Goal: Task Accomplishment & Management: Use online tool/utility

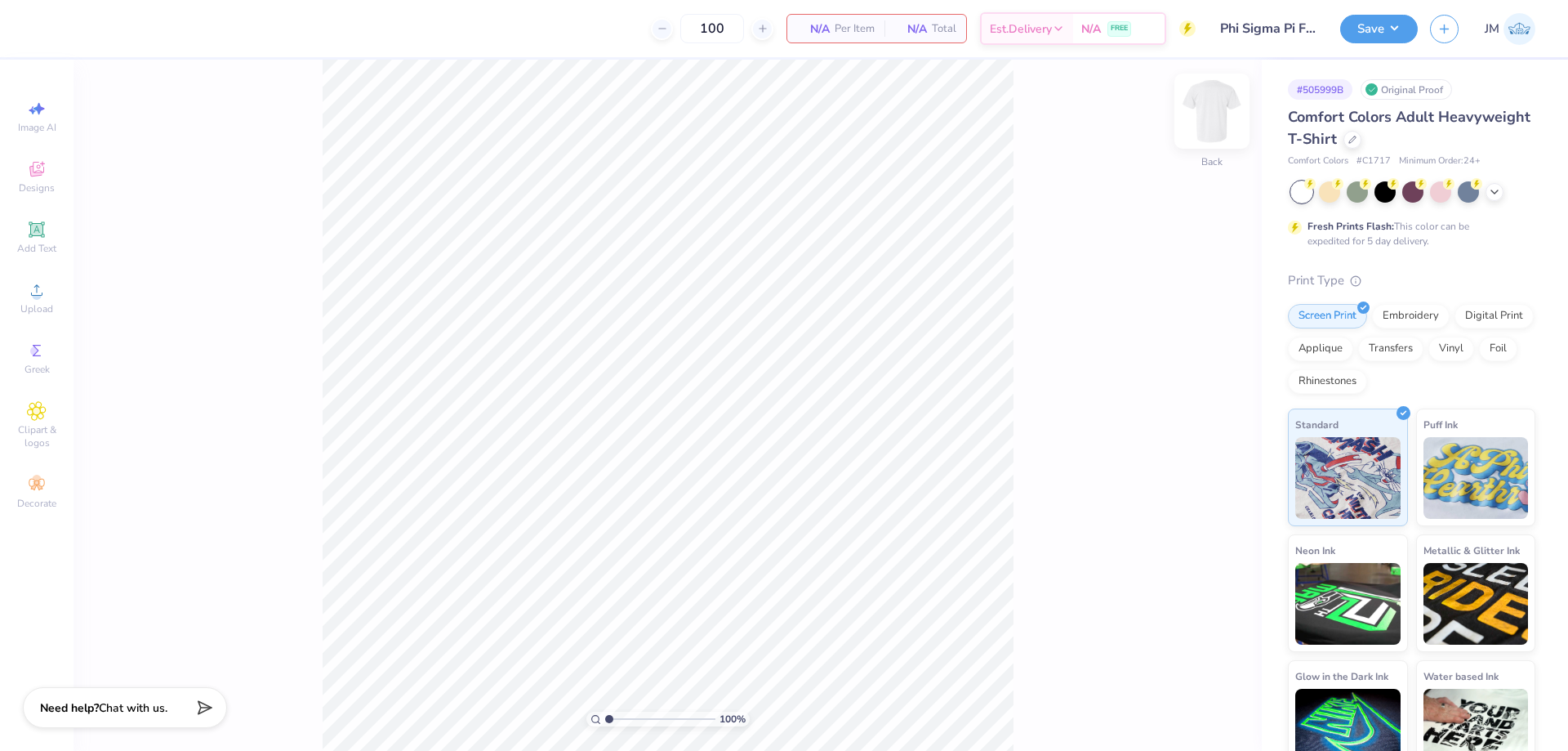
click at [1205, 99] on img at bounding box center [1211, 111] width 65 height 65
click at [31, 166] on icon at bounding box center [37, 169] width 20 height 20
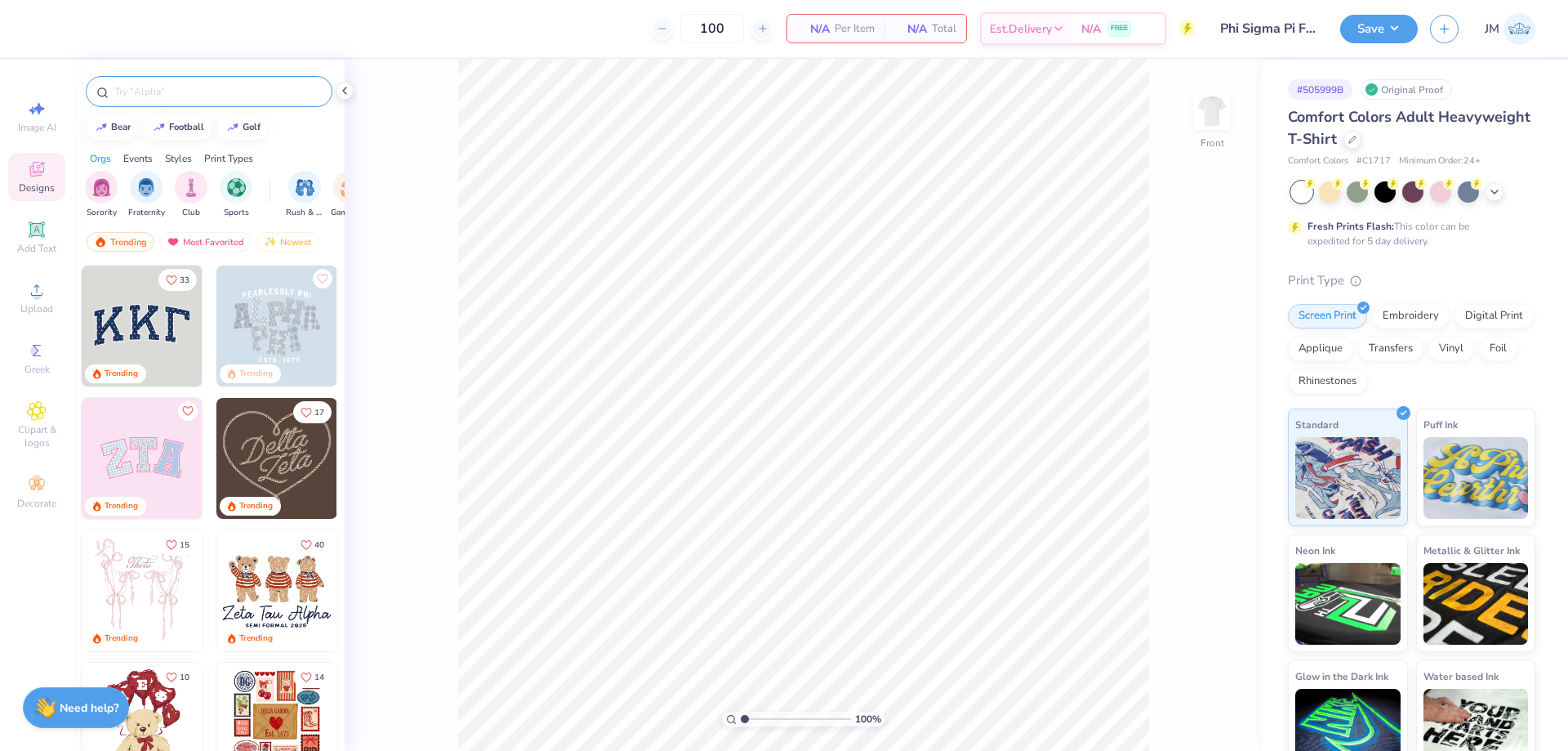
click at [223, 90] on input "text" at bounding box center [217, 91] width 209 height 16
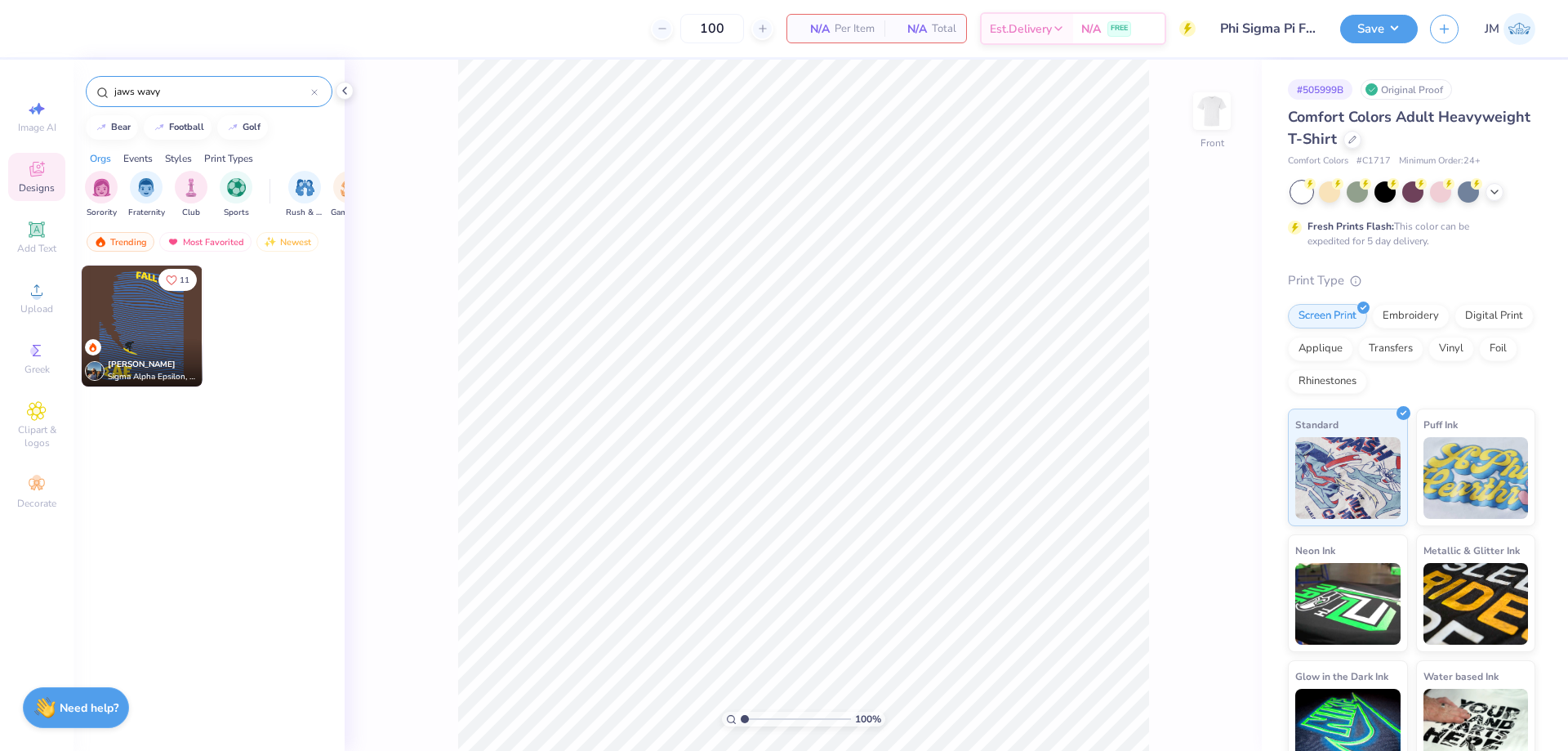
type input "jaws wavy"
click at [140, 310] on img at bounding box center [142, 325] width 121 height 121
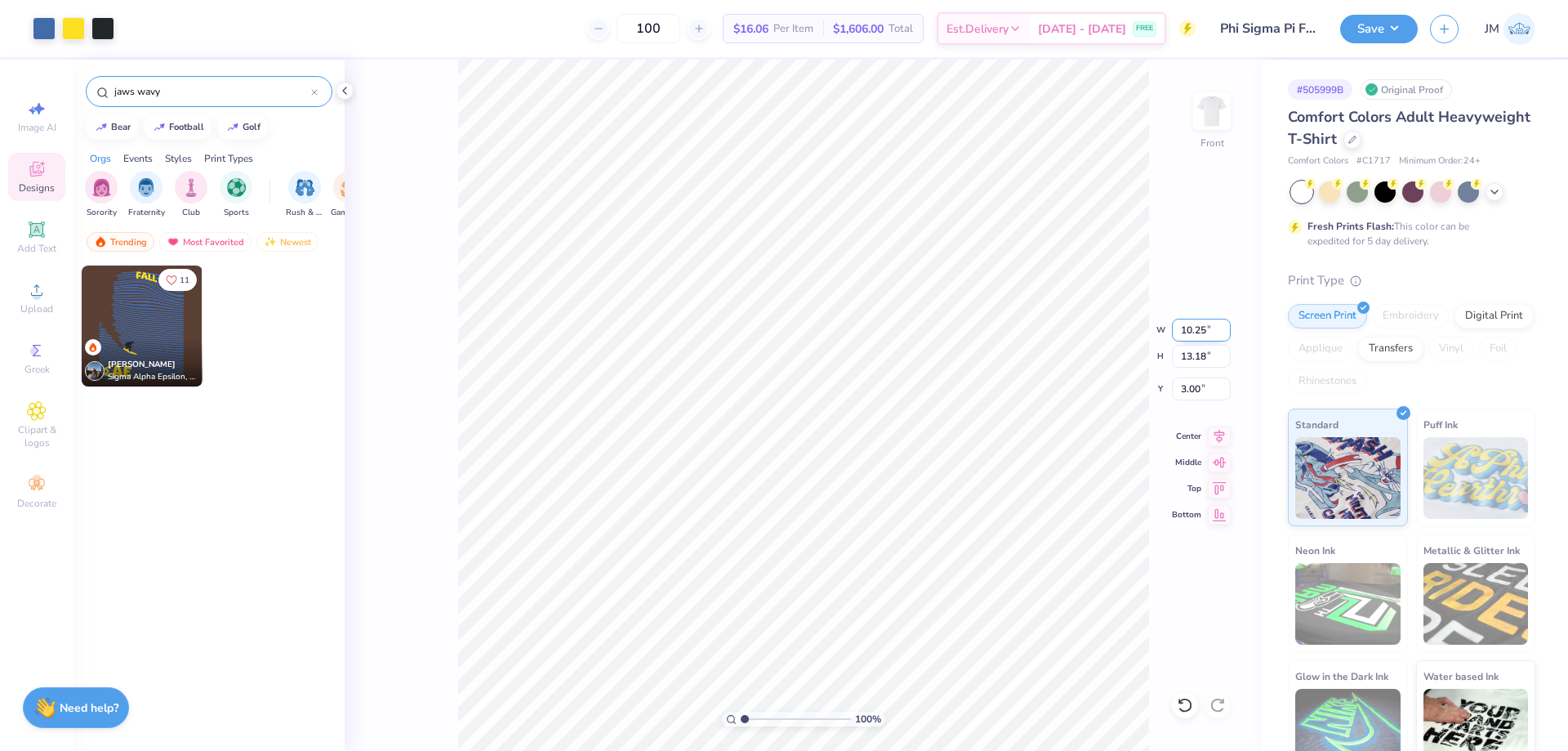
click at [1194, 338] on input "10.25" at bounding box center [1202, 331] width 59 height 23
type input "11.00"
type input "14.14"
click at [1201, 389] on input "2.52" at bounding box center [1202, 389] width 59 height 23
type input "3.00"
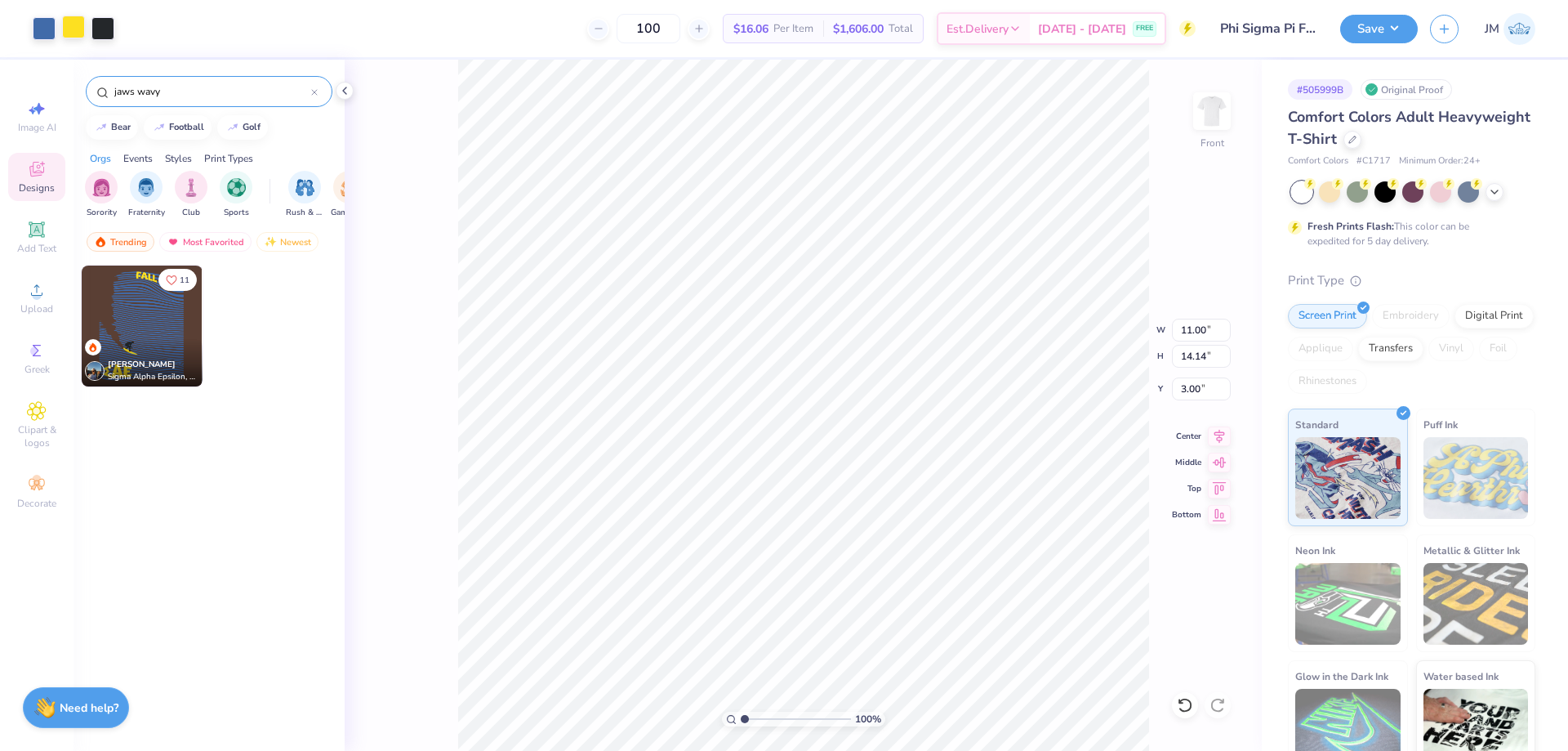
click at [73, 25] on div at bounding box center [73, 27] width 23 height 23
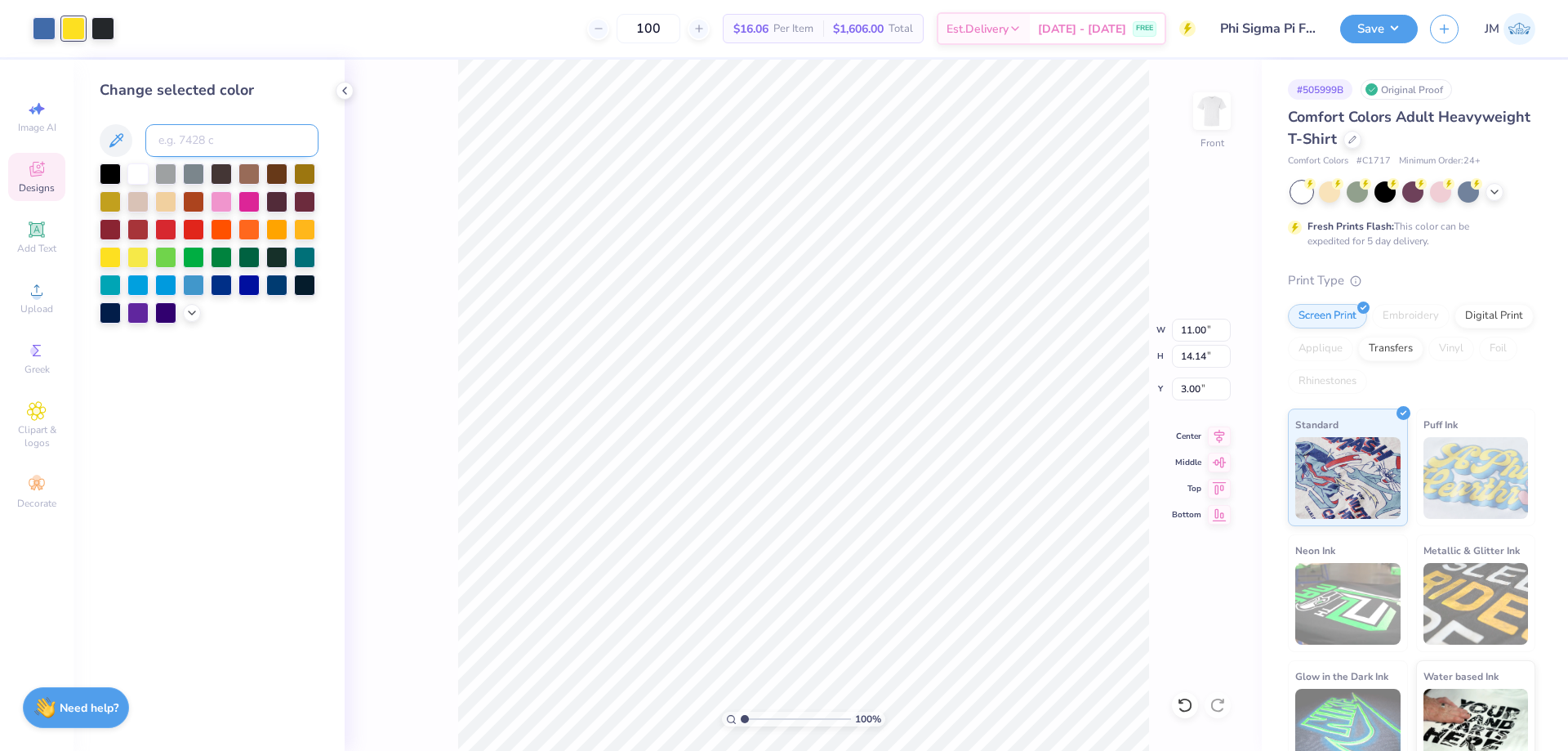
click at [217, 142] on input at bounding box center [231, 141] width 173 height 32
type input "7576"
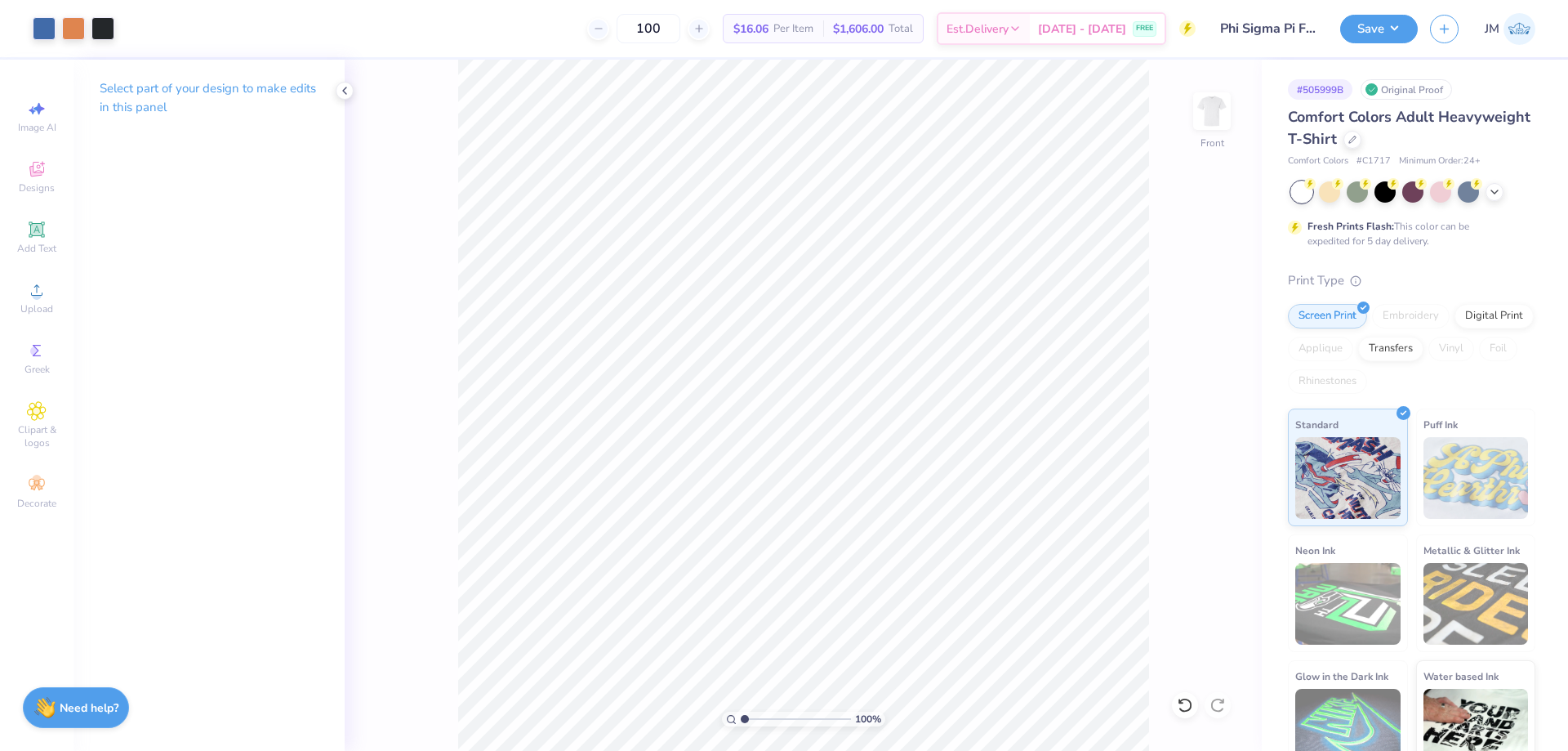
click at [36, 12] on div "Art colors" at bounding box center [57, 29] width 115 height 57
click at [39, 24] on div at bounding box center [44, 27] width 23 height 23
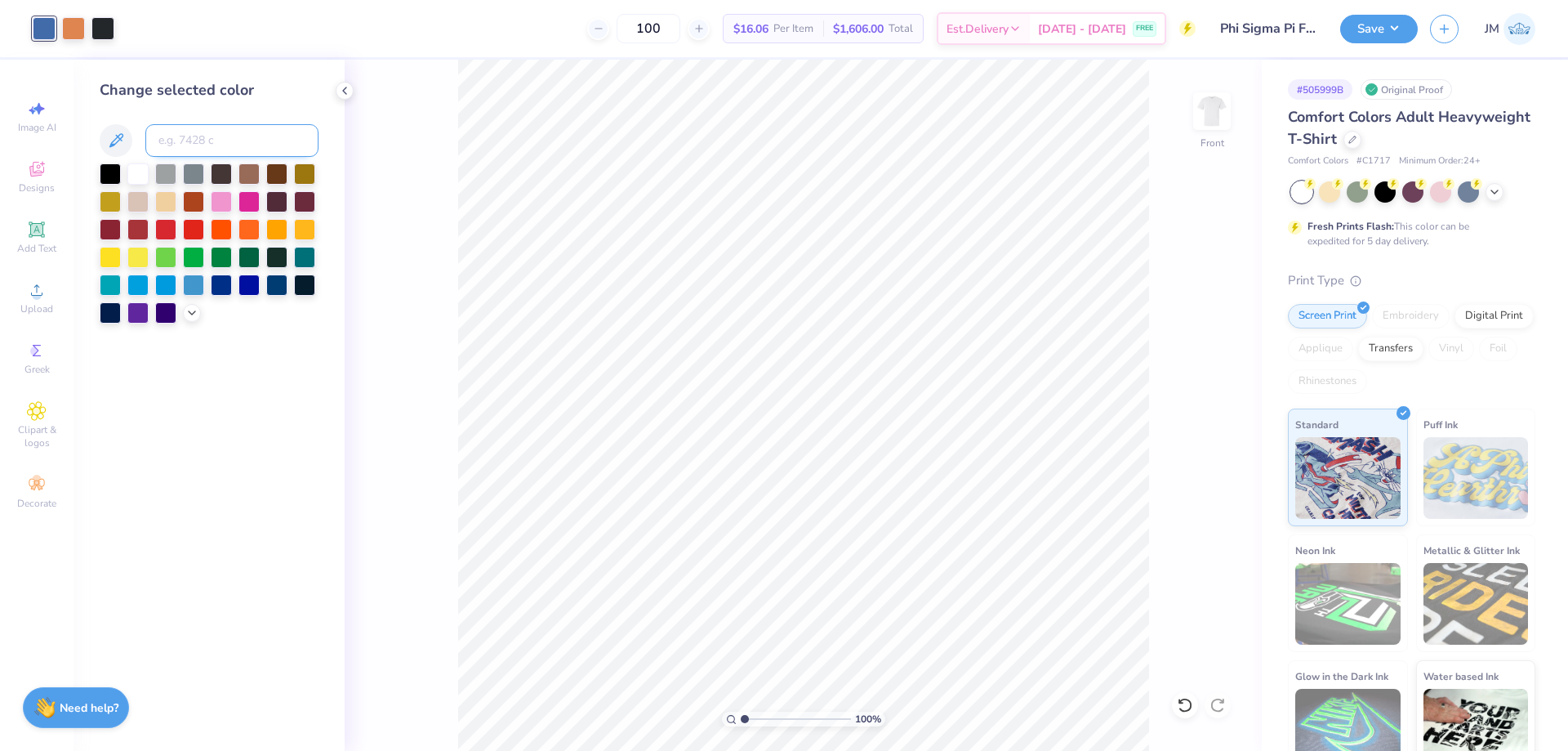
click at [183, 137] on input at bounding box center [231, 141] width 173 height 32
type input "7464"
click at [104, 28] on div at bounding box center [103, 27] width 23 height 23
click at [218, 139] on input at bounding box center [231, 141] width 173 height 32
type input "7470"
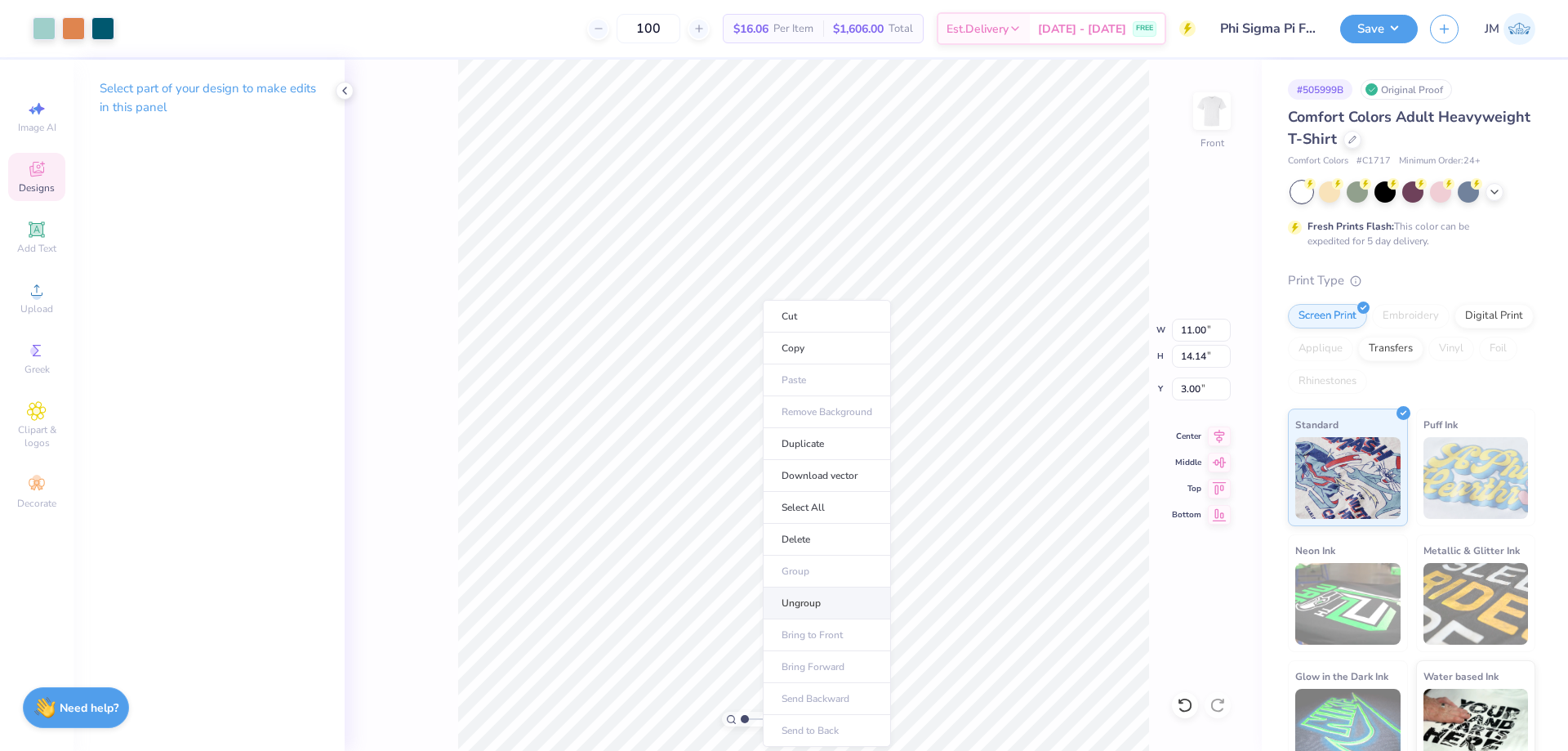
click at [854, 600] on li "Ungroup" at bounding box center [826, 603] width 128 height 32
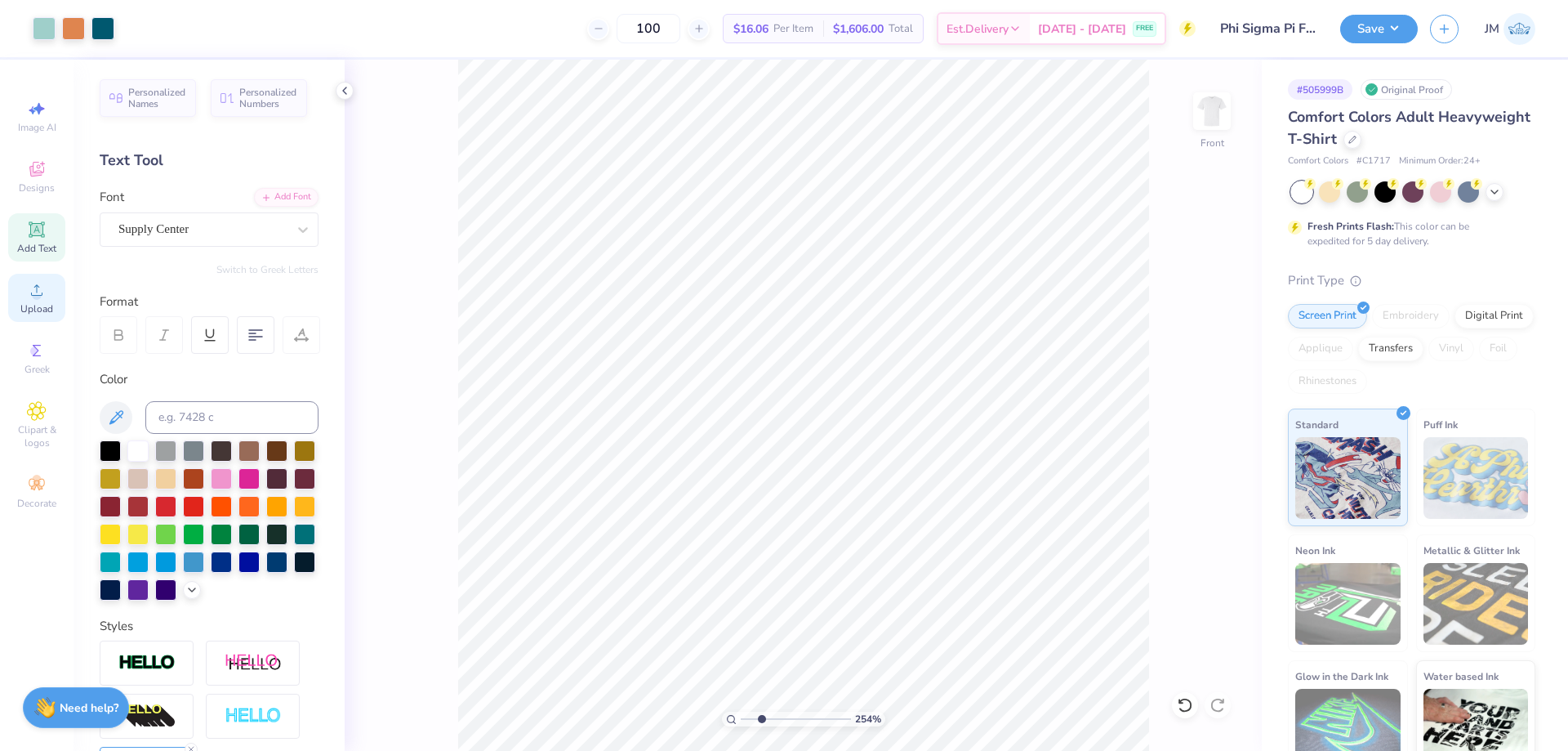
click at [44, 290] on icon at bounding box center [37, 290] width 20 height 20
type input "1.94838377767887"
type input "4.36"
type input "1.85"
type input "14.98"
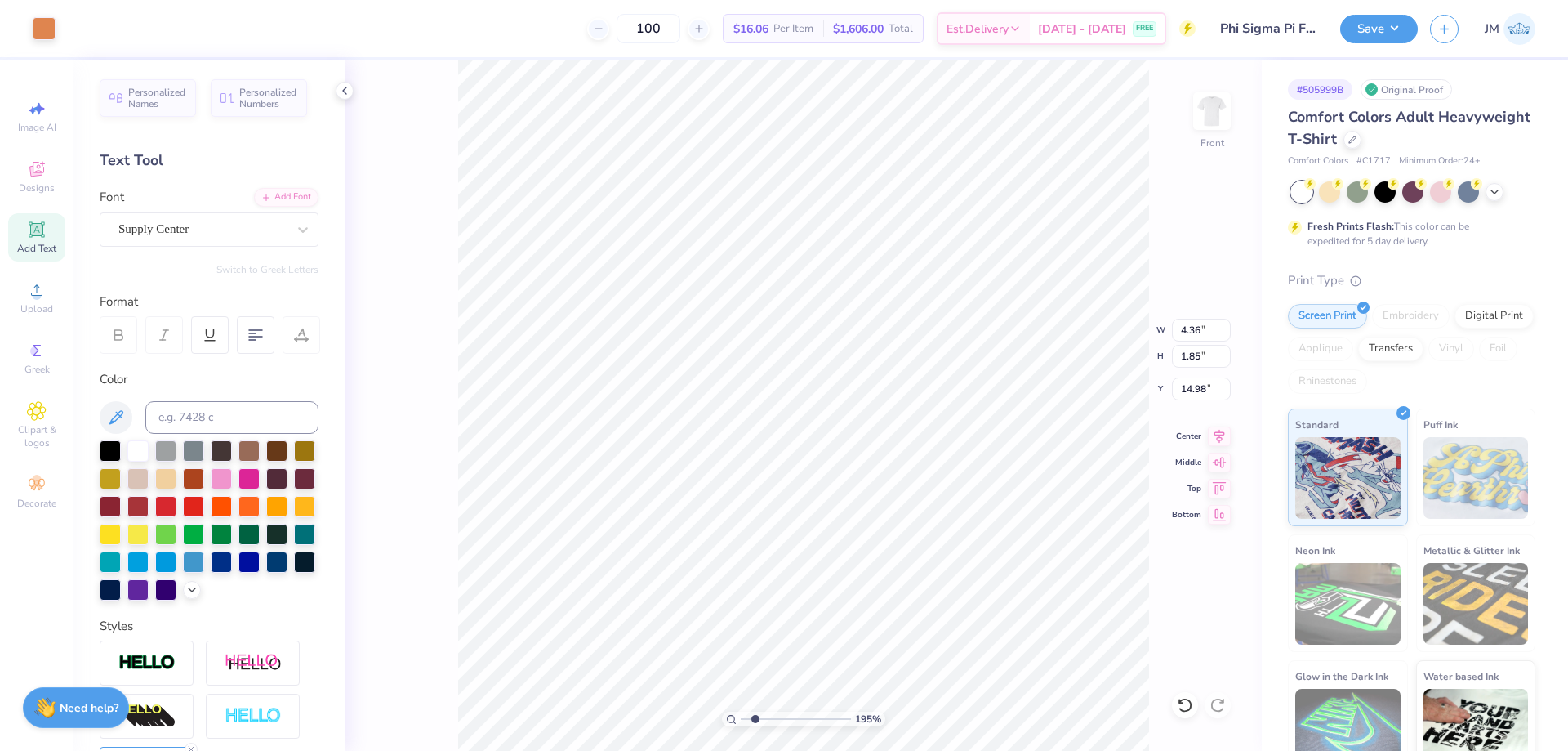
type input "1.94838377767887"
type input "18.09"
type input "1.94838377767887"
type input "2.66"
type input "1.79"
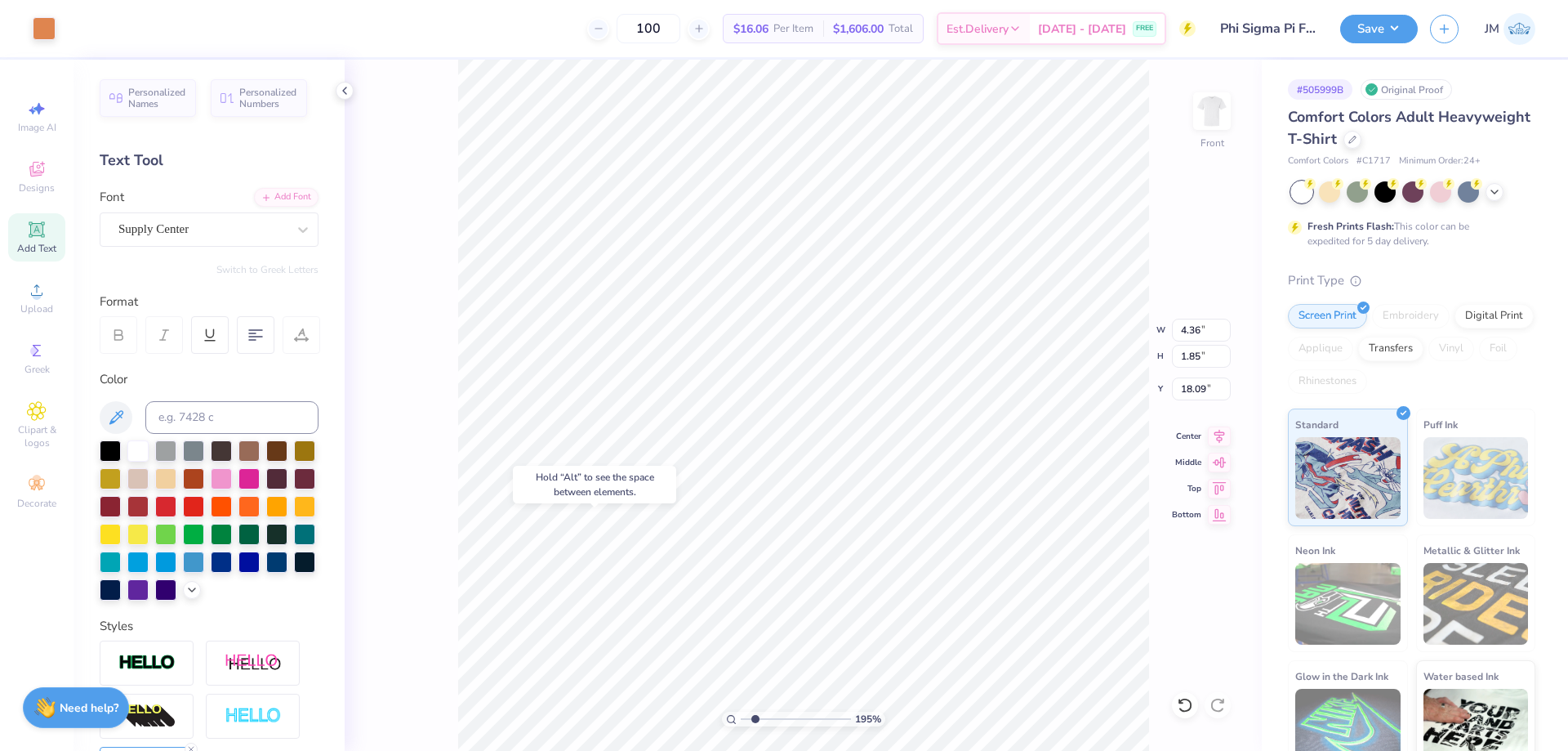
type input "15.10"
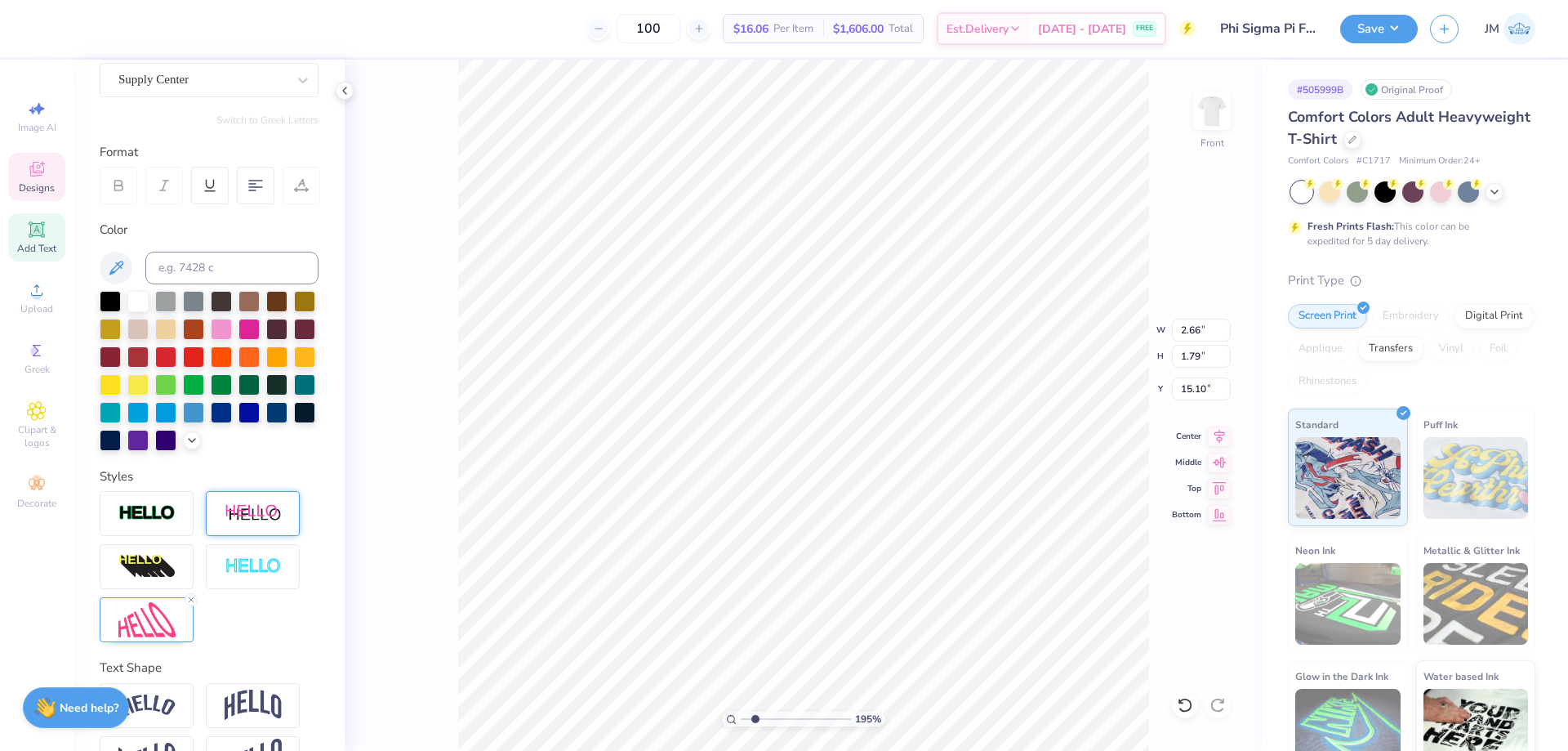
scroll to position [227, 0]
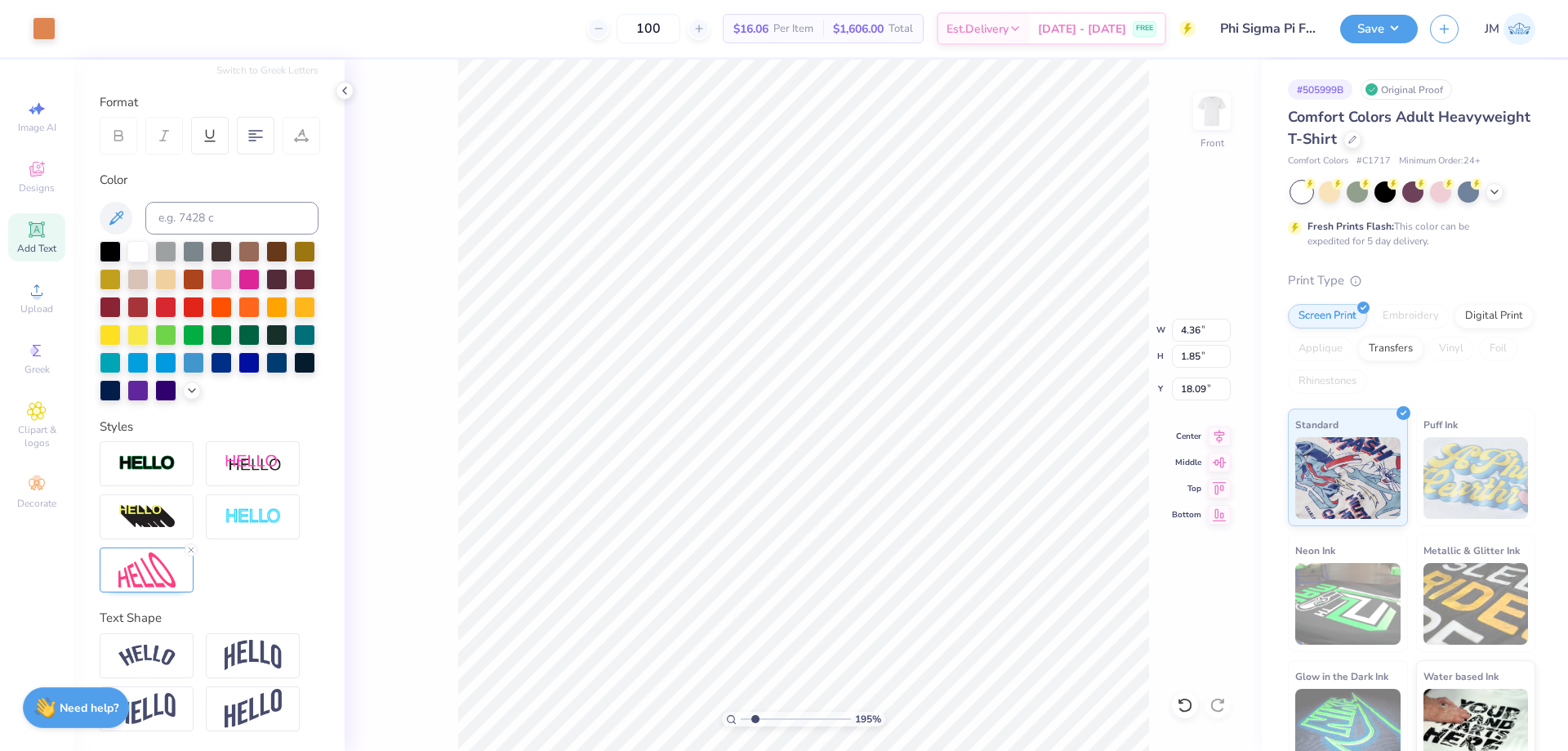
type input "3.32211081903881"
type input "14.88"
type input "3.79619940307658"
type input "17.54"
type input "3.79619940307658"
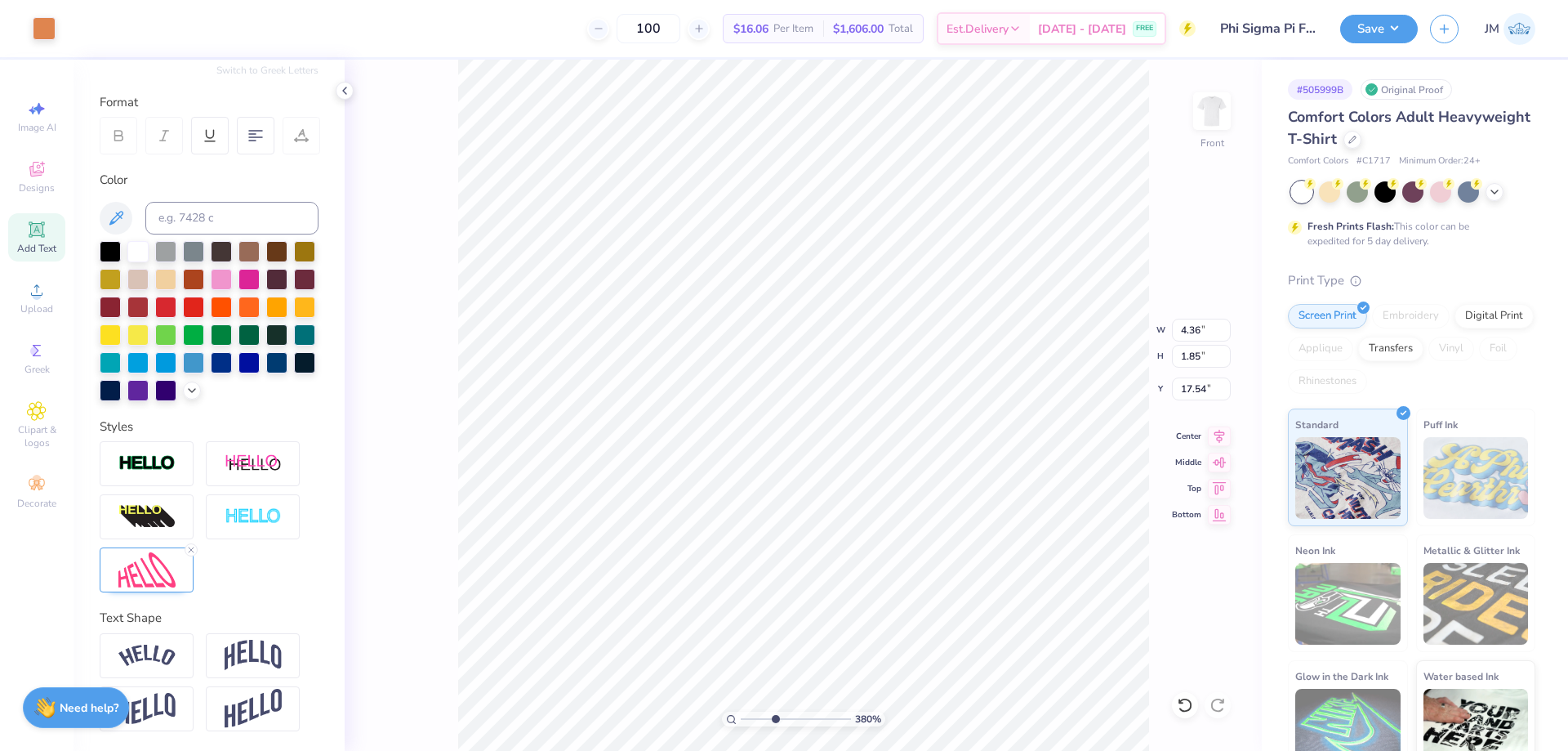
type input "3.93"
type input "1.67"
type input "17.72"
type input "3.79619940307658"
type input "3.73"
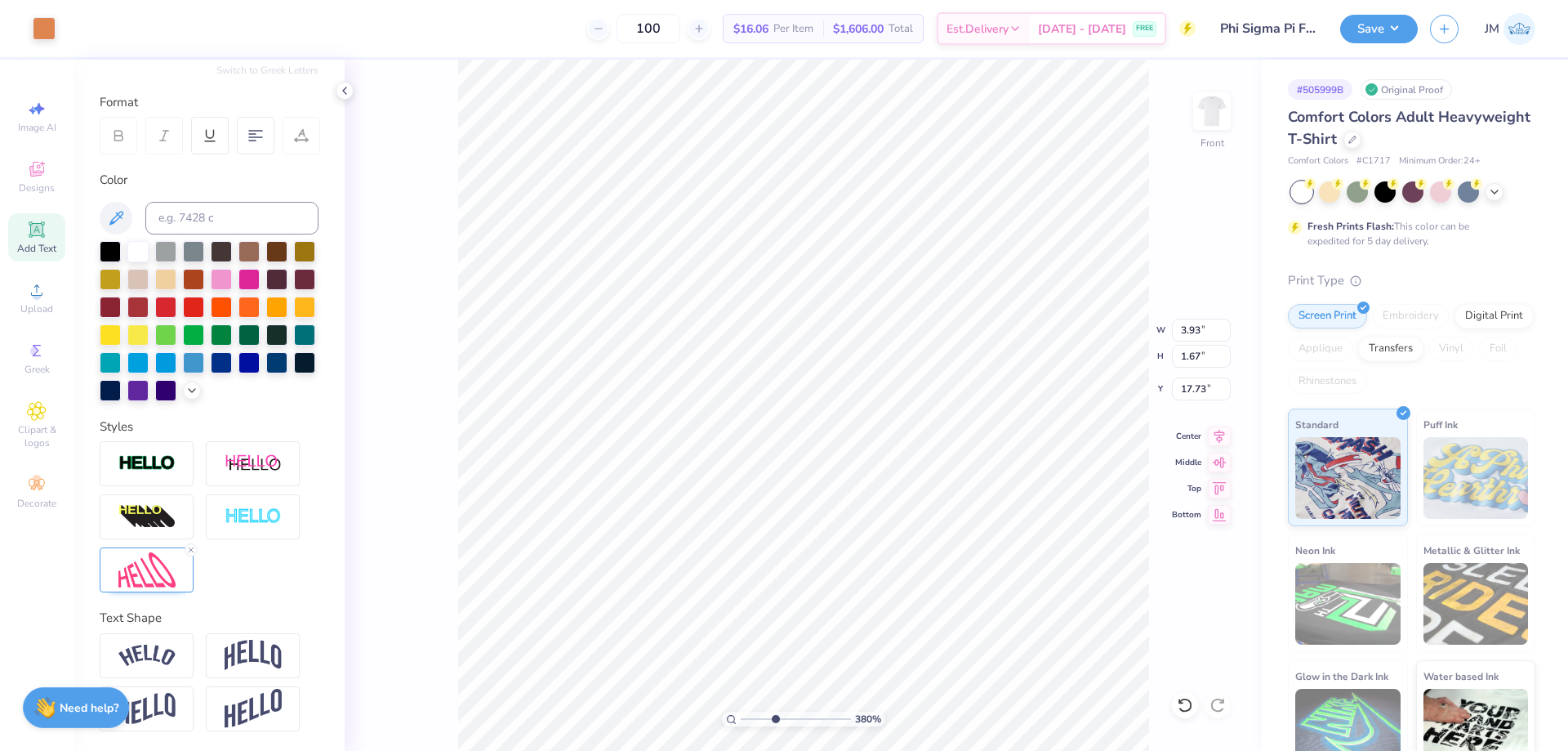
type input "1.58"
type input "17.81"
type input "3.79619940307658"
type input "2.66"
type input "1.79"
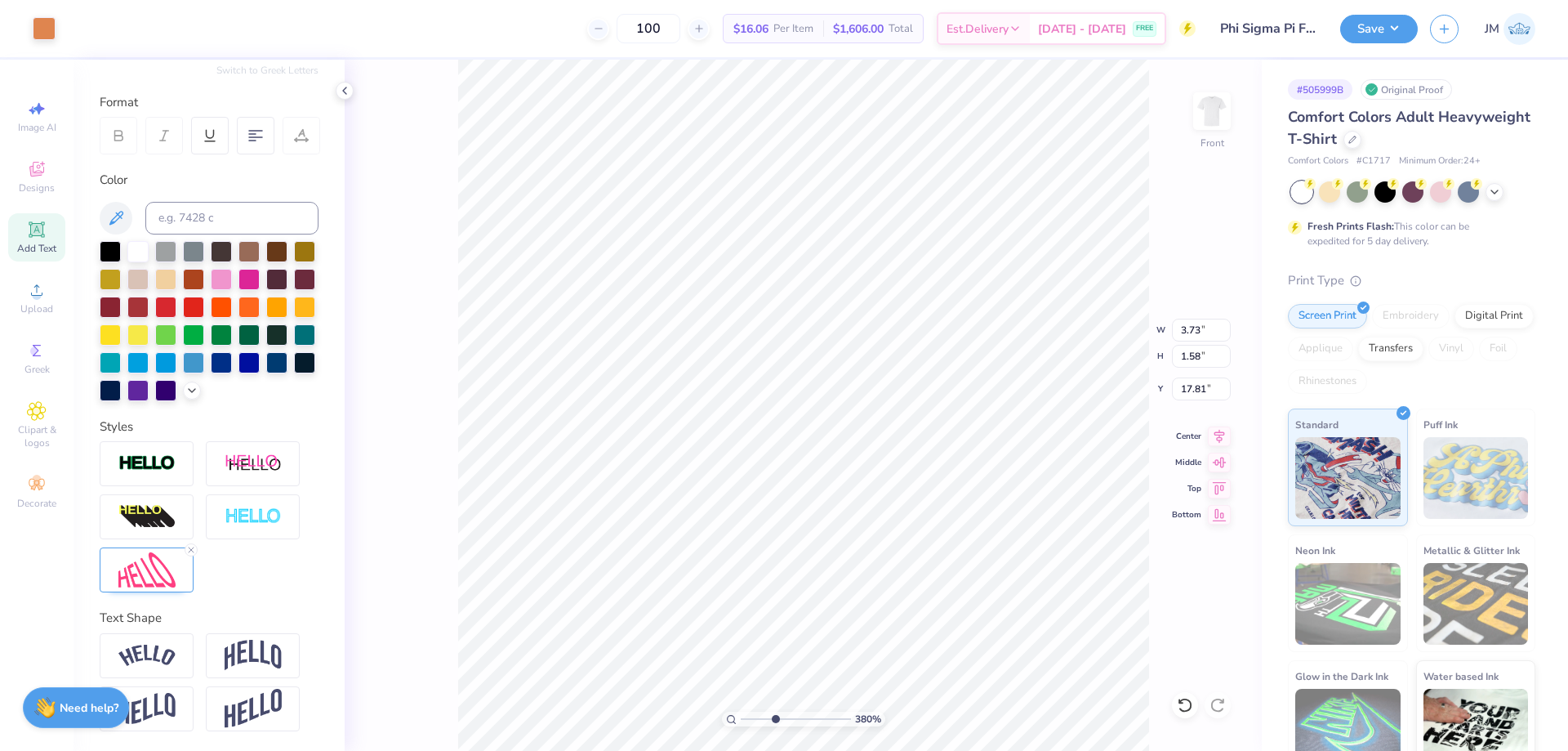
type input "15.10"
type input "3.79619940307658"
type input "3.71"
type input "3.79619940307658"
type input "15.00"
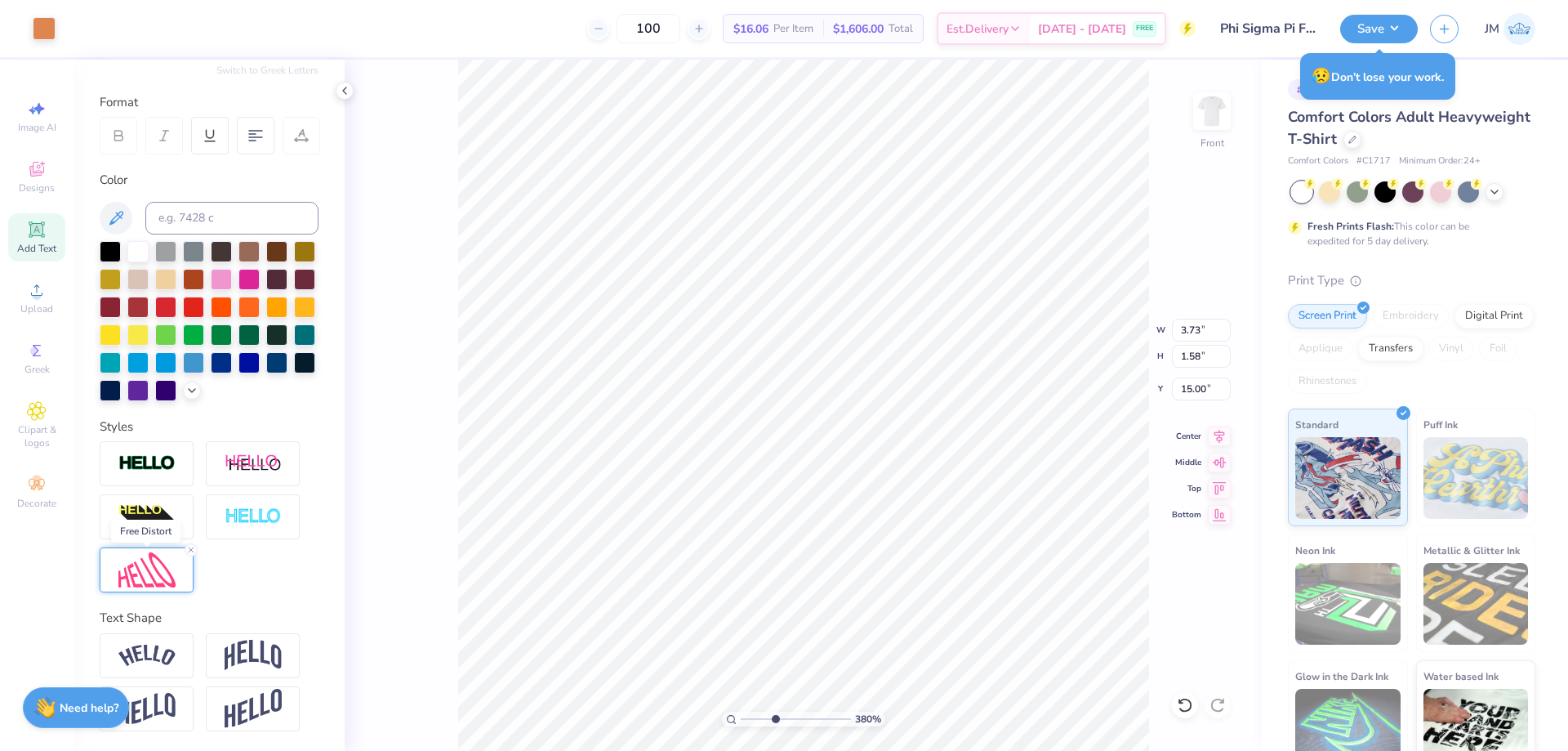
click at [134, 568] on img at bounding box center [147, 569] width 57 height 35
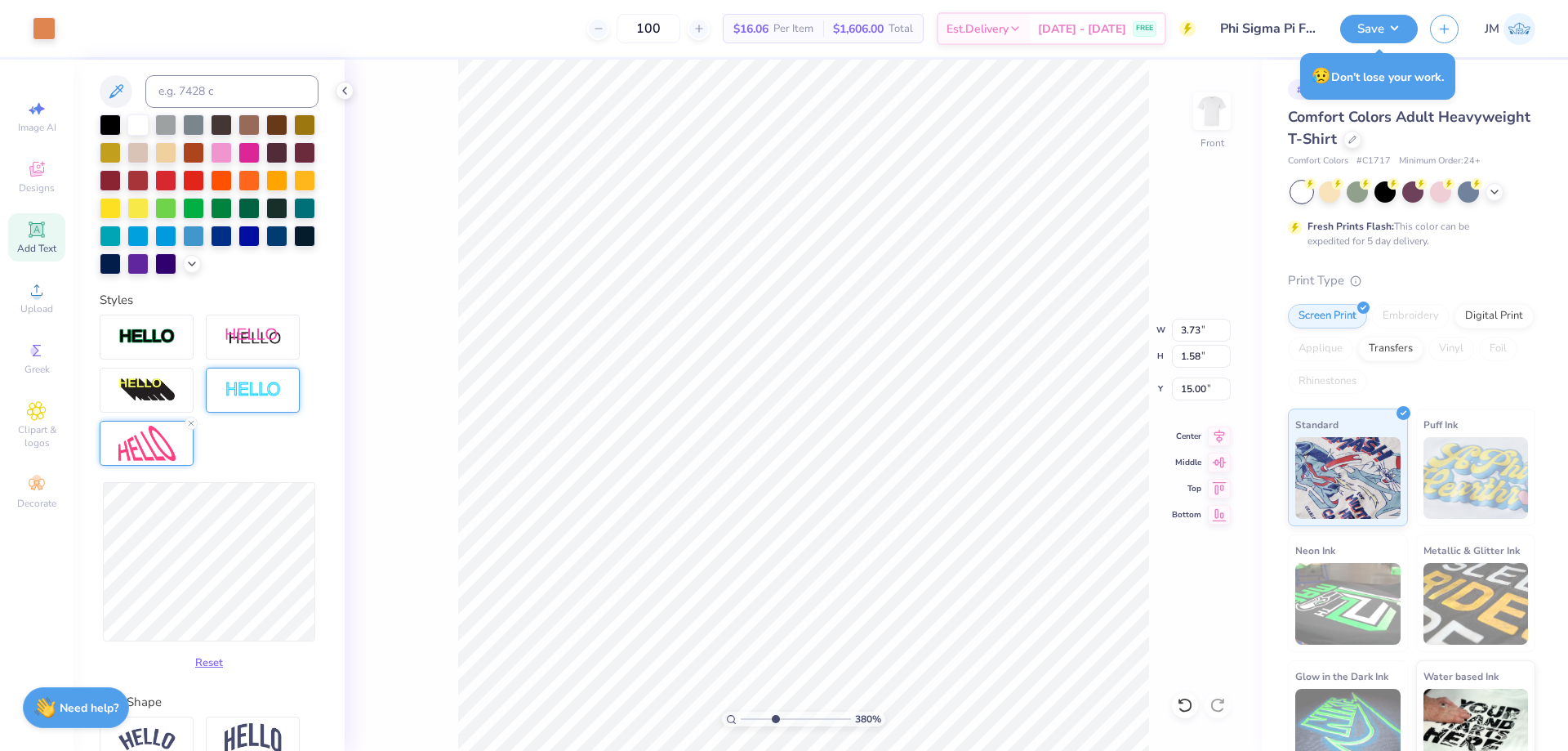
scroll to position [437, 0]
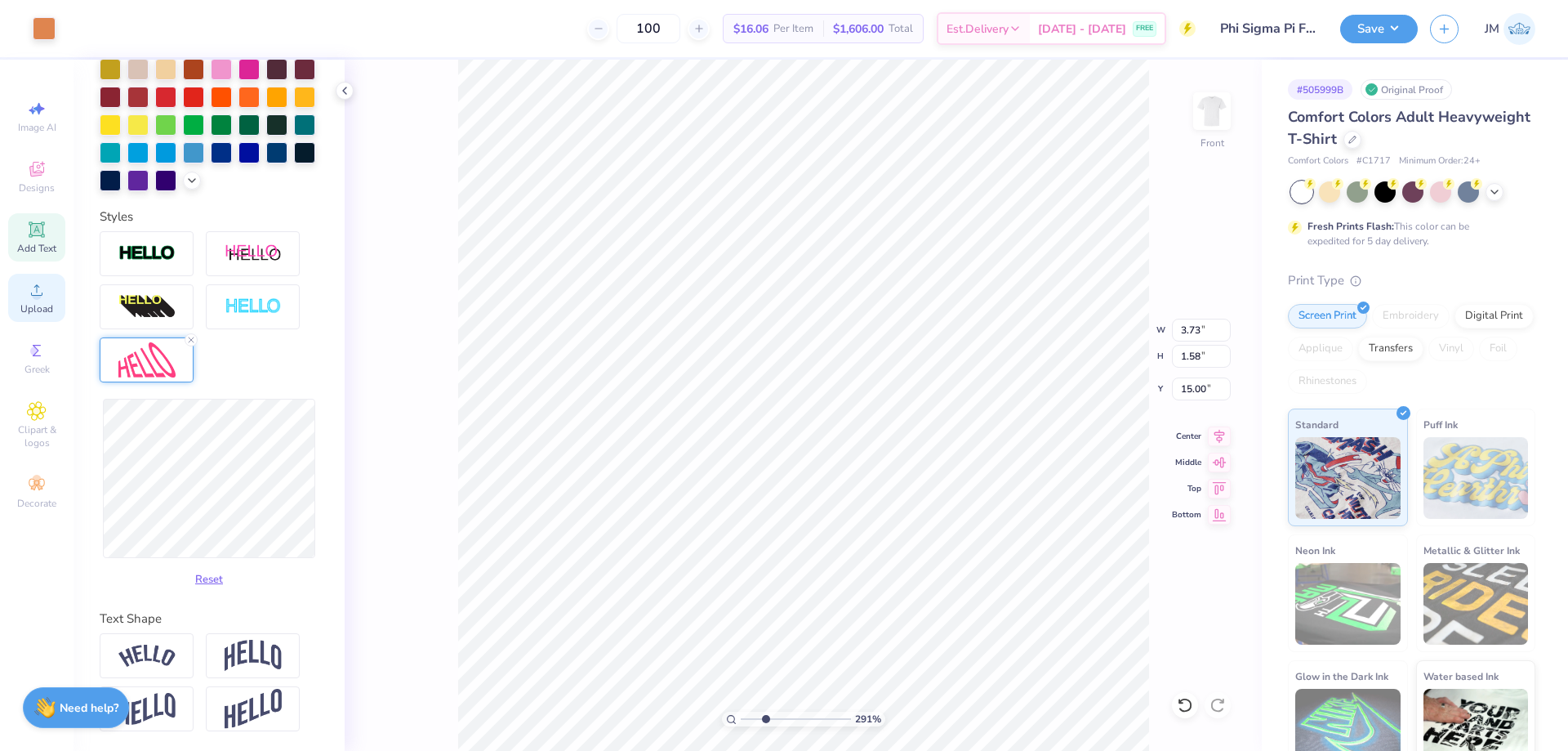
click at [13, 310] on div "Upload" at bounding box center [37, 298] width 57 height 48
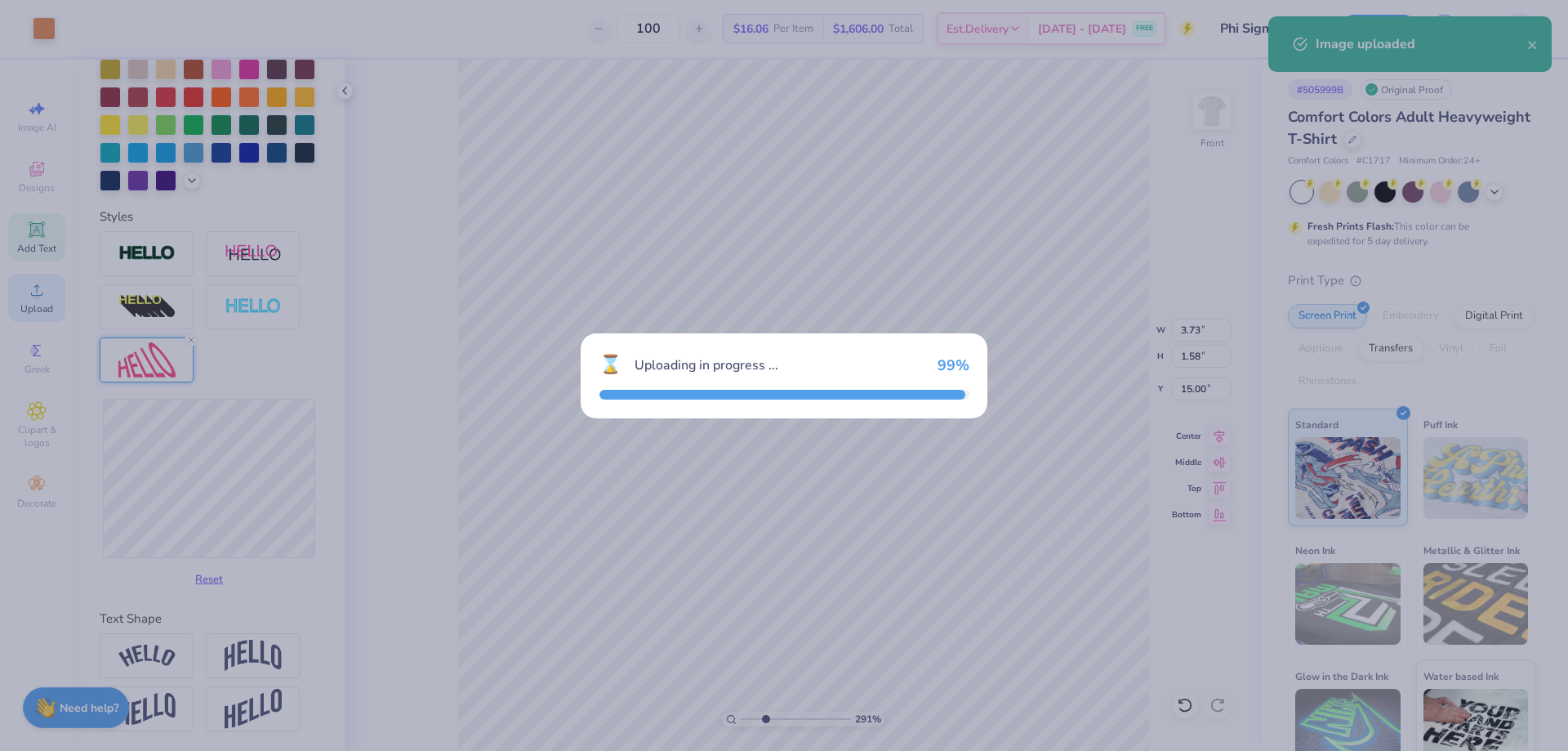
type input "2.90722881549119"
type input "14.53"
type input "7.69"
type input "9.91"
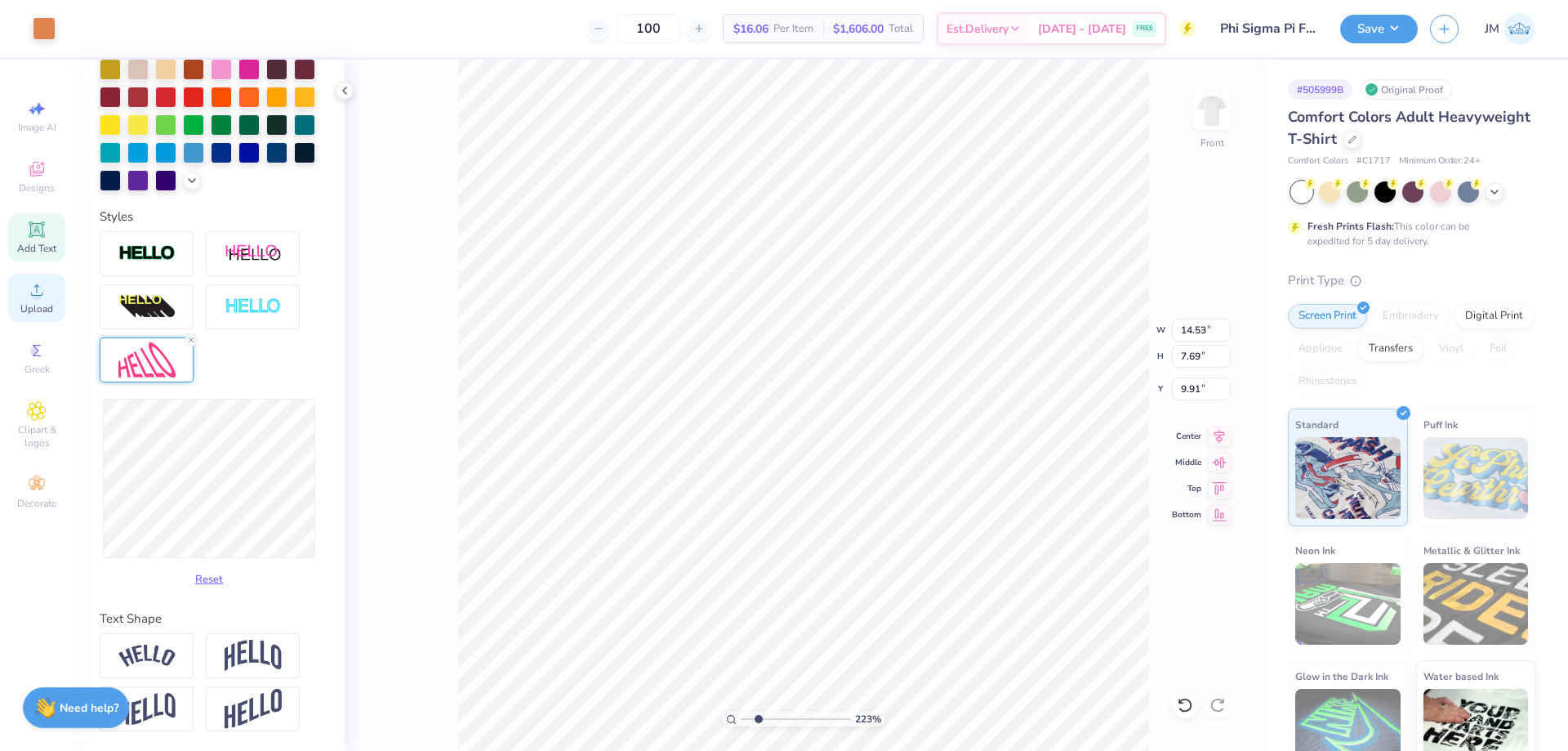
type input "2.22643188310197"
type input "11.95"
type input "2.22643188310197"
type input "3.87"
type input "2.05"
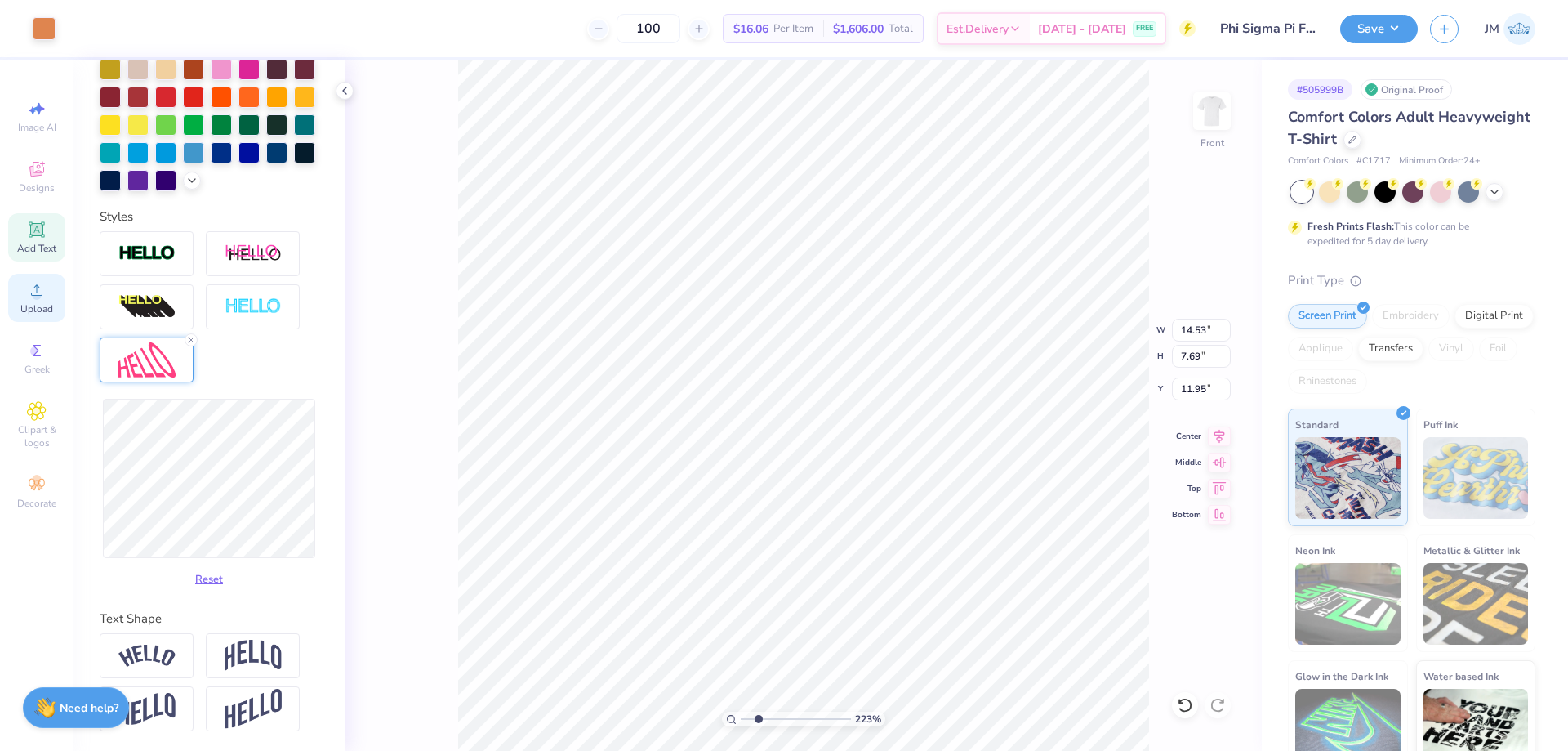
type input "17.59"
type input "2.54415937517333"
type input "14.88"
type input "4.95699885441733"
type input "3.71"
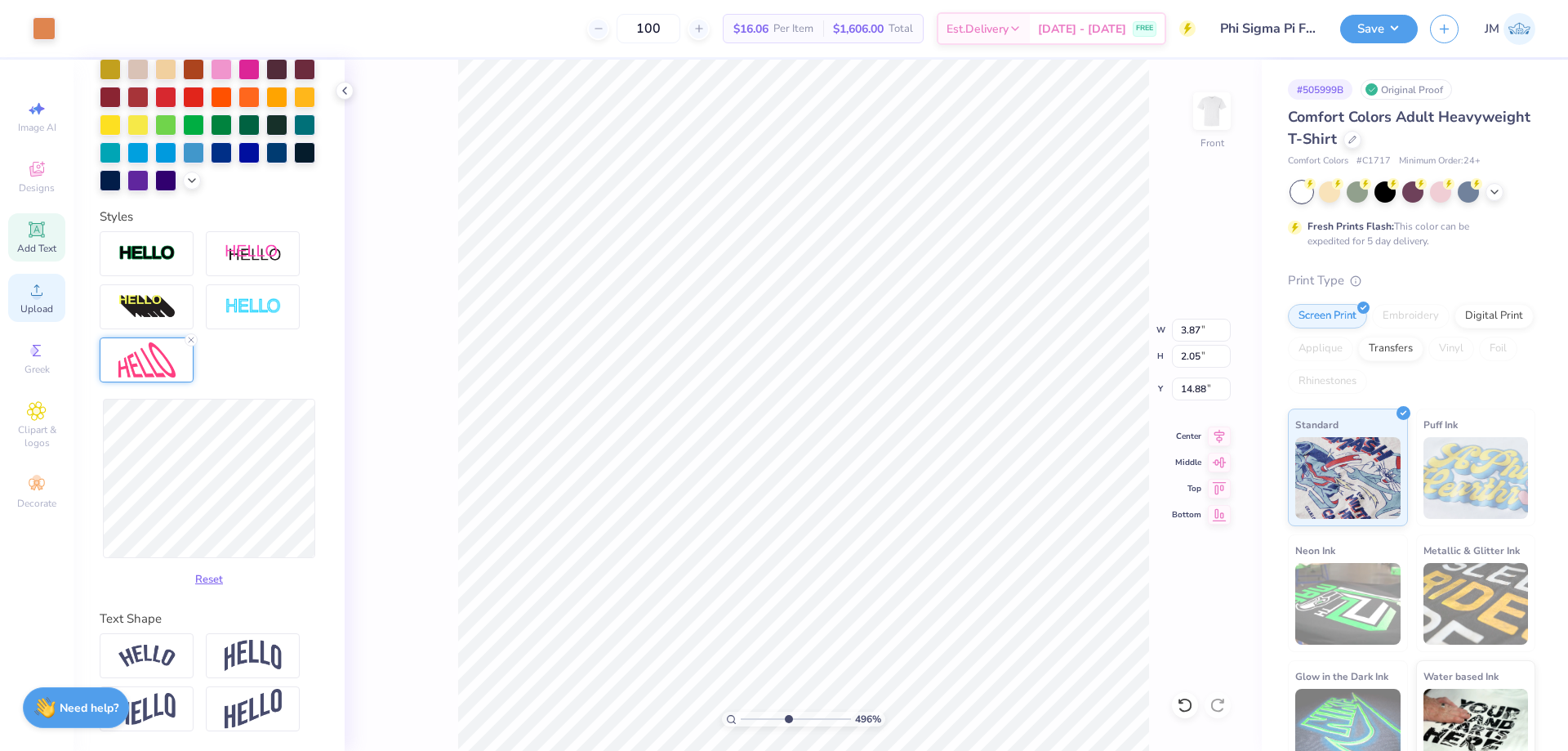
type input "1.96"
type input "14.97"
type input "4.95699885441733"
type input "14.92"
type input "4.95699885441733"
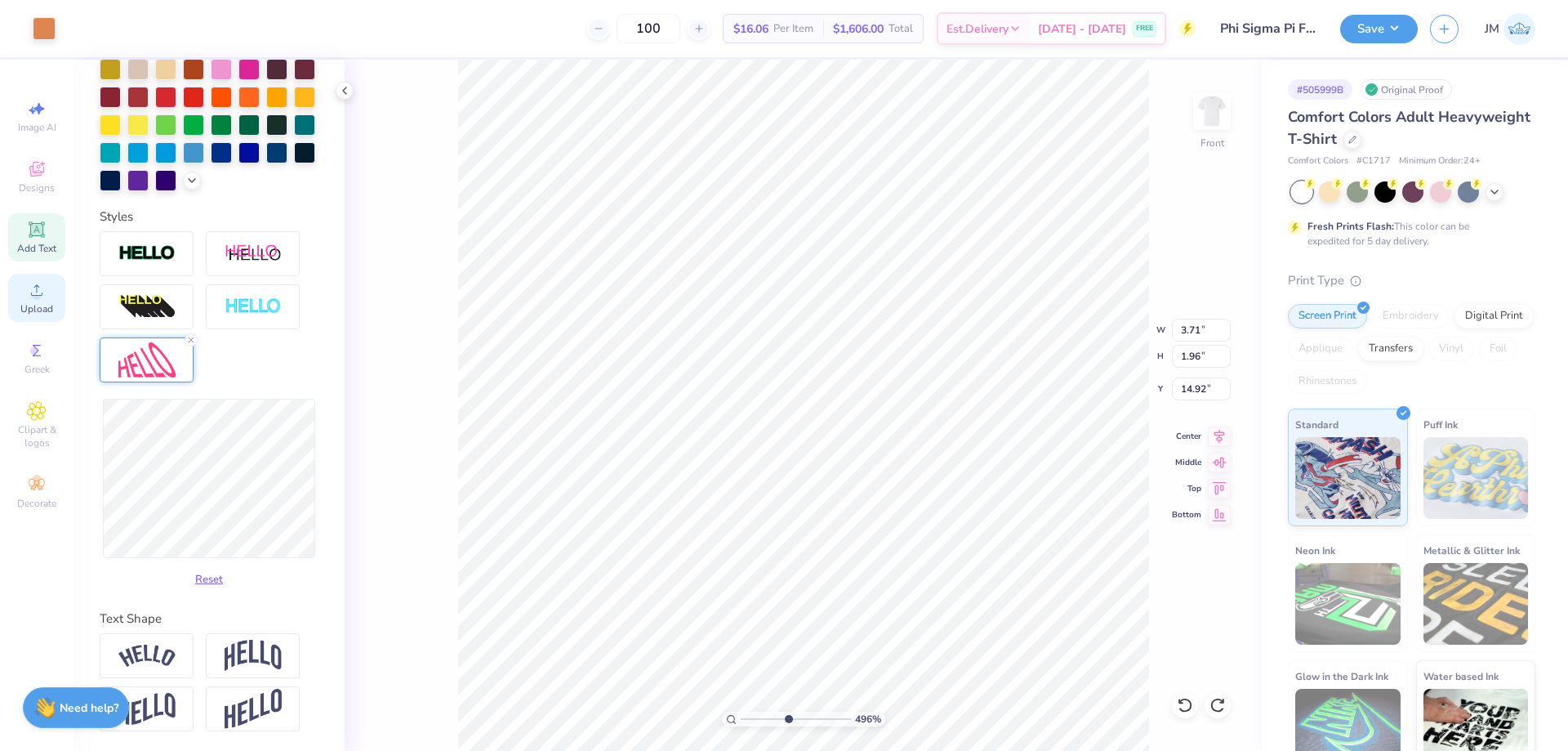
type input "16.58"
type input "4.95699885441733"
type input "3.73"
type input "1.58"
type input "15.00"
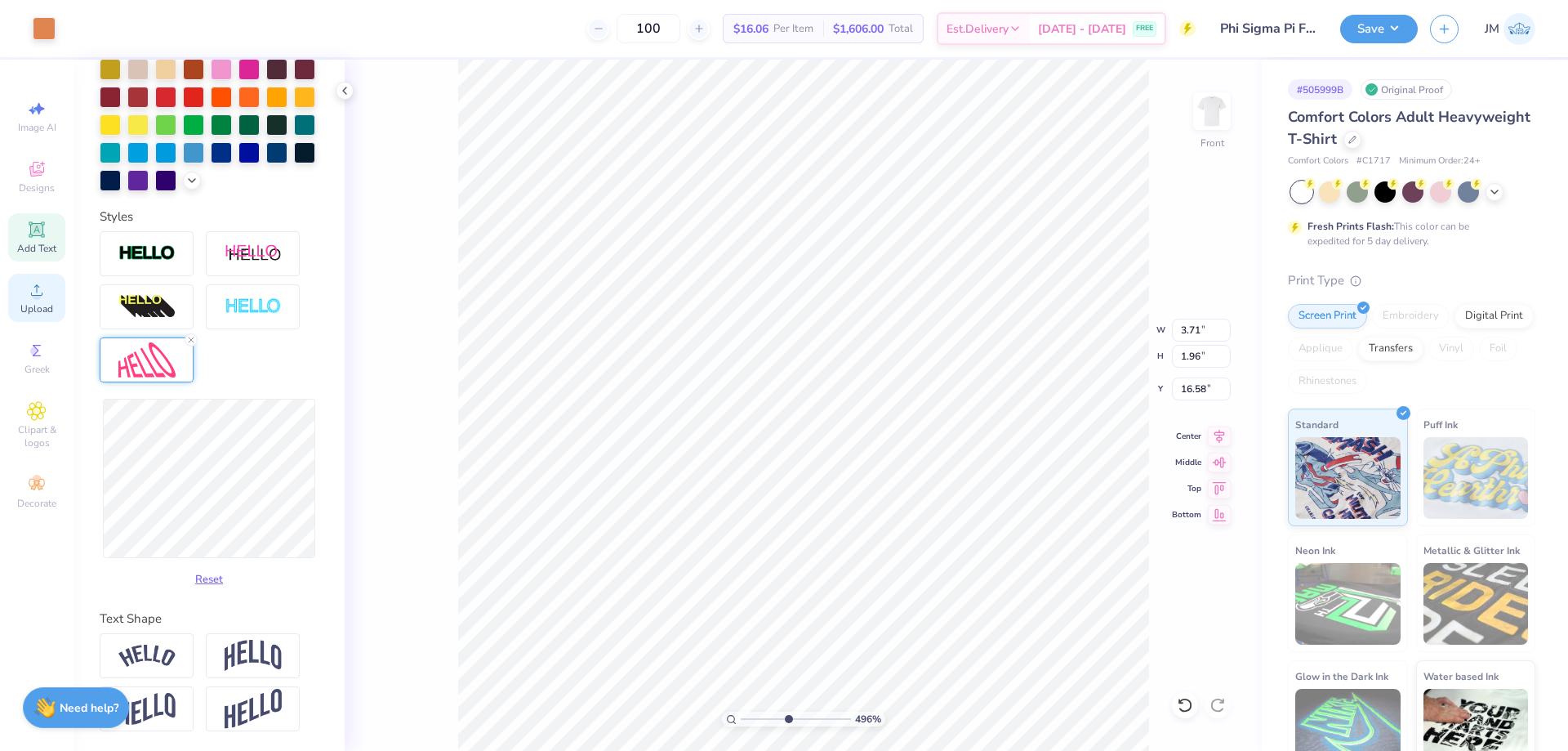
type input "4.95699885441733"
type input "14.93"
click at [1214, 120] on img at bounding box center [1211, 111] width 65 height 65
click at [23, 286] on div "Upload" at bounding box center [37, 298] width 57 height 48
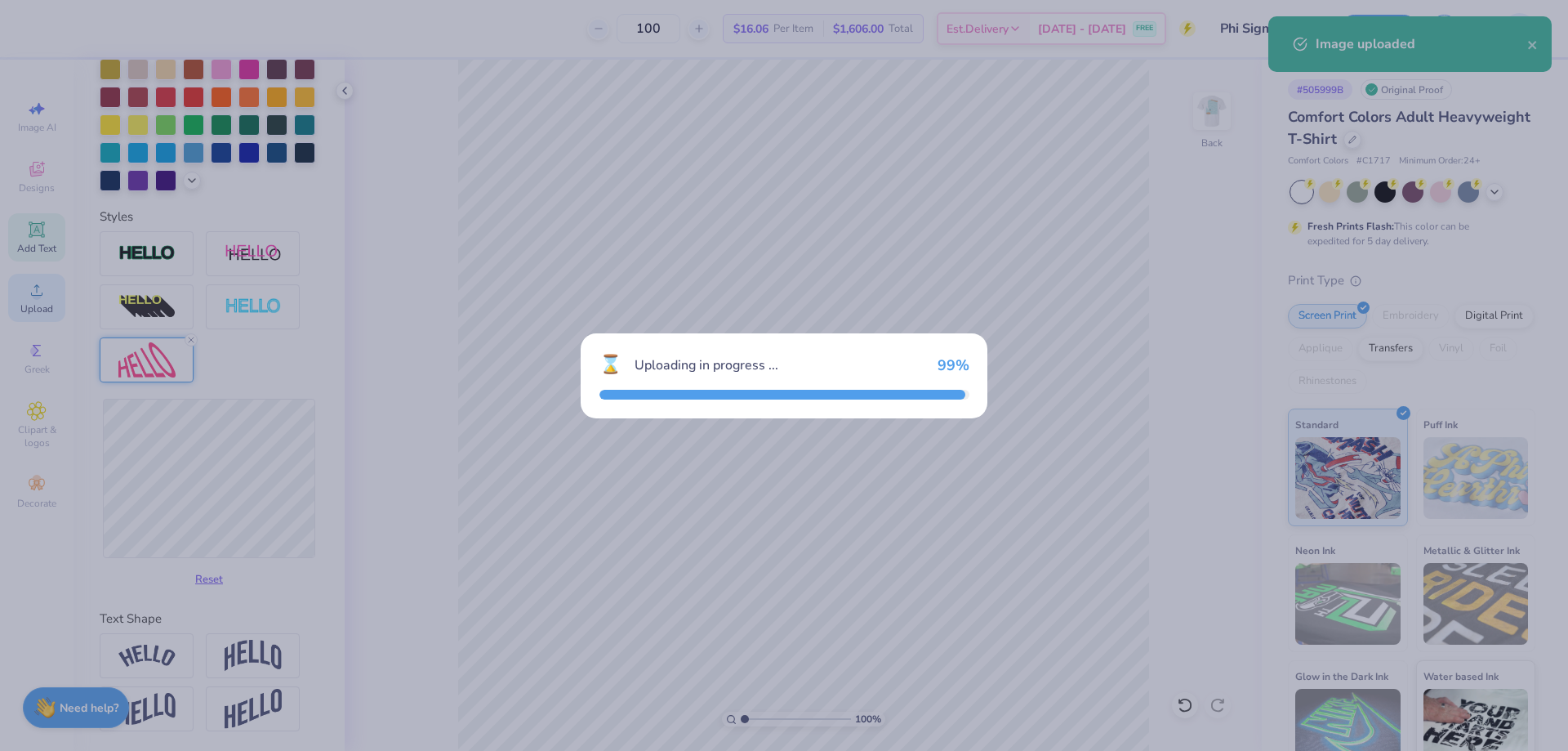
type input "1.00000001526642"
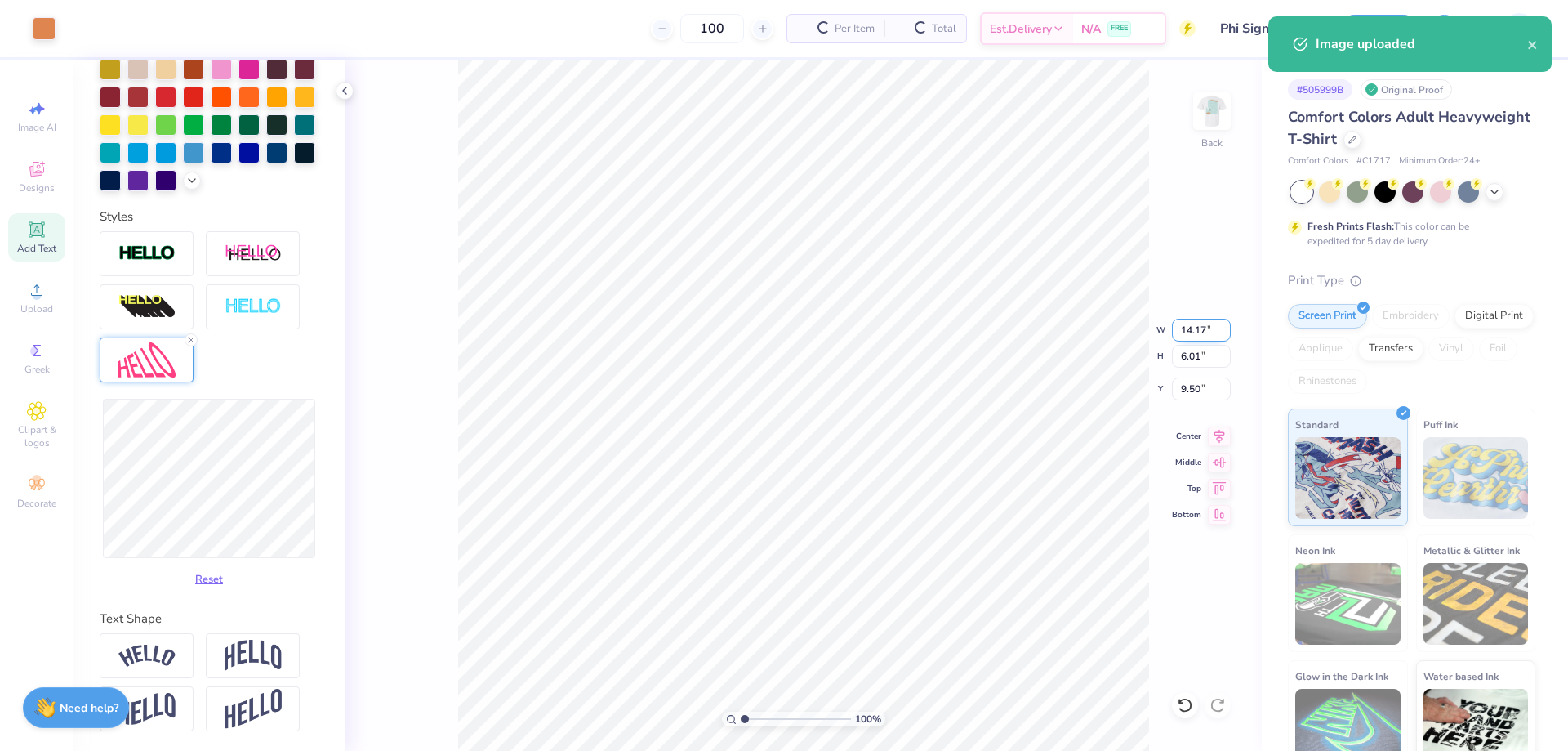
click at [1184, 336] on input "14.17" at bounding box center [1202, 331] width 59 height 23
type input "3"
type input "1.00000001526642"
type input "3.00"
type input "1.27"
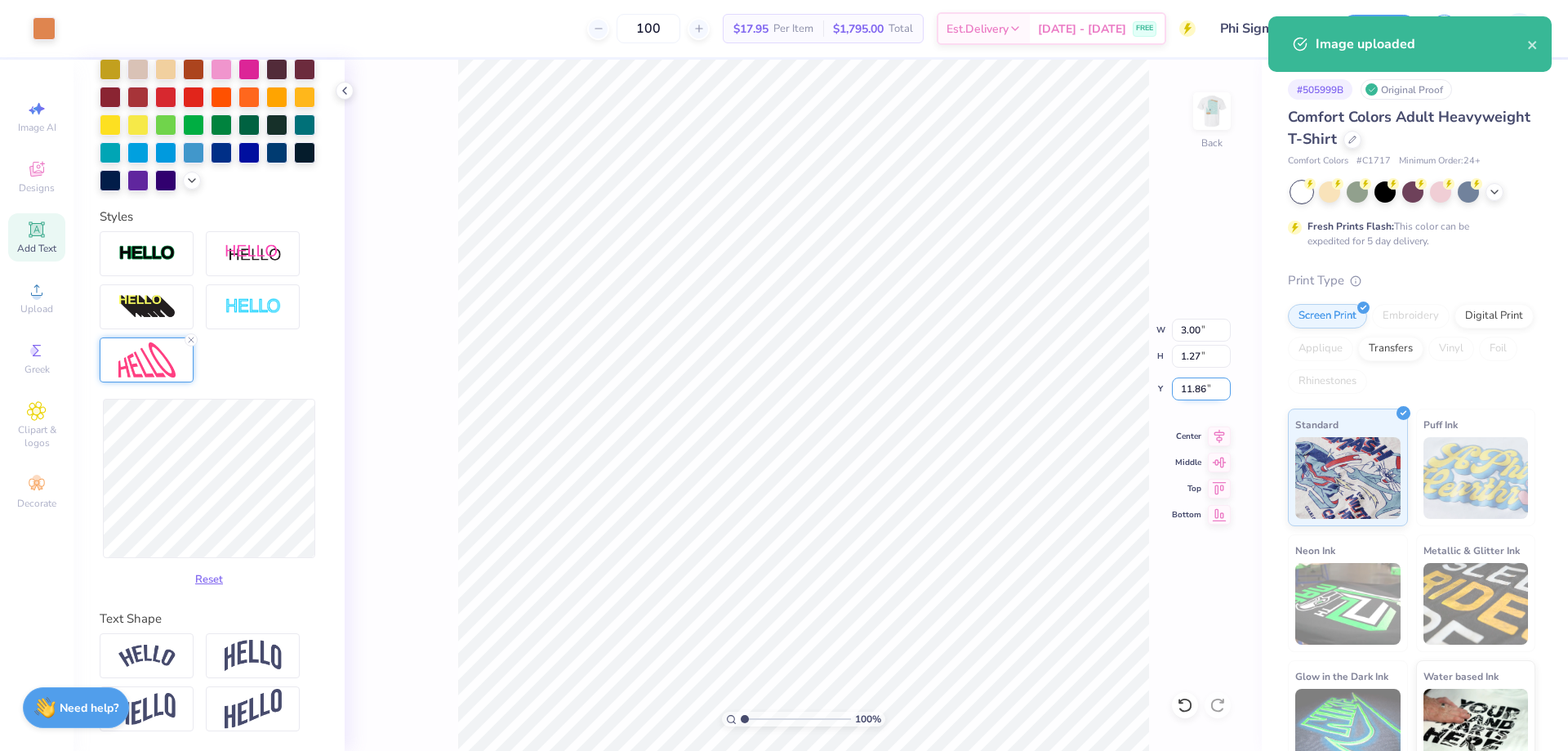
click at [1210, 391] on input "11.86" at bounding box center [1202, 389] width 59 height 23
type input "3"
type input "1.00000001526642"
type input "3.00"
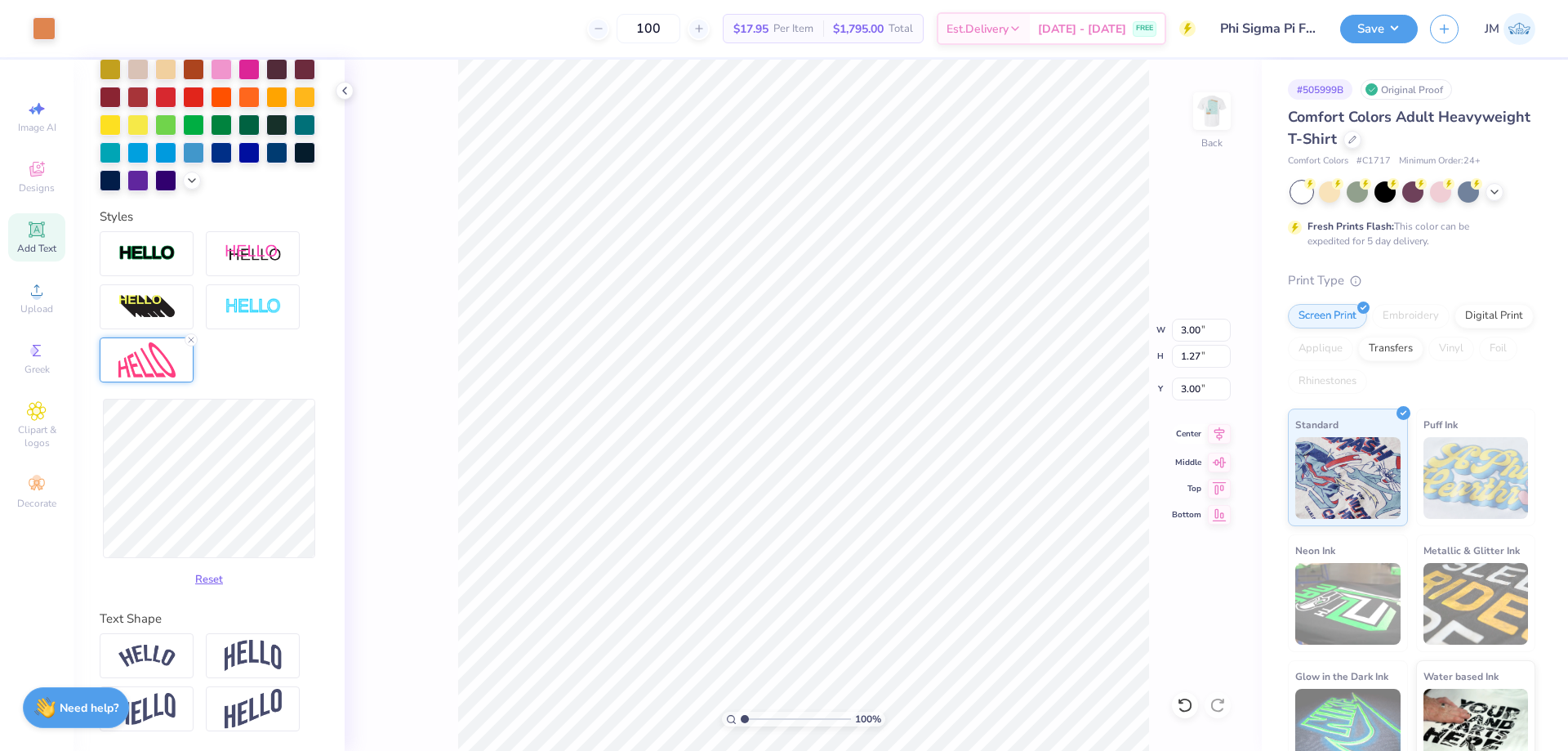
click at [1226, 442] on icon at bounding box center [1219, 434] width 23 height 20
click at [1219, 436] on icon at bounding box center [1219, 434] width 23 height 20
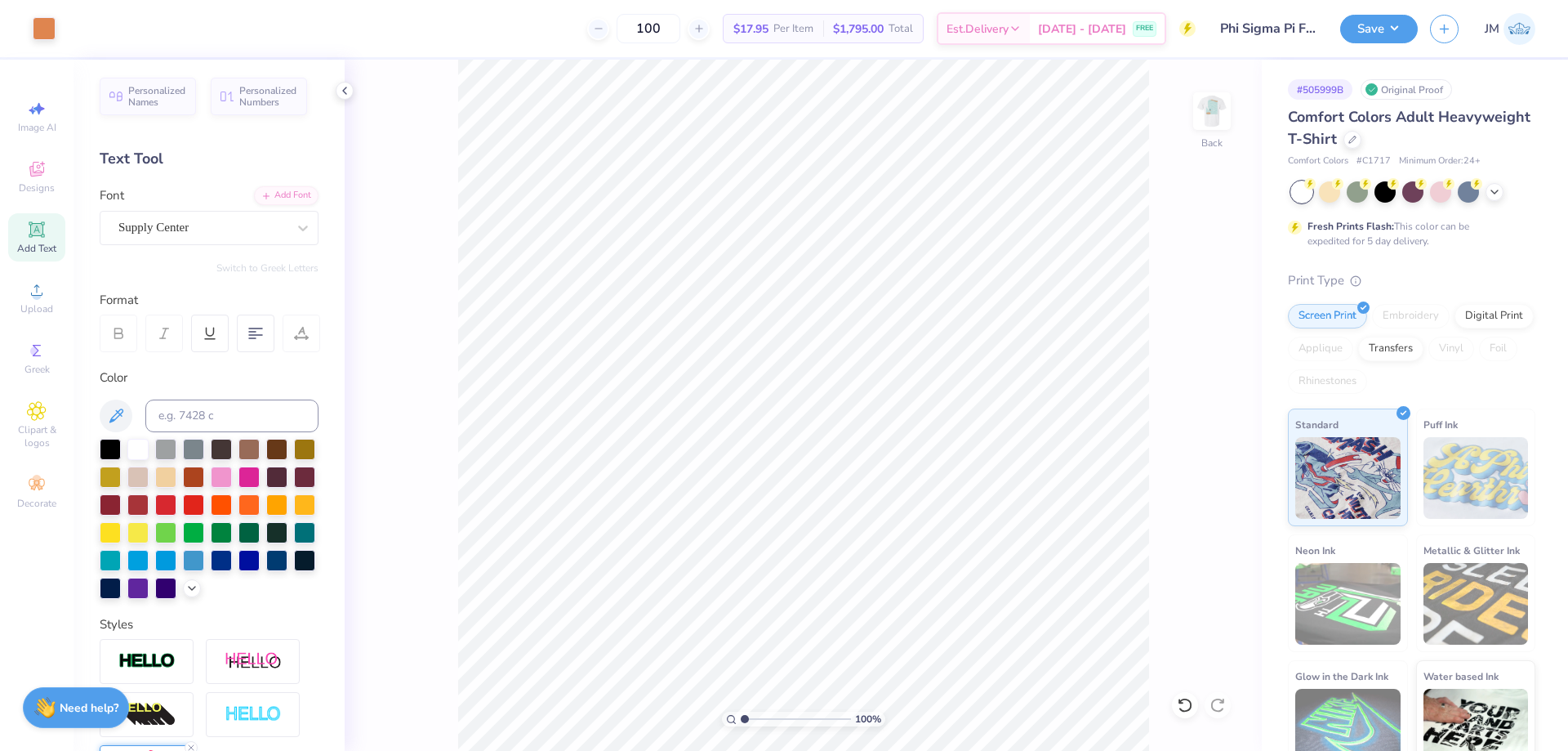
scroll to position [0, 0]
click at [48, 238] on div "Add Text" at bounding box center [37, 237] width 57 height 48
click at [79, 27] on div at bounding box center [73, 27] width 23 height 23
type input "1.00000001526642"
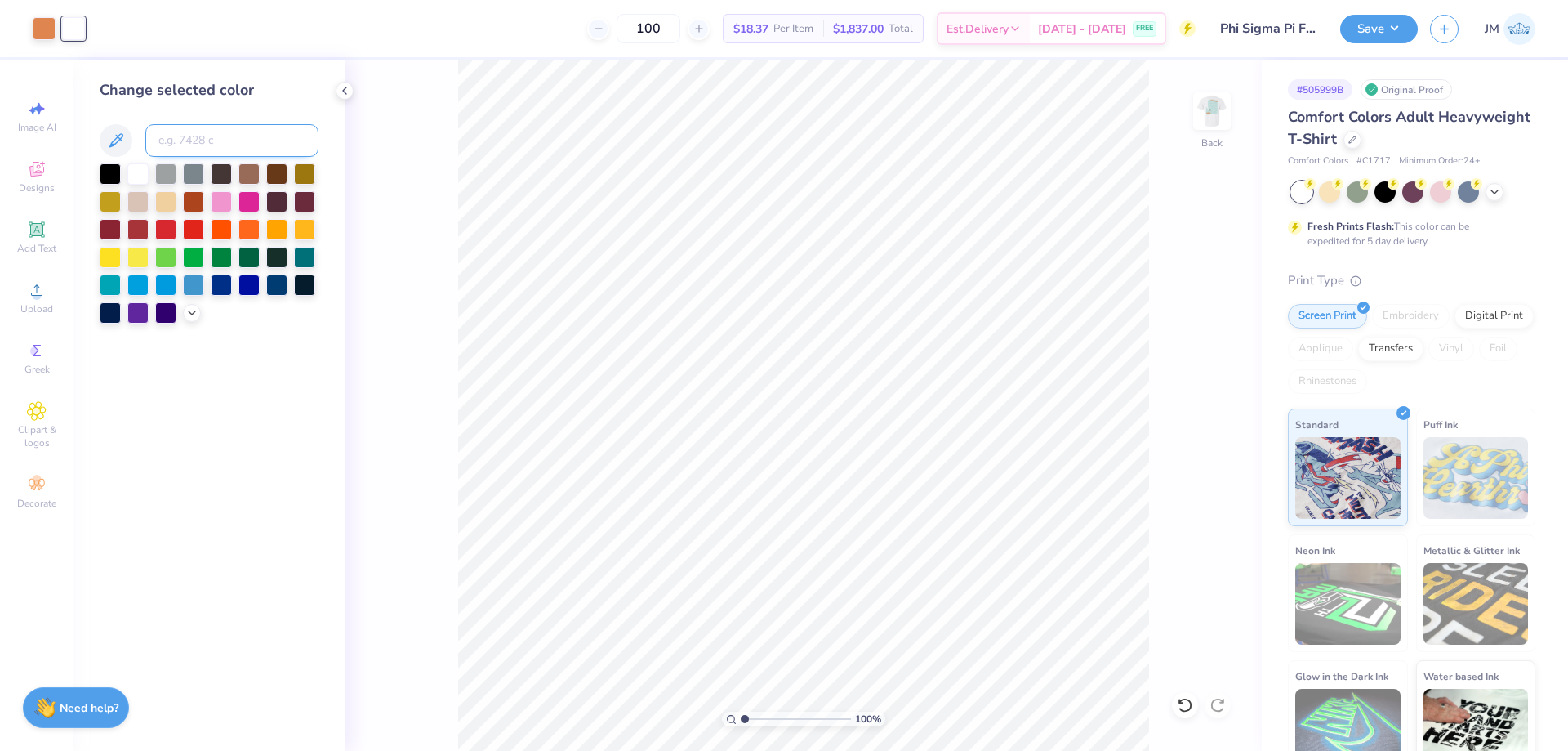
click at [188, 134] on input at bounding box center [231, 141] width 173 height 32
type input "7576"
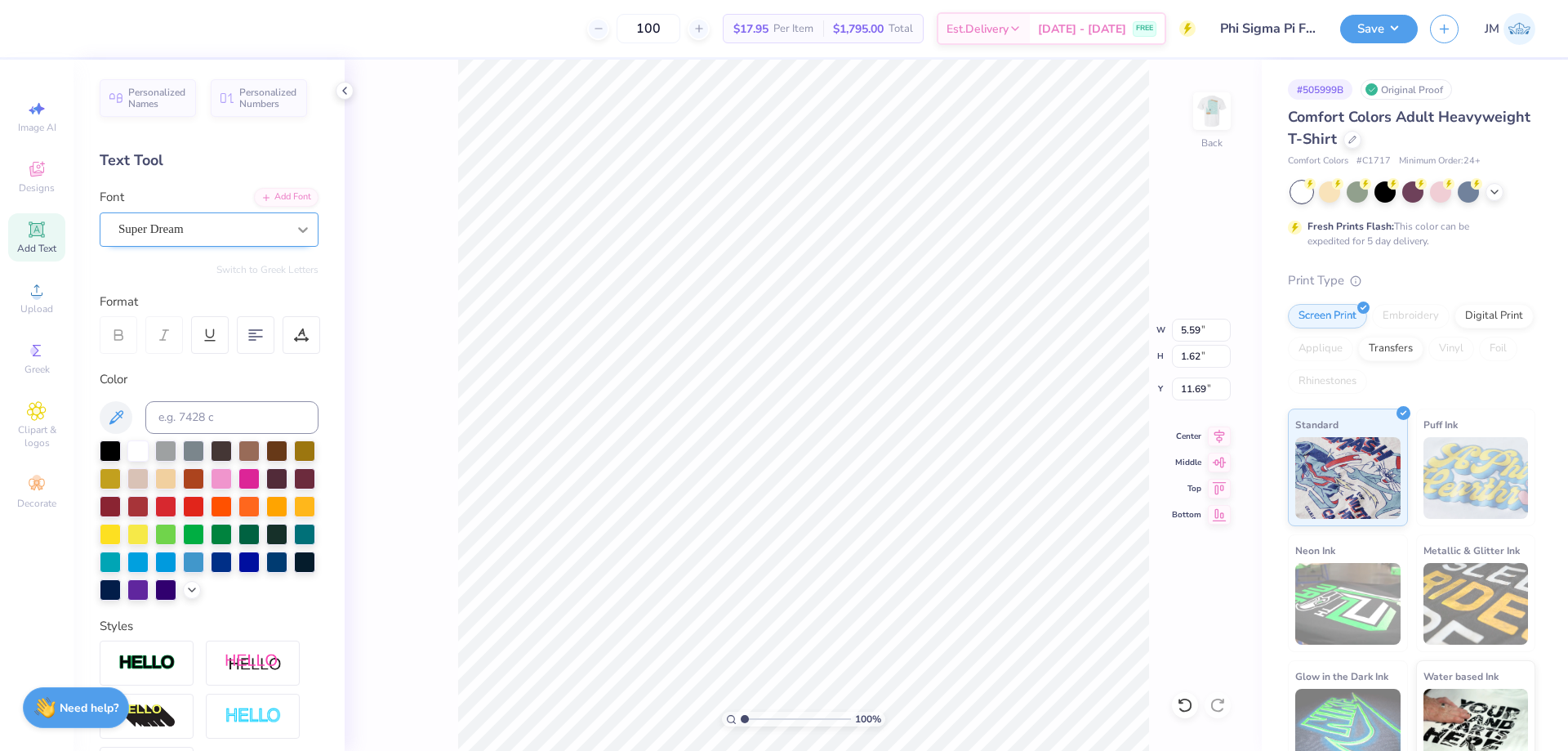
click at [295, 232] on icon at bounding box center [303, 229] width 16 height 16
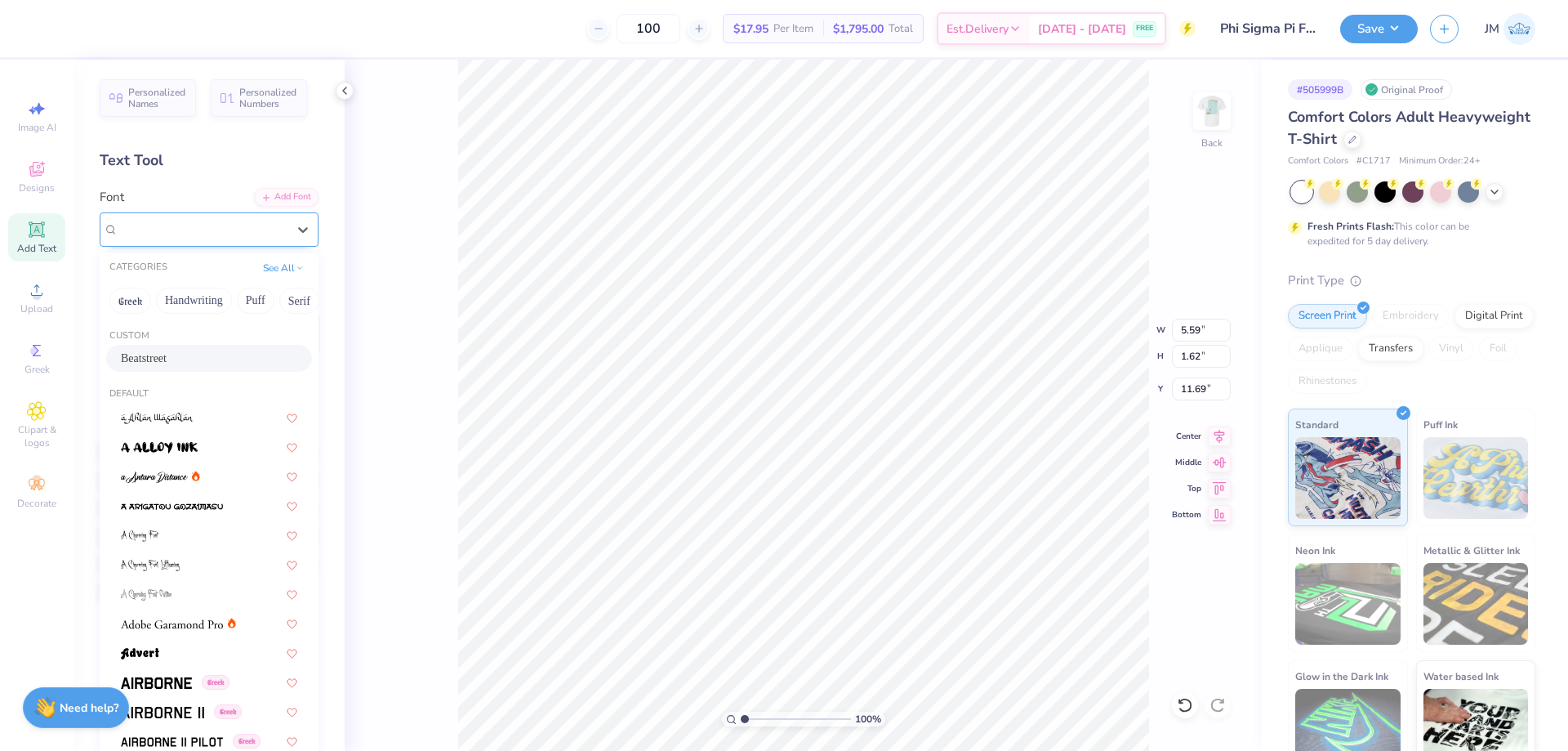
type input "1.00000001526642"
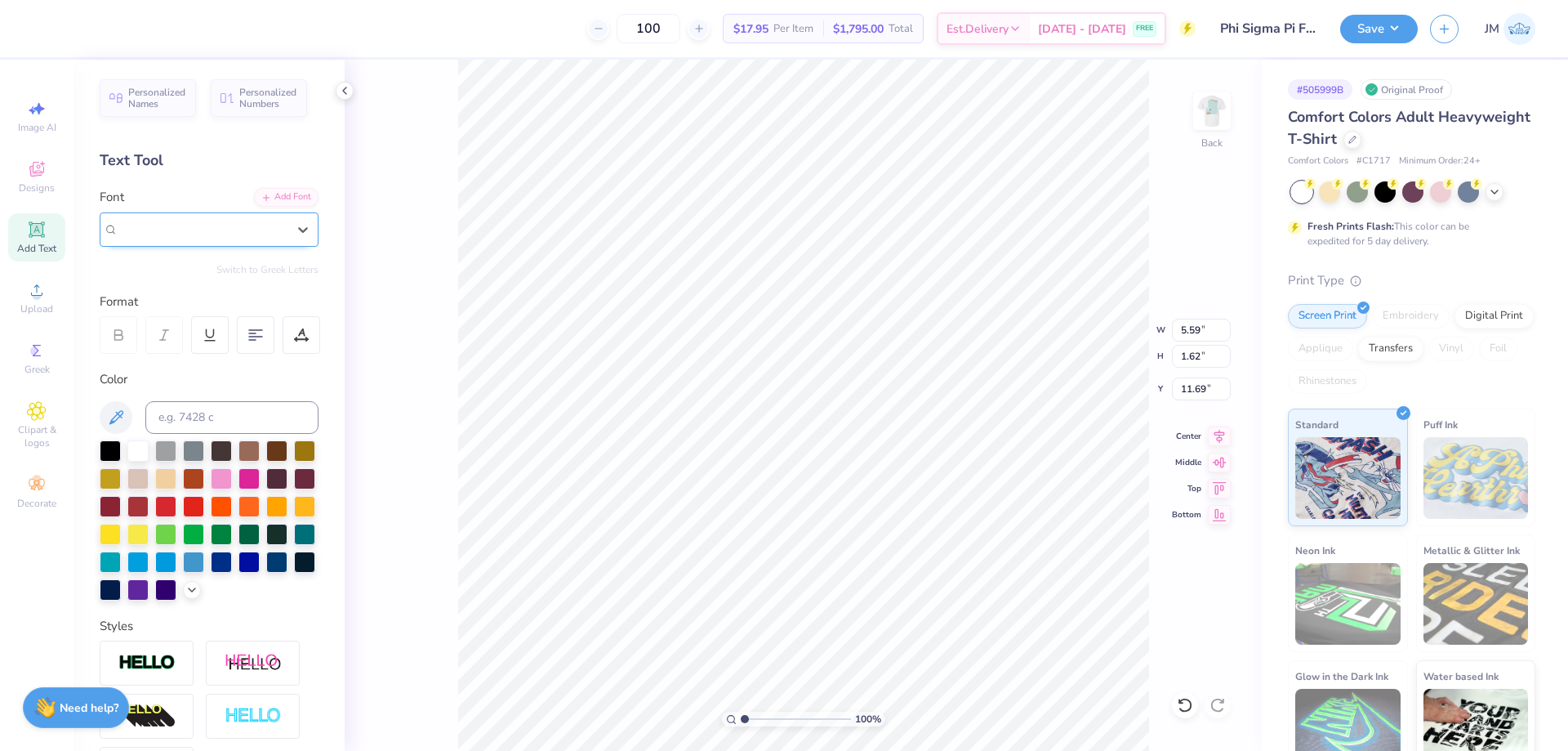
click at [167, 225] on span "Super Dream" at bounding box center [151, 229] width 65 height 19
type input "s"
type input "1.00000001526642"
click at [207, 367] on div "Supply Center" at bounding box center [210, 358] width 206 height 27
type input "suppl"
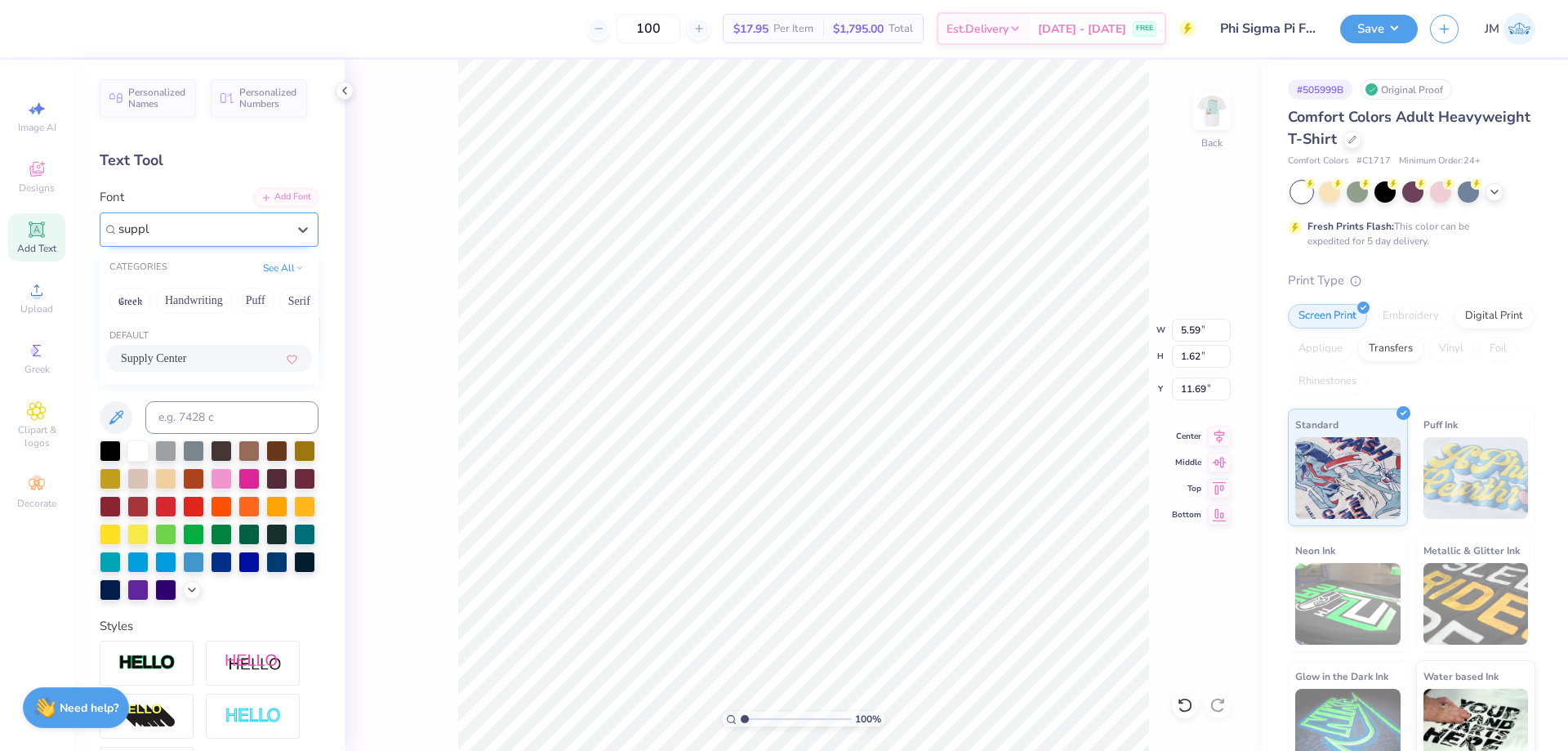
type input "1.00000001526642"
type input "7.63"
type input "2.41"
type input "11.30"
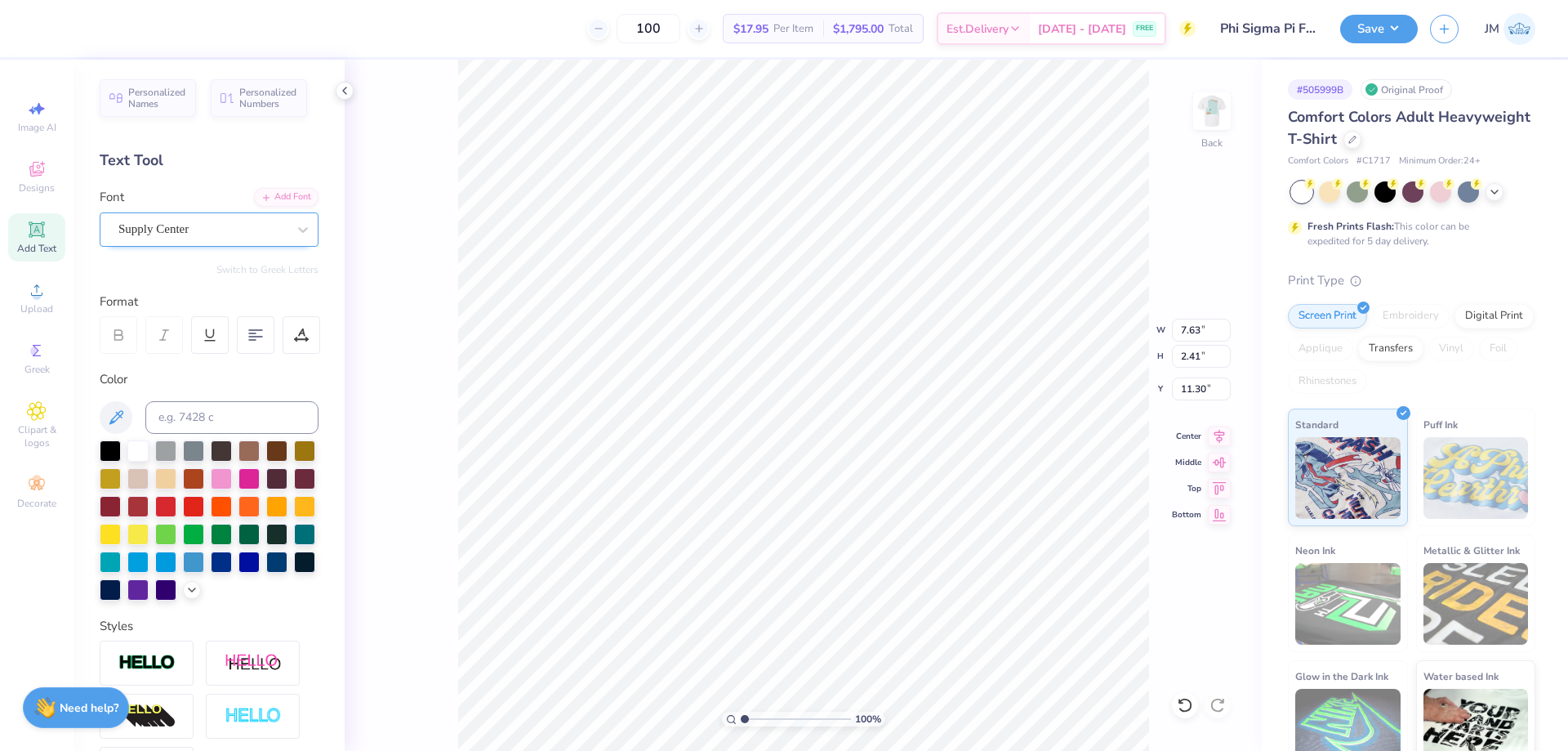
type input "1.00000001526642"
type textarea "F"
type input "1.00000001526642"
type textarea "FA"
type input "1.00000001526642"
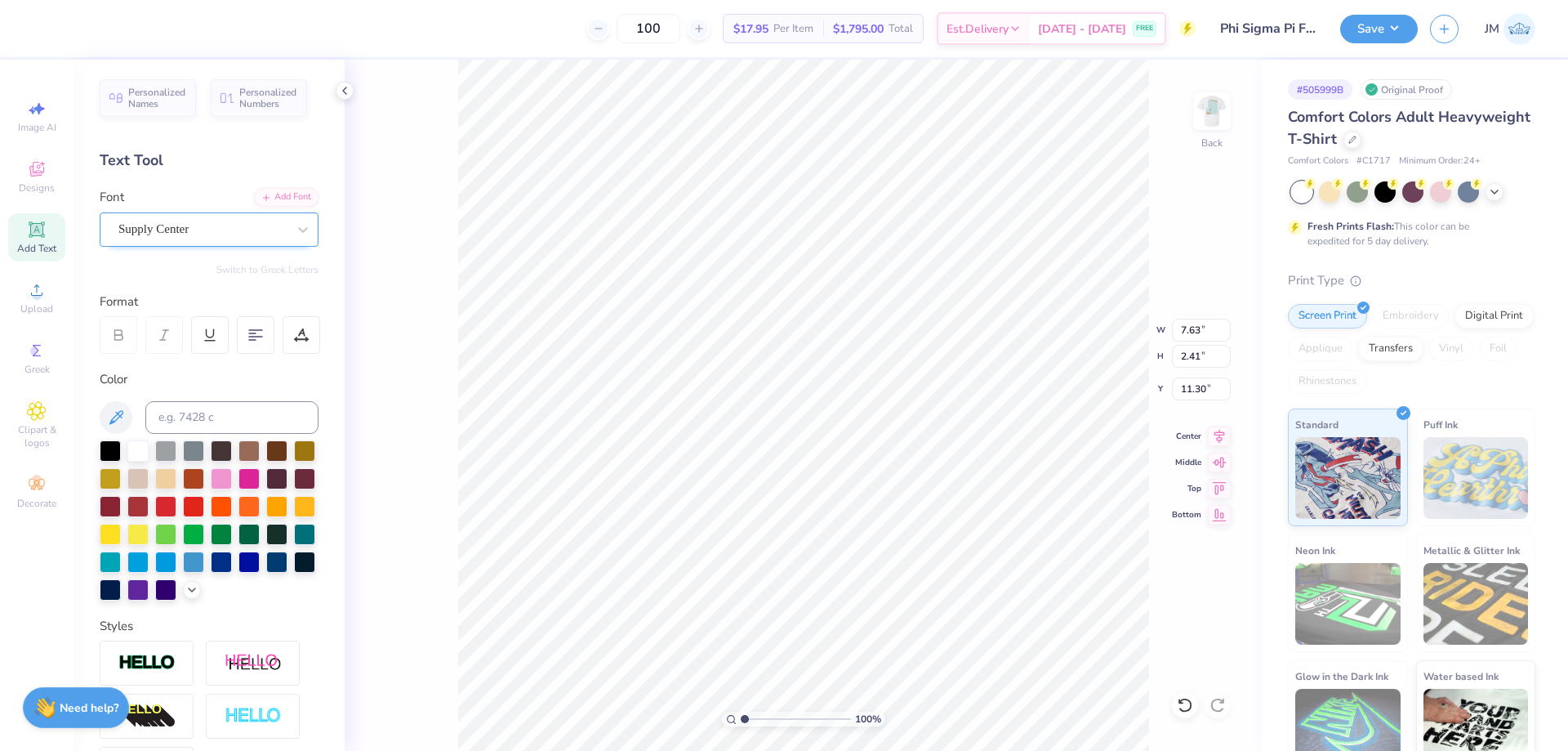
type textarea "FAL"
type input "1.00000001526642"
type textarea "FALL"
type input "1.00000001526642"
type textarea "FALL R"
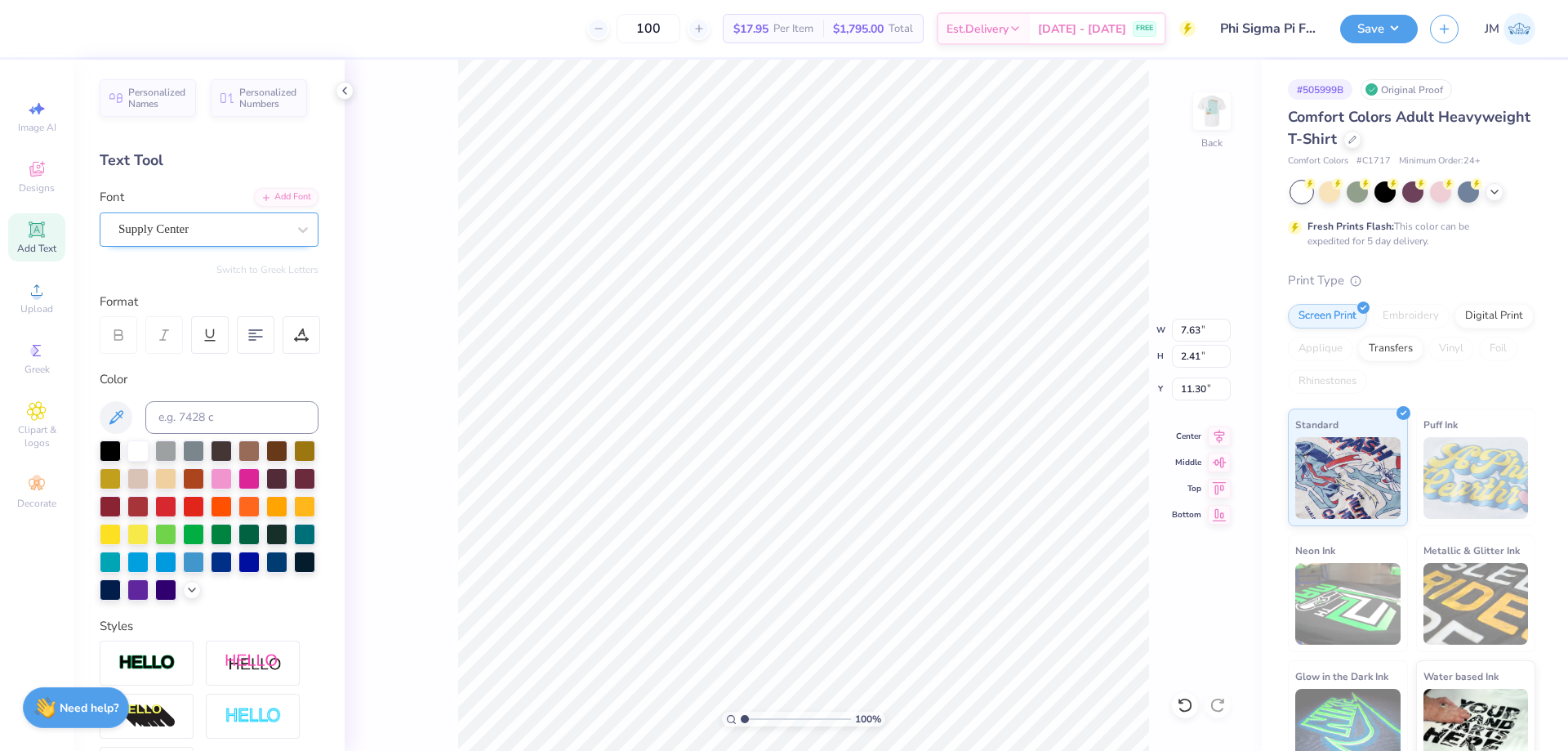
type input "1.00000001526642"
type textarea "FALL RU"
type input "1.00000001526642"
type textarea "FALL RUS"
type input "1.00000001526642"
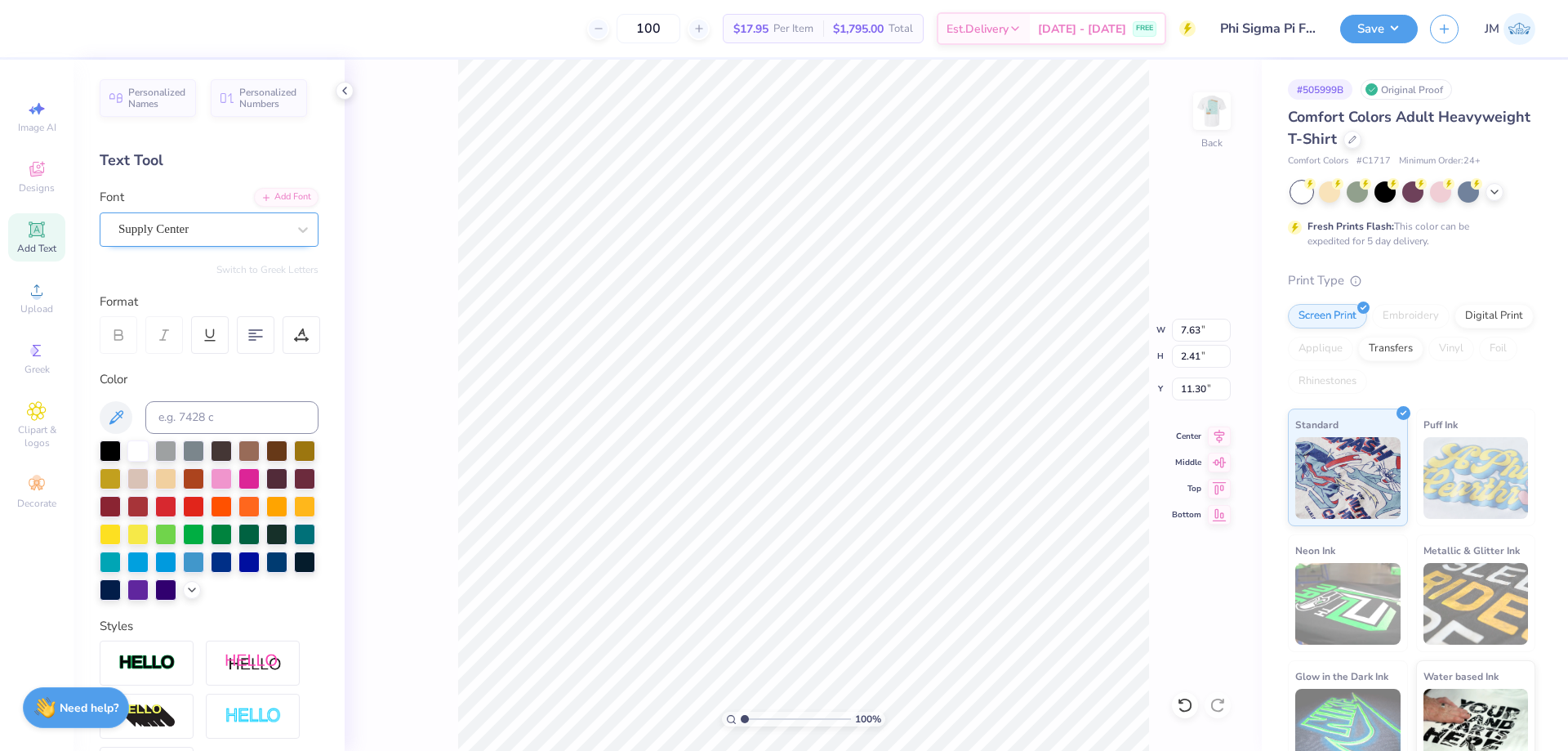
type textarea "FALL RUSH"
type input "1.00000001526642"
type input "14.17"
type input "2.16"
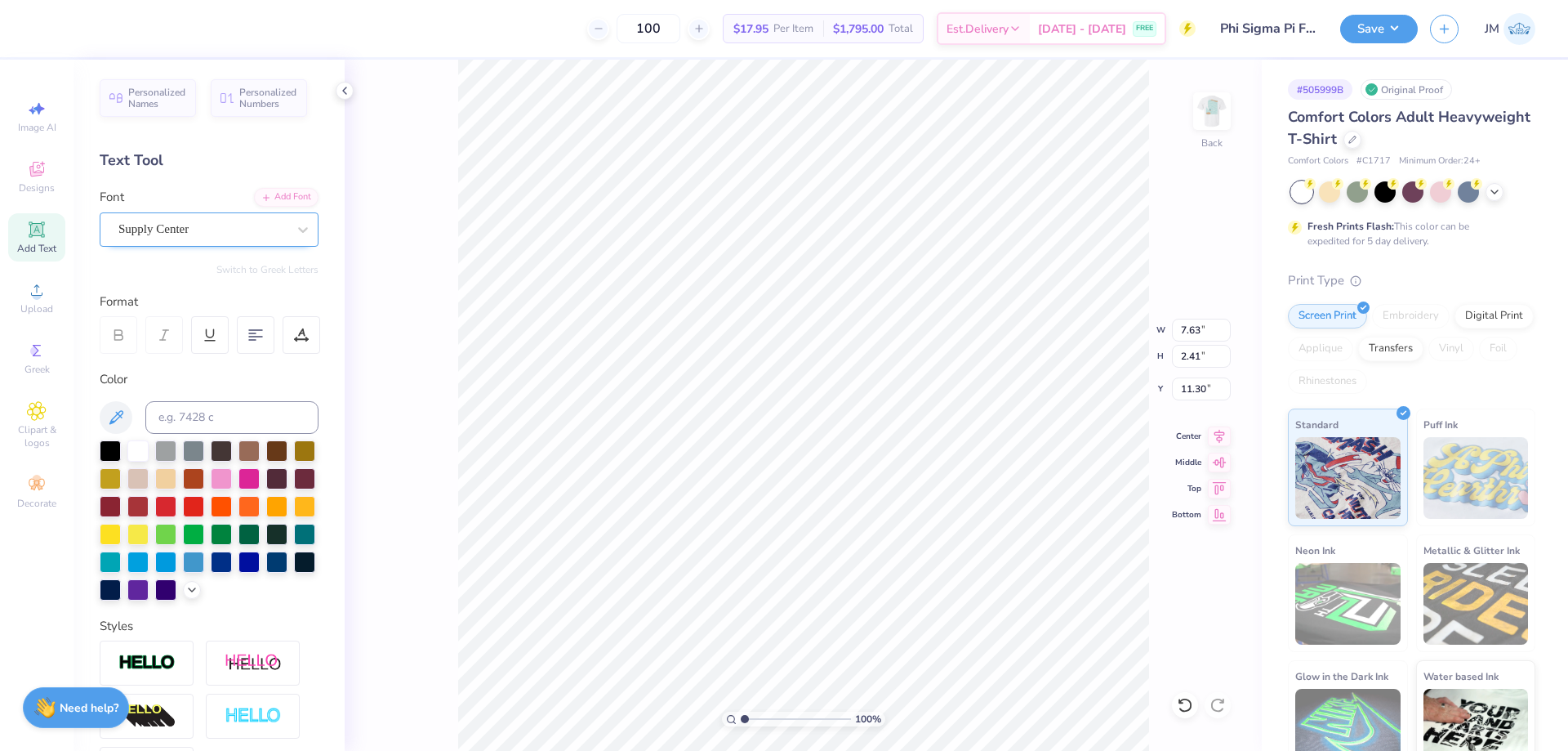
type input "11.42"
click at [1206, 333] on input "14.17" at bounding box center [1202, 331] width 59 height 23
type input "3"
type input "1.00000001526642"
type input "3.00"
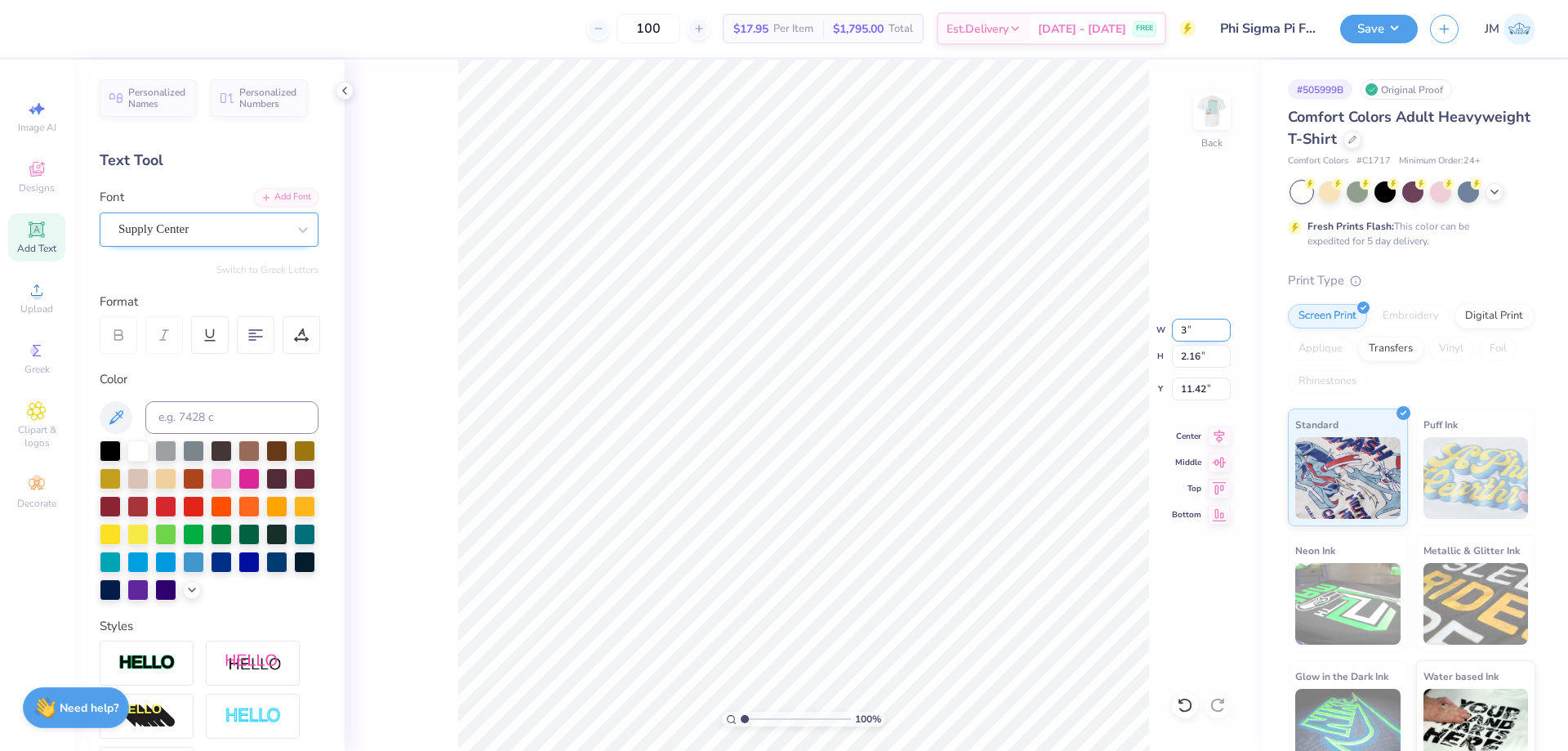
type input "0.46"
type input "12.27"
click at [1214, 389] on input "12.27" at bounding box center [1202, 389] width 59 height 23
click at [1222, 427] on icon at bounding box center [1219, 434] width 23 height 20
type input "1.70505978190624"
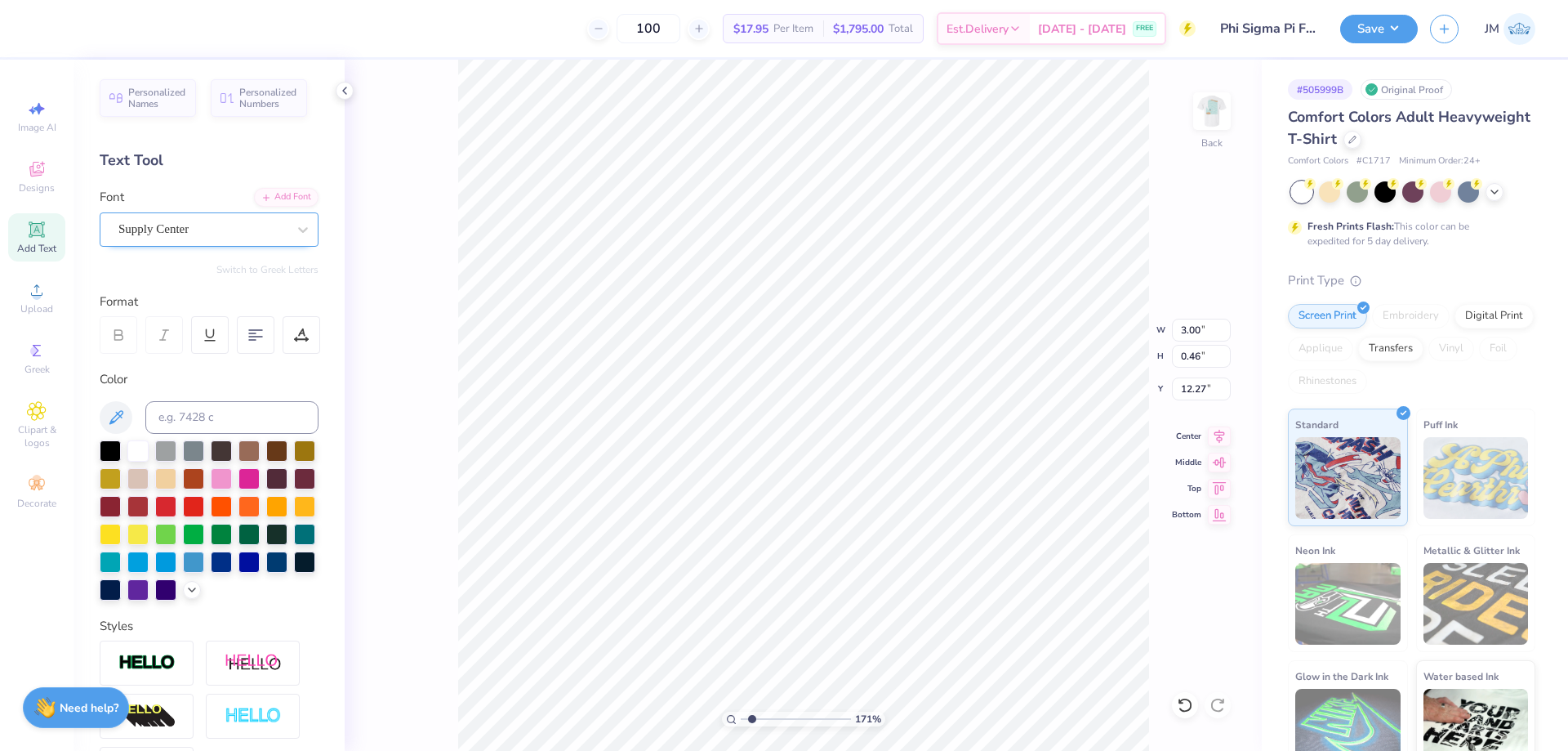
type input "4.27"
type input "4.33794376314289"
type input "4.38"
type input "4.33794376314289"
type input "5.34"
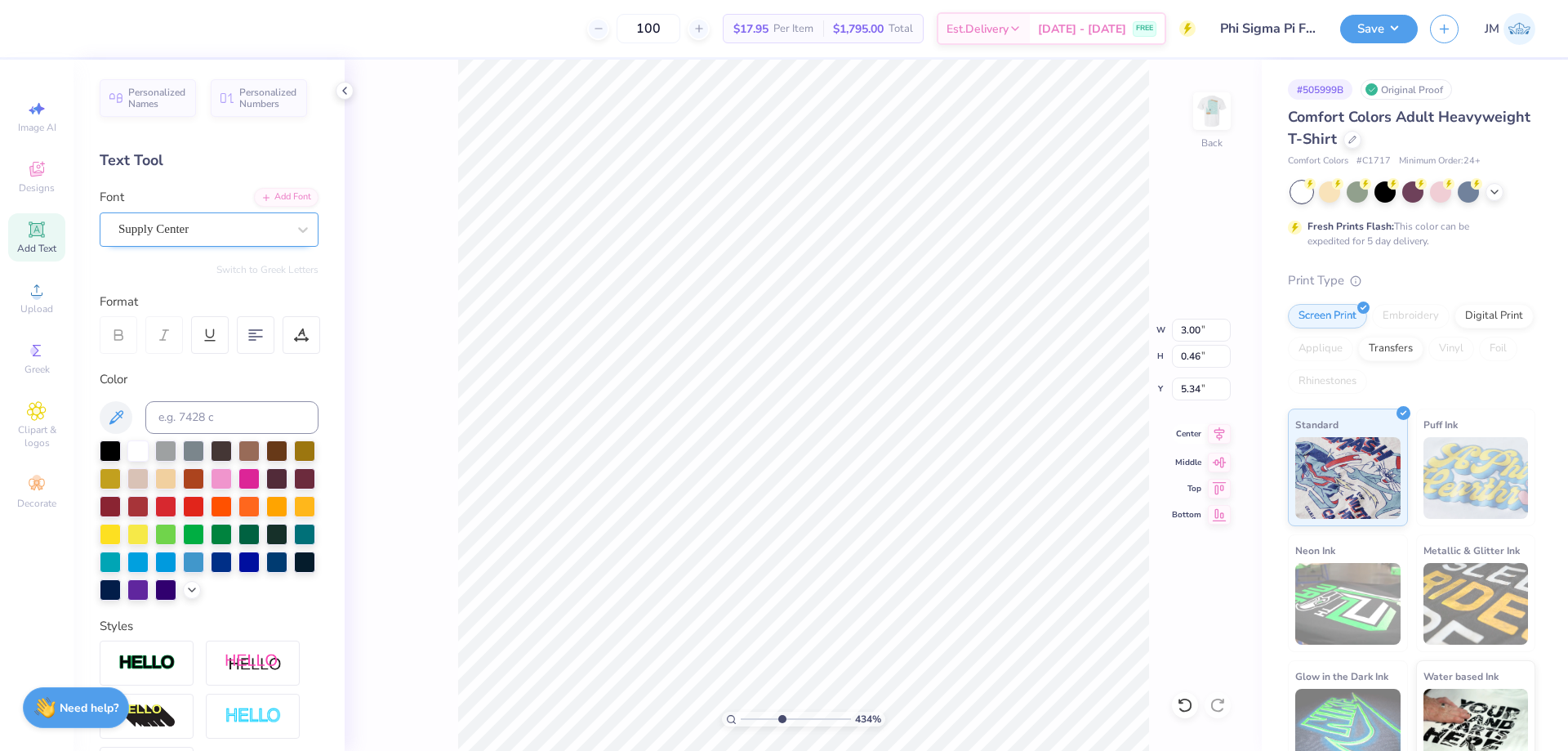
click at [1227, 433] on icon at bounding box center [1219, 434] width 23 height 20
type input "4.33794376314289"
type input "1.27"
type input "3.00"
click at [813, 452] on li "Duplicate" at bounding box center [835, 445] width 128 height 32
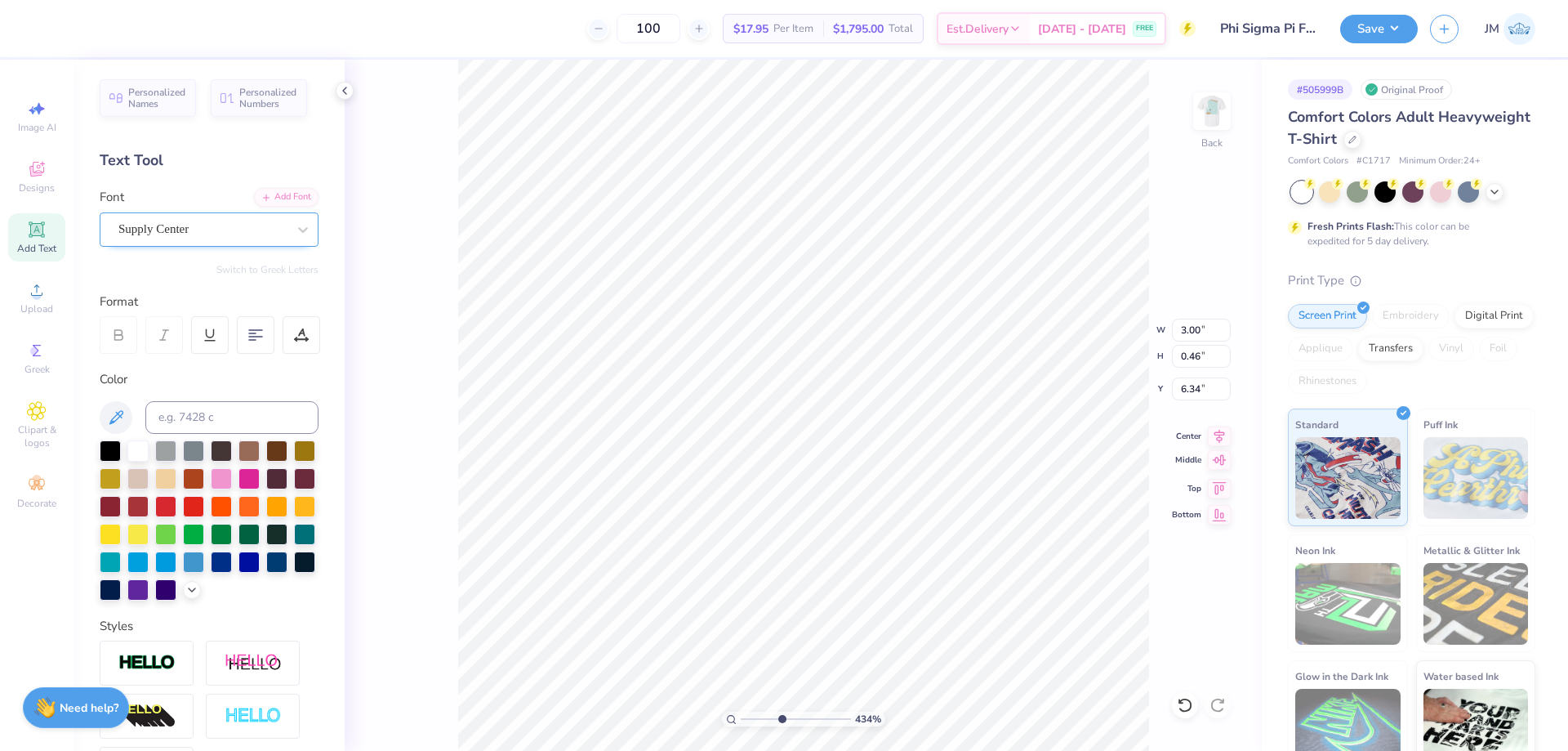
type input "4.33794376314289"
type input "6.34"
click at [1226, 436] on icon at bounding box center [1219, 434] width 23 height 20
type input "4.33794376314289"
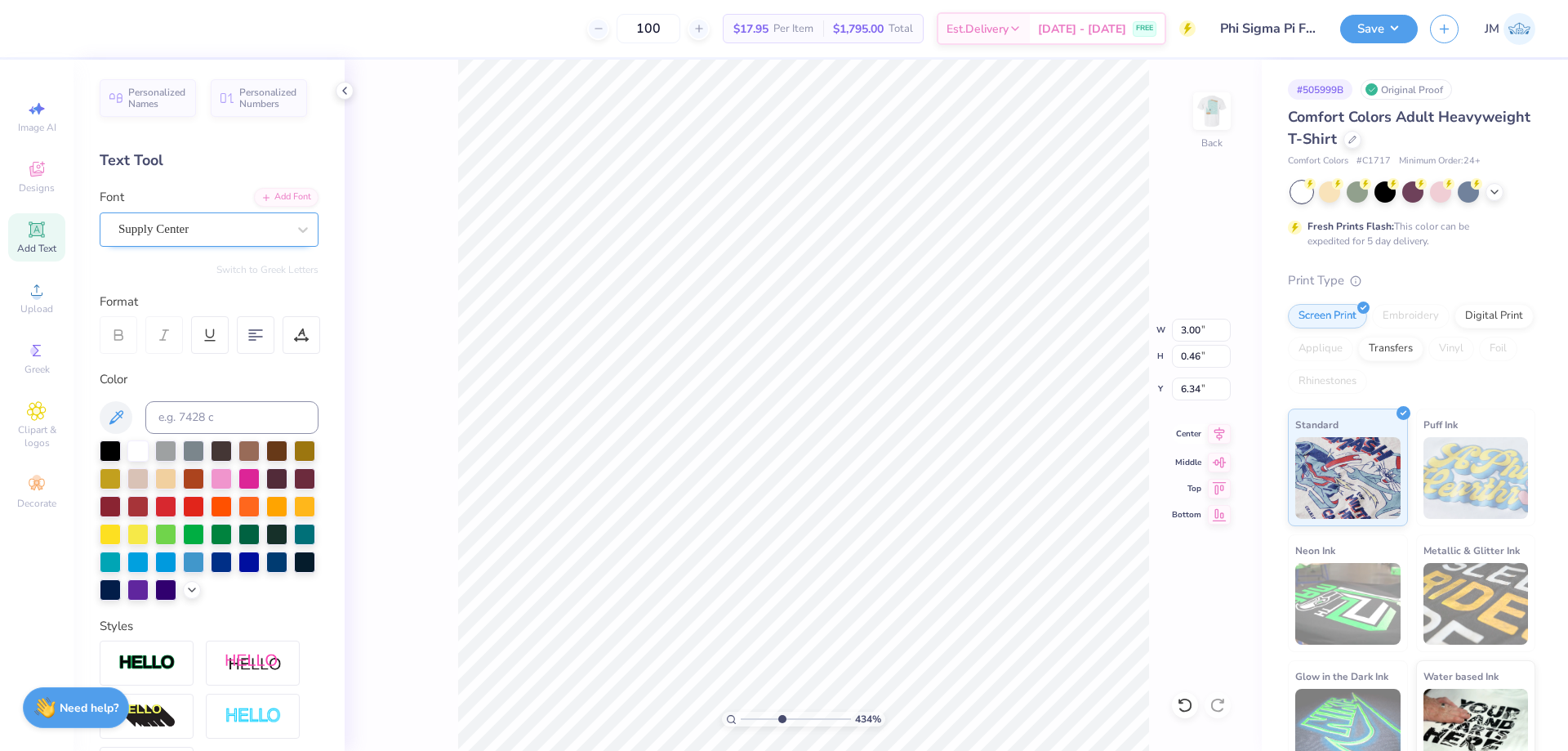
type textarea "P"
type input "4.33794376314289"
type textarea "PH"
type input "4.33794376314289"
type textarea "P"
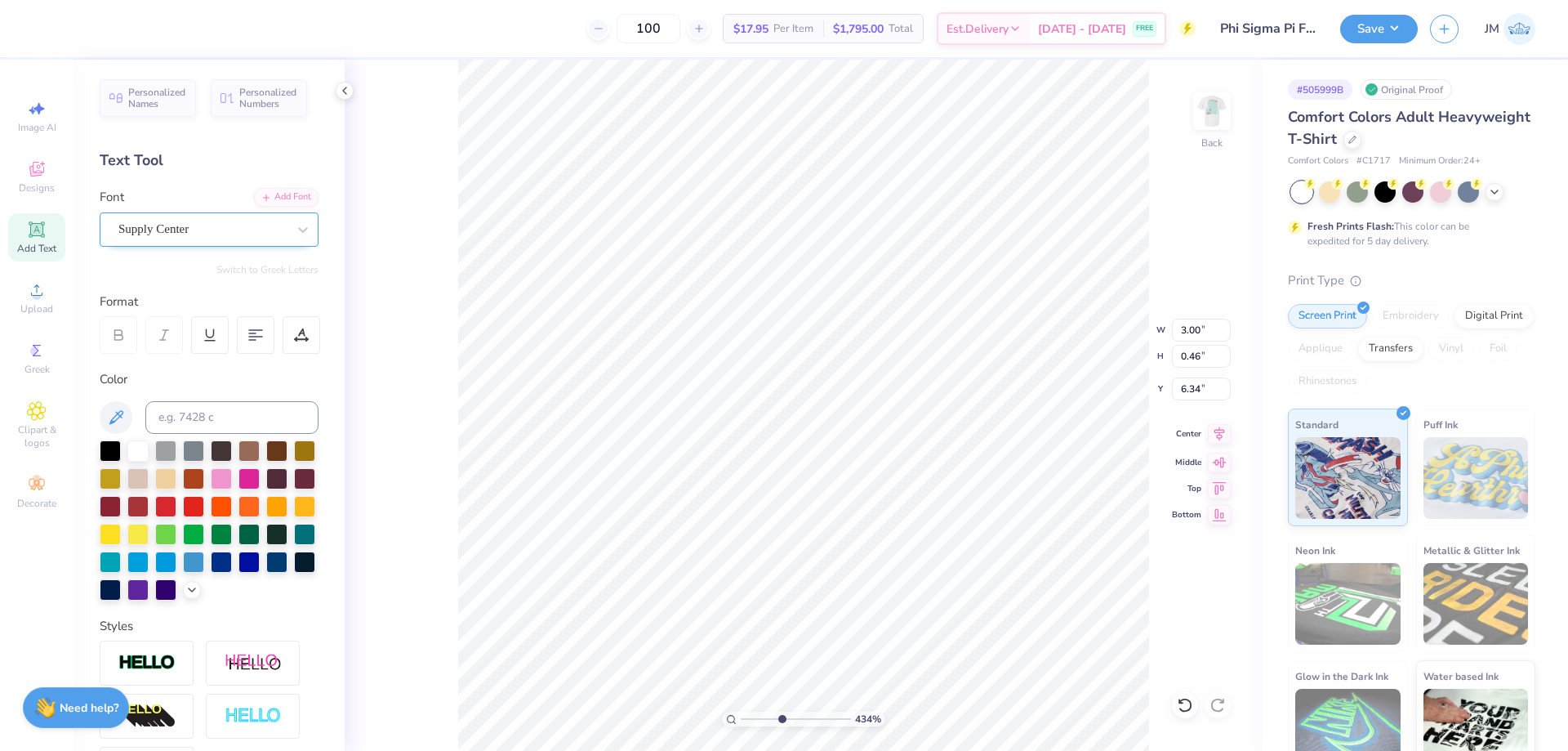
type input "4.33794376314289"
type textarea "Ph"
type input "4.33794376314289"
type textarea "Phi"
type input "4.33794376314289"
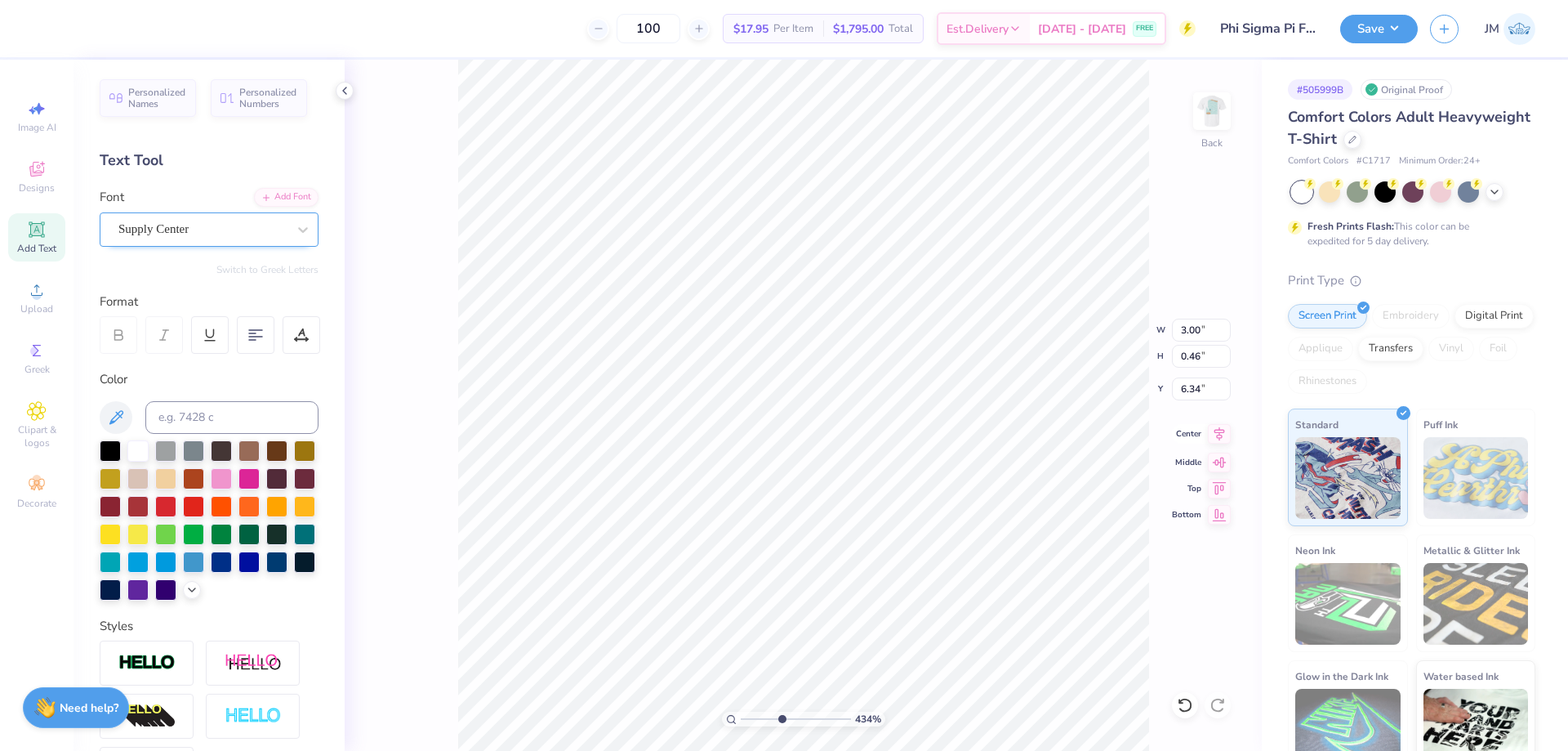
type textarea "Phi s"
type input "4.33794376314289"
type textarea "Phi si"
type input "4.33794376314289"
type textarea "Phi sig"
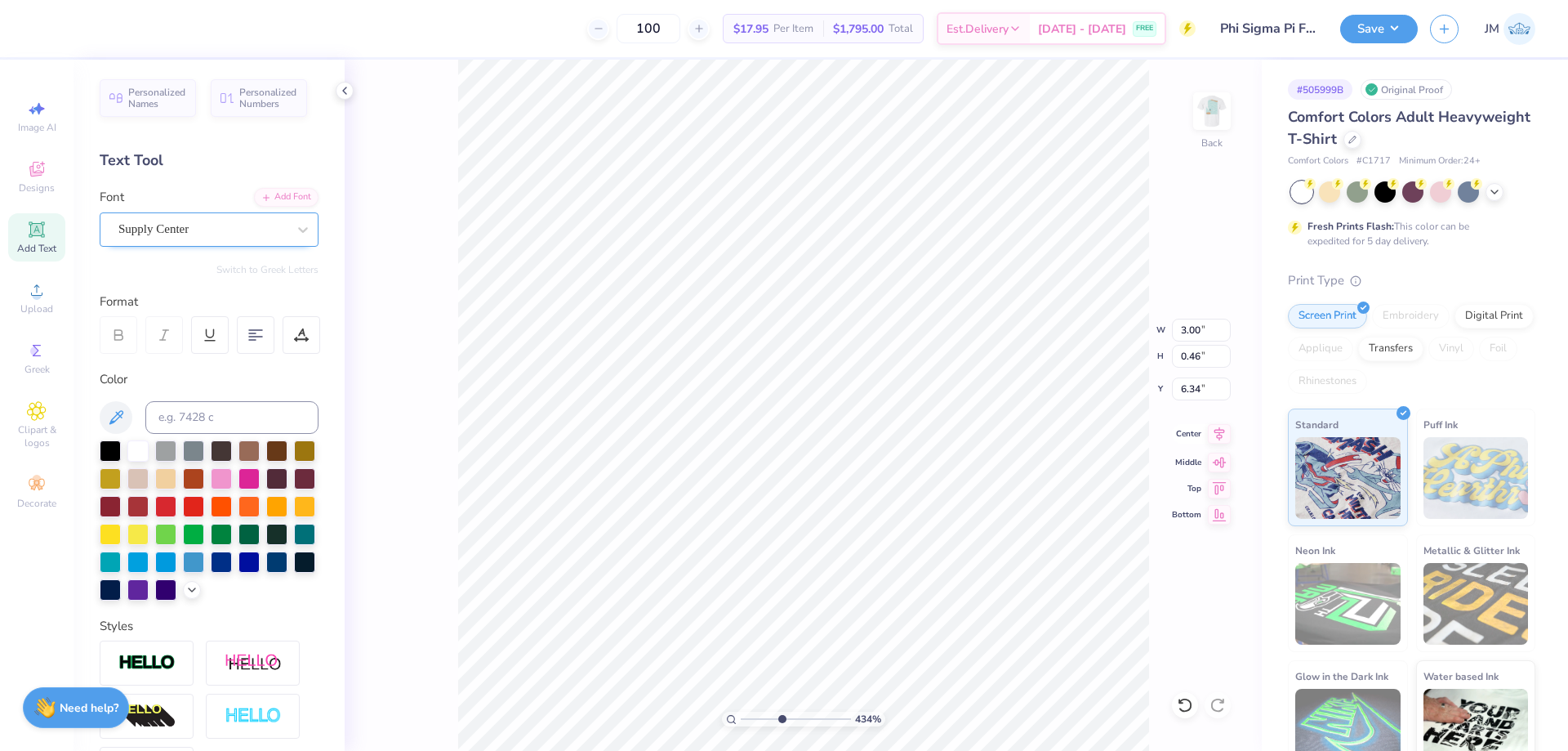
type input "4.33794376314289"
type textarea "Phi sigm"
type input "4.33794376314289"
type textarea "Phi sigma"
type input "4.33794376314289"
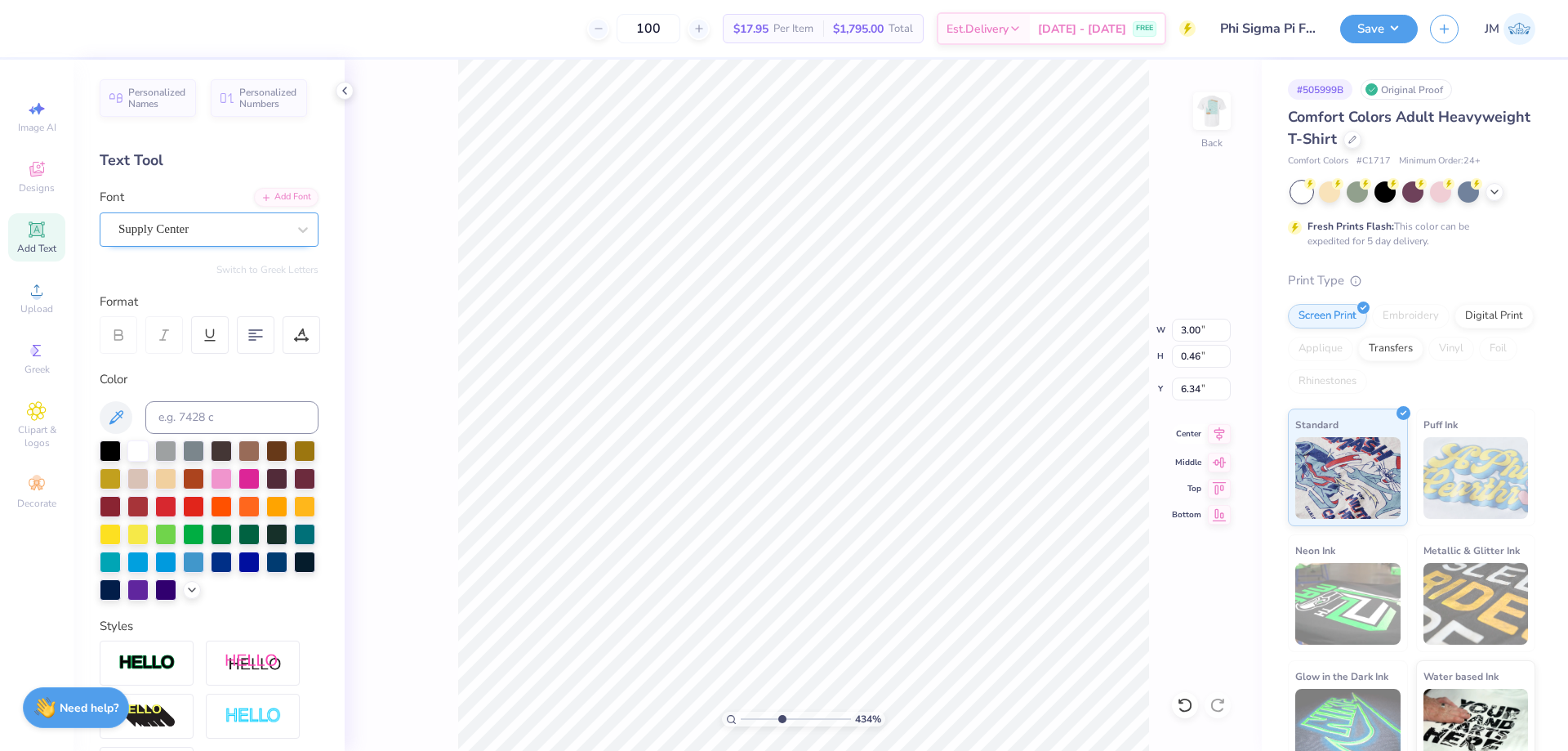
type textarea "Phi sigma p"
type input "4.33794376314289"
type textarea "Phi sigma ph"
type input "4.33794376314289"
type textarea "Phi sigma phi"
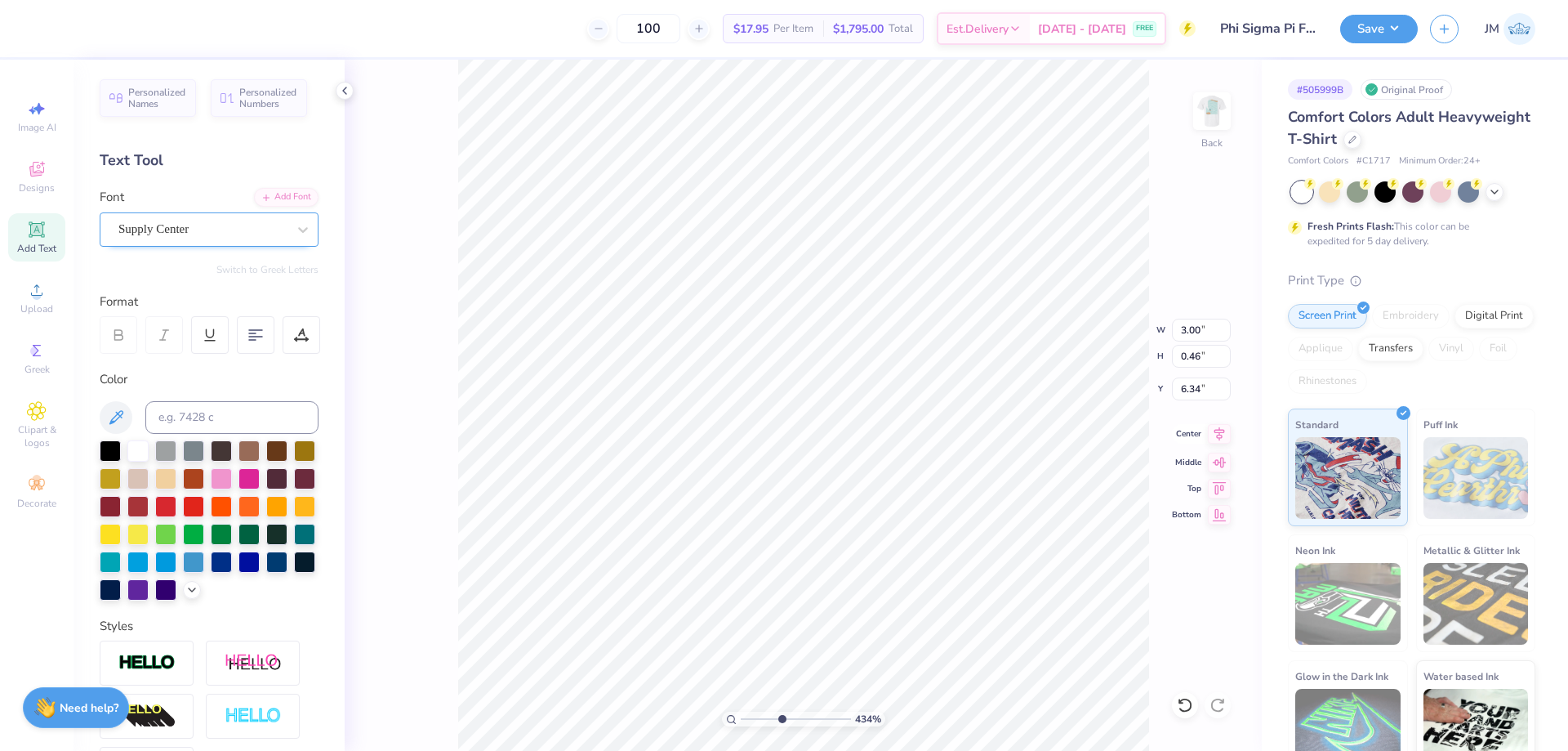
scroll to position [13, 5]
type input "4.33794376314289"
click at [1202, 328] on input "4.06" at bounding box center [1202, 331] width 59 height 23
type input "4"
type input "3.5"
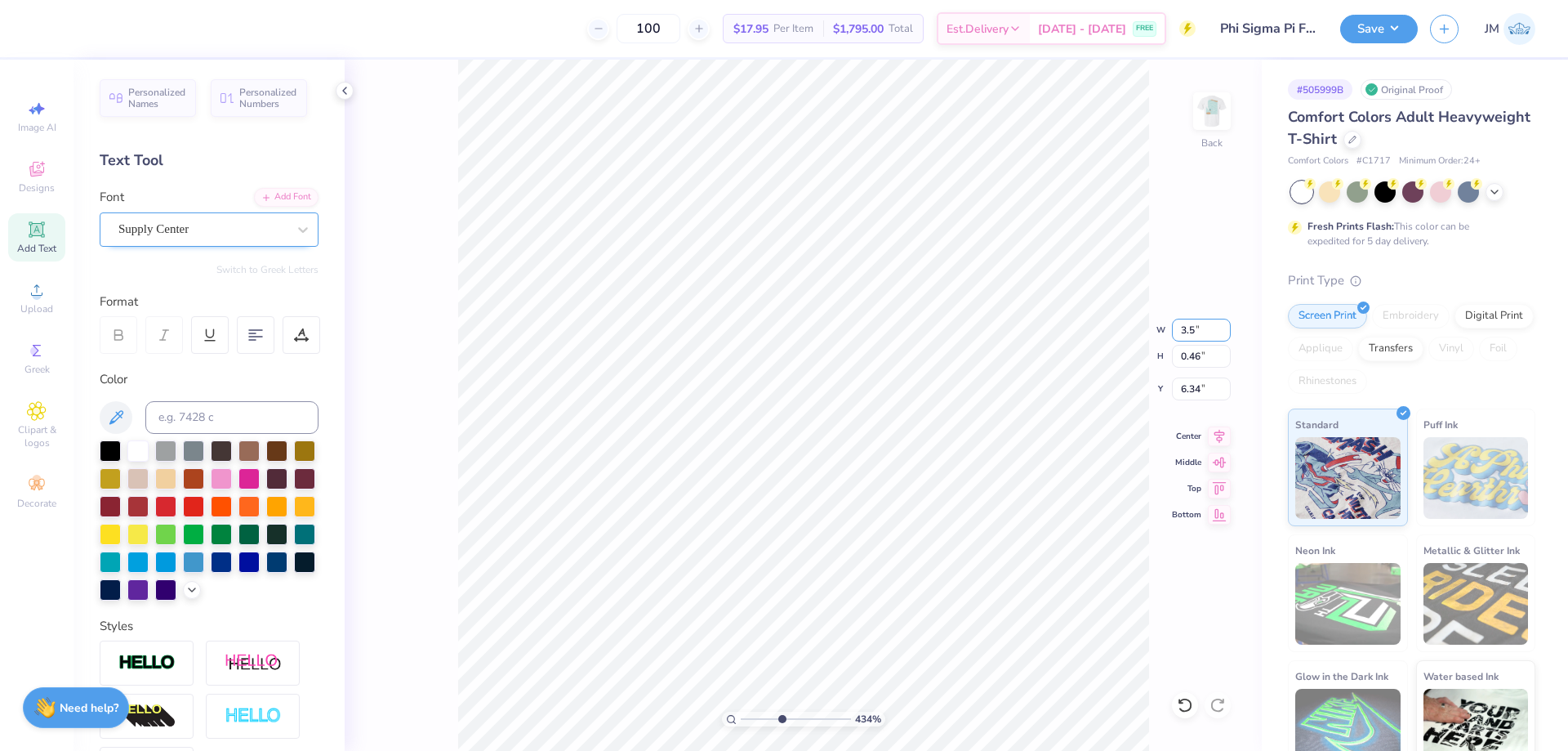
type input "4.33794376314289"
type input "3.50"
type input "0.39"
type input "6.37"
type input "4.33794376314289"
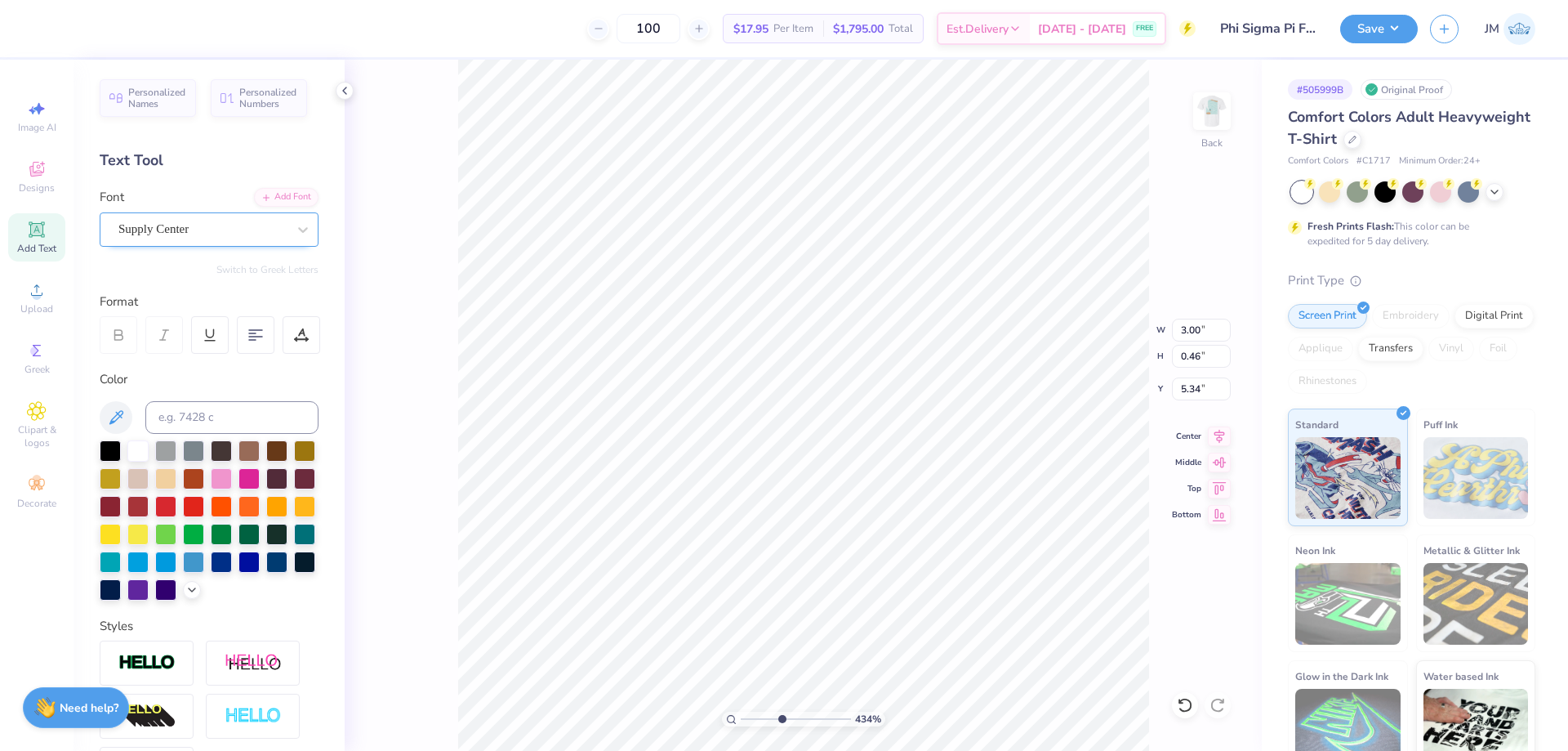
type input "3.50"
type input "0.39"
type input "6.37"
type input "0.39"
drag, startPoint x: 1218, startPoint y: 356, endPoint x: 1079, endPoint y: 393, distance: 143.8
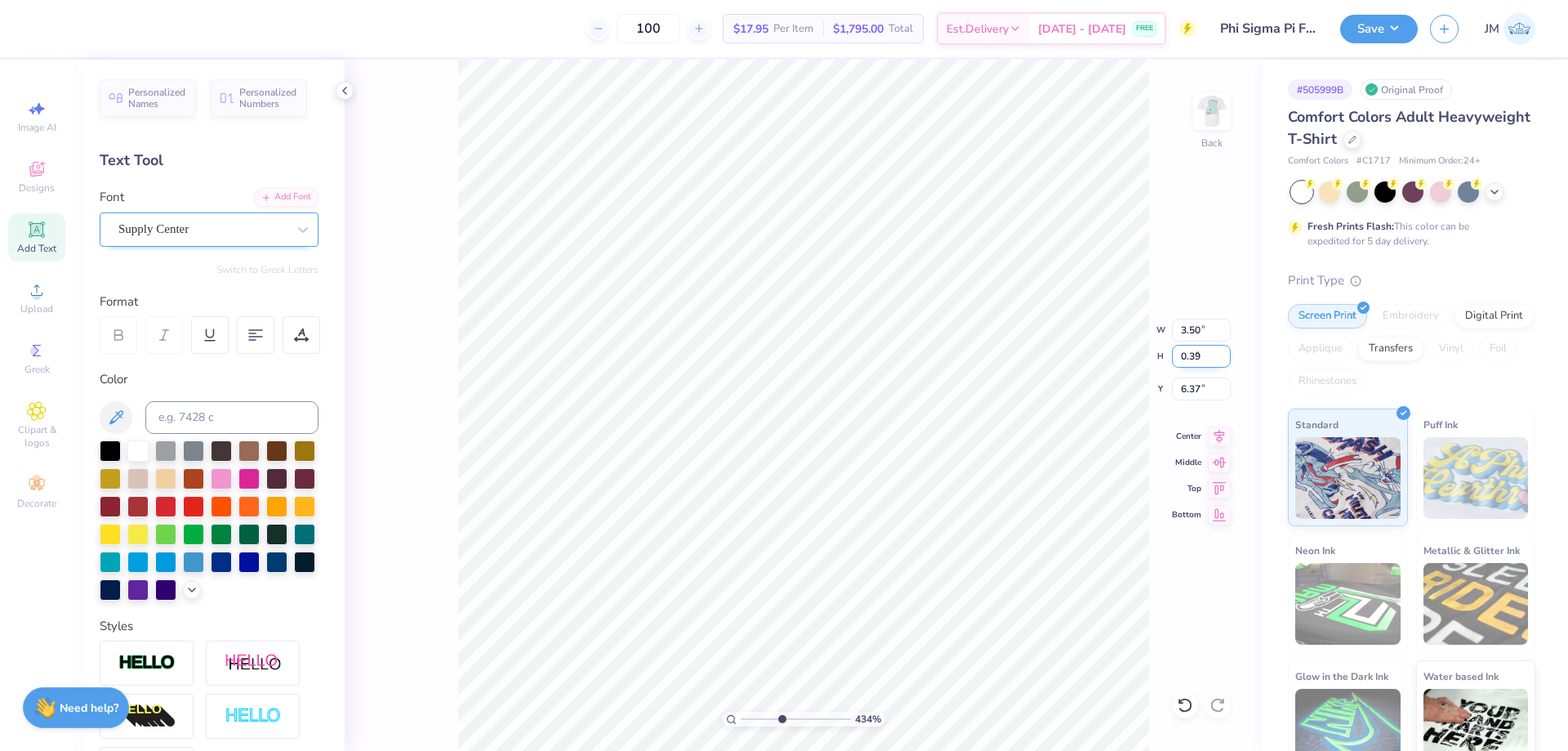
click at [1172, 367] on input "0.39" at bounding box center [1202, 357] width 59 height 23
click at [1036, 390] on div "434 % Back W 3.50 3.50 " H 0.39 0.39 " Y 6.37 6.37 " Center Middle Top Bottom" at bounding box center [804, 405] width 918 height 691
click at [1147, 367] on div "434 % Back W 3.50 3.50 " H 0.39 0.39 " Y 6.37 6.37 " Center Middle Top Bottom" at bounding box center [804, 405] width 918 height 691
click at [1210, 352] on input "0.39" at bounding box center [1202, 357] width 59 height 23
type input "4.33794376314289"
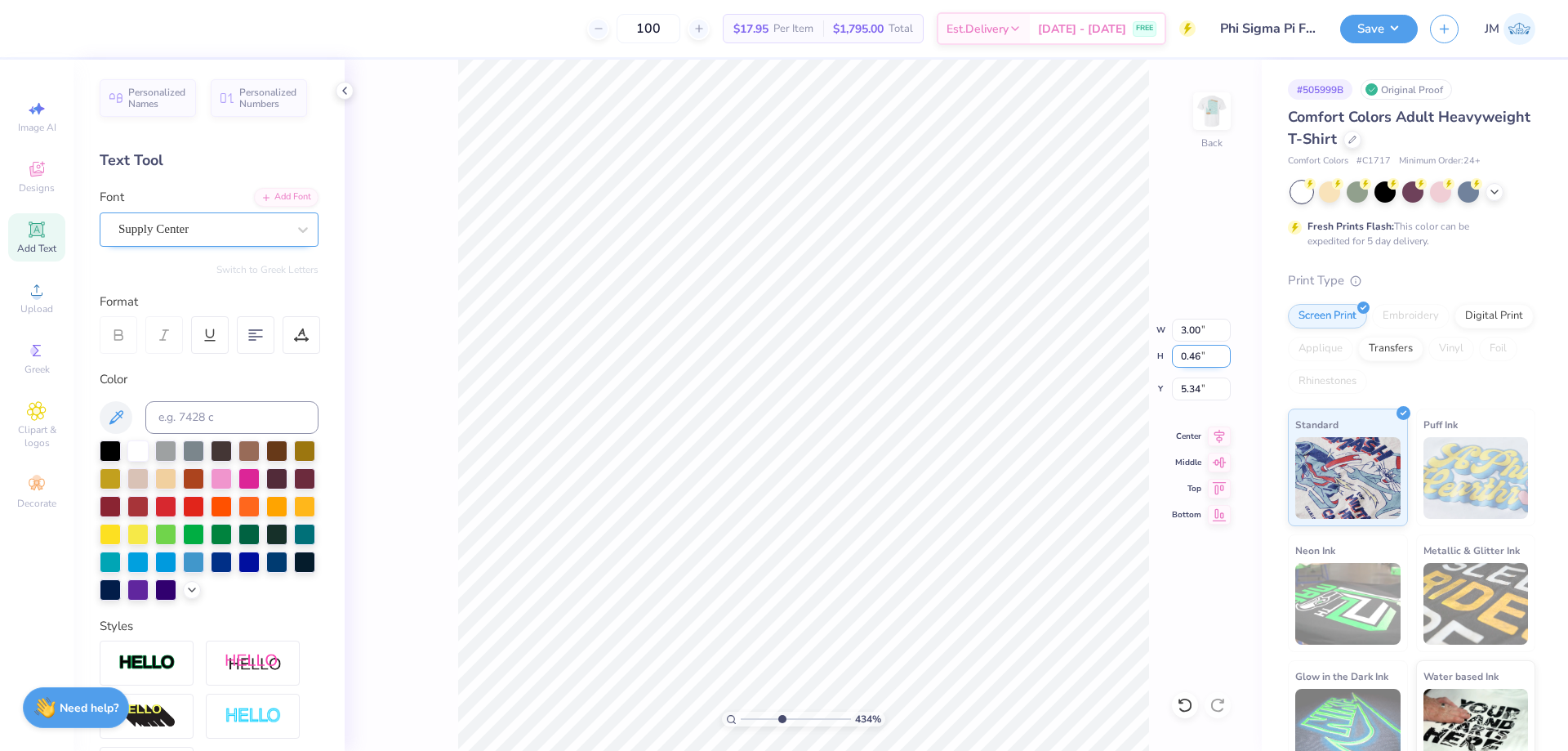
click at [1197, 353] on input "0.46" at bounding box center [1202, 357] width 59 height 23
paste input "39"
type input "0.39"
type input "4.33794376314289"
type input "2.56"
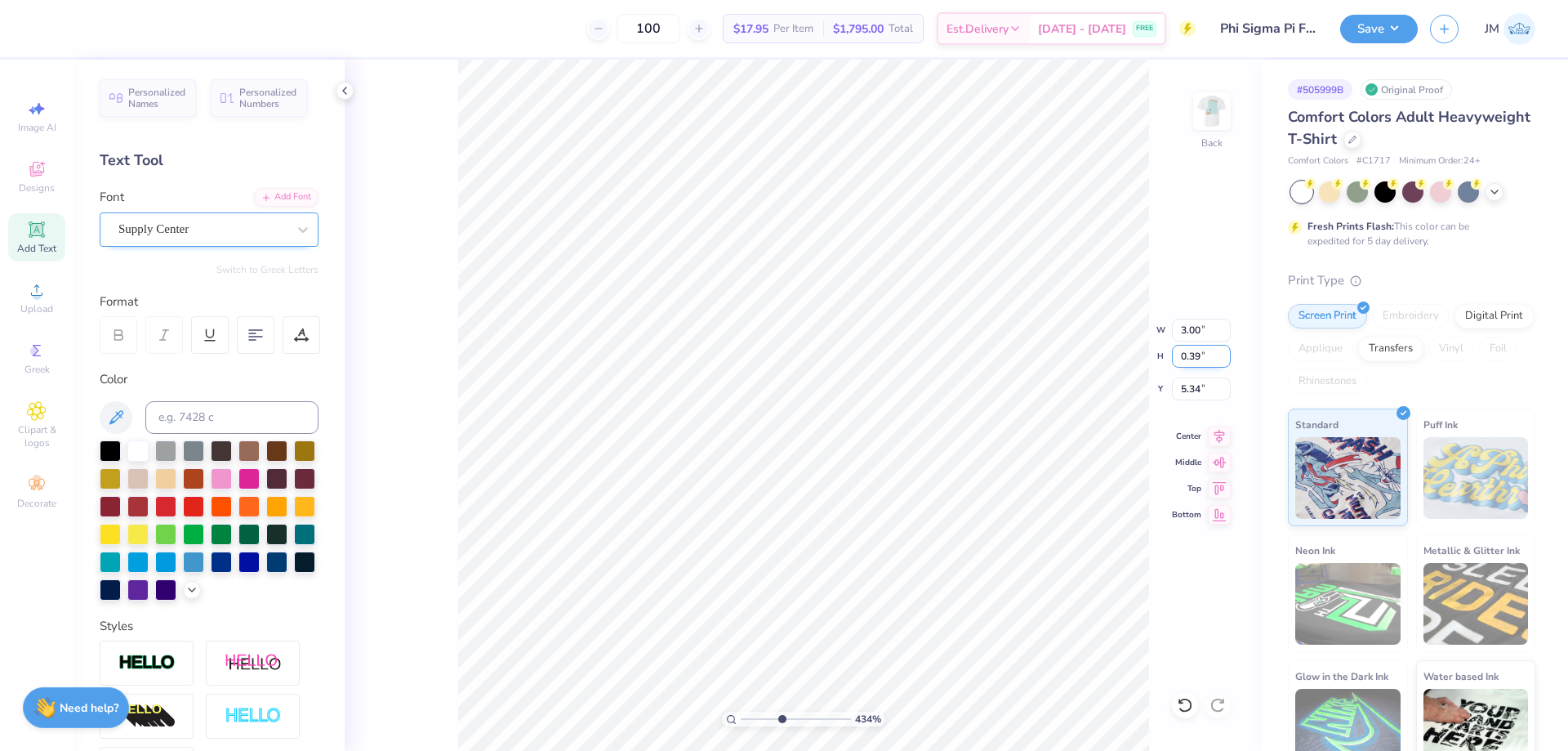
type input "5.38"
type input "4.33794376314289"
click at [1198, 390] on input "6.37" at bounding box center [1202, 389] width 59 height 23
type input "3"
type input "4.33794376314289"
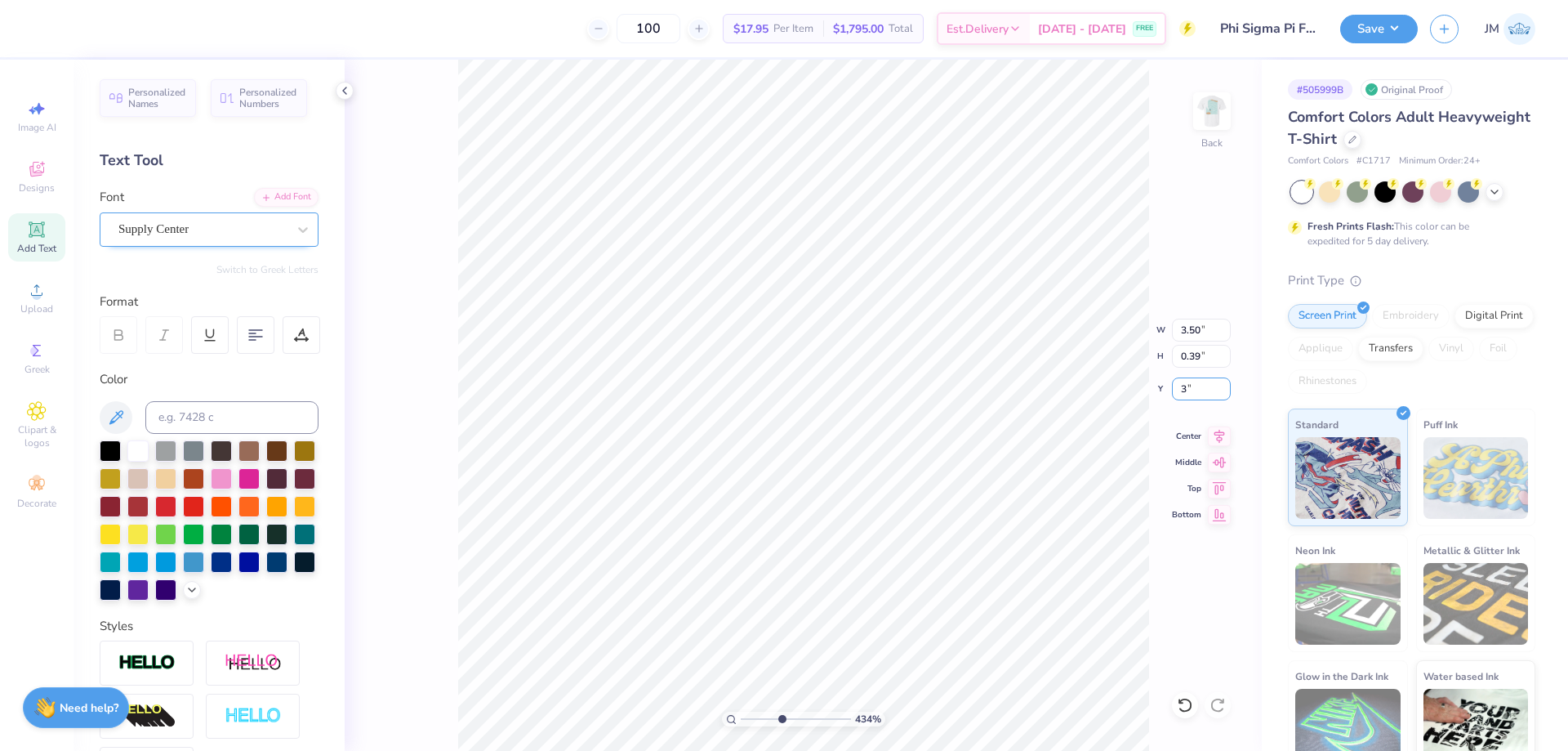
type input "3.00"
click at [1217, 427] on icon at bounding box center [1219, 434] width 23 height 20
type input "4.33794376314289"
type input "3.50"
type input "3.00"
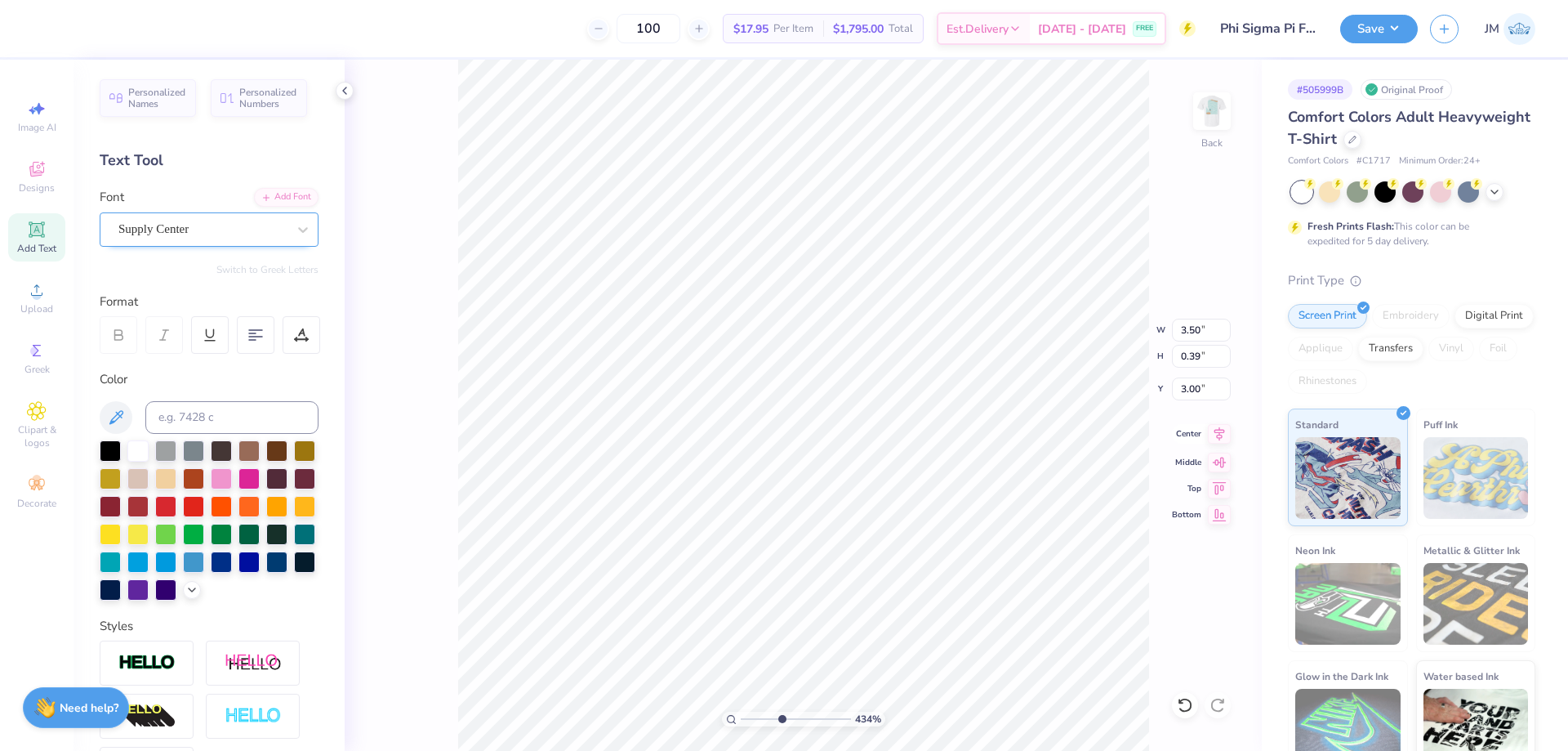
click at [1219, 444] on div "434 % Back W 3.50 3.50 " H 0.39 0.39 " Y 3.00 3.00 " Center Middle Top Bottom" at bounding box center [804, 405] width 918 height 691
type input "4.33794376314289"
type input "3.49"
click at [1232, 437] on div "434 % Back W 2.56 2.56 " H 0.39 0.39 " Y 3.49 3.49 " Center Middle Top Bottom" at bounding box center [804, 405] width 918 height 691
click at [1223, 437] on div "434 % Back" at bounding box center [804, 405] width 918 height 691
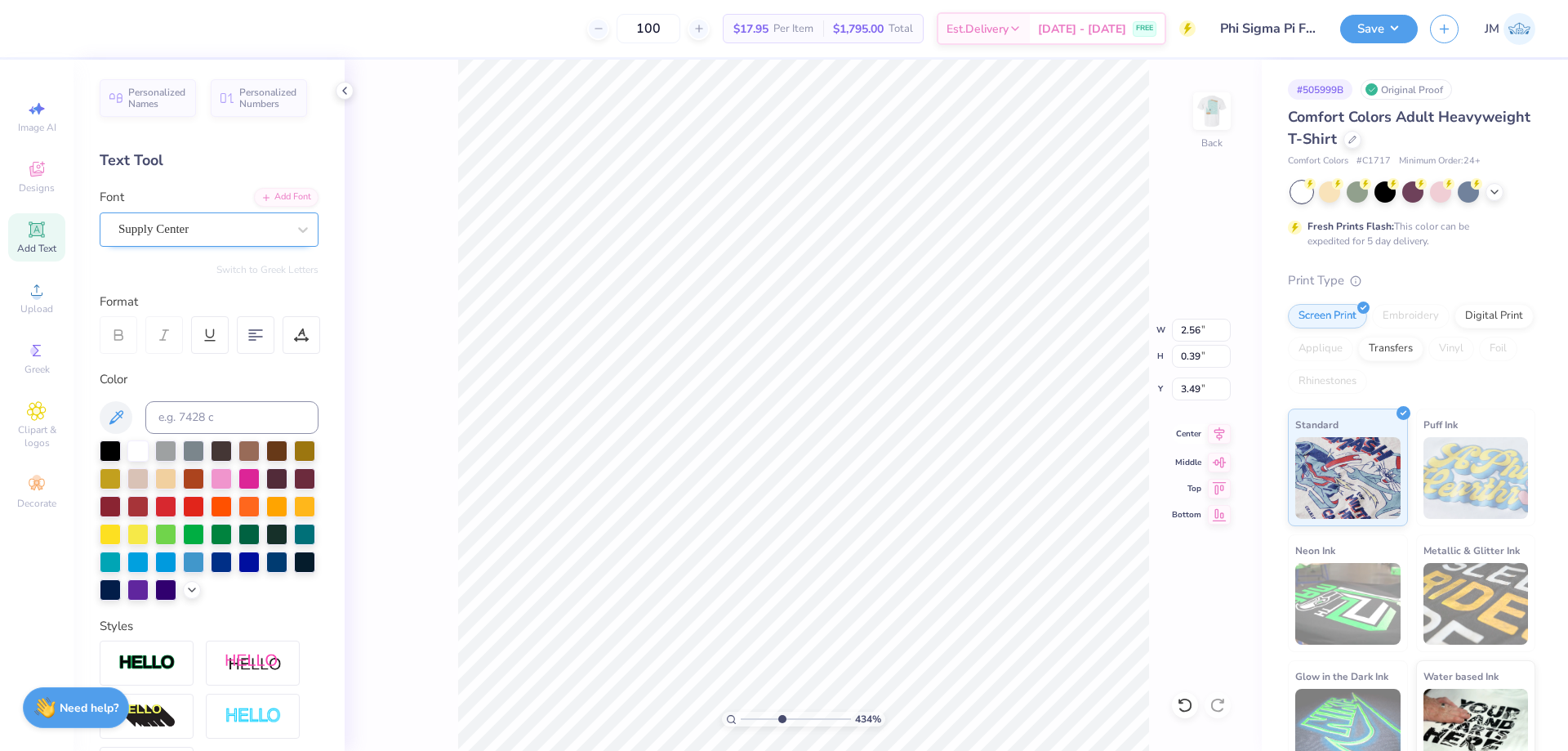
click at [1219, 438] on icon at bounding box center [1219, 433] width 11 height 13
type input "1"
click at [1220, 112] on img at bounding box center [1211, 111] width 65 height 65
click at [339, 84] on icon at bounding box center [344, 91] width 13 height 13
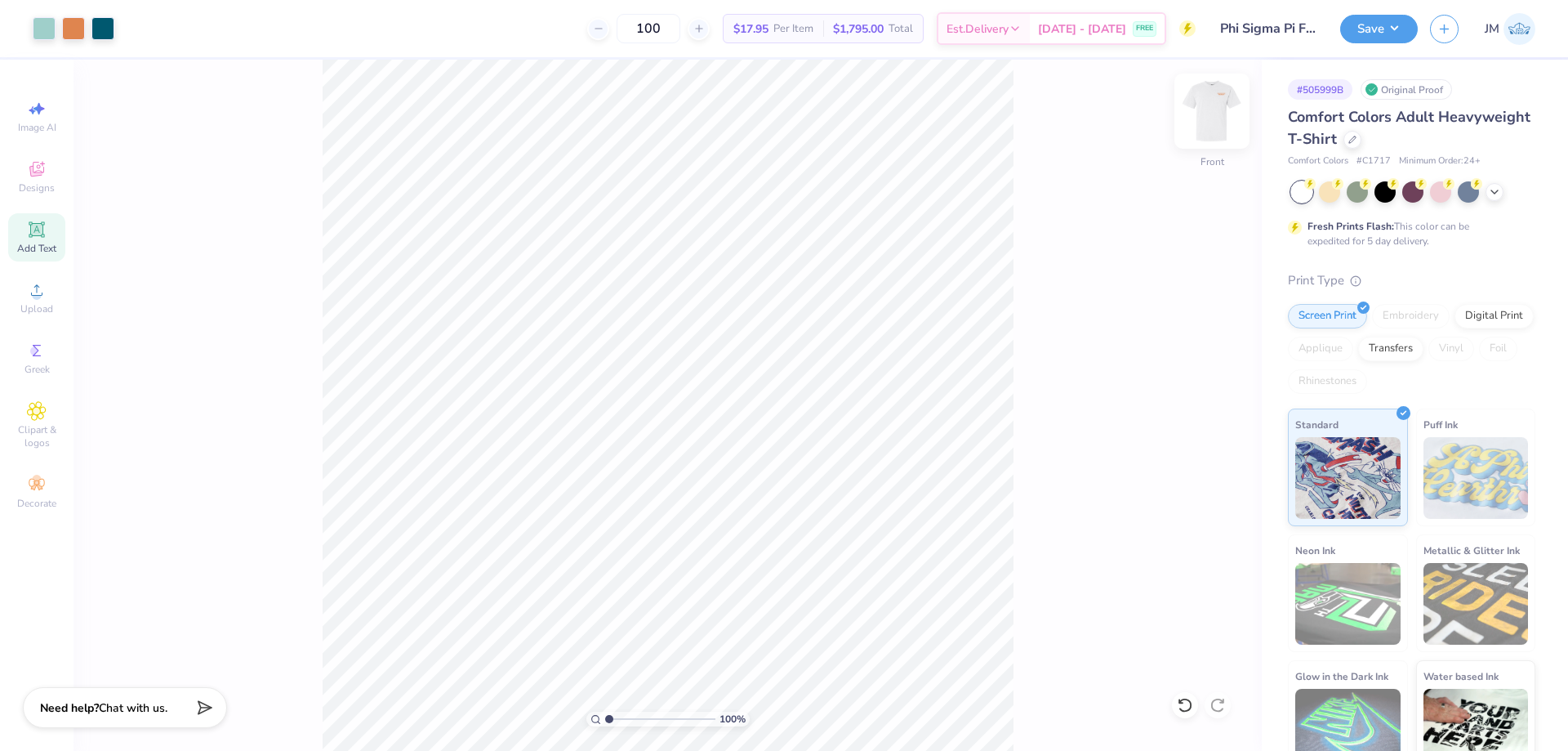
click at [1212, 105] on img at bounding box center [1211, 111] width 65 height 65
click at [1391, 25] on button "Save" at bounding box center [1379, 27] width 78 height 29
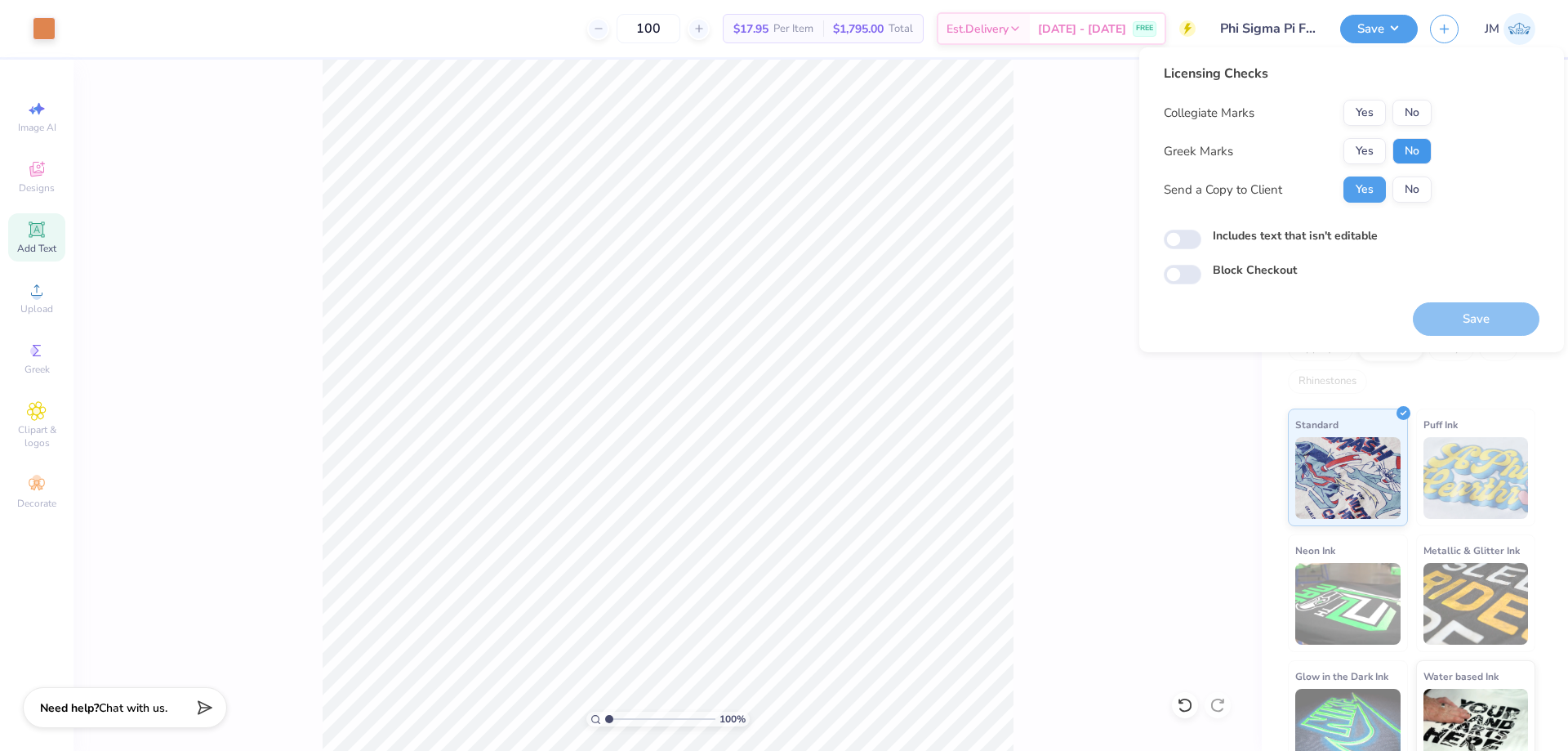
click at [1409, 155] on button "No" at bounding box center [1412, 151] width 39 height 26
click at [1412, 115] on button "No" at bounding box center [1412, 112] width 39 height 26
click at [1481, 316] on button "Save" at bounding box center [1476, 318] width 126 height 33
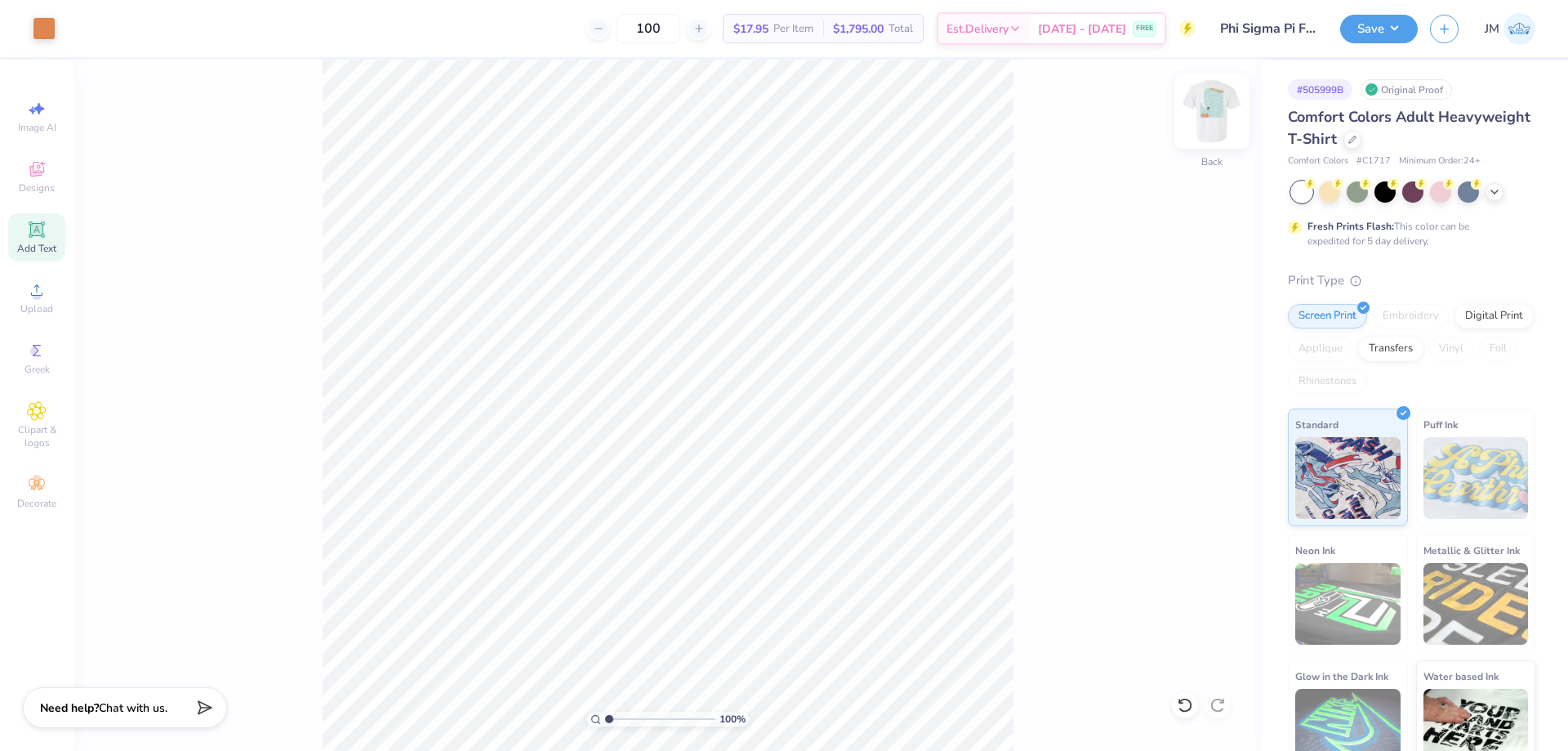
click at [1221, 120] on img at bounding box center [1211, 111] width 65 height 65
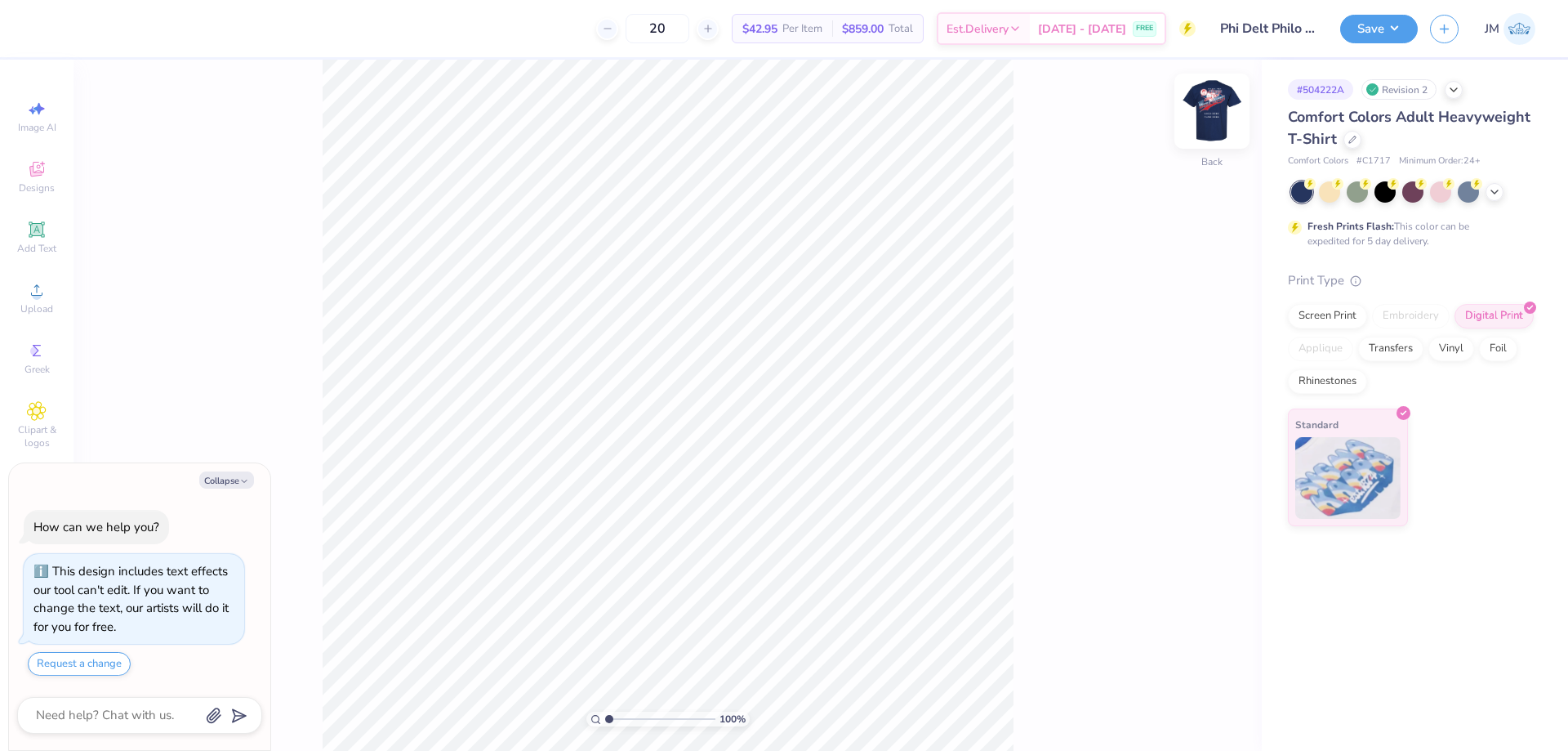
click at [1206, 104] on img at bounding box center [1211, 111] width 65 height 65
click at [1035, 169] on div "100 % Front W 12.50 12.50 " H 14.00 14.00 " Y 3.00 3.00 " Center Middle Top Bot…" at bounding box center [668, 405] width 1188 height 691
click at [47, 307] on span "Upload" at bounding box center [37, 308] width 32 height 13
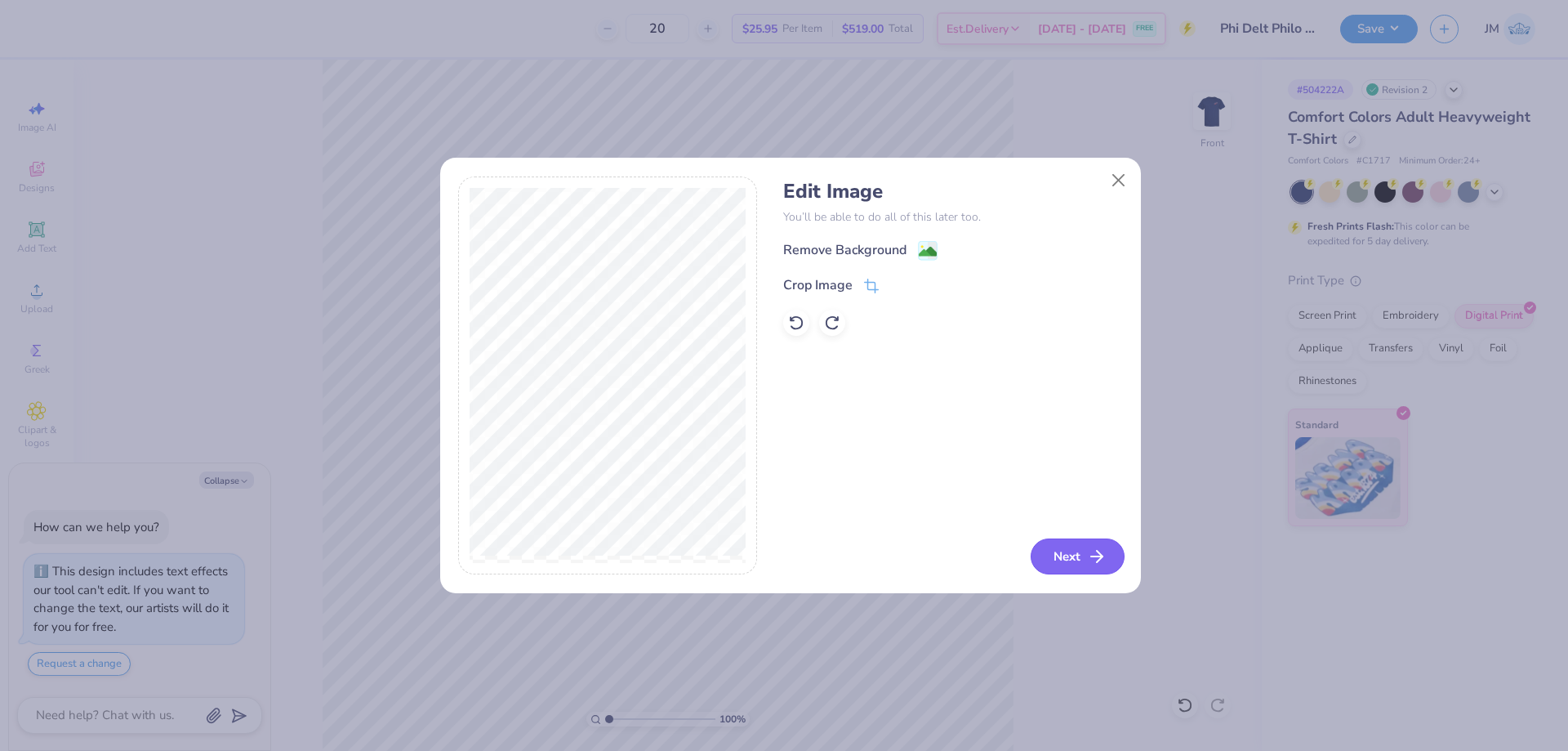
click at [1084, 556] on button "Next" at bounding box center [1077, 557] width 94 height 36
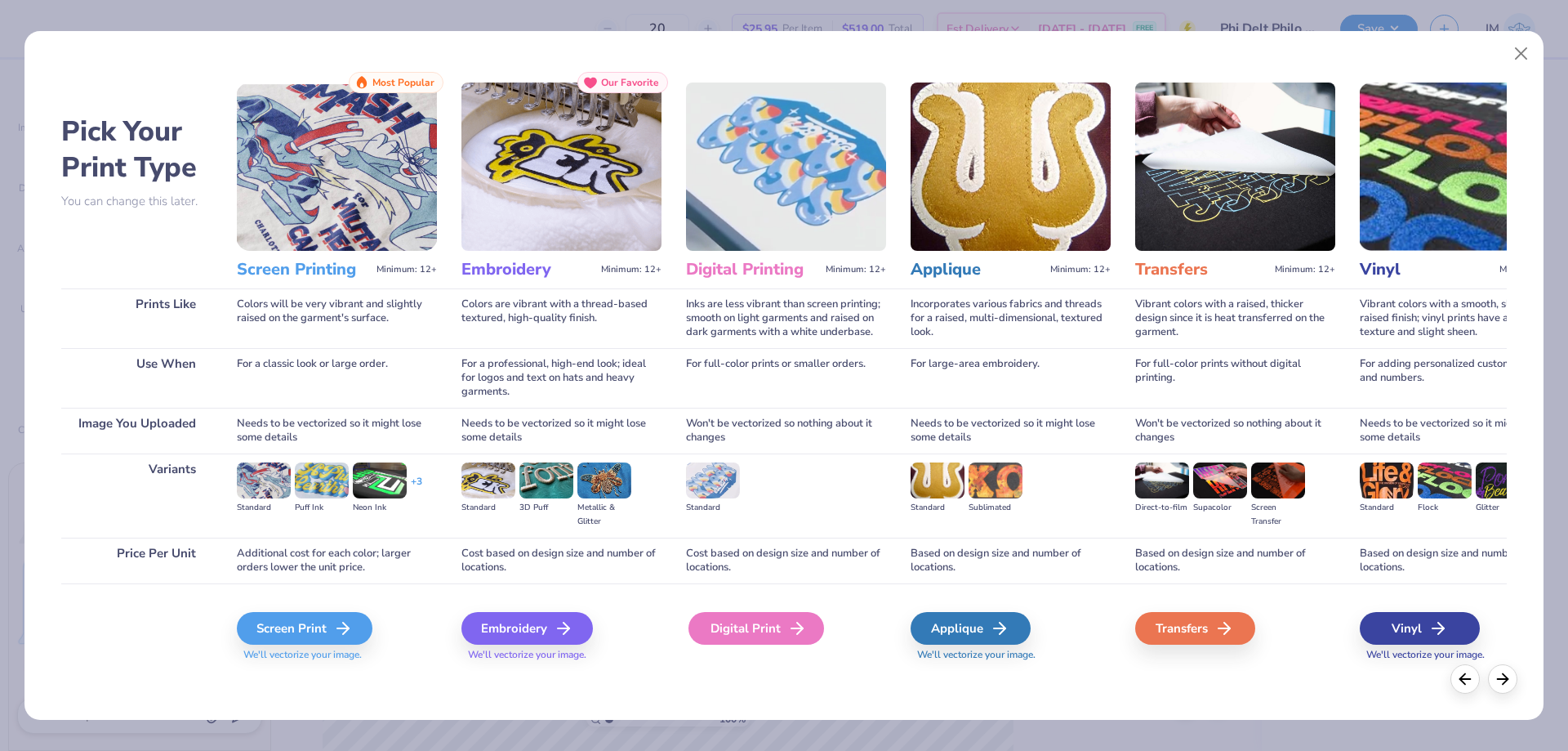
click at [756, 624] on div "Digital Print" at bounding box center [755, 628] width 135 height 32
type textarea "x"
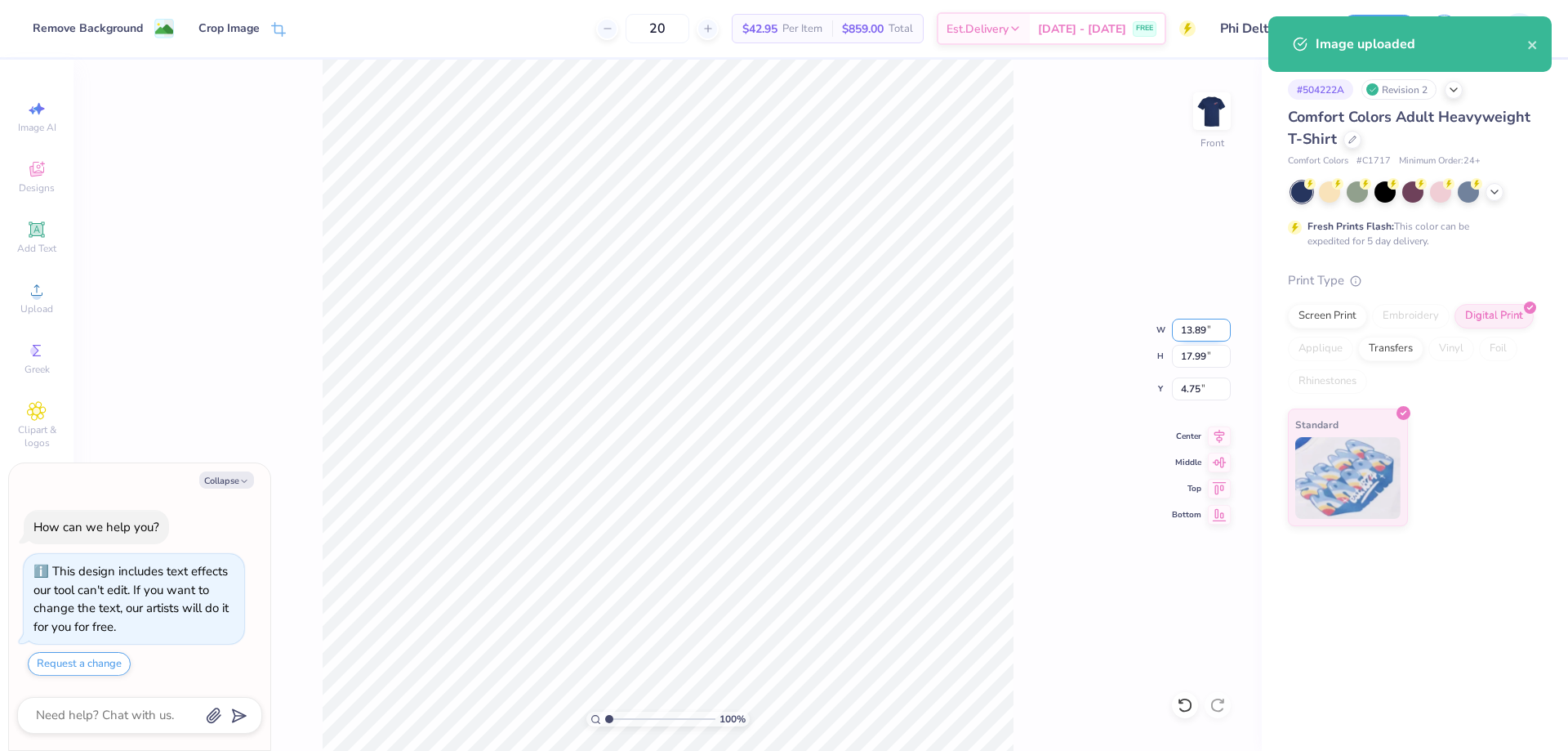
click at [1176, 333] on input "13.89" at bounding box center [1202, 331] width 59 height 23
type input "12.5"
type textarea "x"
type input "12.50"
type input "16.20"
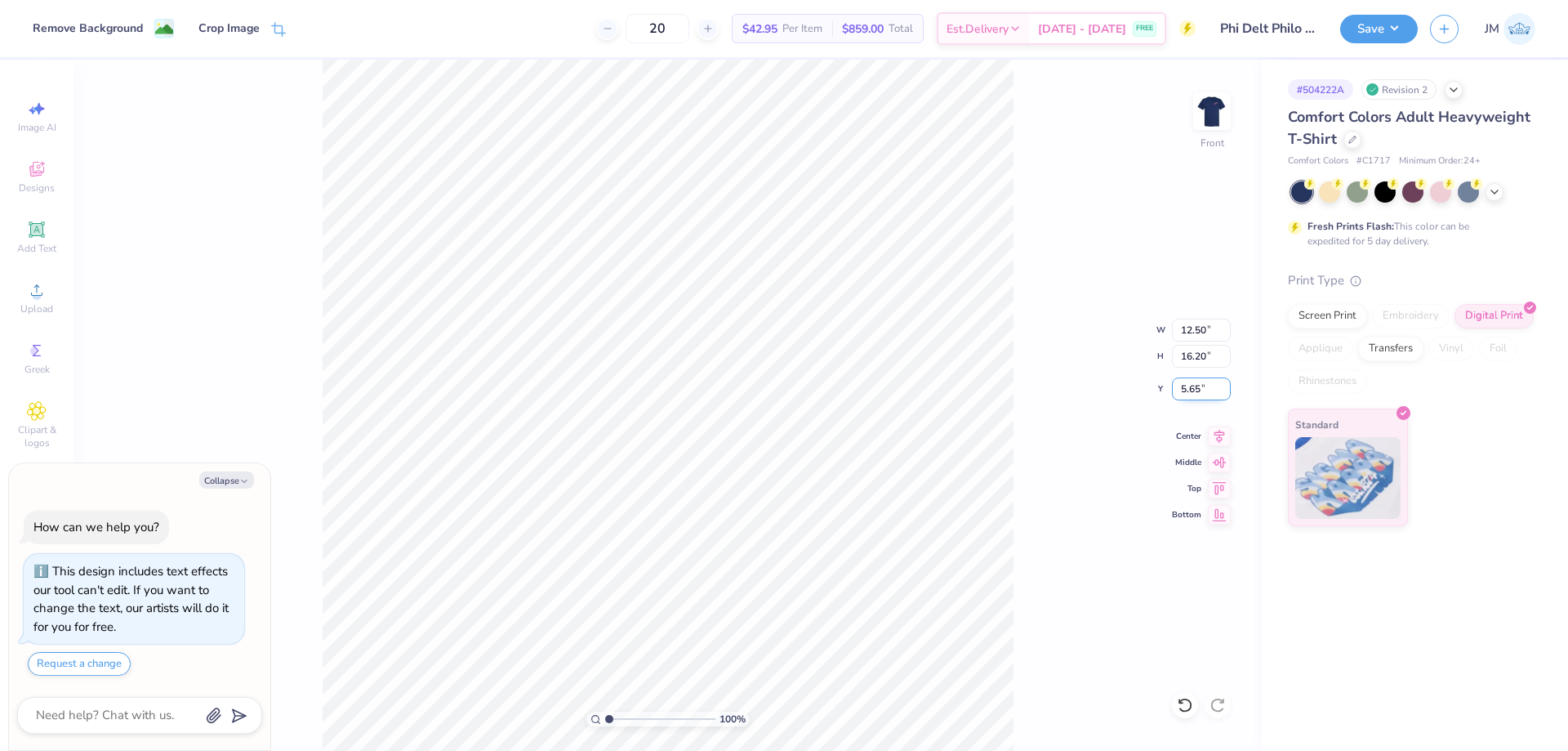
click at [1208, 377] on input "5.65" at bounding box center [1202, 389] width 59 height 23
type input "3"
type textarea "x"
type input "3.00"
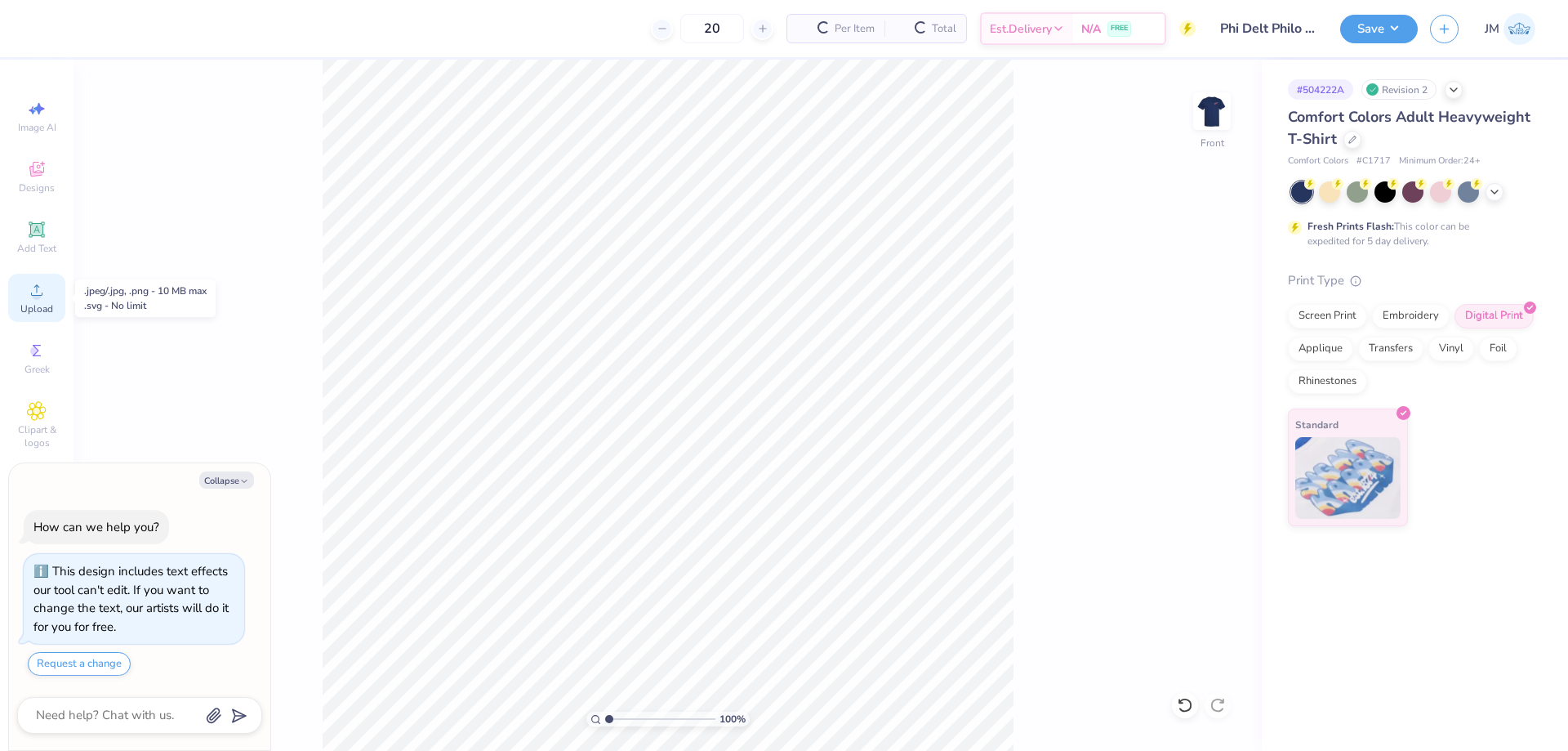
click at [47, 281] on div "Upload" at bounding box center [37, 298] width 57 height 48
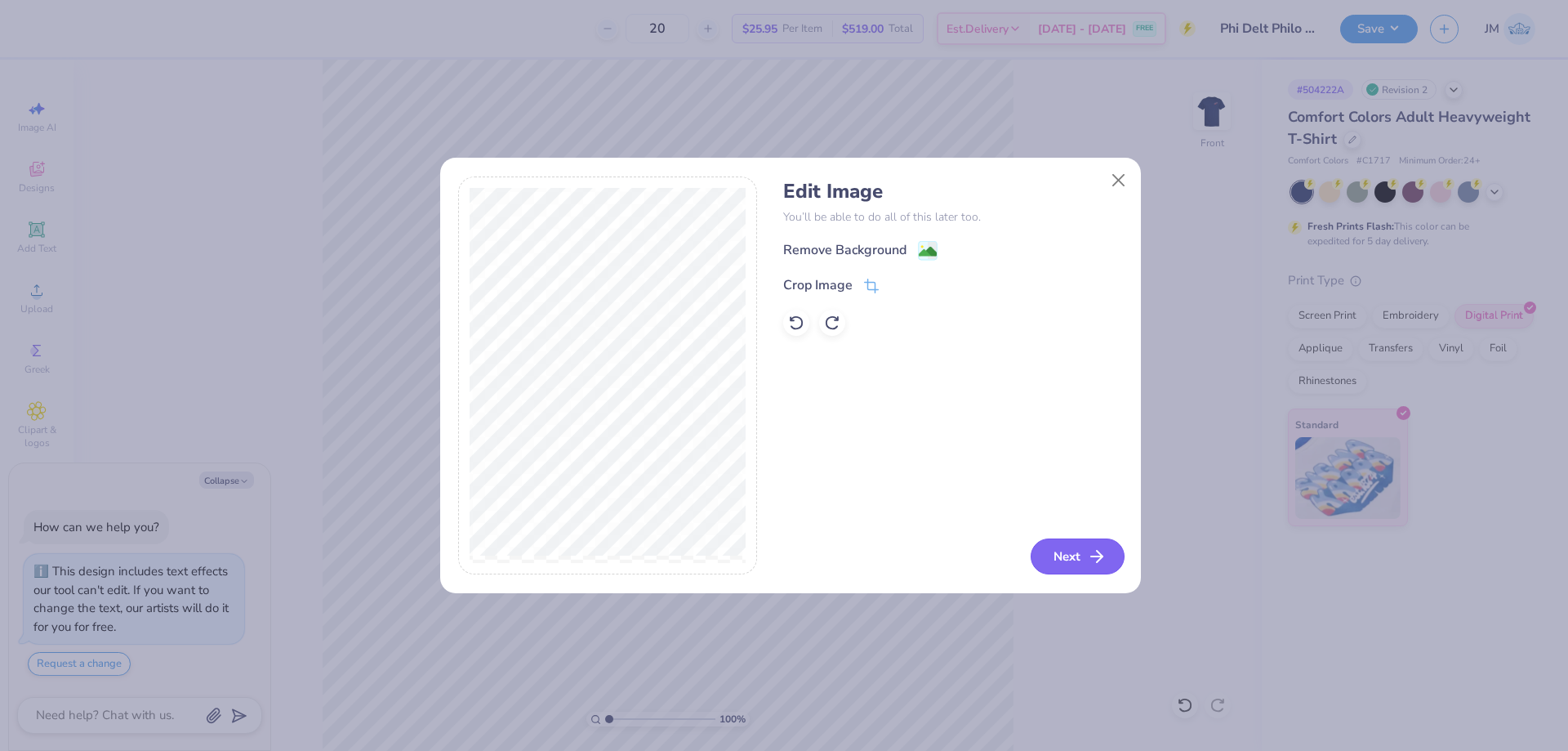
click at [1109, 560] on button "Next" at bounding box center [1077, 557] width 94 height 36
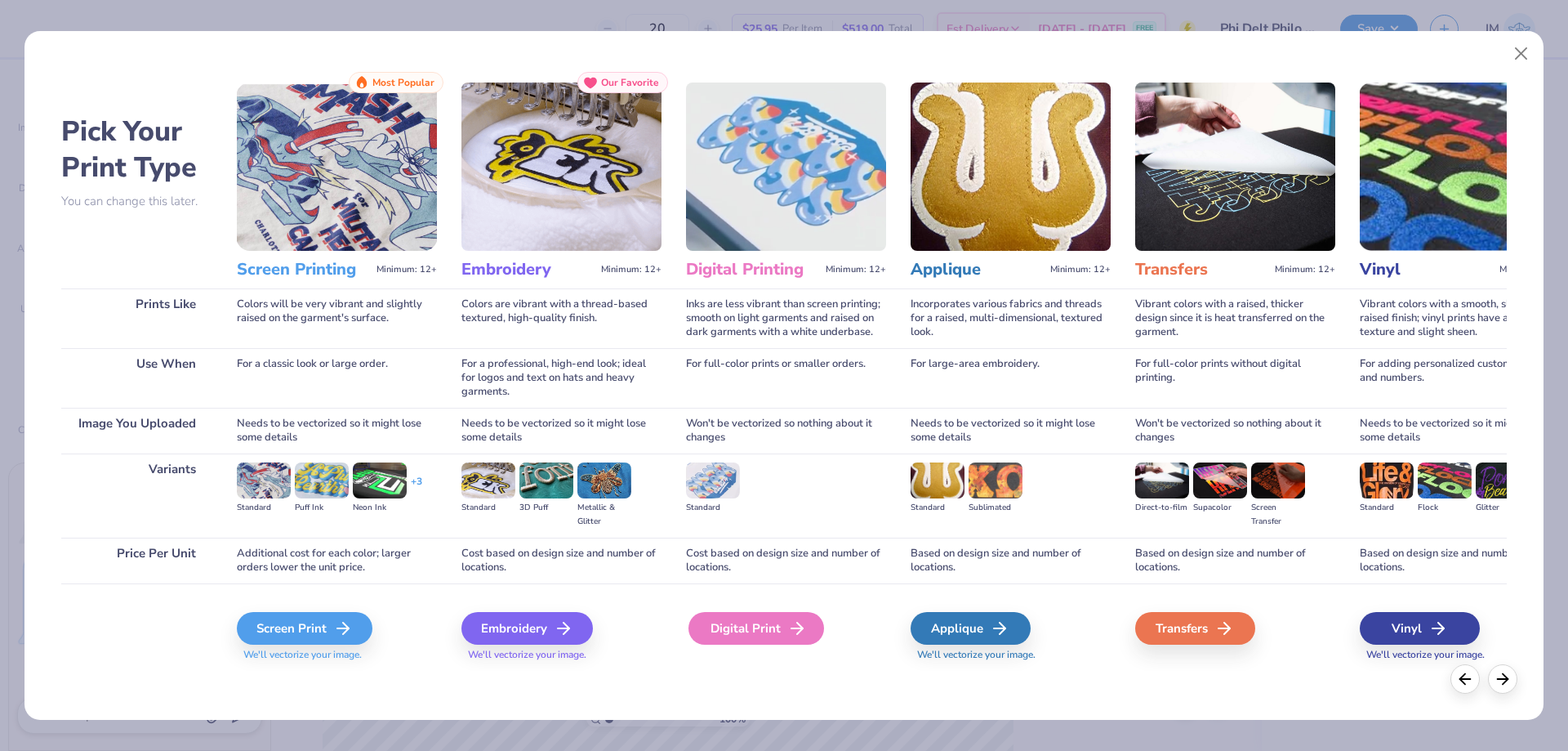
click at [803, 634] on icon at bounding box center [797, 628] width 20 height 20
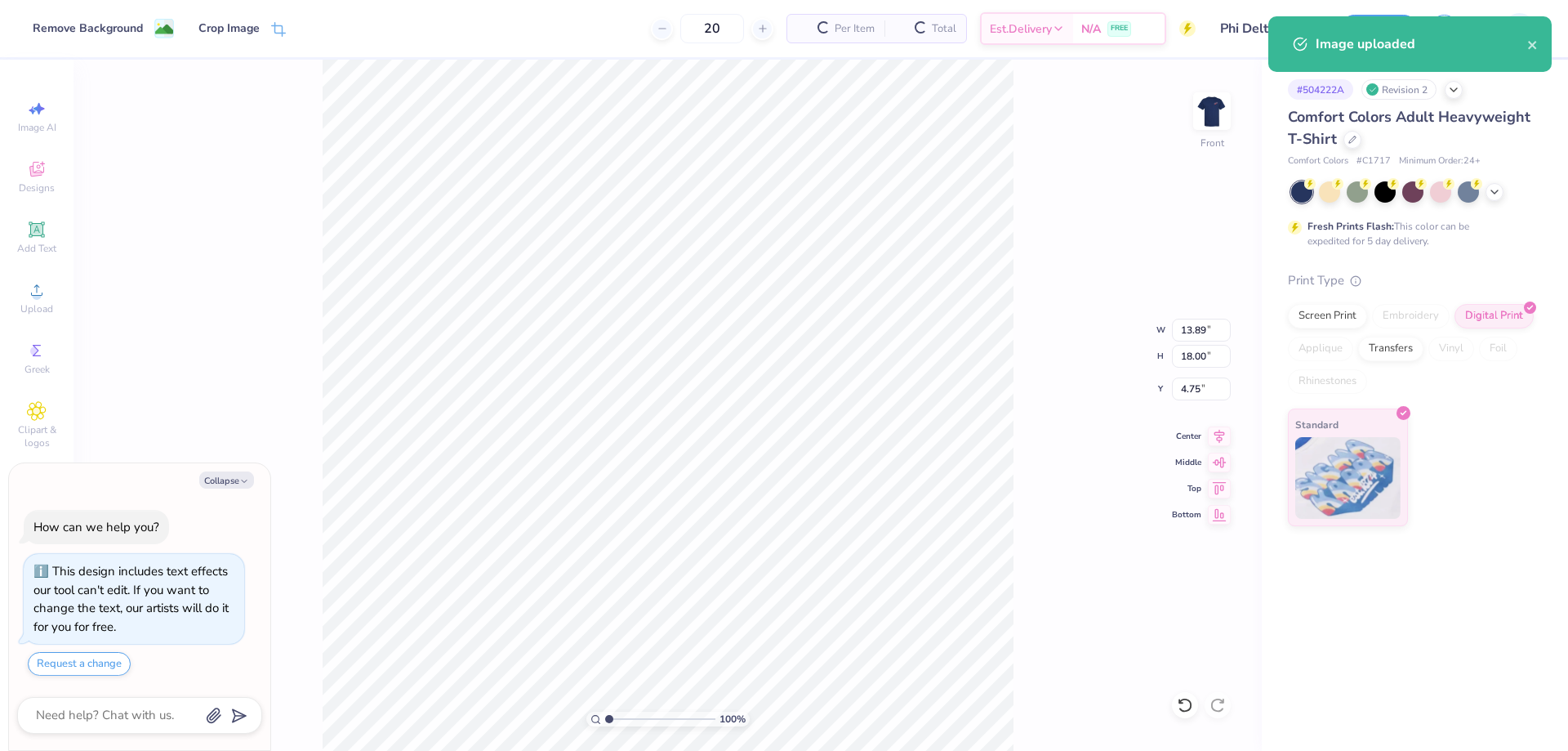
type textarea "x"
click at [1190, 337] on input "13.89" at bounding box center [1202, 331] width 59 height 23
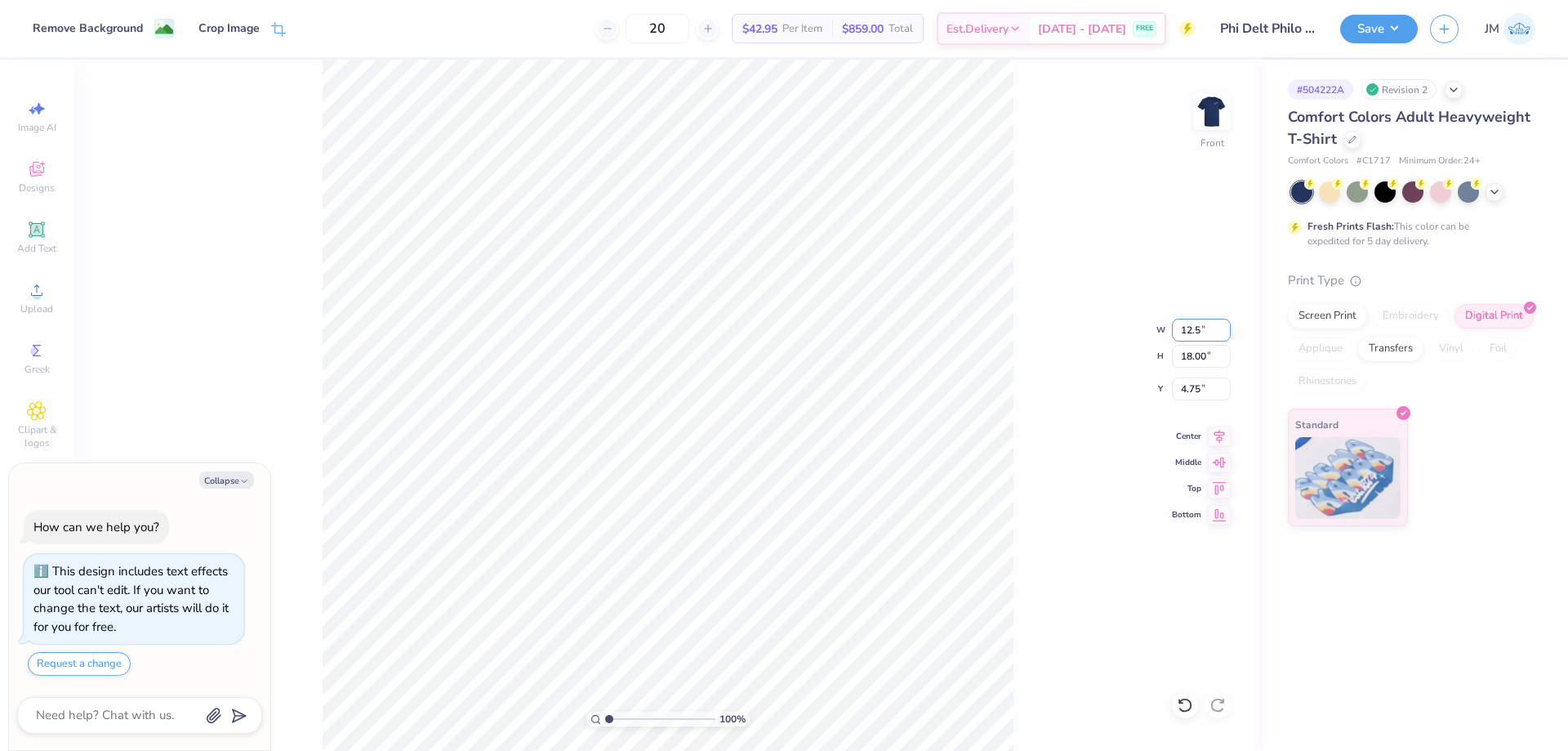
type input "12.5"
type textarea "x"
type input "12.50"
type input "16.20"
click at [1193, 391] on input "5.65" at bounding box center [1202, 389] width 59 height 23
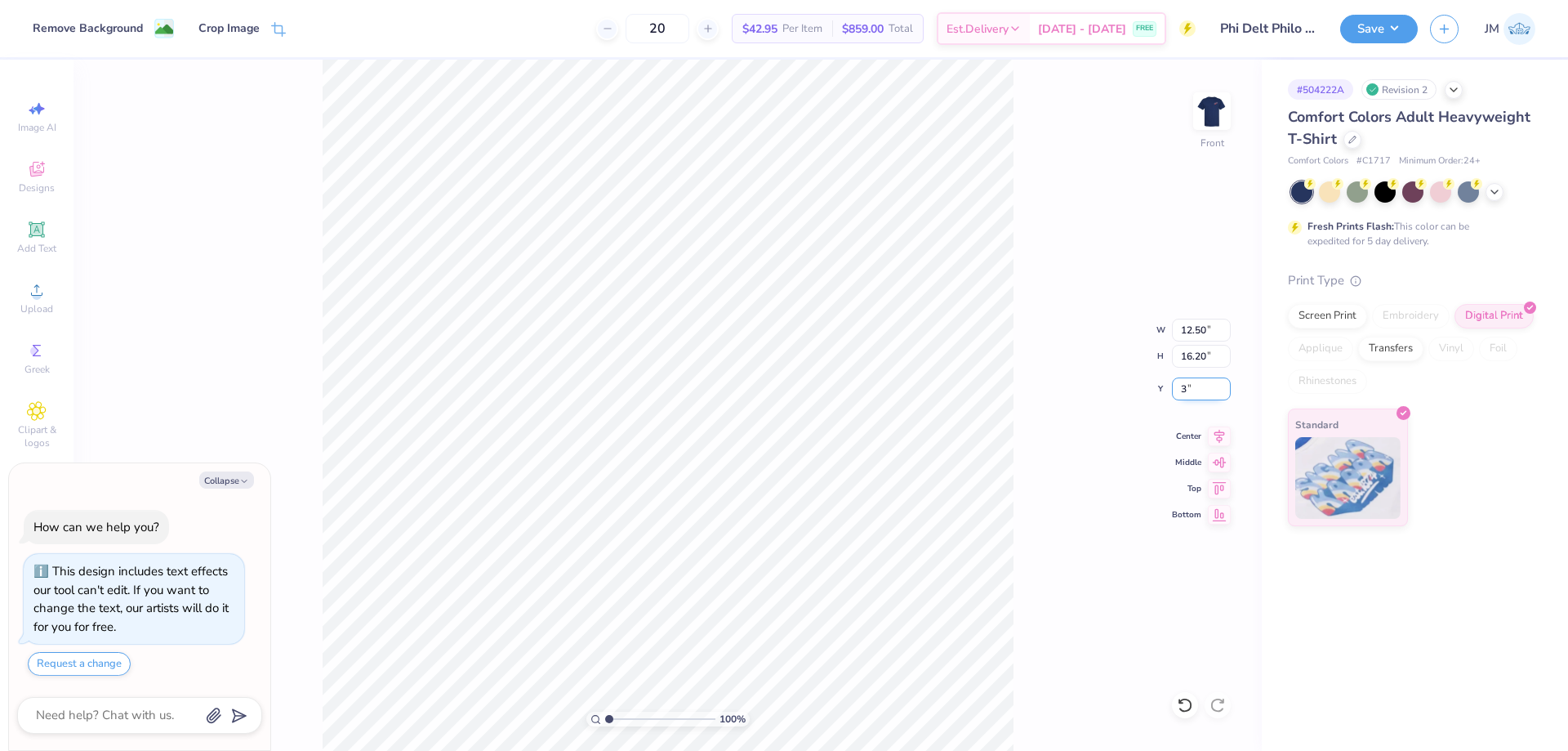
type input "3"
type textarea "x"
type input "3.00"
click at [1224, 93] on img at bounding box center [1211, 111] width 65 height 65
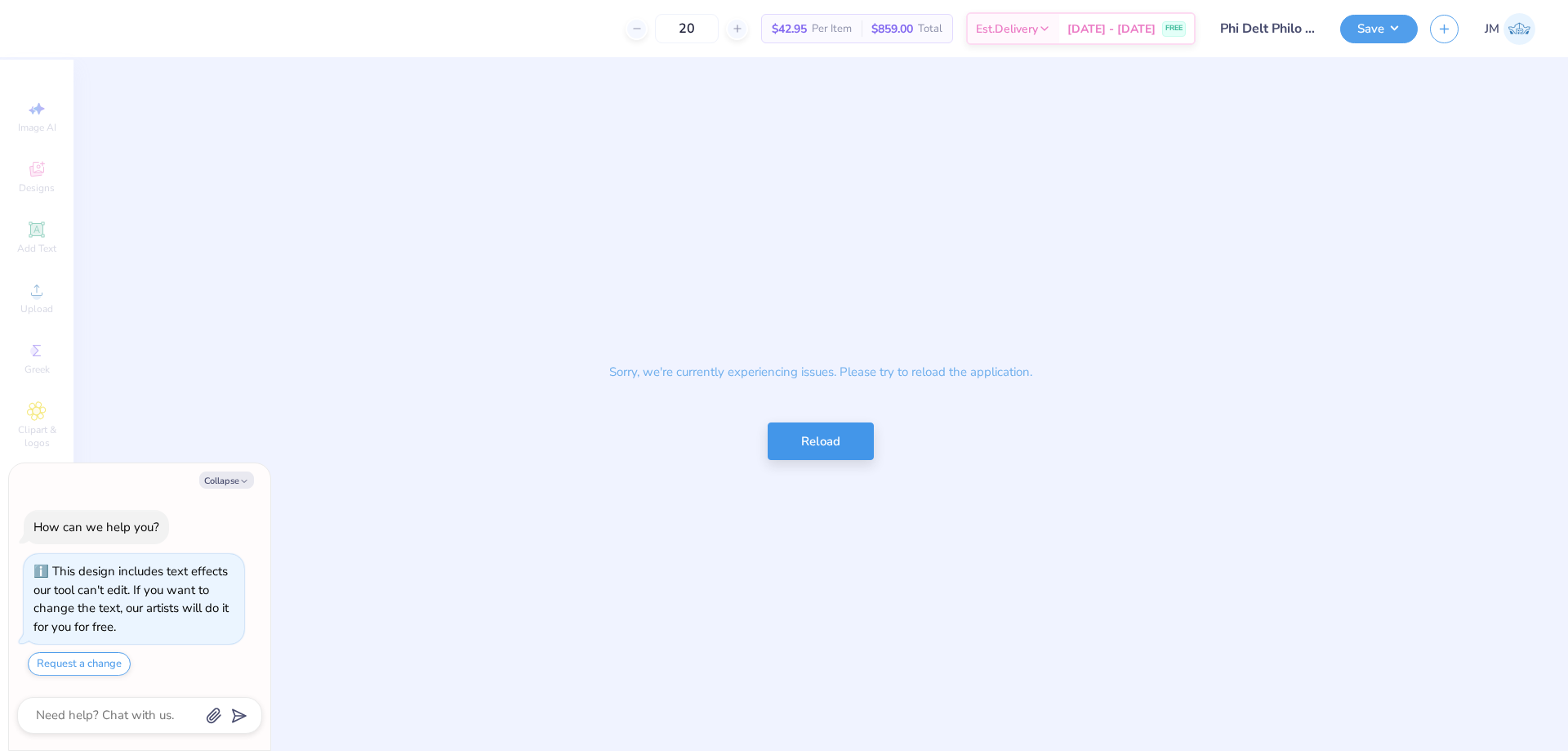
click at [837, 432] on button "Reload" at bounding box center [821, 441] width 107 height 39
type textarea "x"
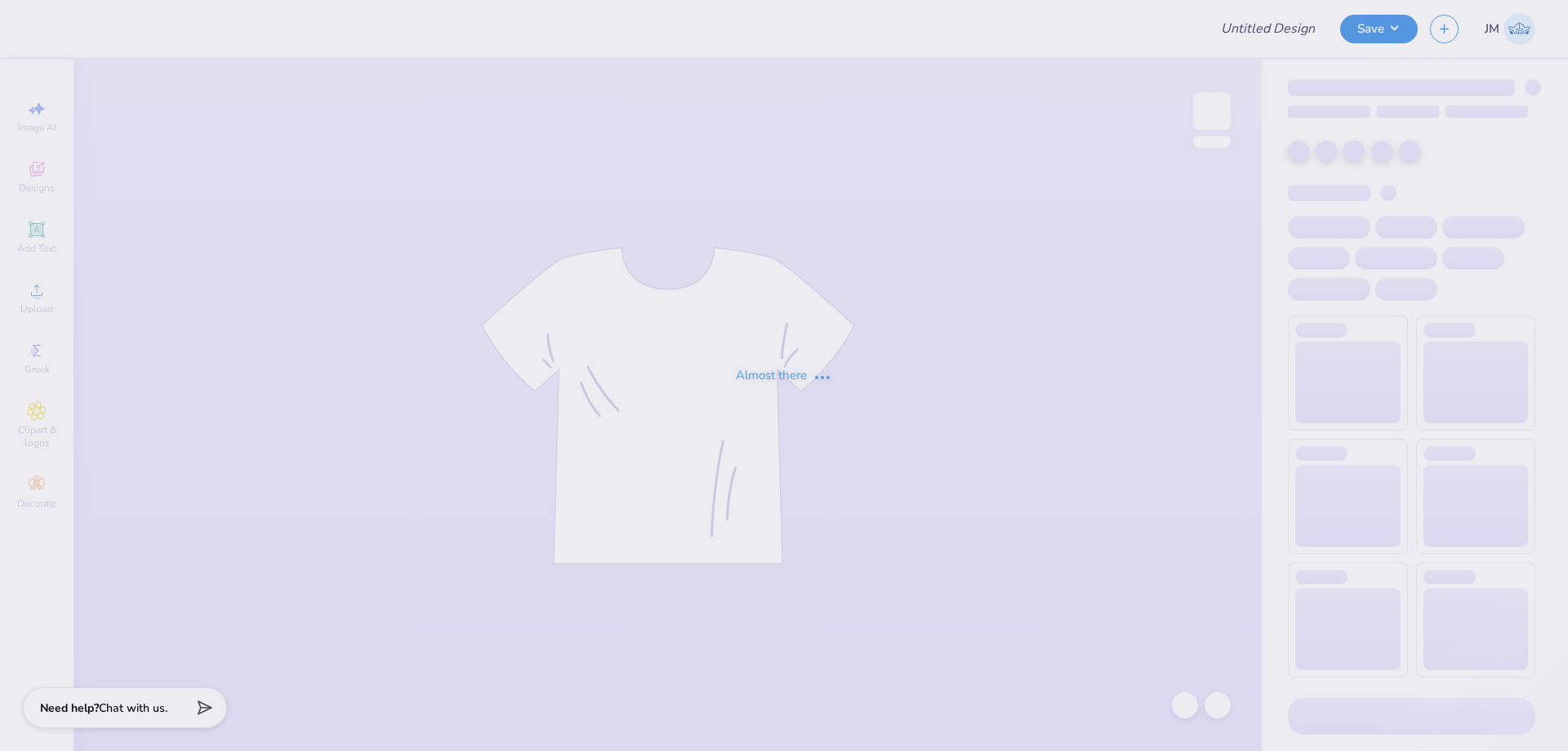
type input "Phi Delt Philo V2"
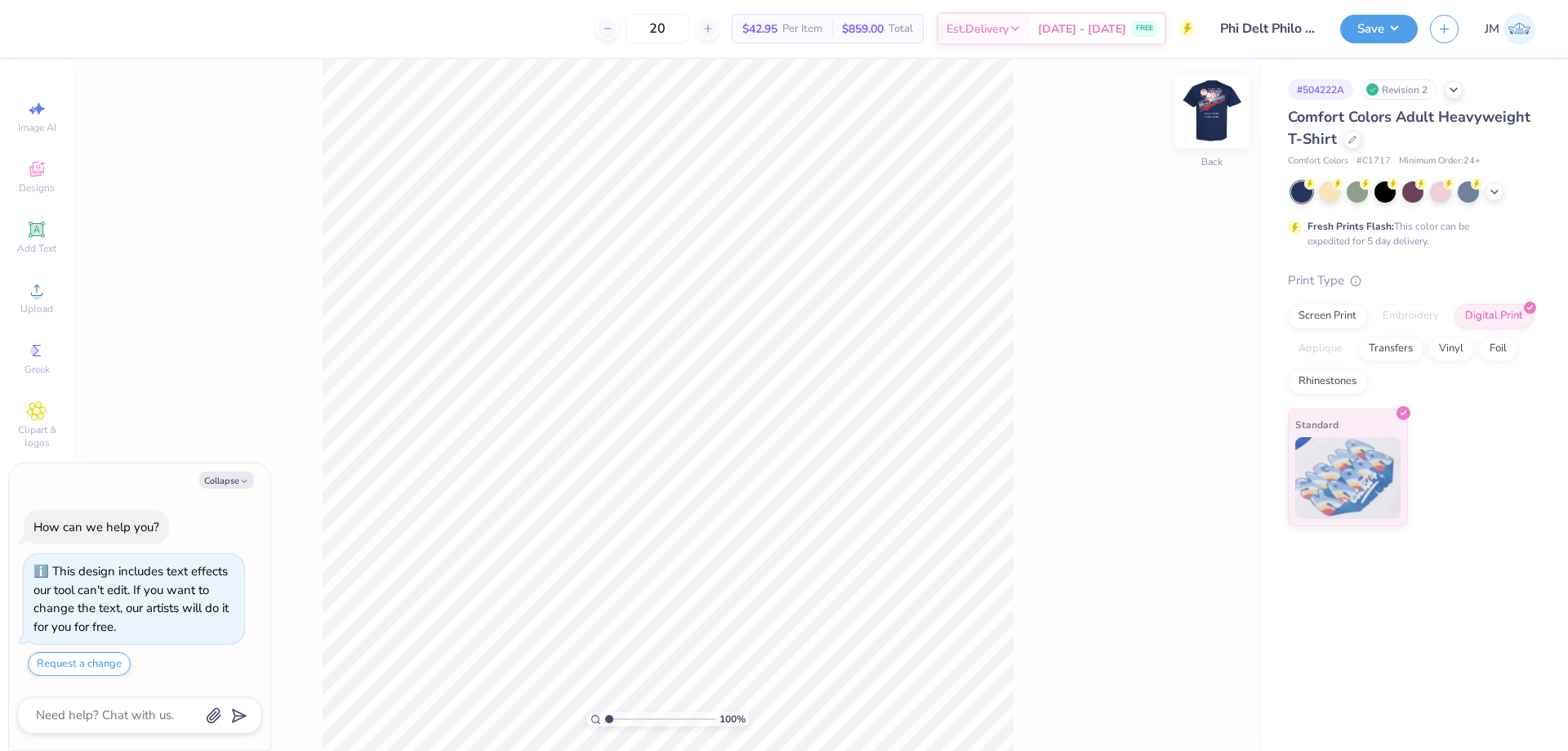
click at [1210, 106] on img at bounding box center [1211, 111] width 65 height 65
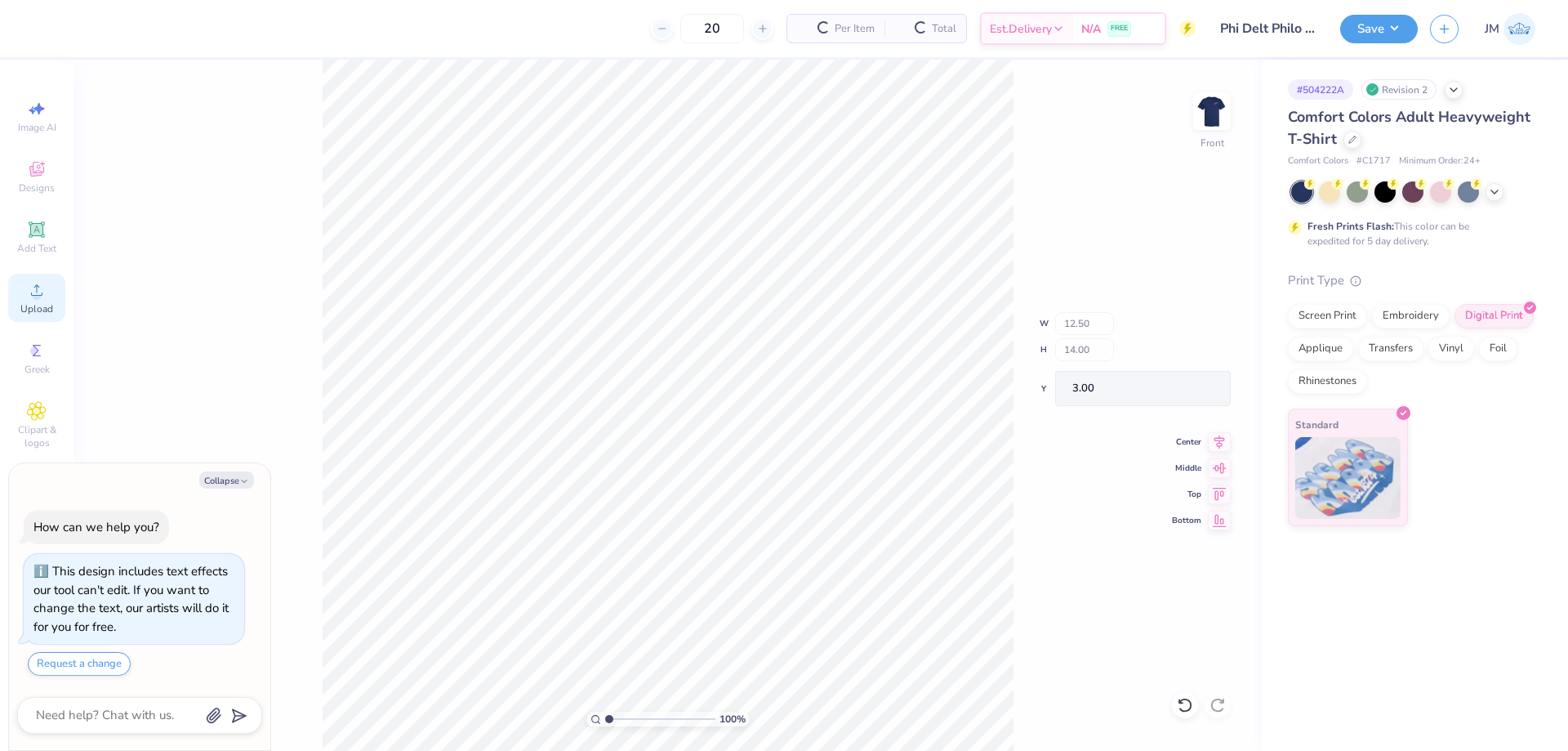
click at [41, 301] on div "Upload" at bounding box center [37, 298] width 57 height 48
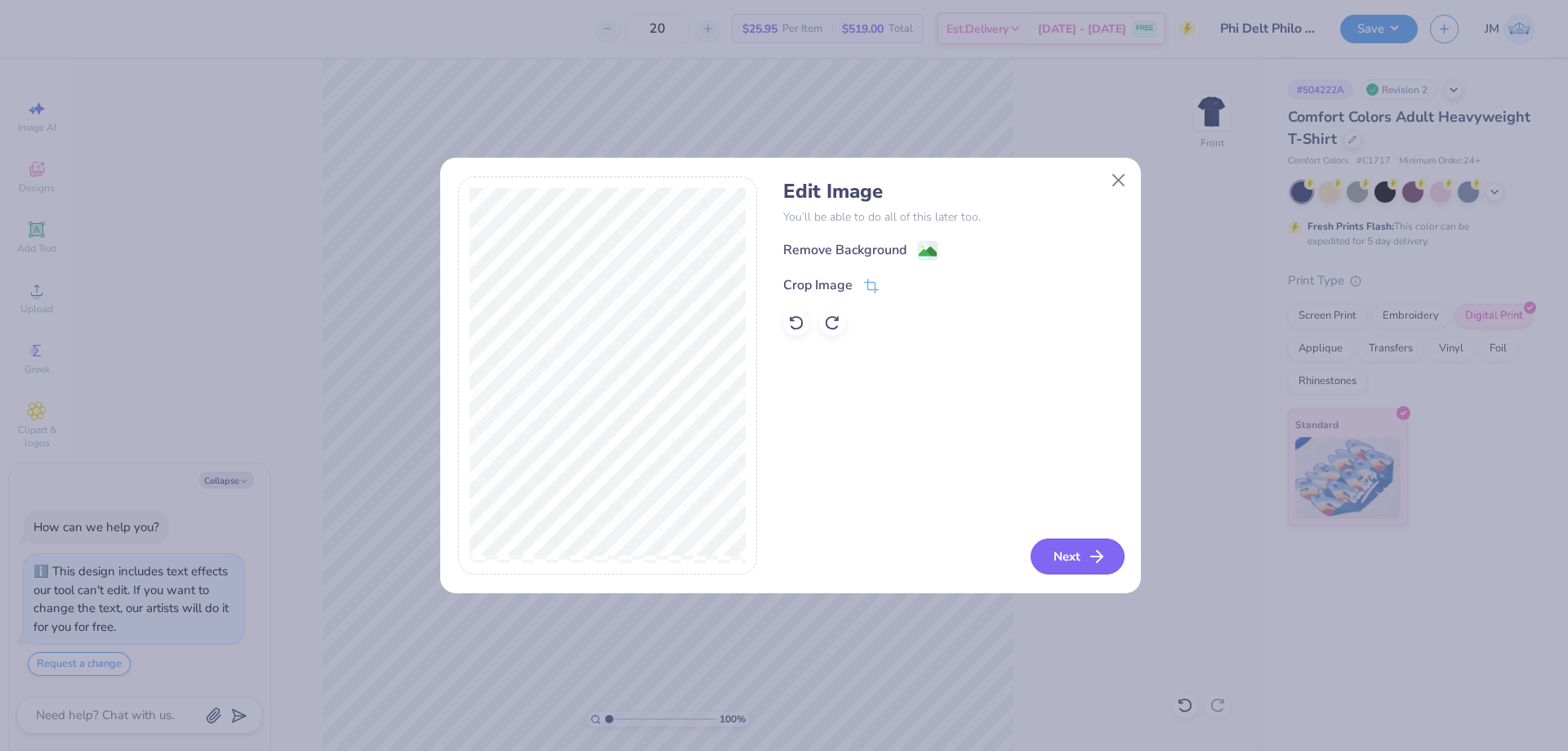
click at [1057, 548] on button "Next" at bounding box center [1077, 557] width 94 height 36
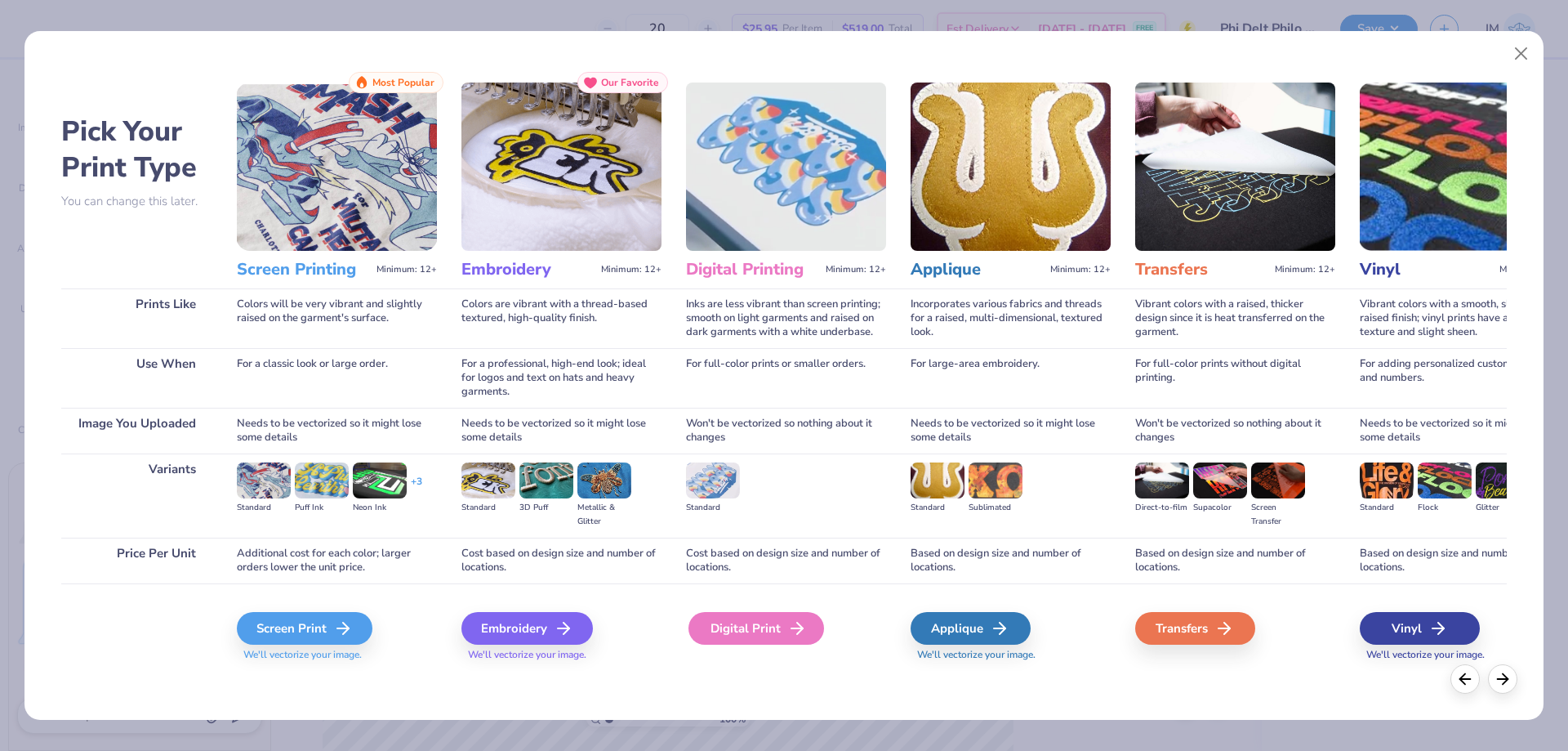
click at [785, 617] on div "Digital Print" at bounding box center [755, 628] width 135 height 32
type textarea "x"
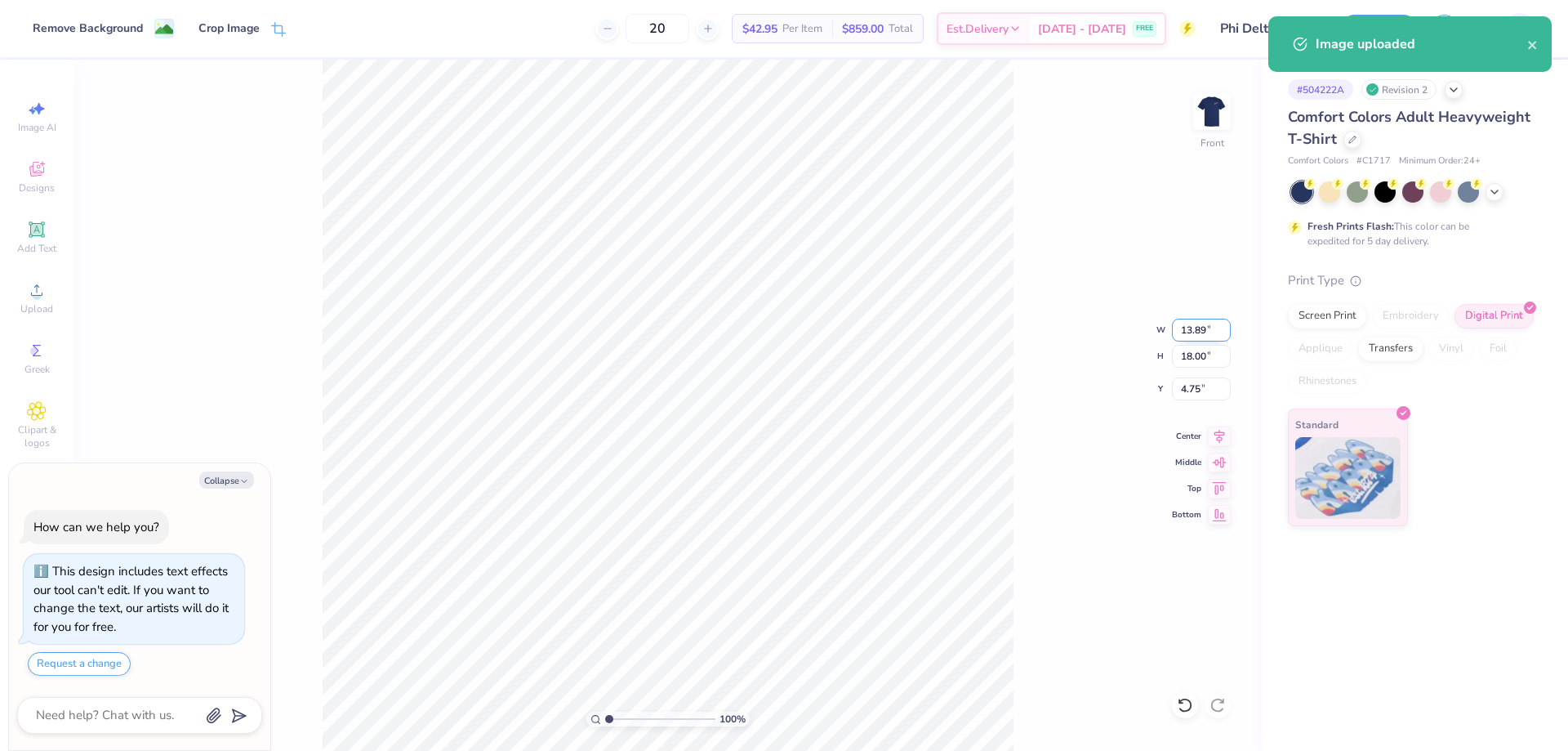
click at [1193, 328] on input "13.89" at bounding box center [1202, 331] width 59 height 23
type input "12.5"
type textarea "x"
type input "12.50"
type textarea "x"
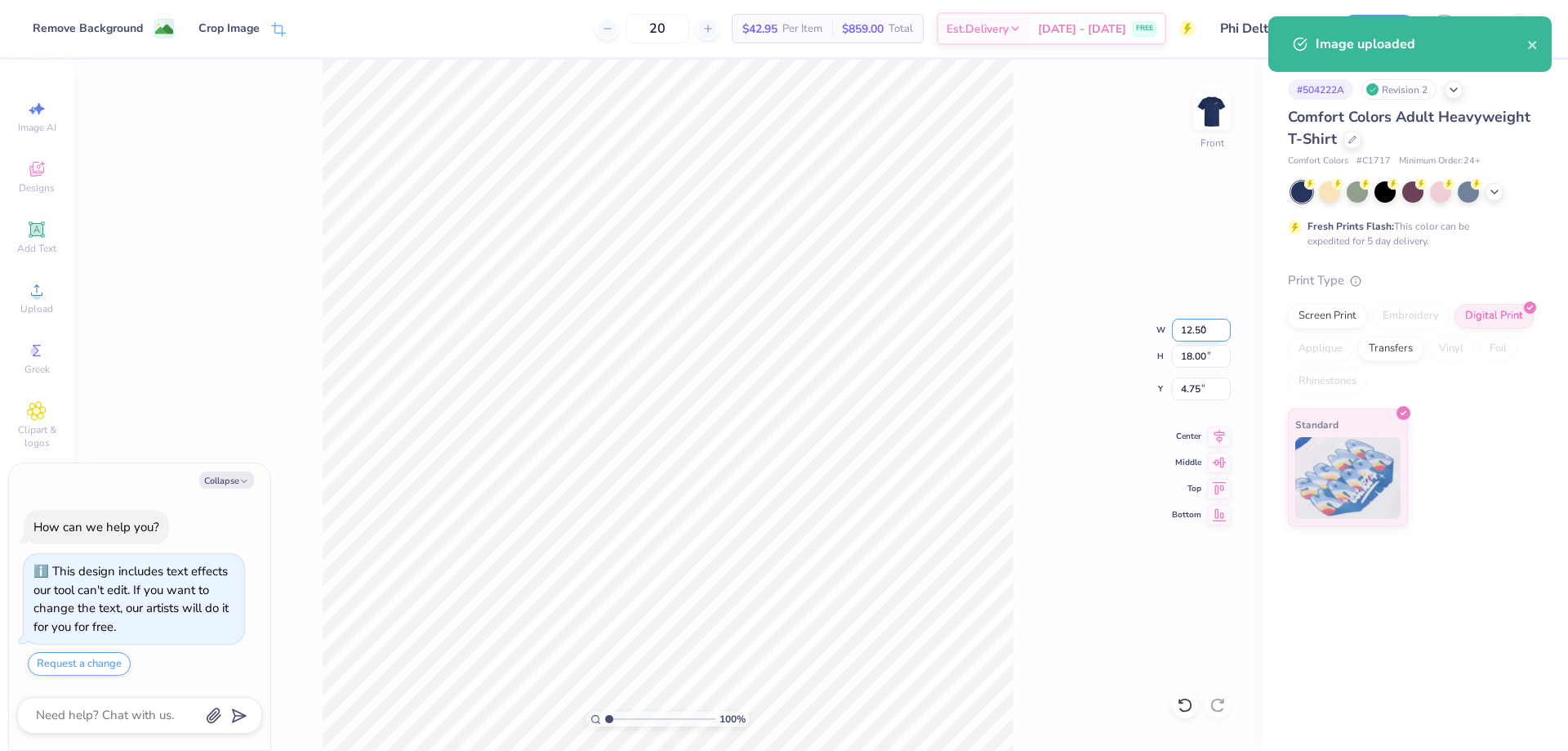
type input "16.20"
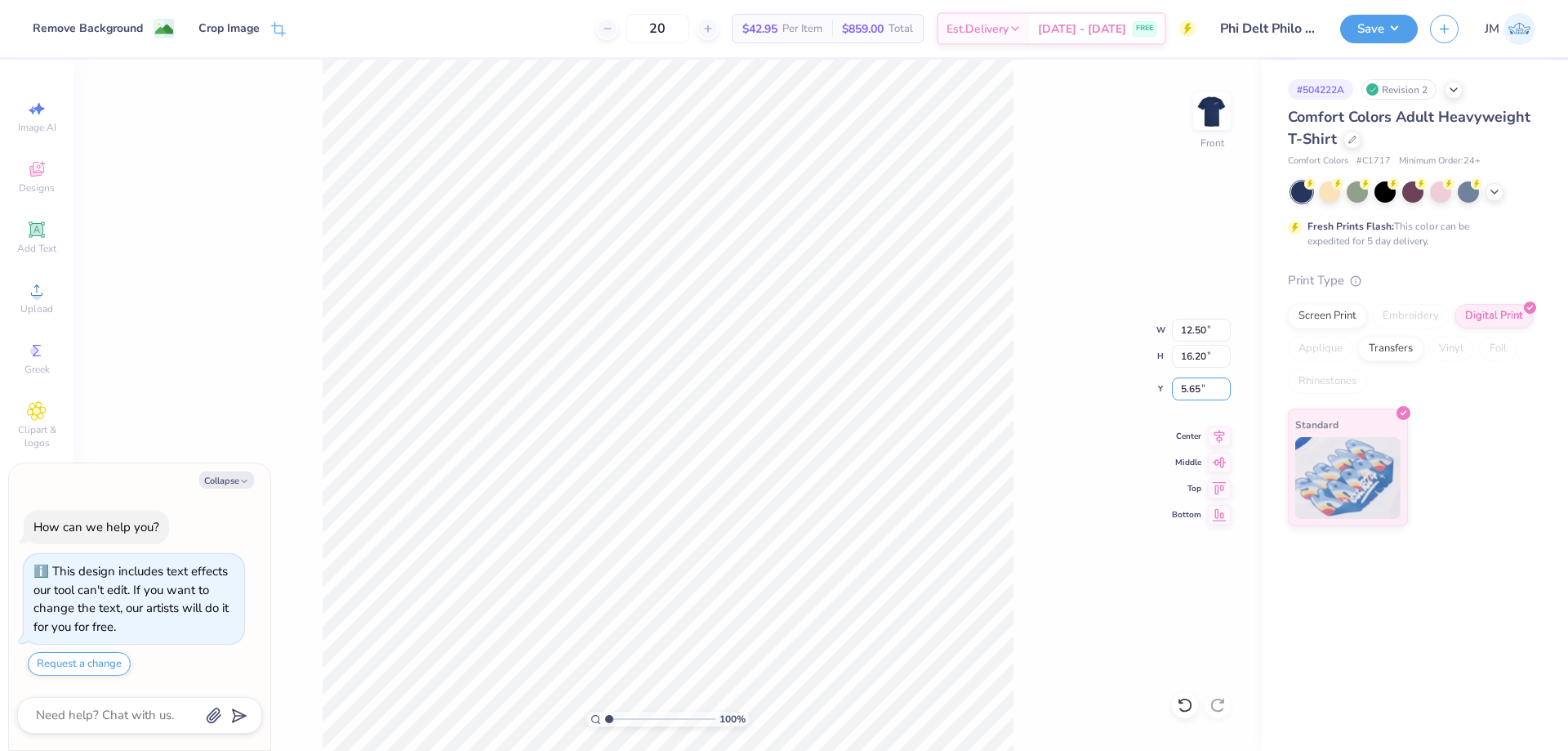
click at [1189, 400] on input "5.65" at bounding box center [1202, 389] width 59 height 23
type input "3"
type textarea "x"
type input "3.00"
click at [1090, 405] on div "100 % Front W 12.50 12.50 " H 16.20 16.20 " Y 3.00 3.00 " Center Middle Top Bot…" at bounding box center [668, 405] width 1188 height 691
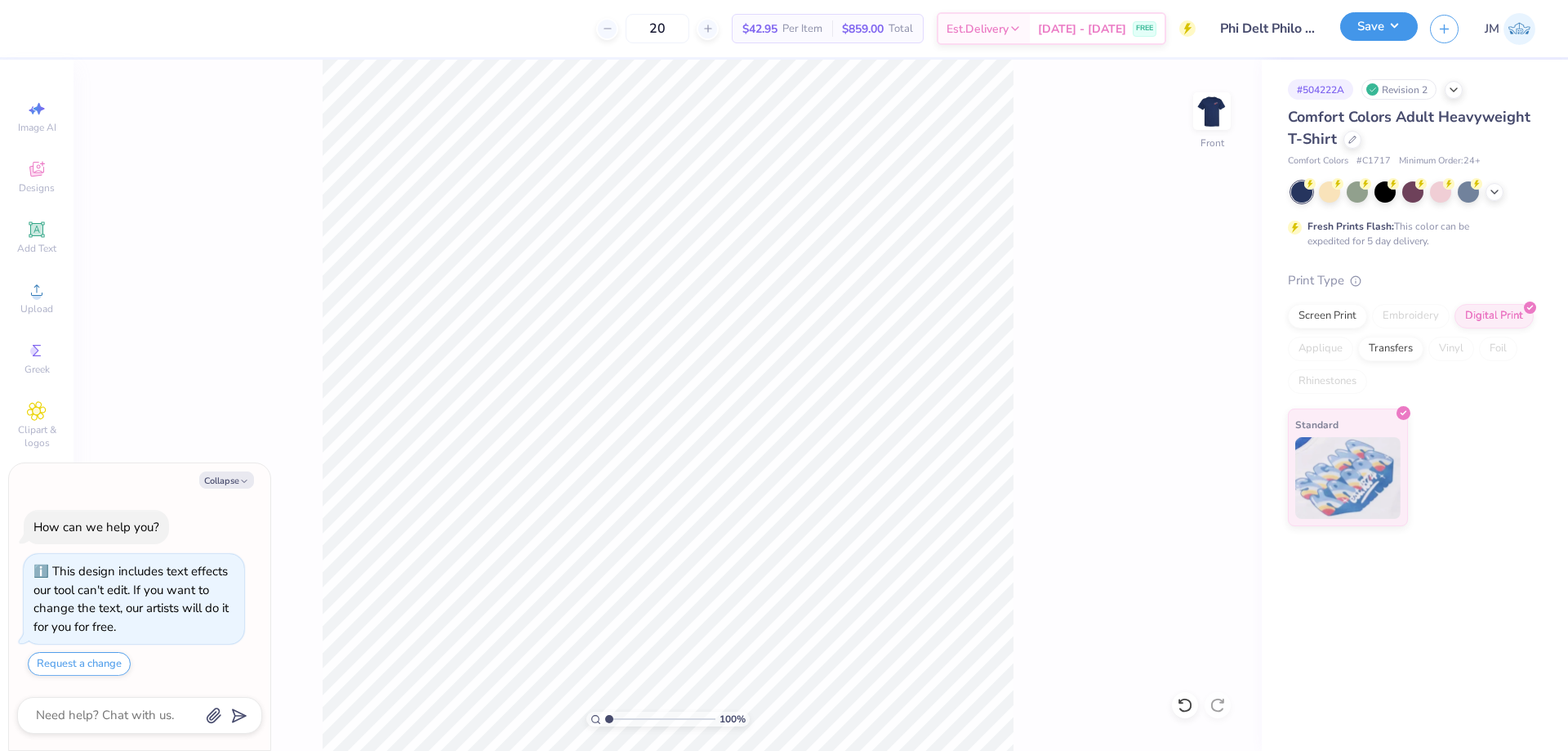
click at [1389, 29] on button "Save" at bounding box center [1379, 27] width 78 height 29
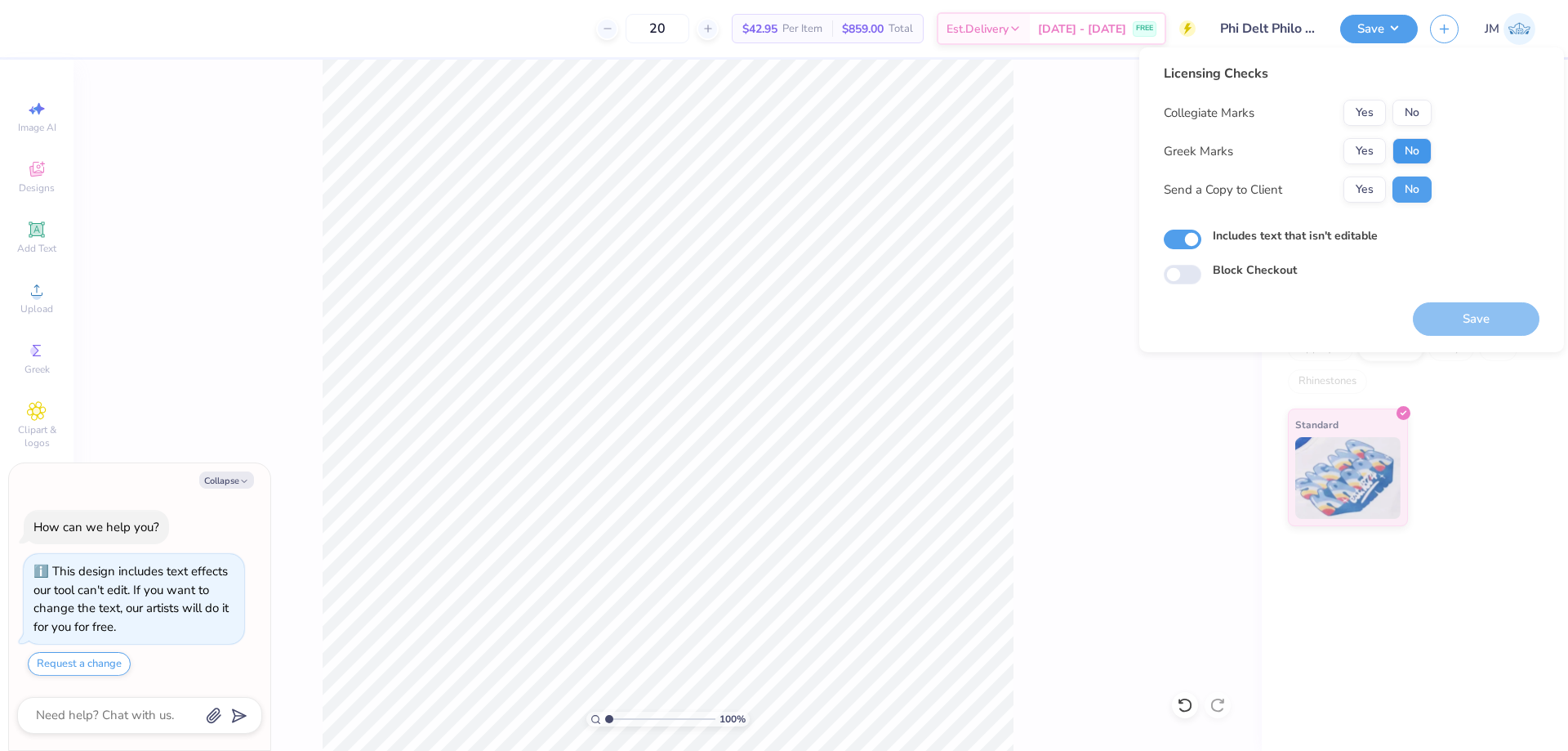
drag, startPoint x: 1391, startPoint y: 147, endPoint x: 1408, endPoint y: 143, distance: 17.5
click at [1394, 147] on div "Yes No" at bounding box center [1388, 151] width 88 height 26
click at [1409, 143] on button "No" at bounding box center [1412, 151] width 39 height 26
click at [1411, 111] on button "No" at bounding box center [1412, 112] width 39 height 26
click at [1443, 321] on button "Save" at bounding box center [1476, 318] width 126 height 33
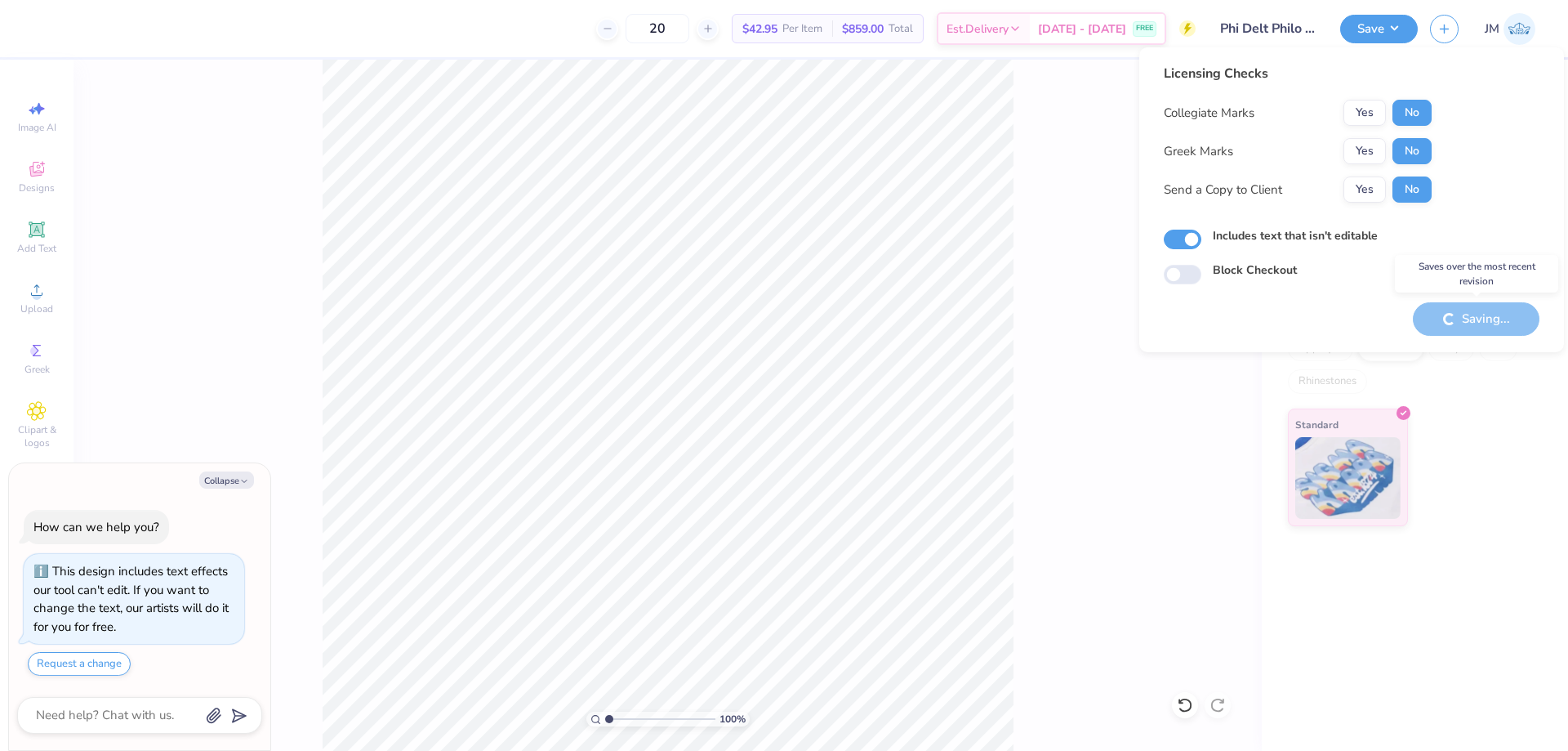
type textarea "x"
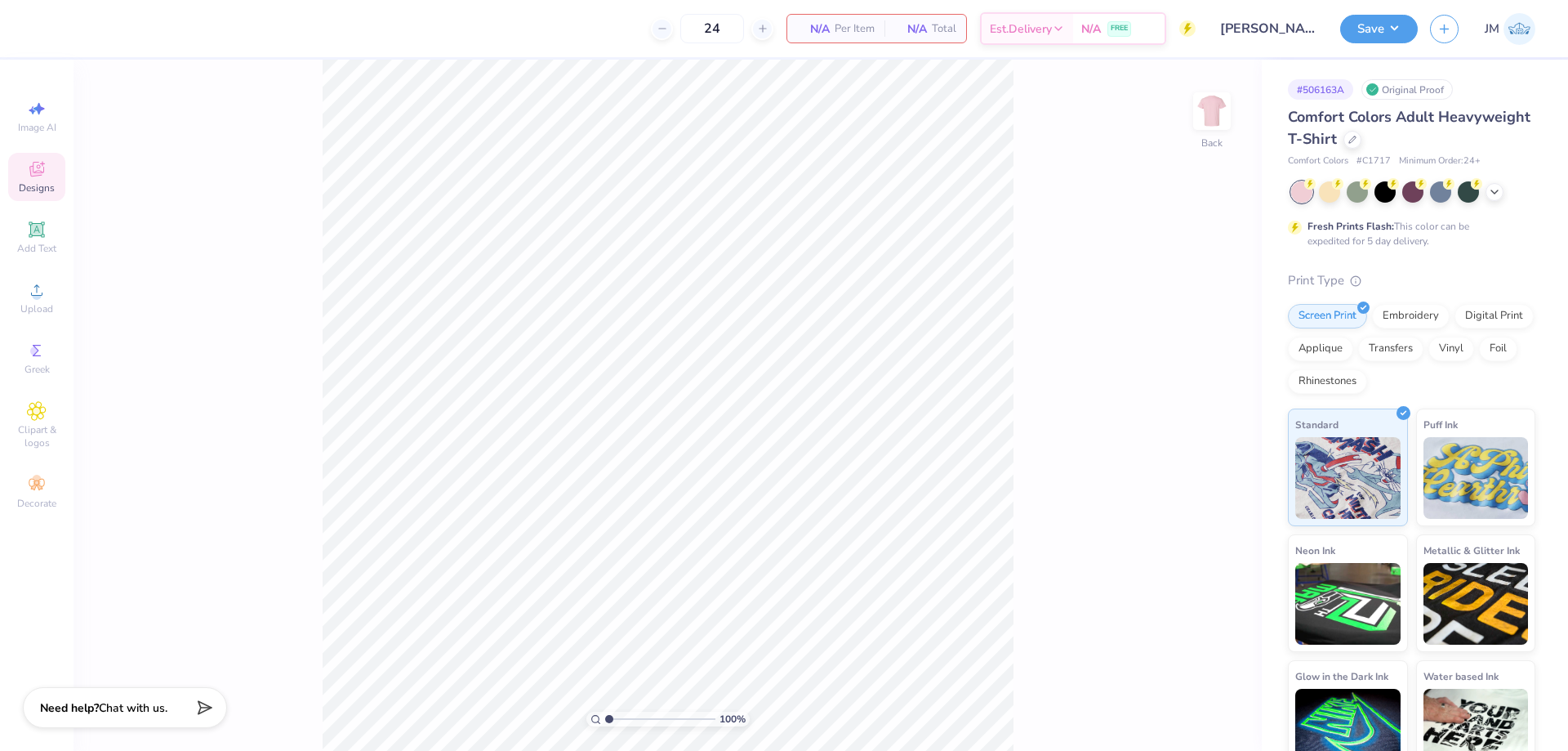
click at [51, 178] on div "Designs" at bounding box center [37, 177] width 57 height 48
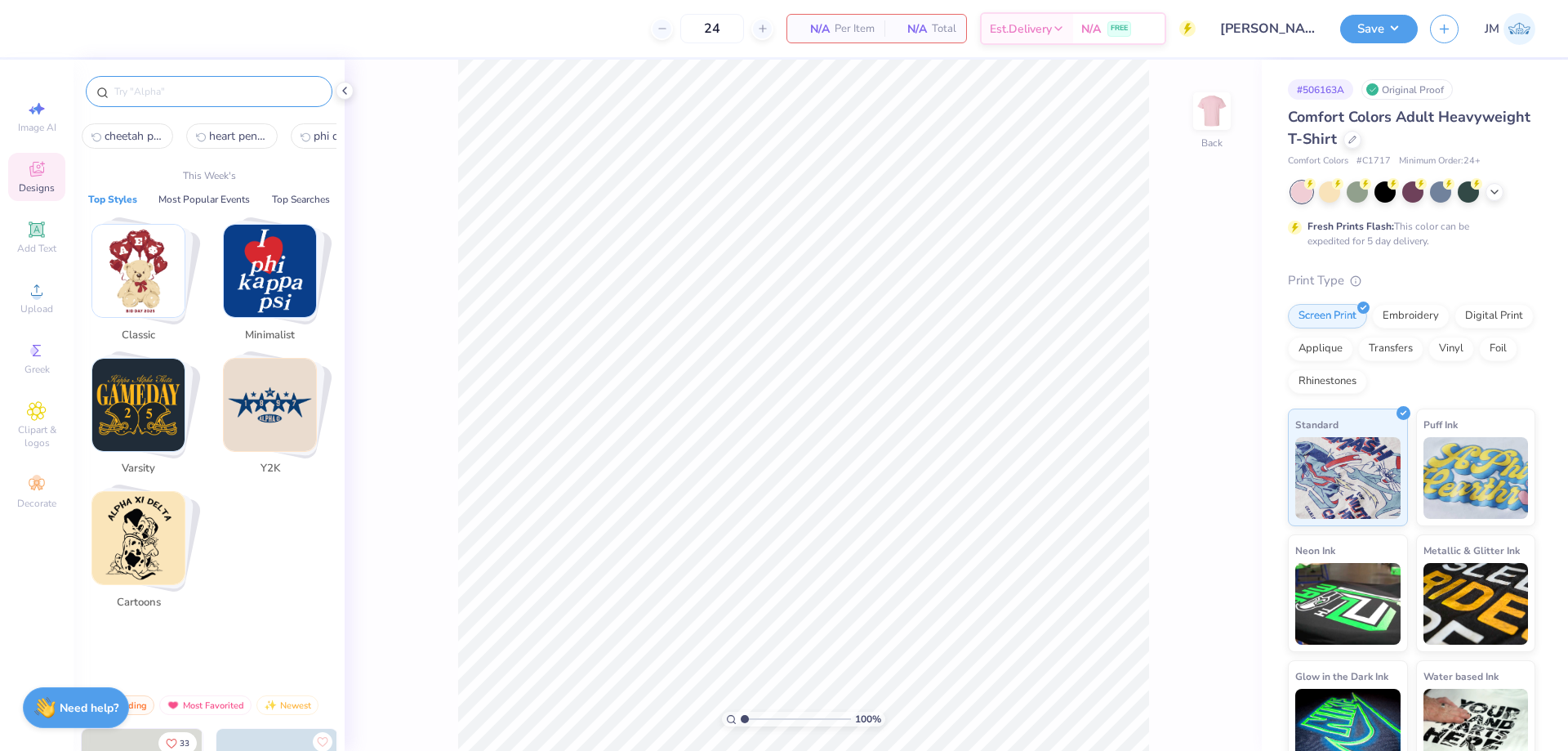
click at [257, 91] on input "text" at bounding box center [217, 91] width 209 height 16
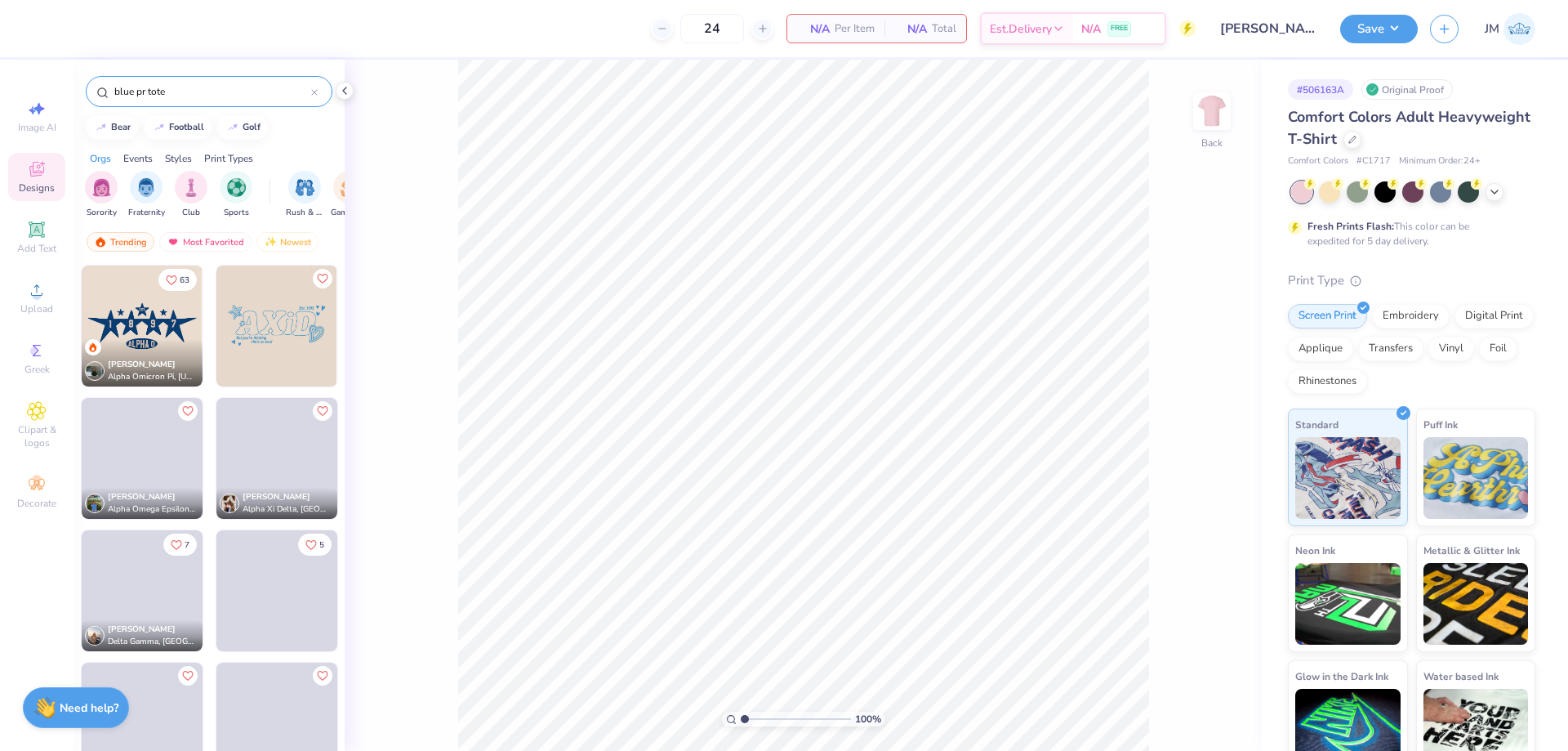
type input "blue pr tote"
click at [280, 324] on img at bounding box center [277, 325] width 121 height 121
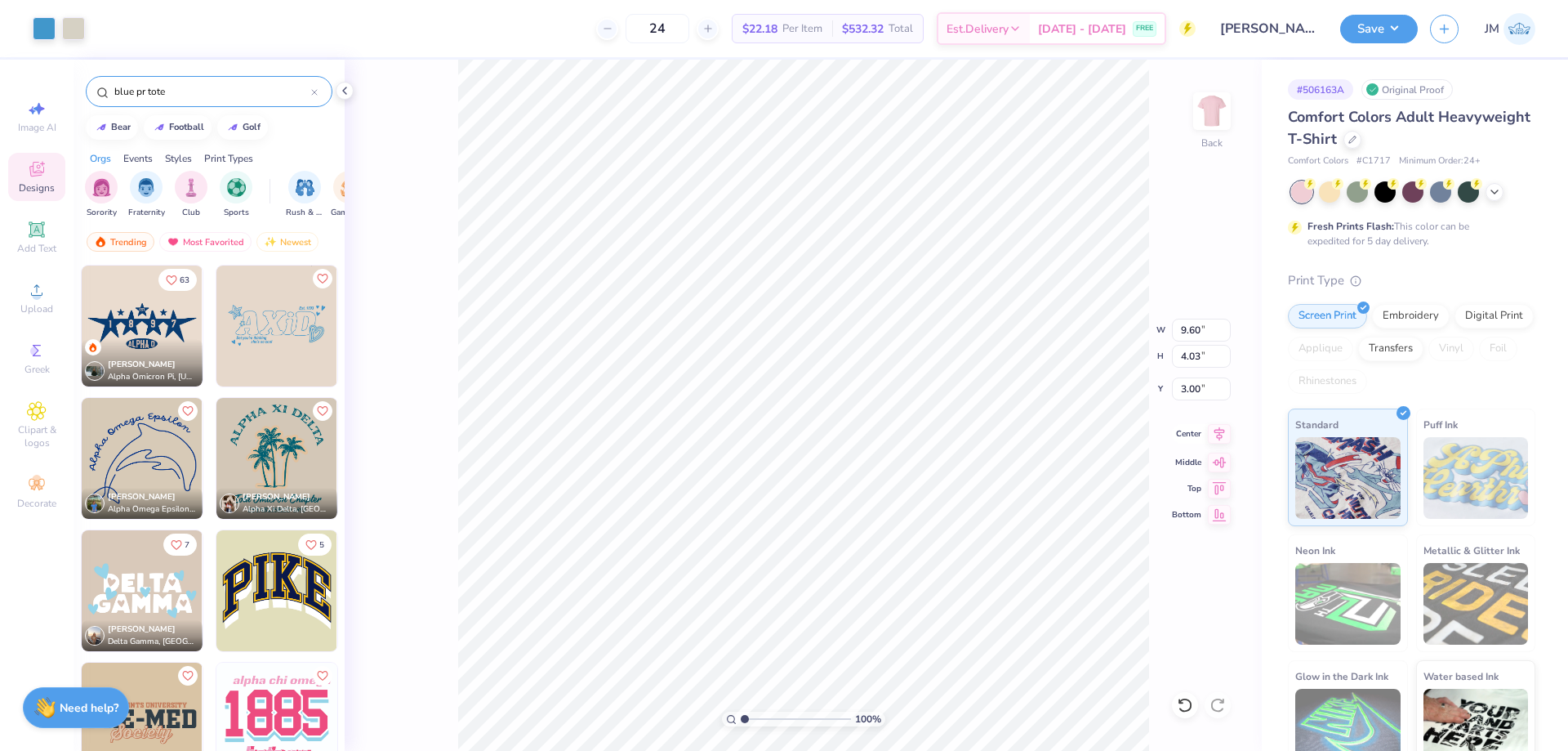
click at [1221, 438] on icon at bounding box center [1219, 434] width 23 height 20
click at [1210, 341] on input "9.60" at bounding box center [1202, 331] width 59 height 23
type input "10.00"
type input "4.20"
click at [1207, 388] on input "2.92" at bounding box center [1202, 389] width 59 height 23
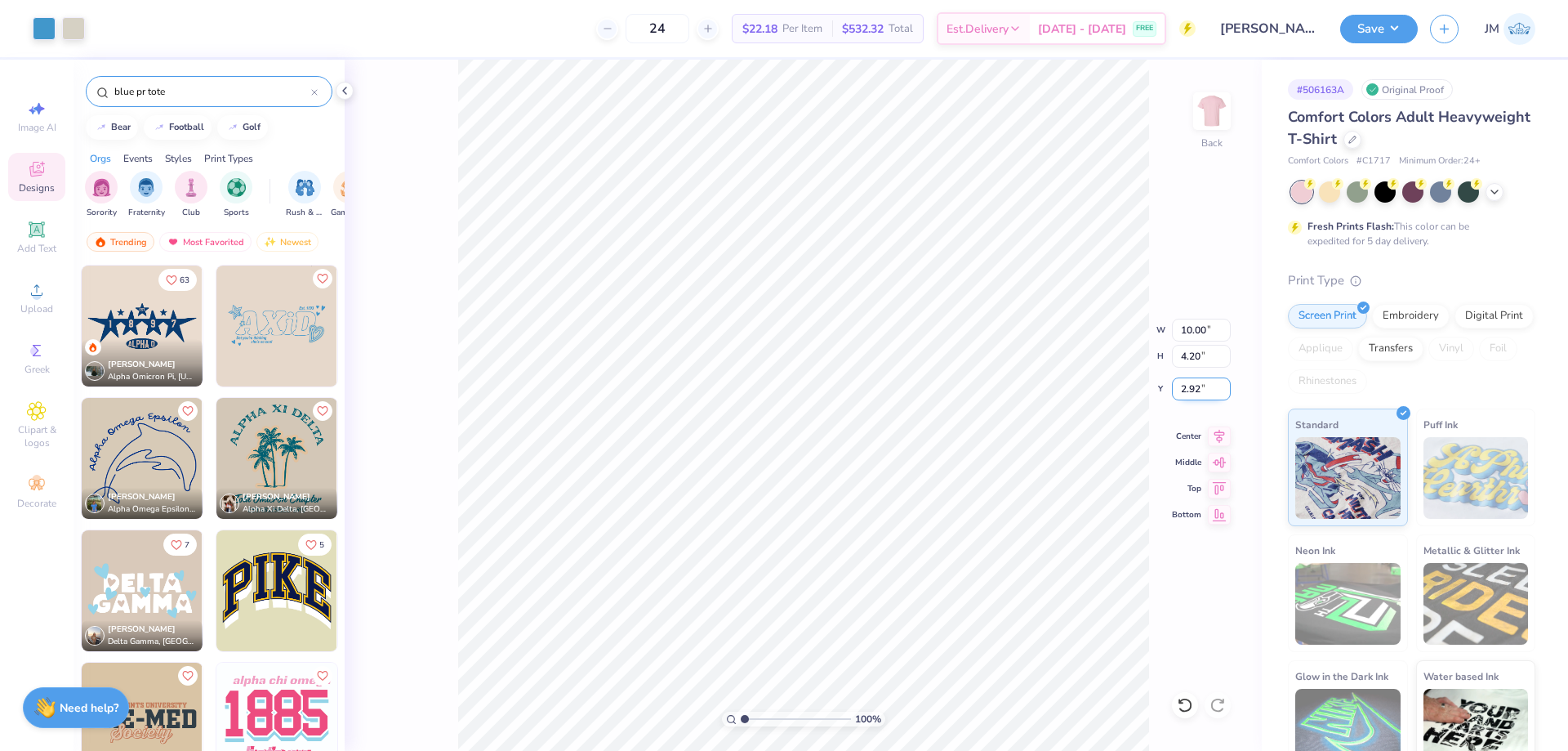
type input "3"
type input "3.00"
click at [891, 581] on li "Ungroup" at bounding box center [916, 589] width 128 height 32
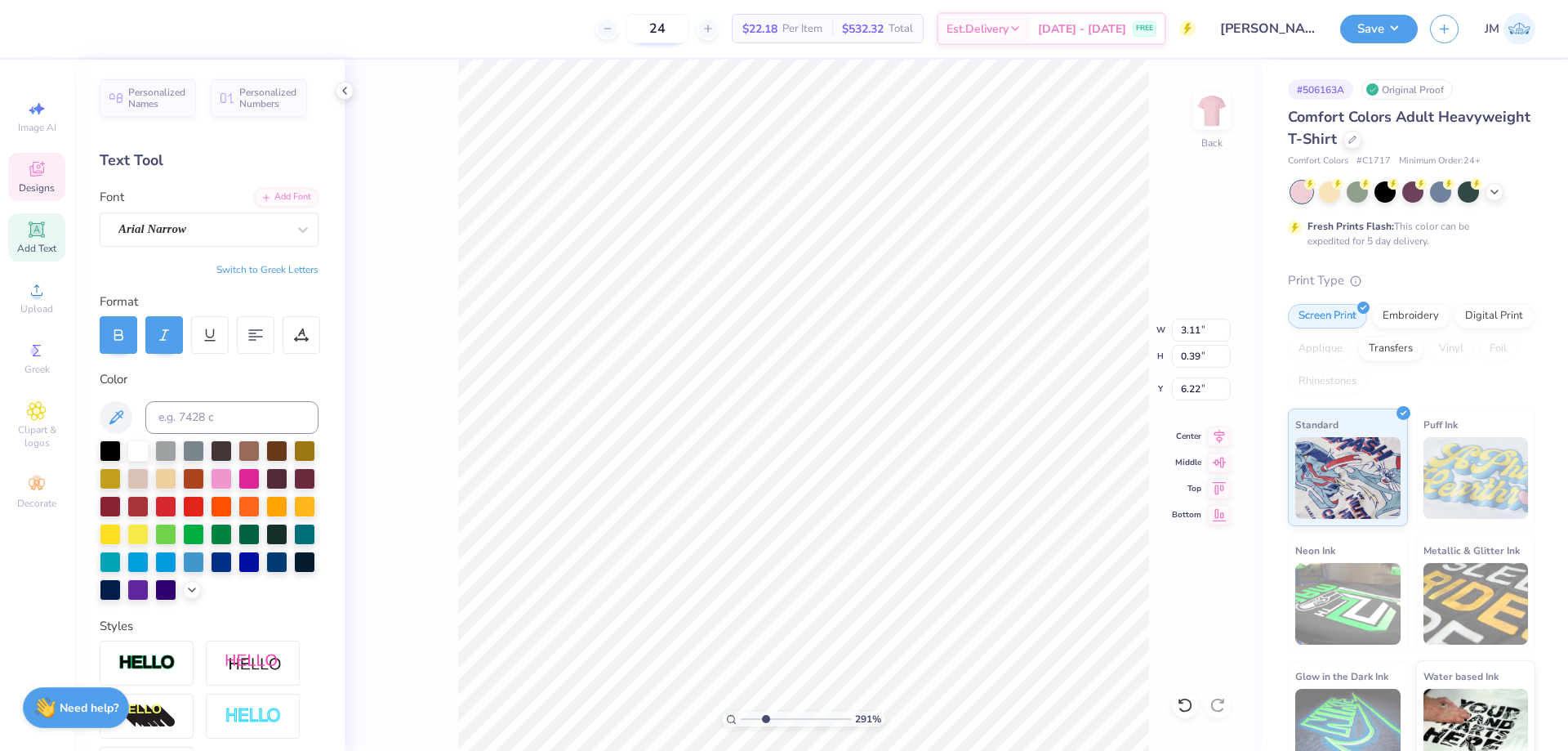
scroll to position [13, 2]
type input "2.90722877110821"
type textarea "R"
type input "2.90722877110821"
type textarea "Rus"
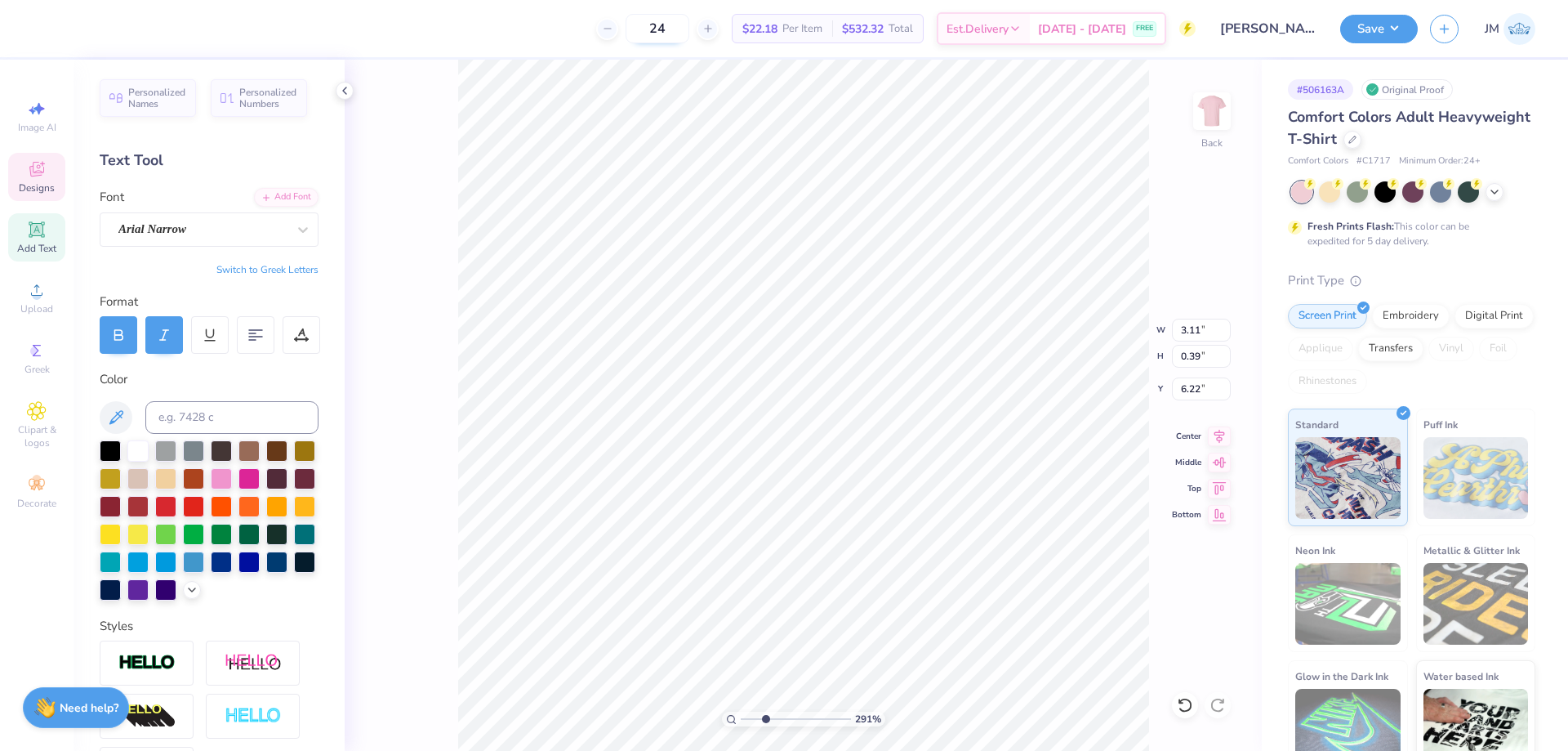
type input "2.90722877110821"
type textarea "Rush"
type input "2.90722877110821"
type textarea "Rush We"
type input "2.90722877110821"
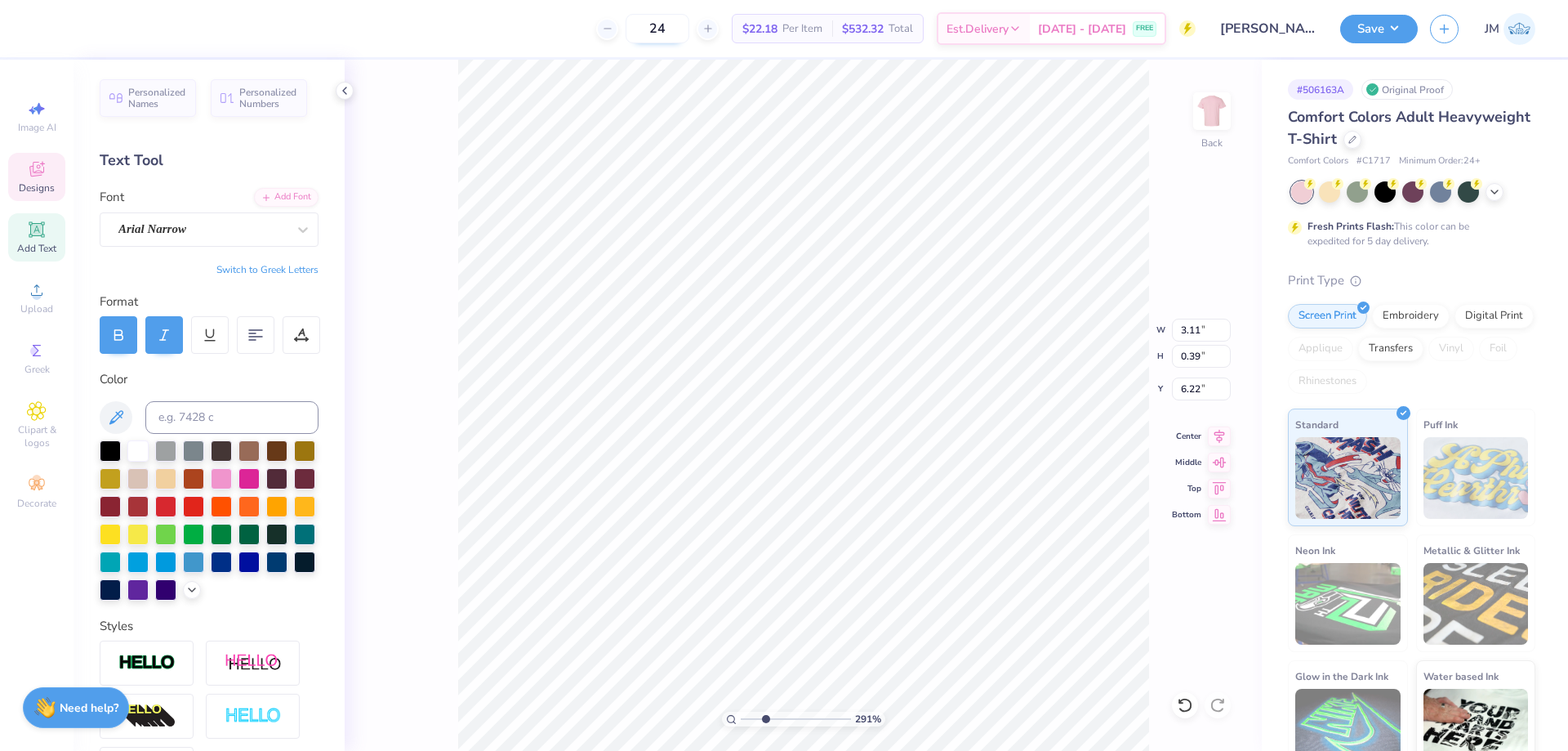
type textarea "Rush Wee"
type input "2.90722877110821"
type textarea "Rush Week"
type input "2.90722877110821"
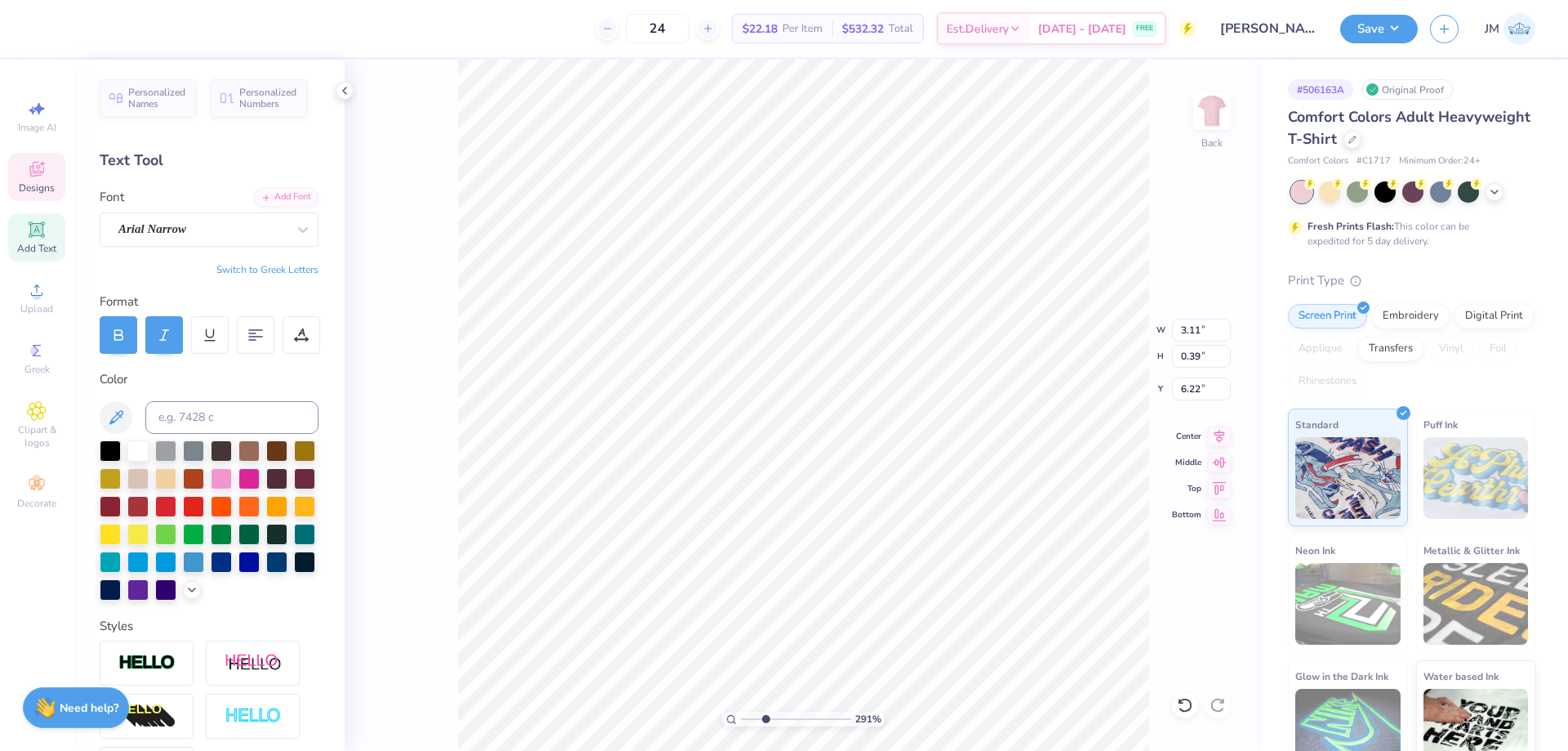
type input "1.87"
type input "0.31"
type input "6.26"
type input "2.90722877110821"
type textarea "202"
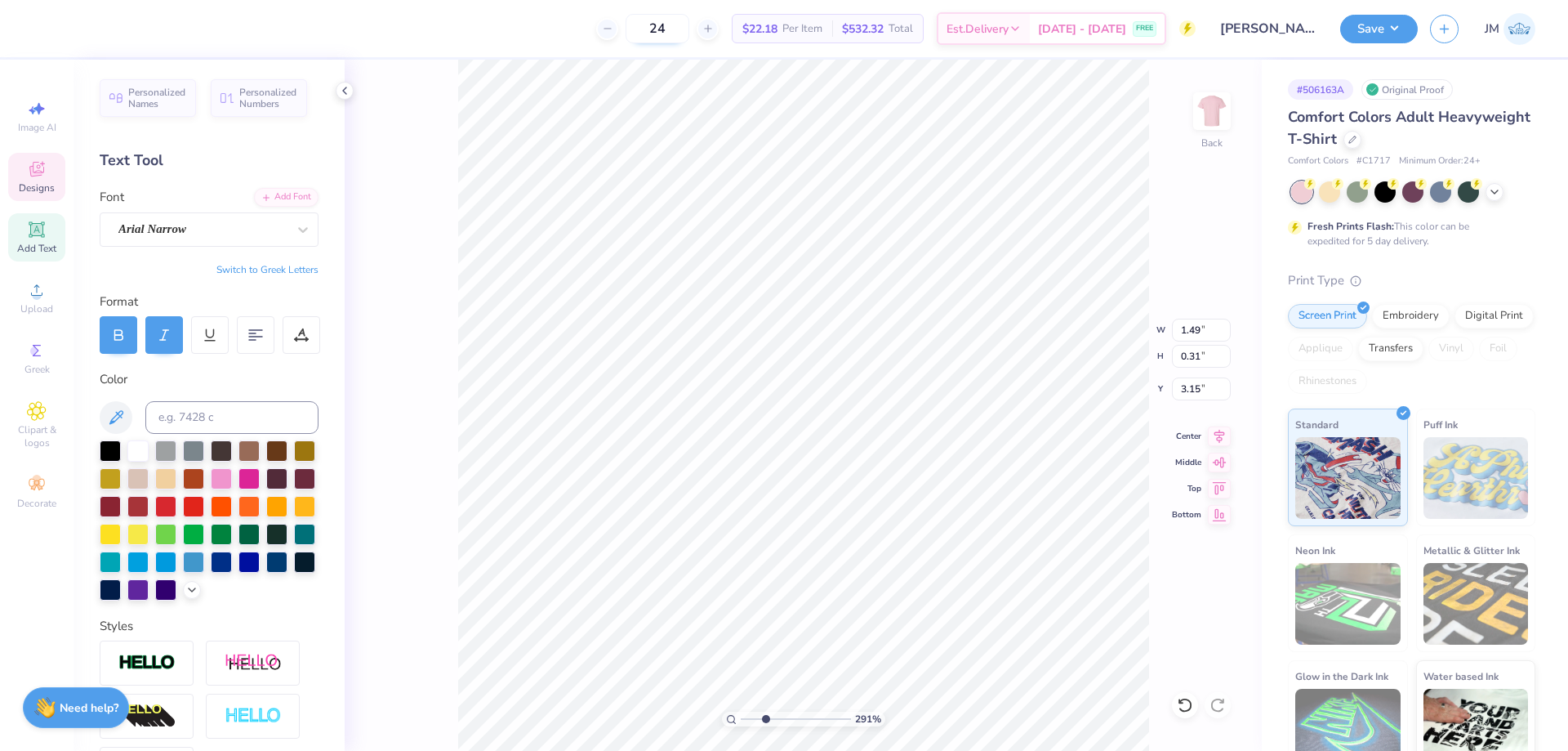
type input "2.90722877110821"
type textarea "2025"
type input "2.90722877110821"
type input "0.76"
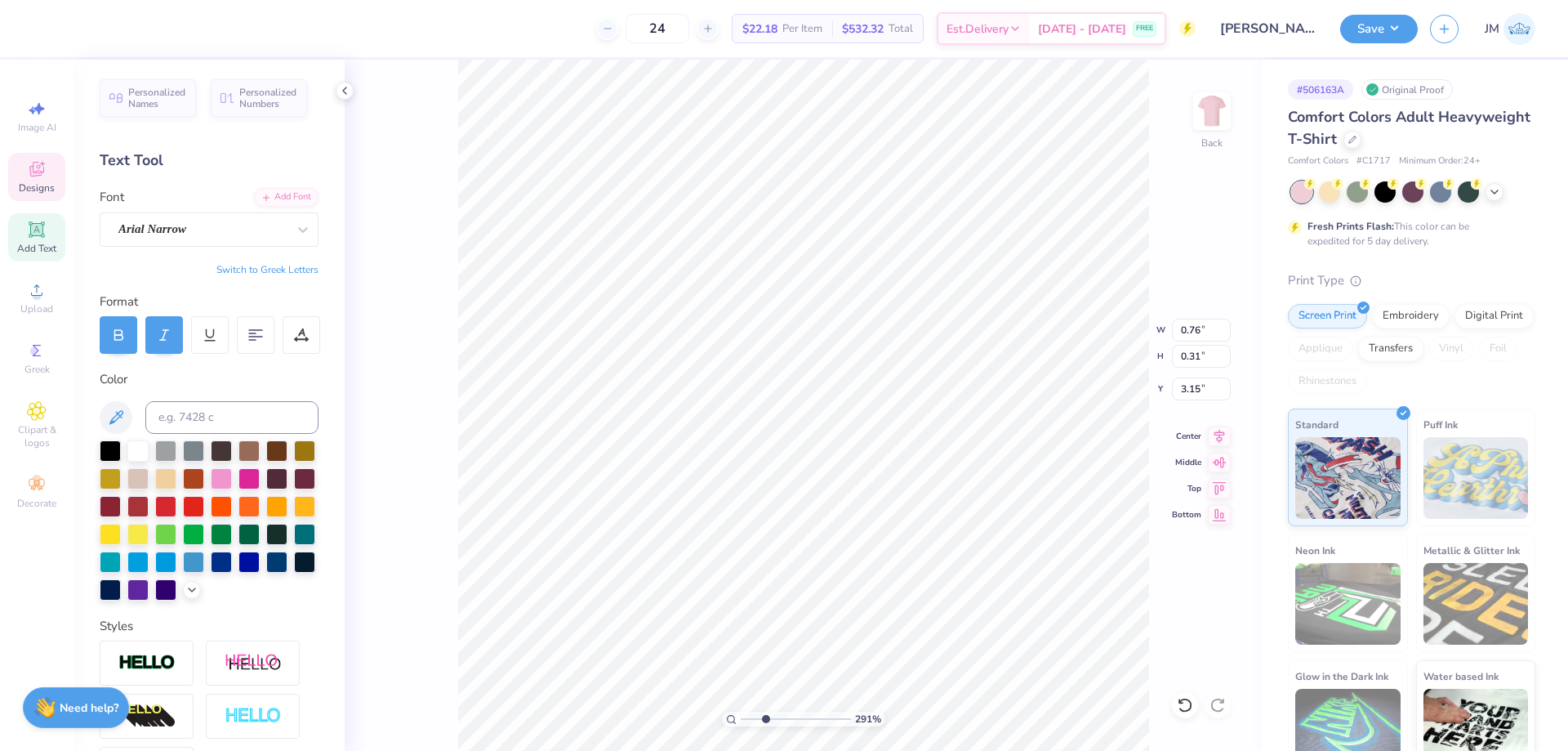
type input "2.90722877110821"
type input "3.20"
type input "2.90722877110821"
type input "1.20"
type input "0.49"
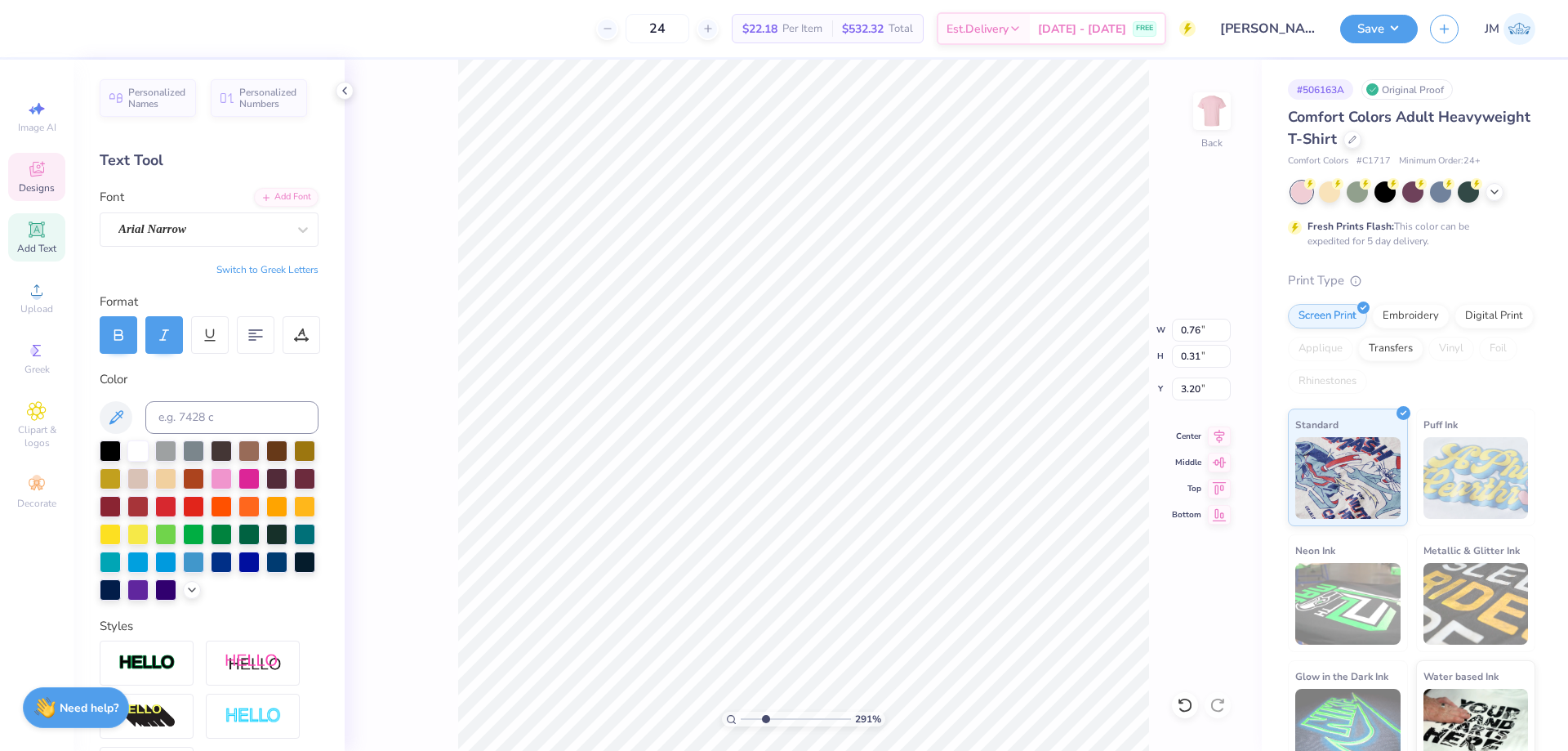
type input "3.02"
type input "2.90722877110821"
type input "3.07"
type input "0.51"
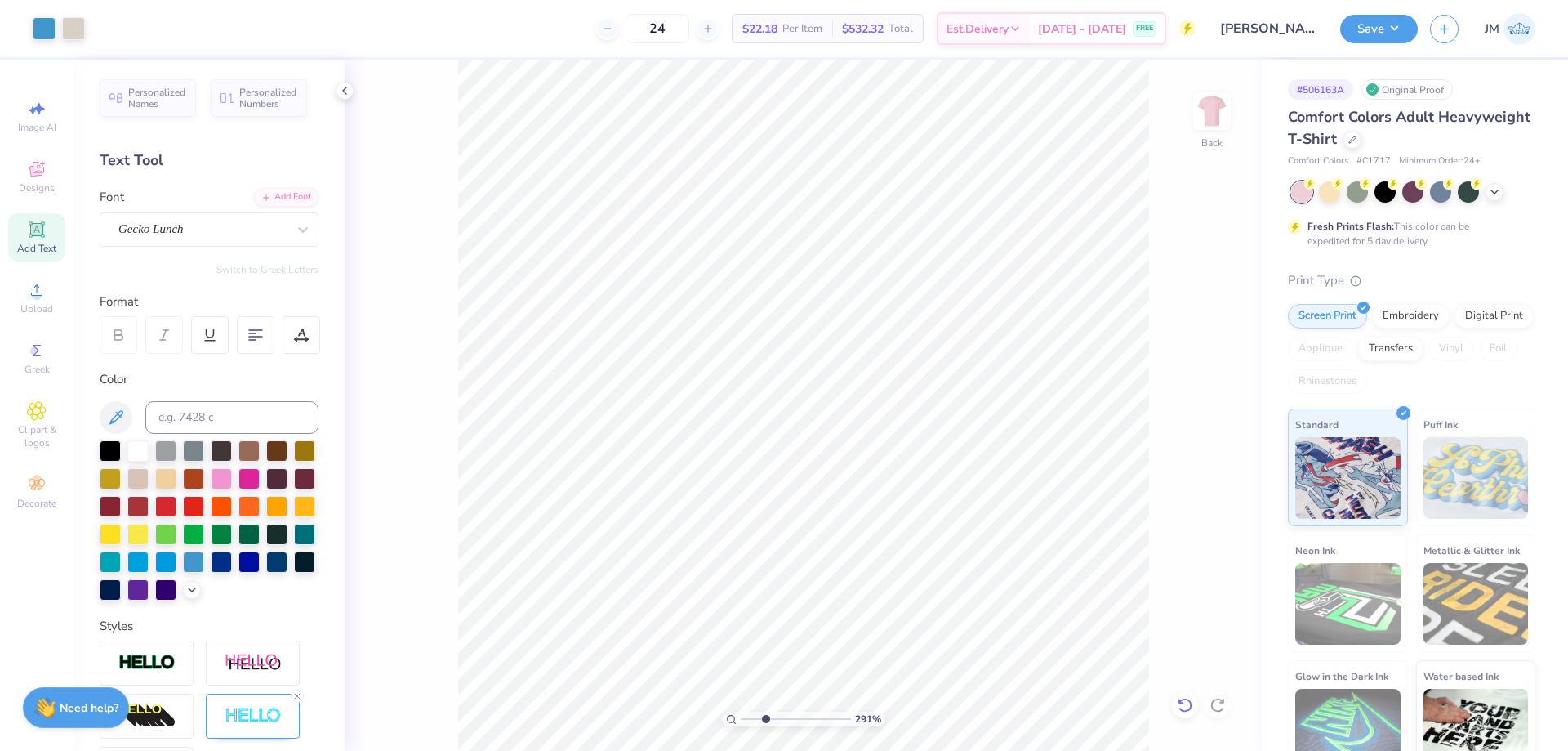
click at [1187, 707] on icon at bounding box center [1185, 705] width 16 height 16
type input "2.90722877110821"
type textarea "B"
type input "2.90722877110821"
type textarea "BG"
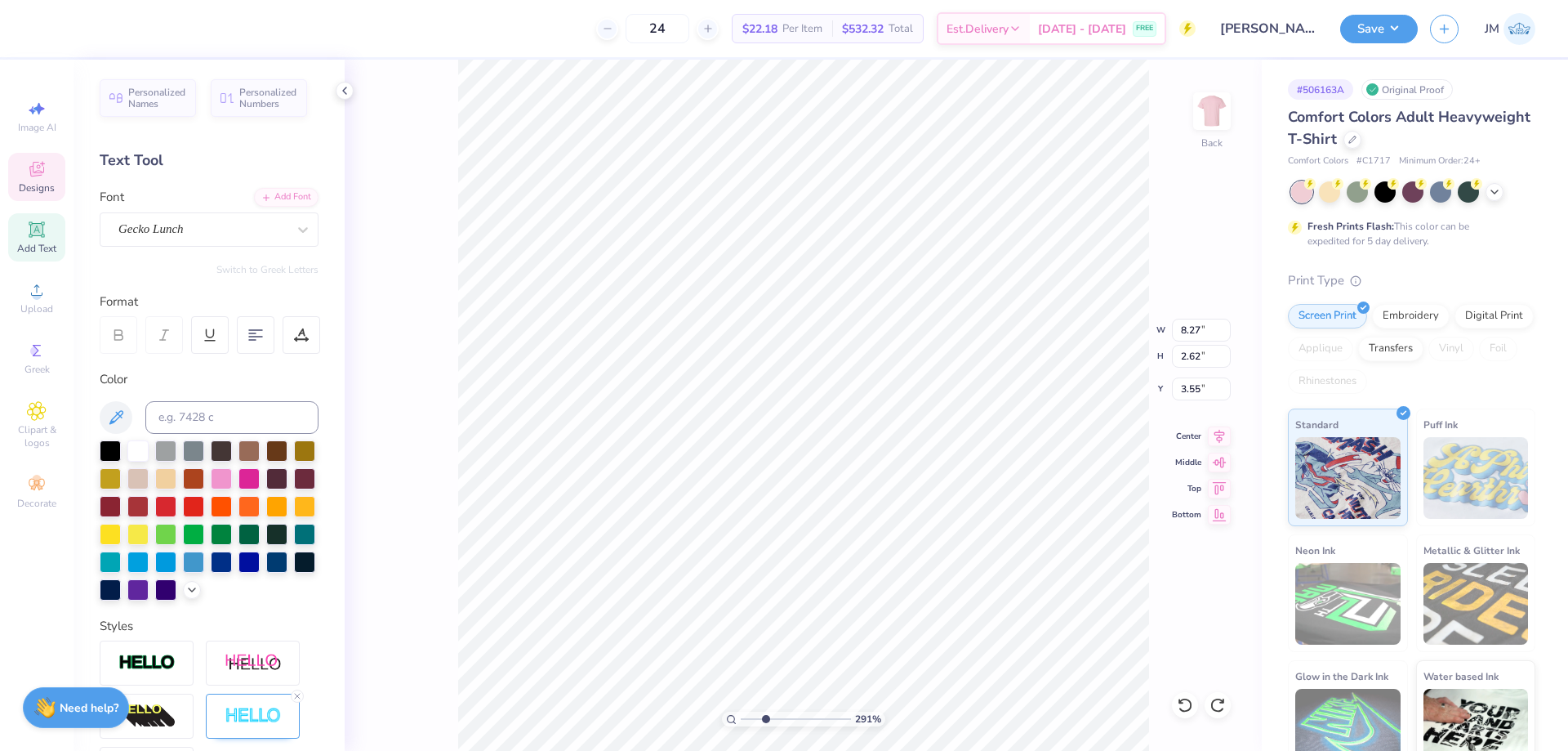
type input "2.90722877110821"
type textarea "BGC"
type input "2.90722877110821"
type input "6.90"
type input "2.65"
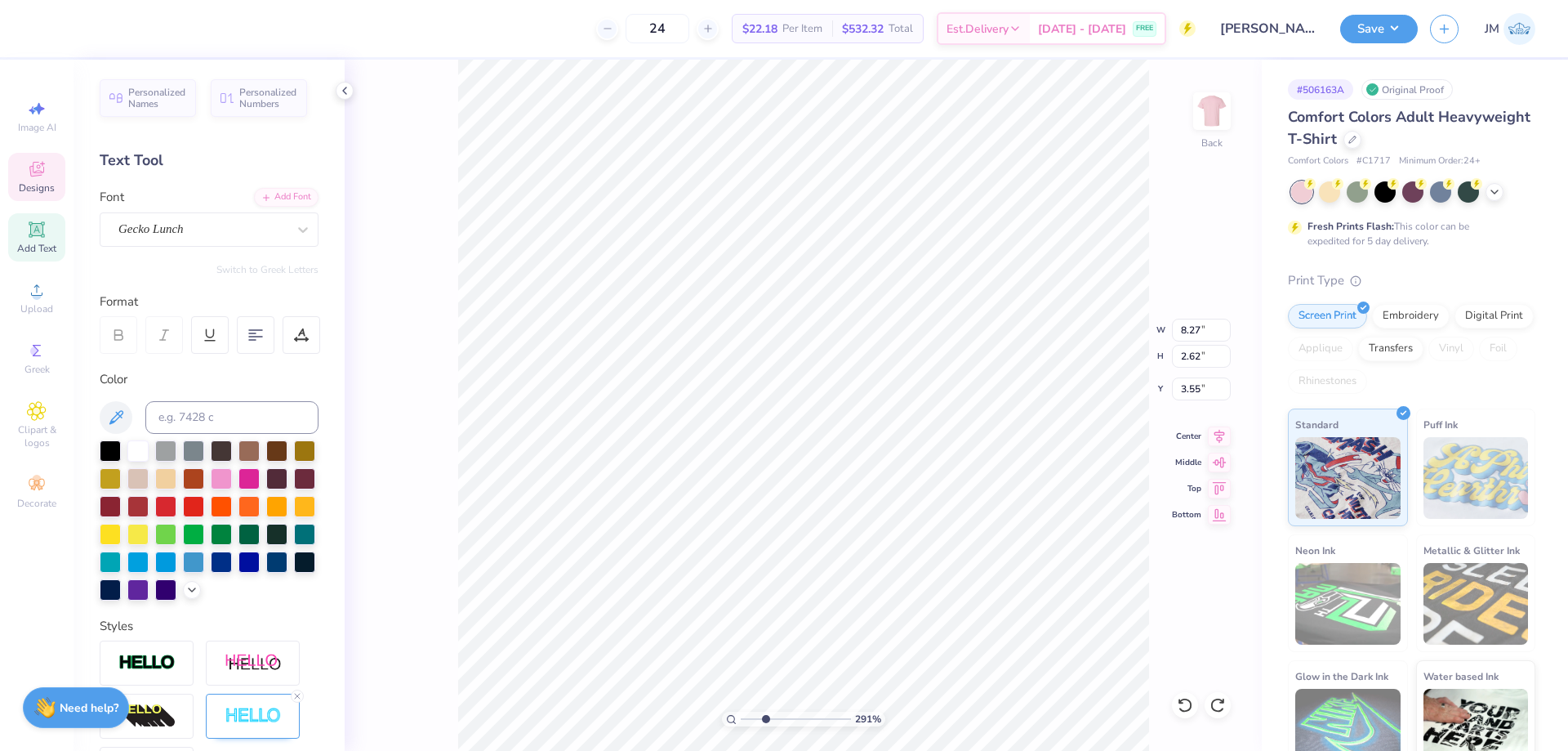
type input "3.54"
type input "4.33794369691801"
type input "0.72"
type input "0.73"
type input "4.57"
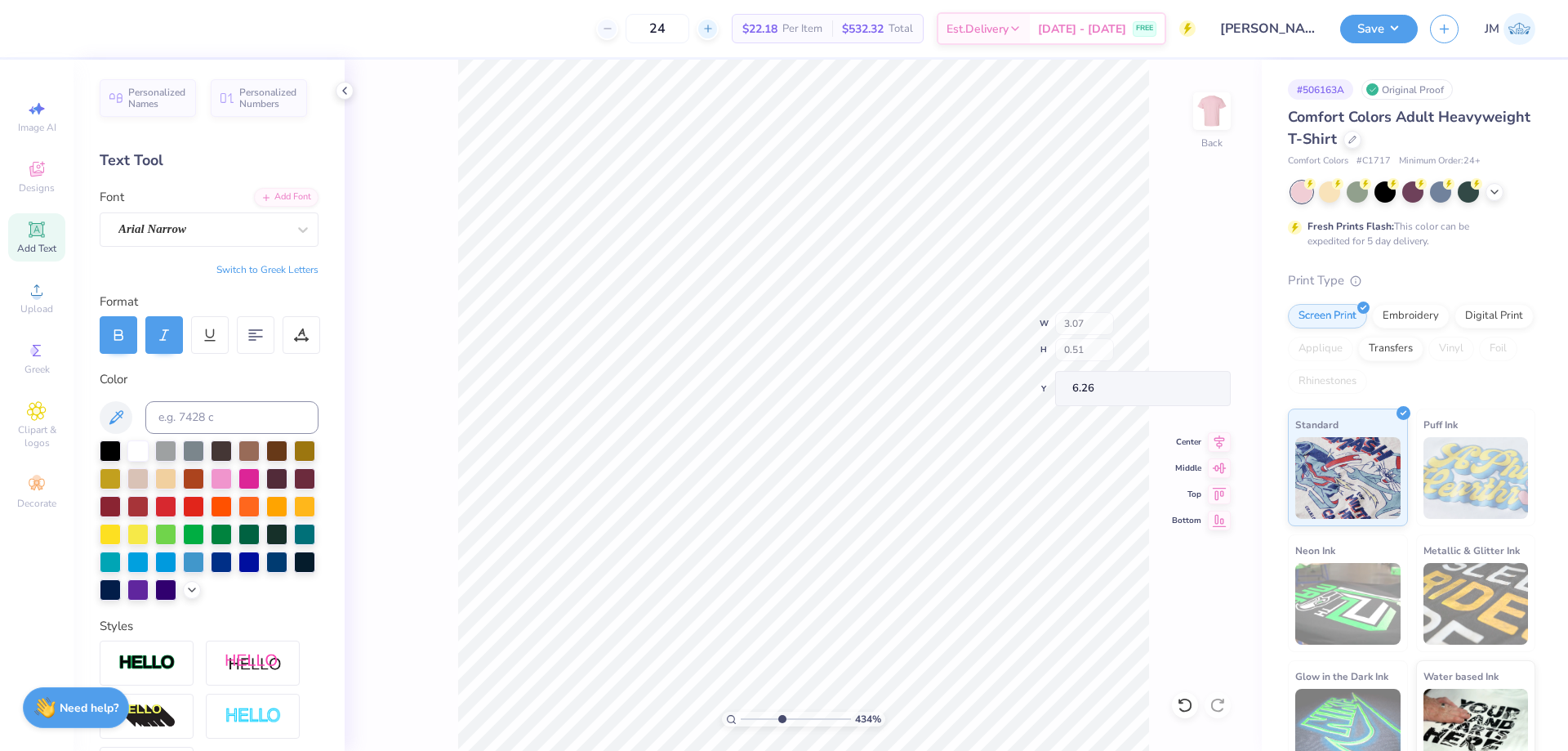
type input "4.33794369691801"
type input "6.27"
type input "4.33794369691801"
type input "0.95"
type input "0.63"
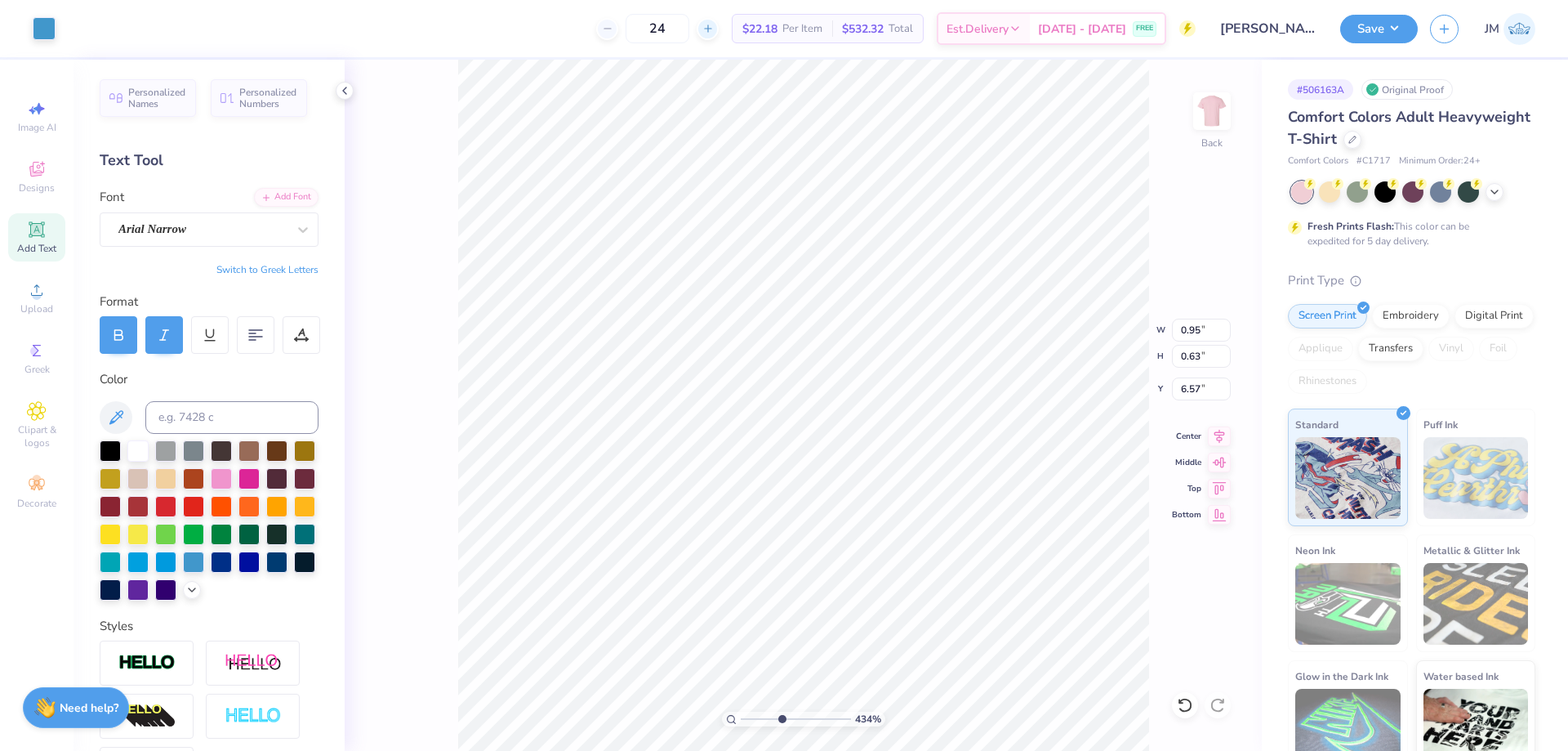
type input "4.33794369691801"
type input "6.61"
type input "4.33794369691801"
type input "5.00"
type input "3.79619934512218"
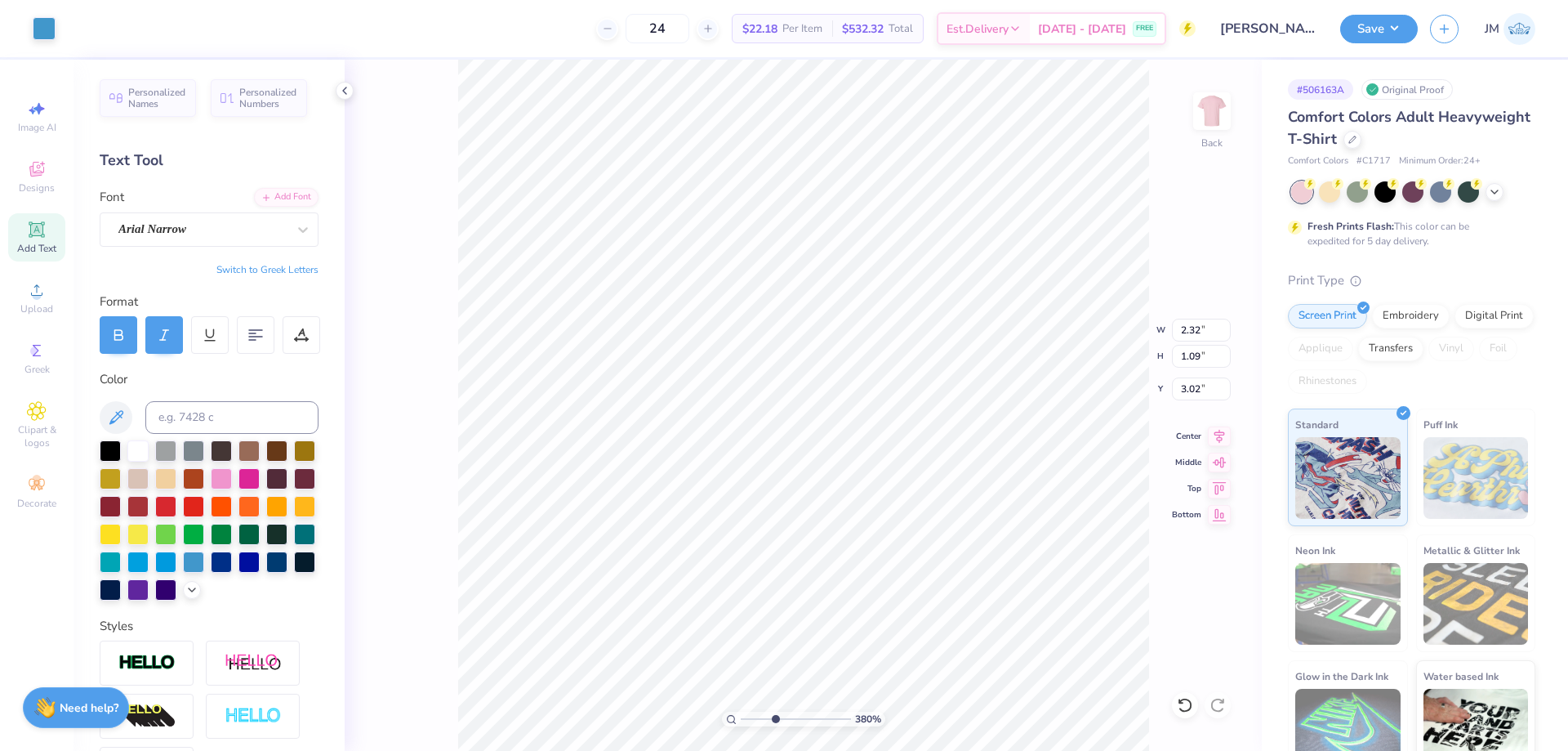
type input "3.00"
type input "3.32211076832205"
type input "0.95"
type input "0.63"
type input "3.32211076832205"
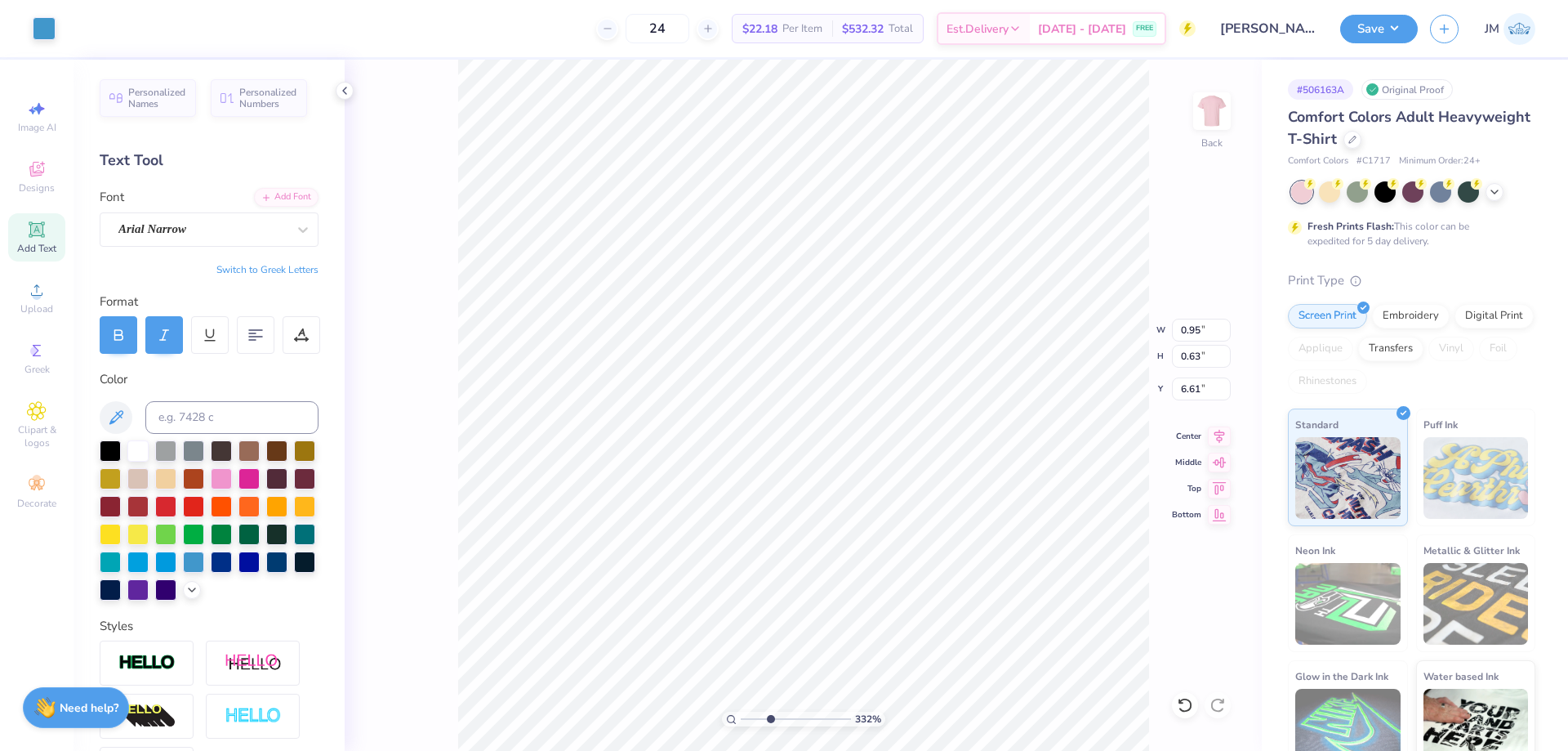
type input "6.53"
click at [1218, 432] on icon at bounding box center [1219, 433] width 11 height 13
type input "1.14270703473249"
click at [1192, 330] on input "9.26" at bounding box center [1202, 331] width 59 height 23
type input "10"
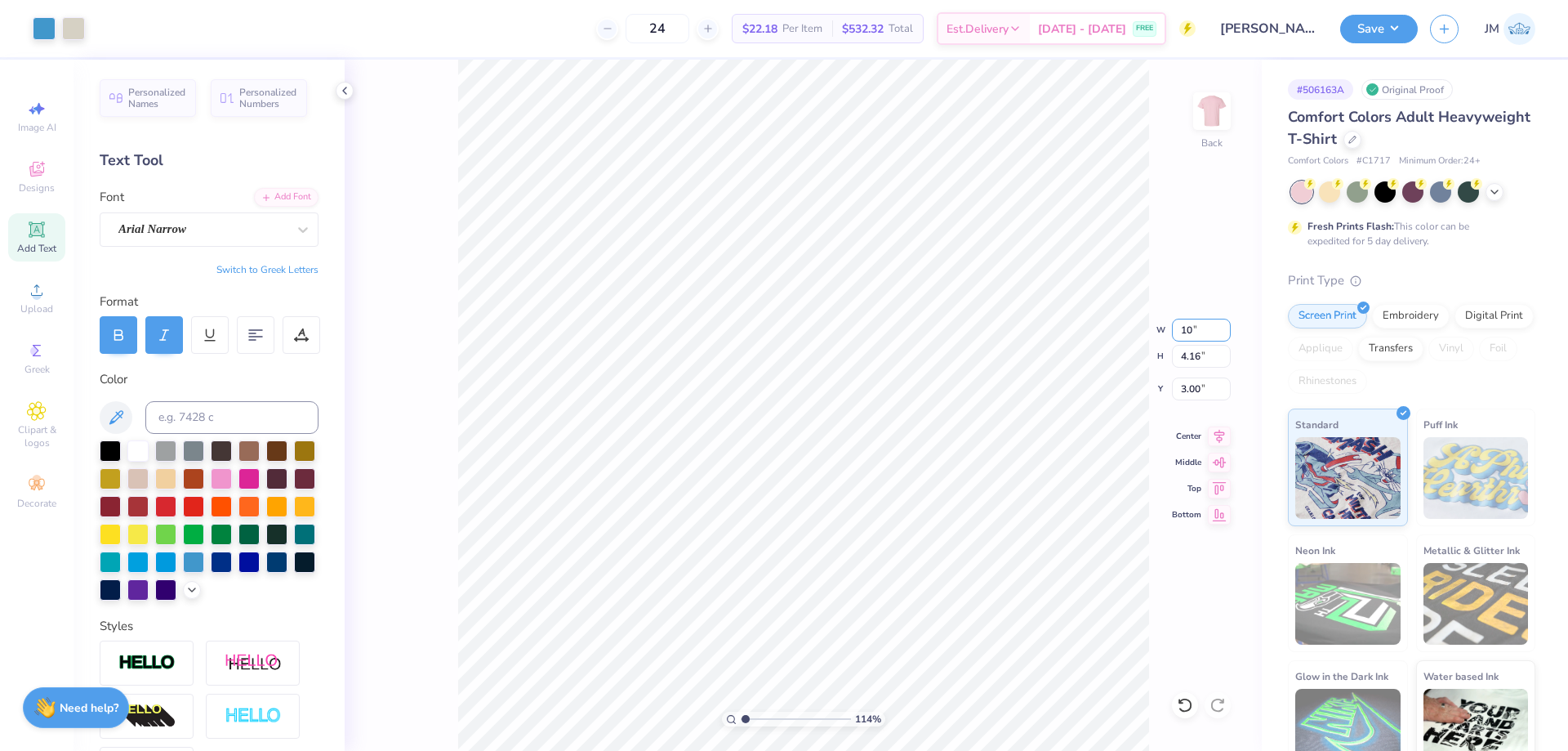
type input "1.14270703473249"
type input "10.00"
type input "4.49"
click at [1207, 393] on input "2.83" at bounding box center [1202, 389] width 59 height 23
type input "3"
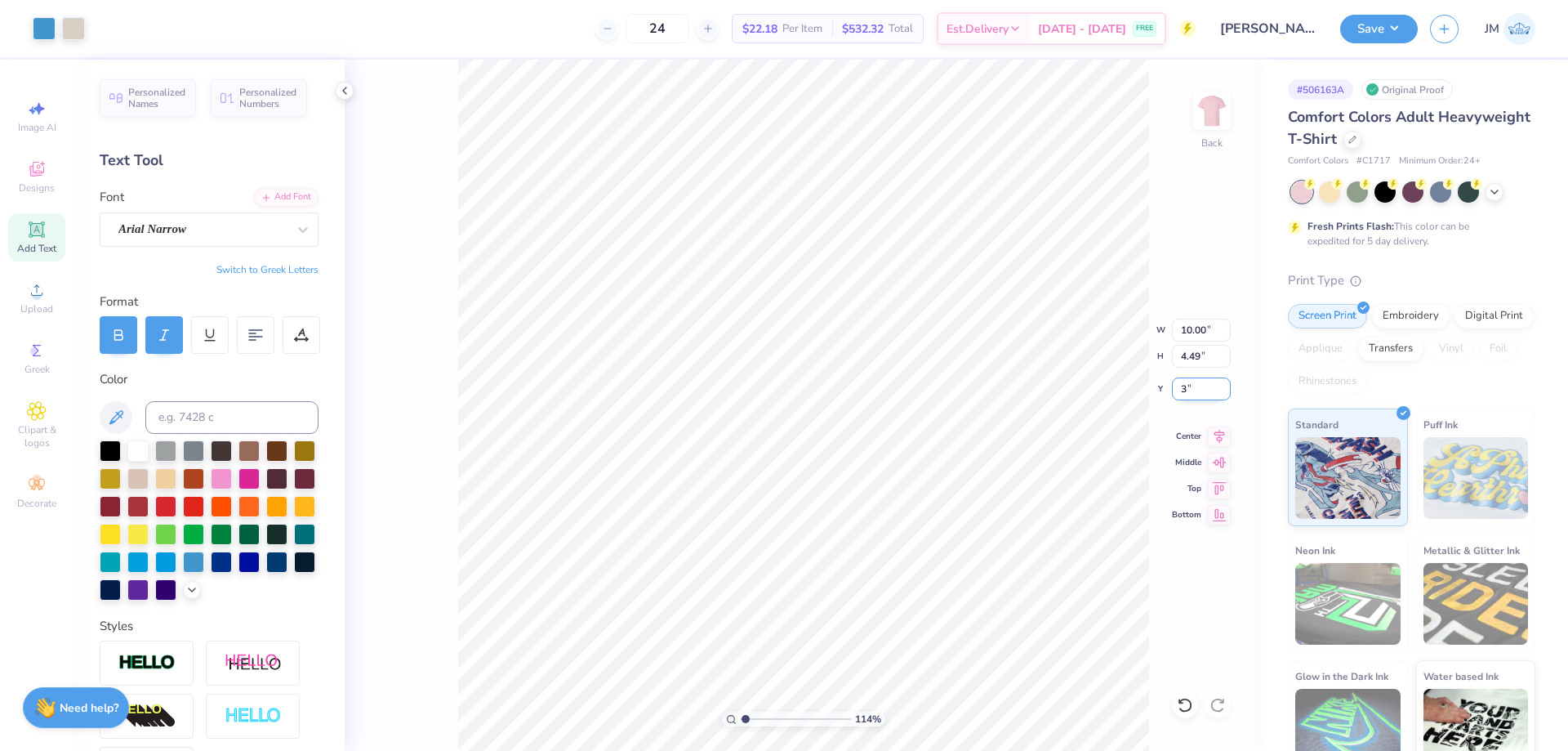
type input "1.14270703473249"
type input "3.00"
click at [814, 476] on li "Download vector" at bounding box center [829, 476] width 128 height 32
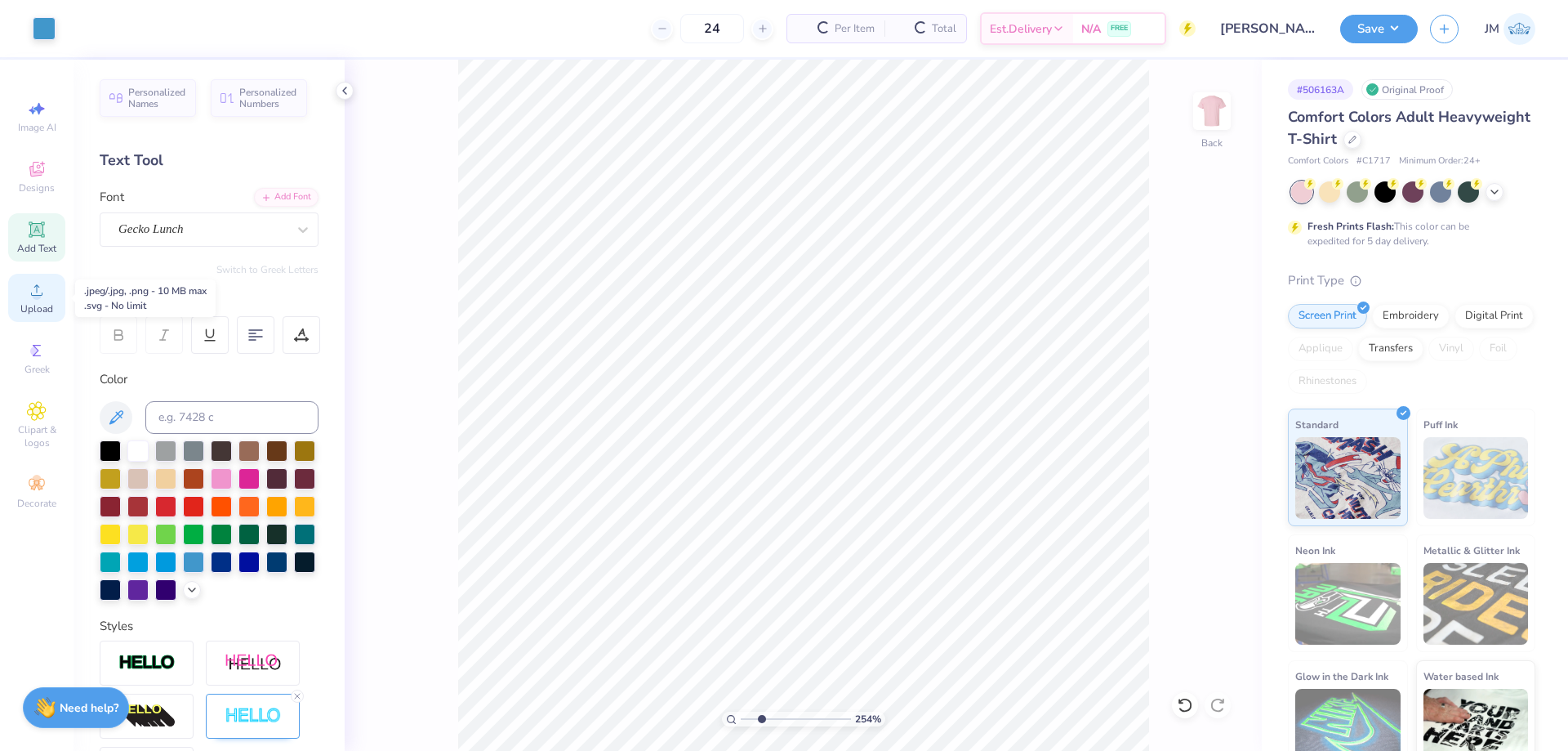
click at [39, 286] on icon at bounding box center [37, 290] width 20 height 20
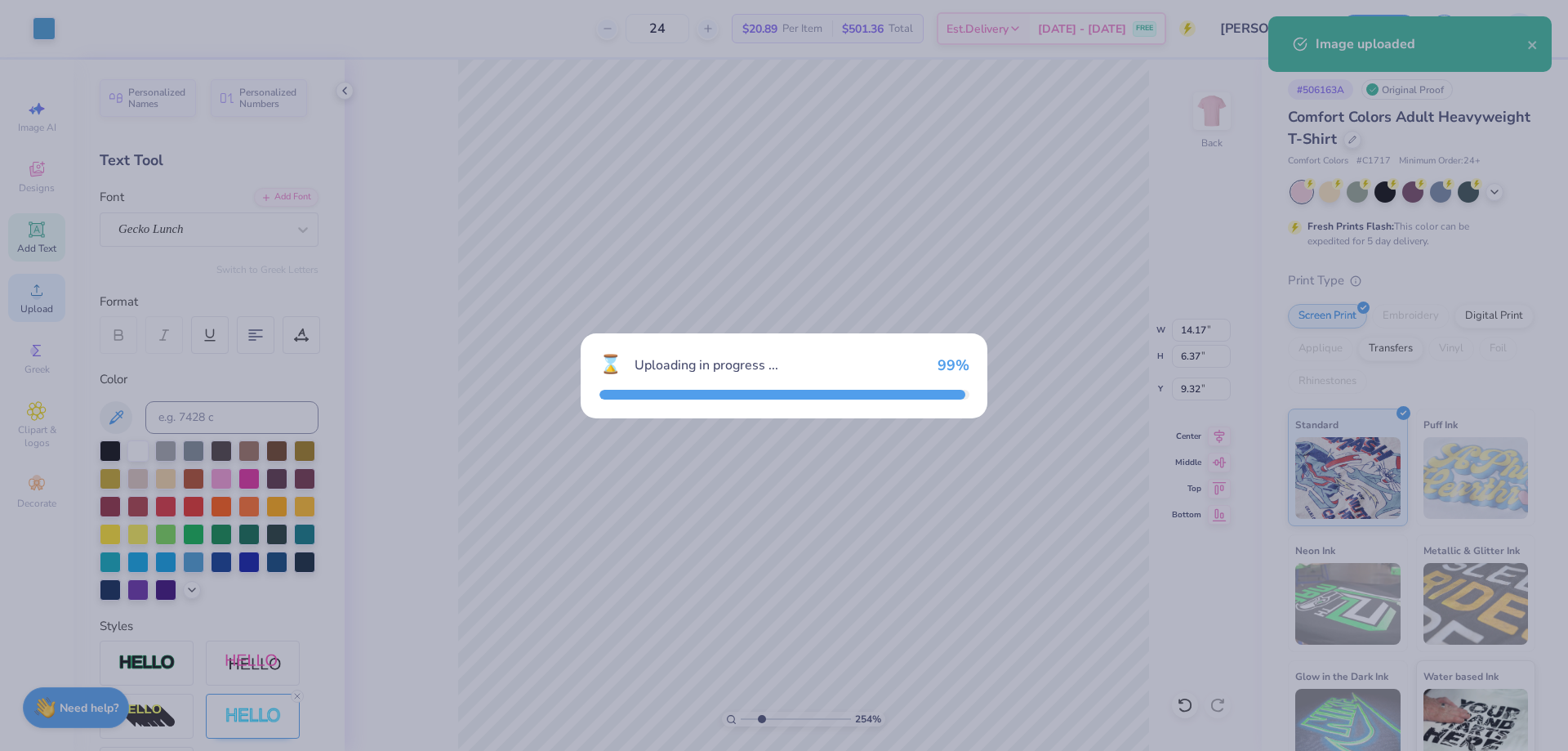
type input "2.54415933633312"
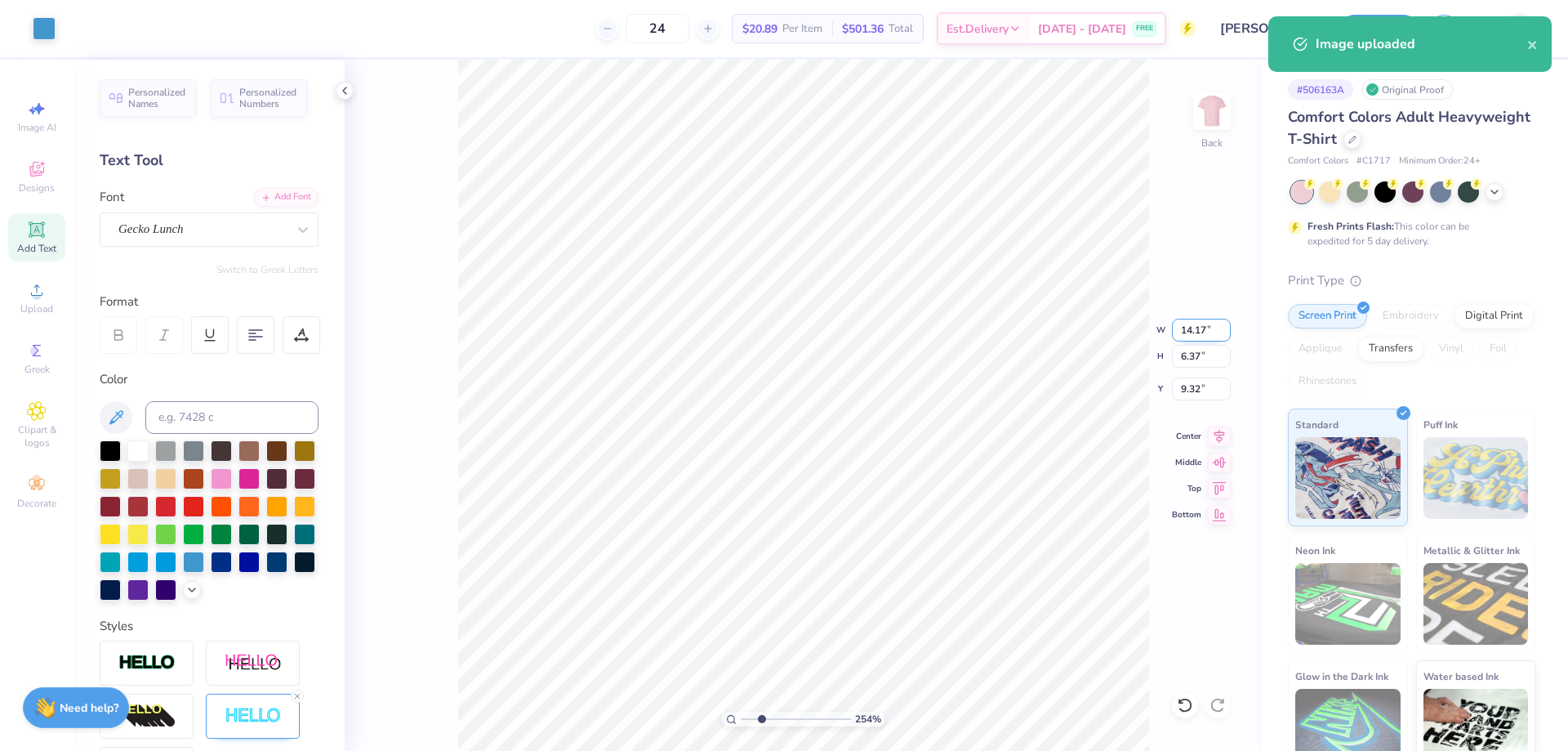
click at [1206, 328] on input "14.17" at bounding box center [1202, 331] width 59 height 23
type input "10"
type input "2.54415933633312"
type input "10.00"
type input "4.49"
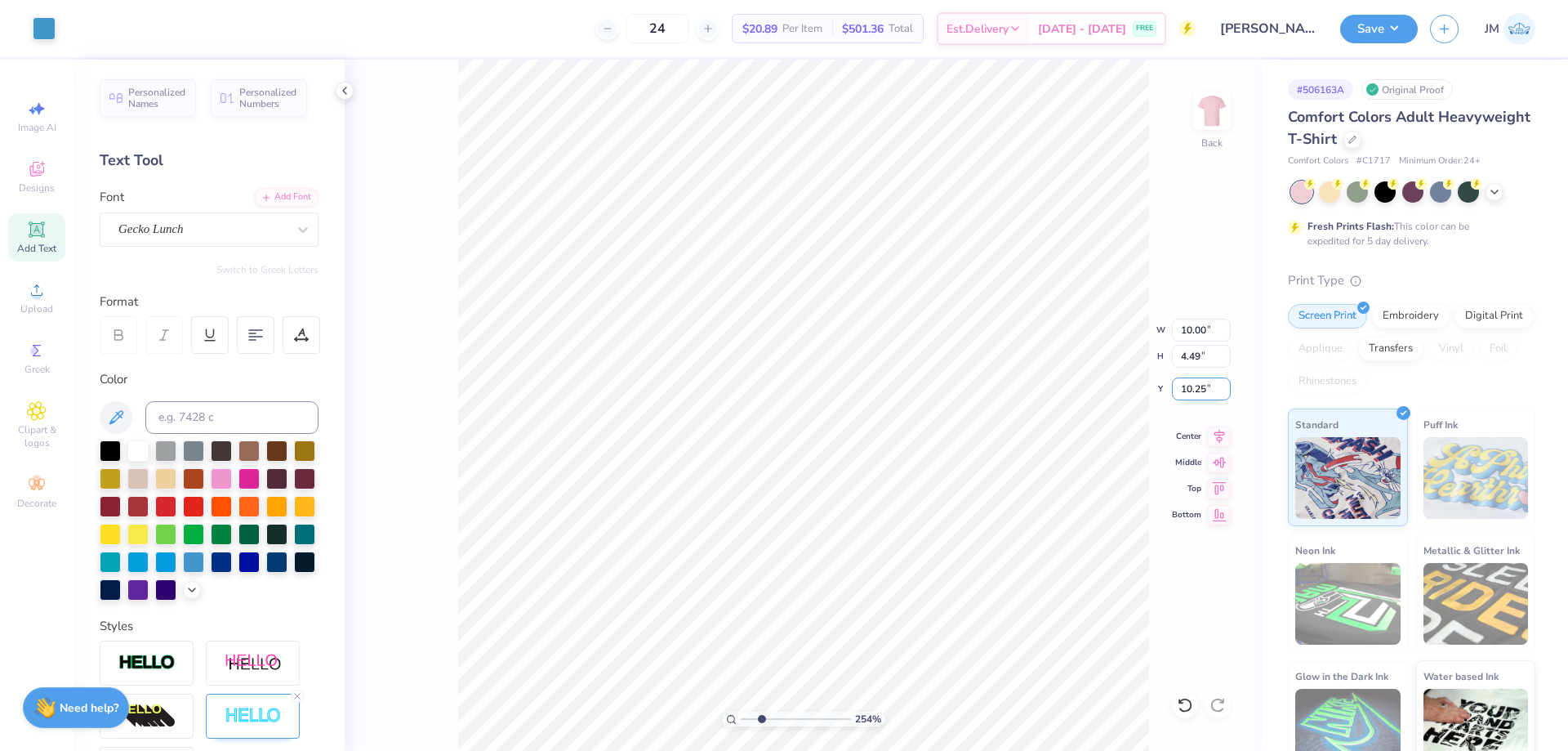
click at [1202, 387] on input "10.25" at bounding box center [1202, 389] width 59 height 23
type input "3"
type input "2.54415933633312"
type input "3.00"
type input "1"
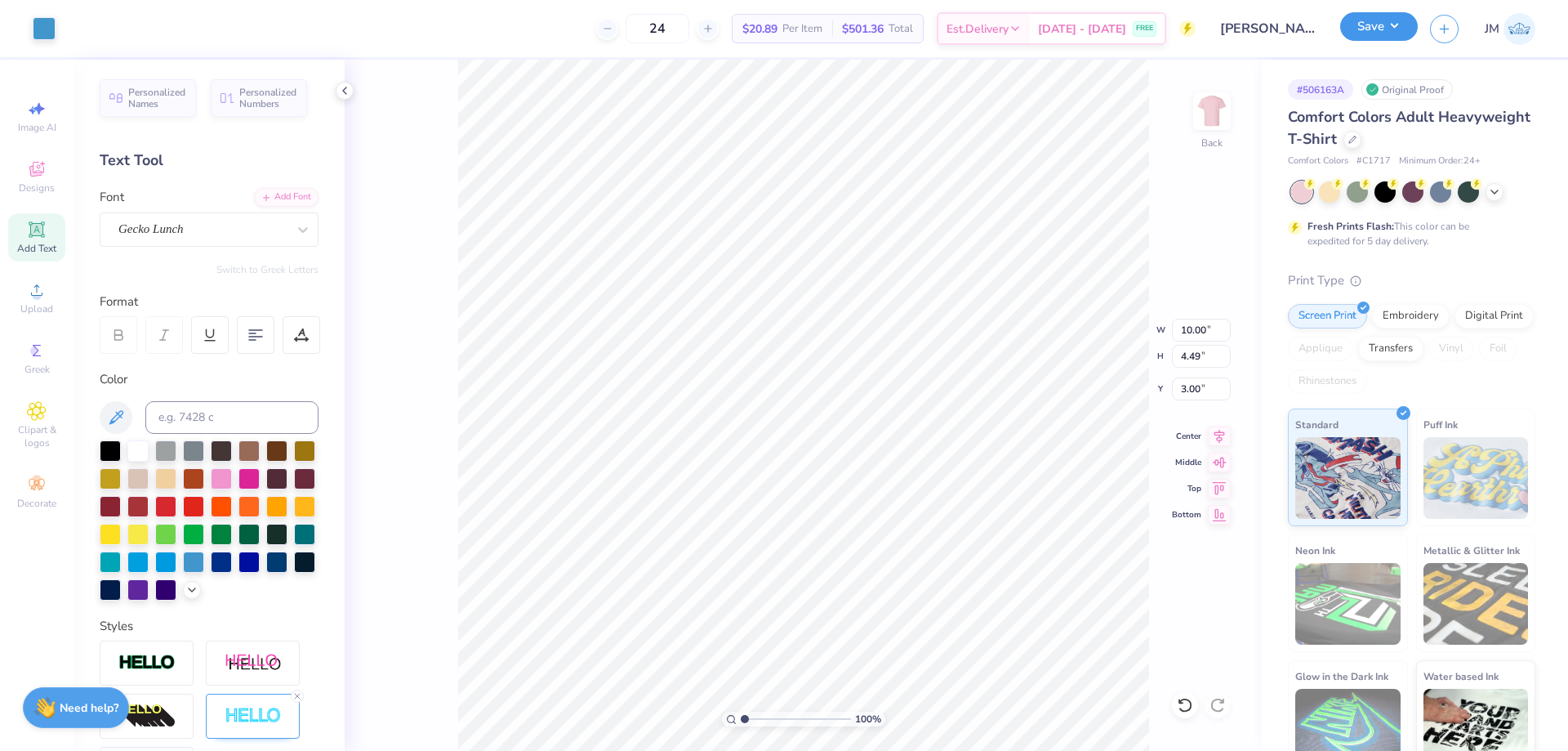
click at [1404, 29] on button "Save" at bounding box center [1379, 27] width 78 height 29
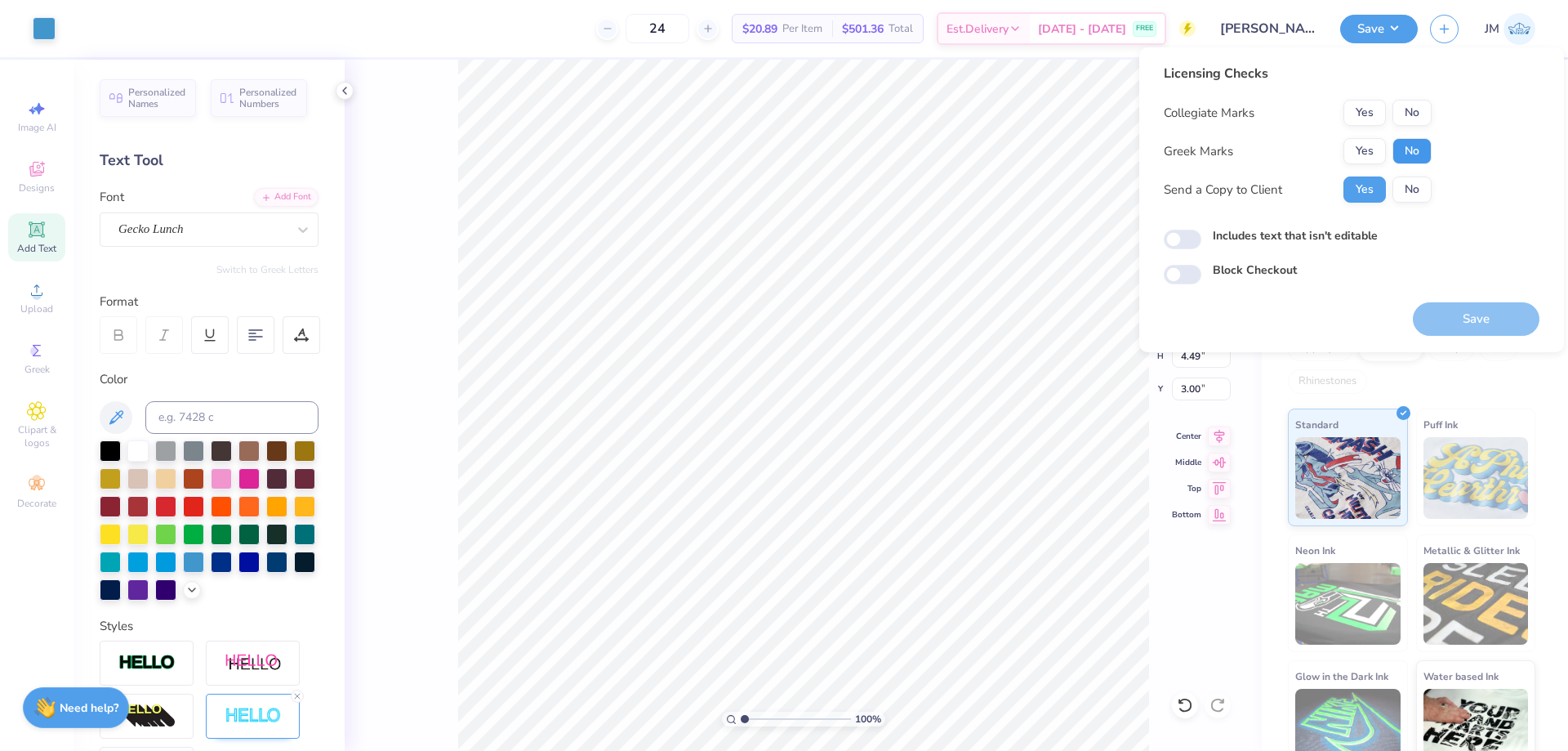
click at [1424, 155] on button "No" at bounding box center [1412, 151] width 39 height 26
click at [1417, 116] on button "No" at bounding box center [1412, 112] width 39 height 26
click at [1443, 320] on button "Save" at bounding box center [1476, 318] width 126 height 33
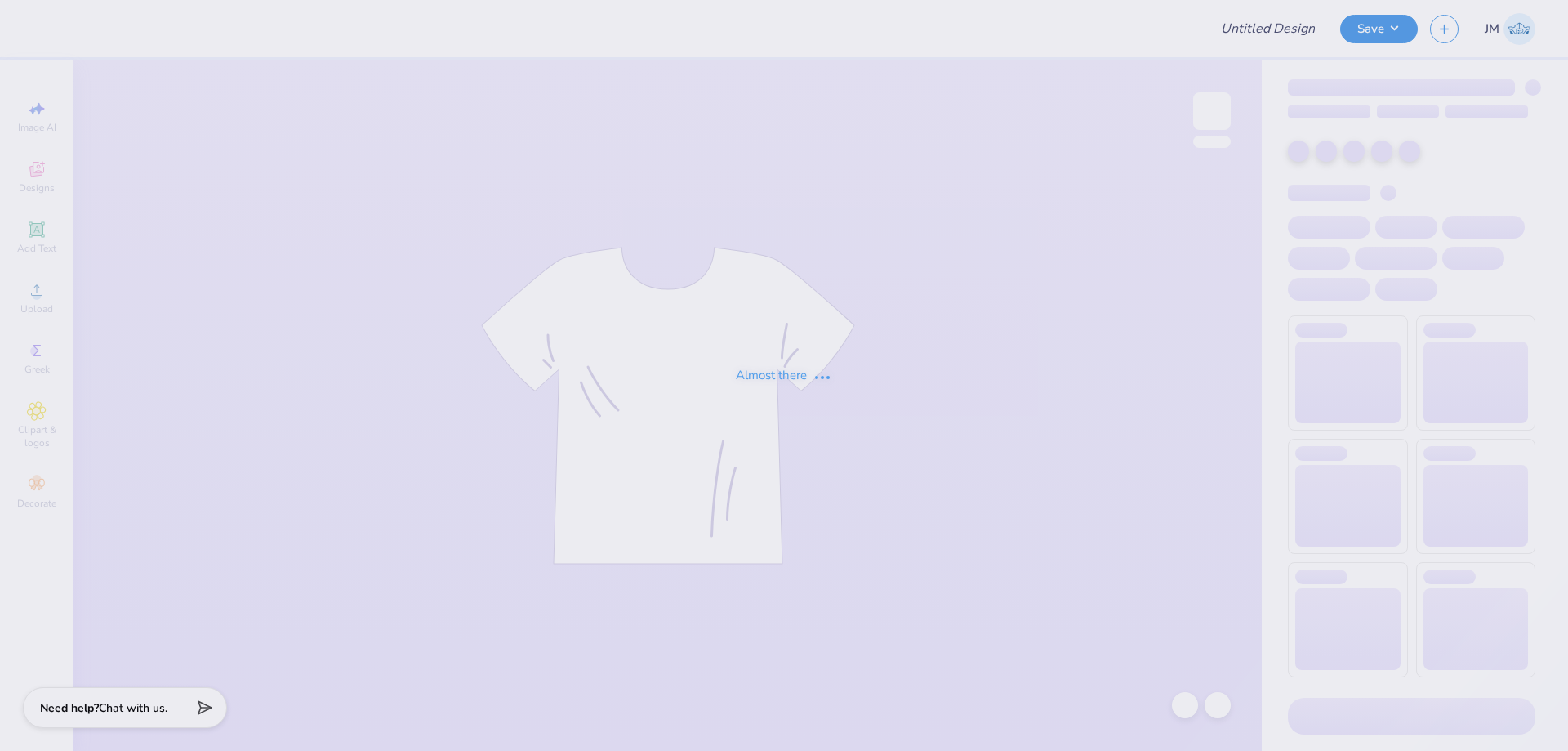
type input "senior shirts 2026"
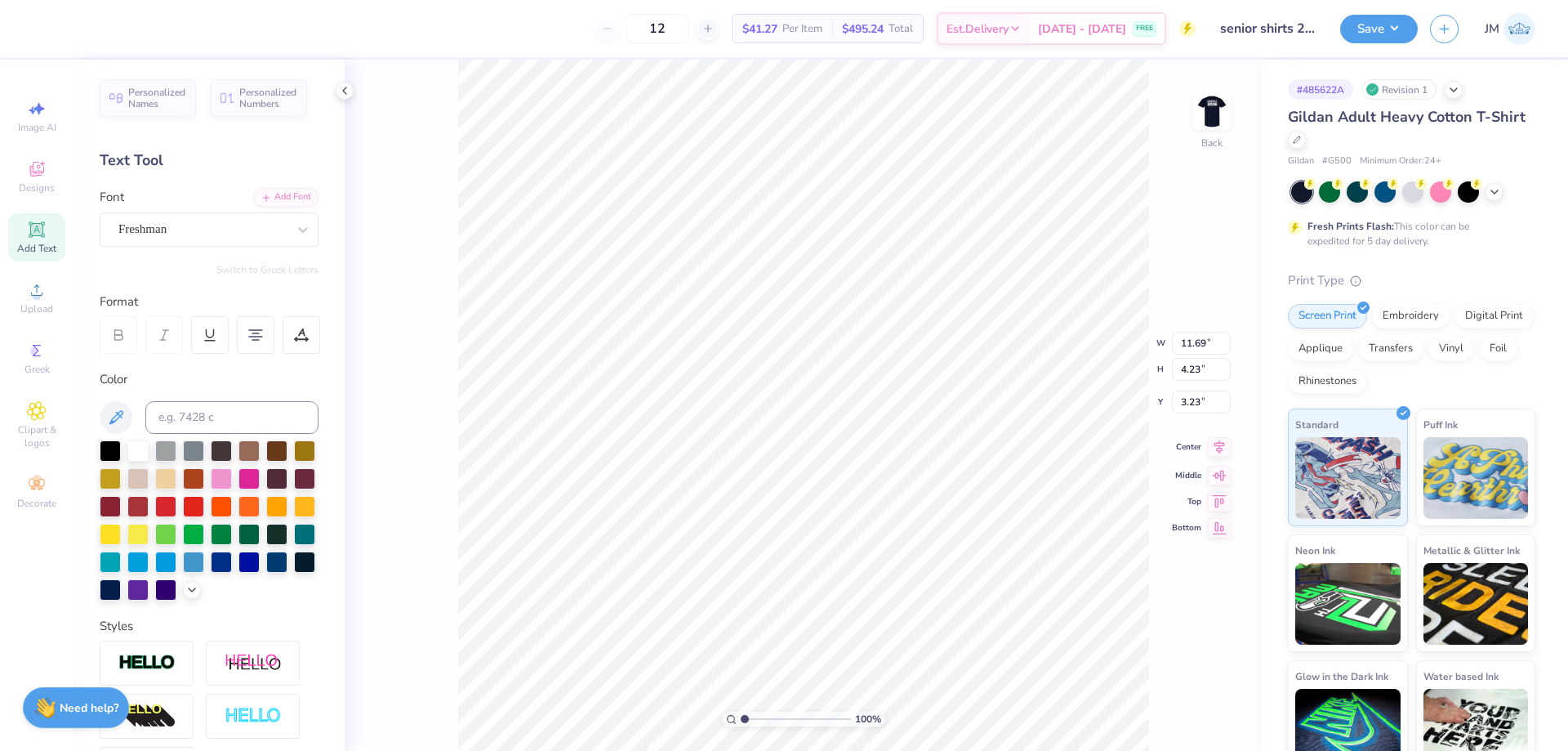
click at [1226, 446] on icon at bounding box center [1219, 447] width 23 height 20
click at [1199, 327] on input "11.69" at bounding box center [1202, 331] width 59 height 23
type input "12.50"
type input "4.53"
click at [1174, 395] on input "3.08" at bounding box center [1202, 389] width 59 height 23
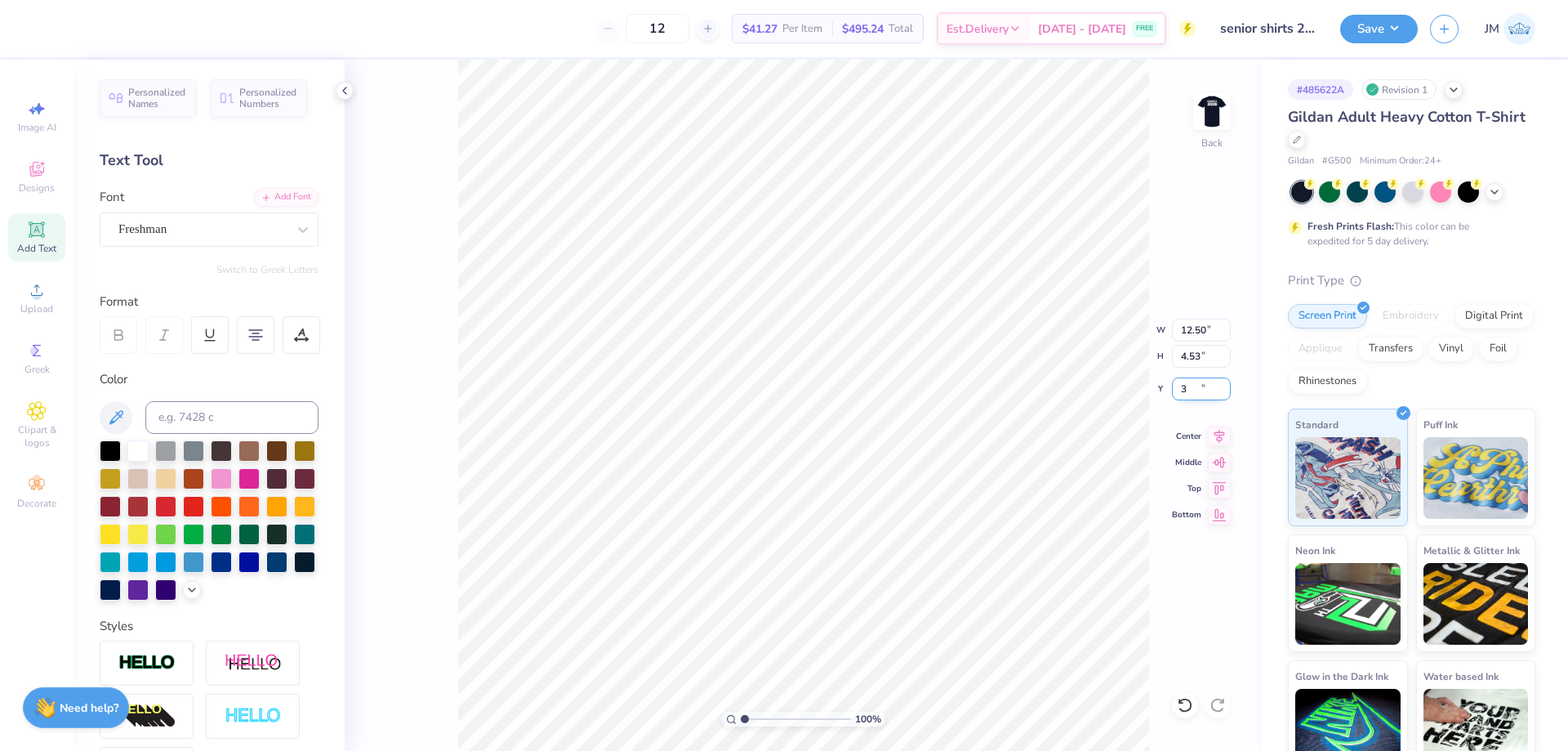
type input "3.00"
click at [1012, 401] on li "Download vector" at bounding box center [983, 410] width 128 height 32
click at [32, 296] on icon at bounding box center [37, 290] width 20 height 20
click at [1181, 697] on icon at bounding box center [1185, 705] width 16 height 16
click at [1496, 187] on icon at bounding box center [1495, 190] width 13 height 13
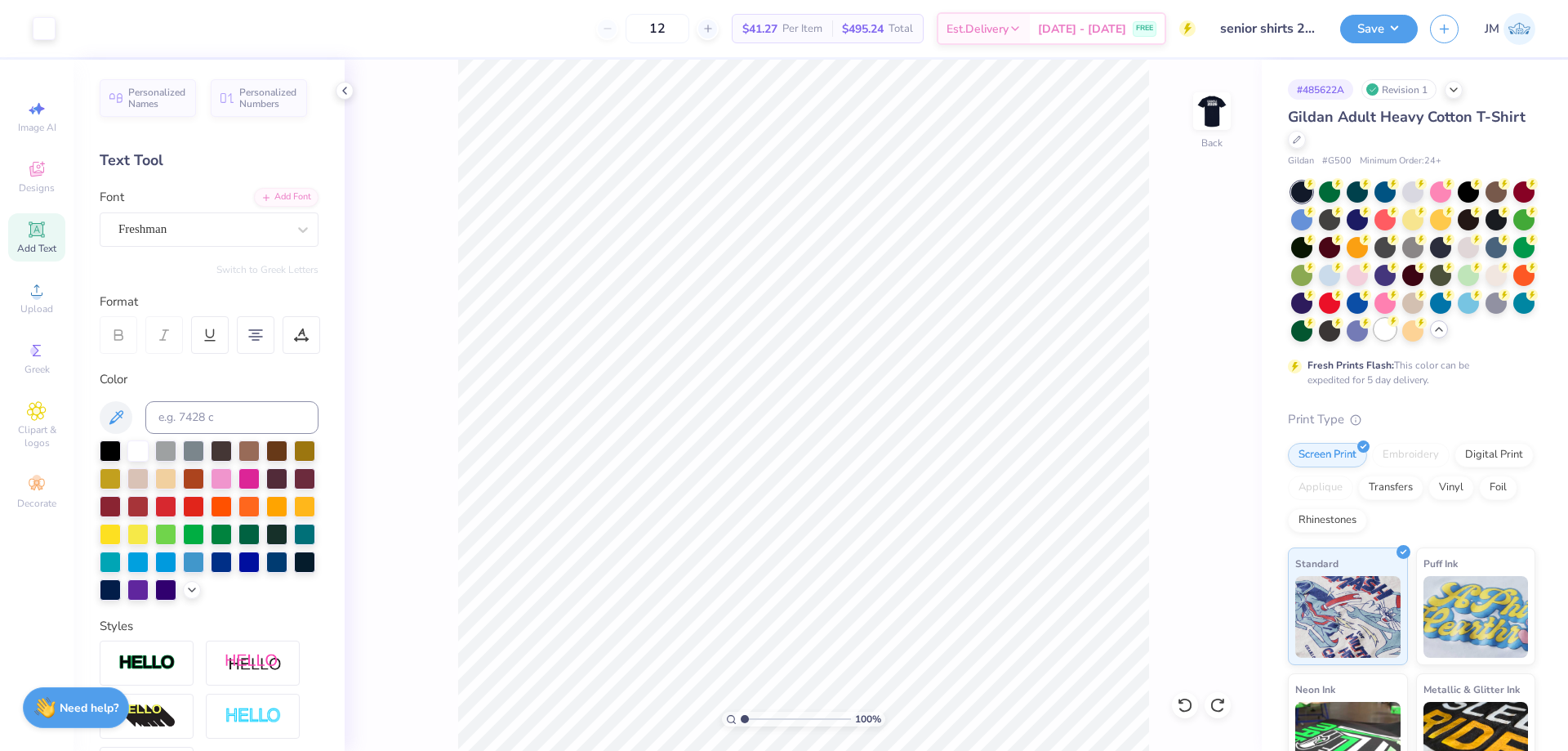
click at [1374, 340] on div at bounding box center [1385, 330] width 22 height 22
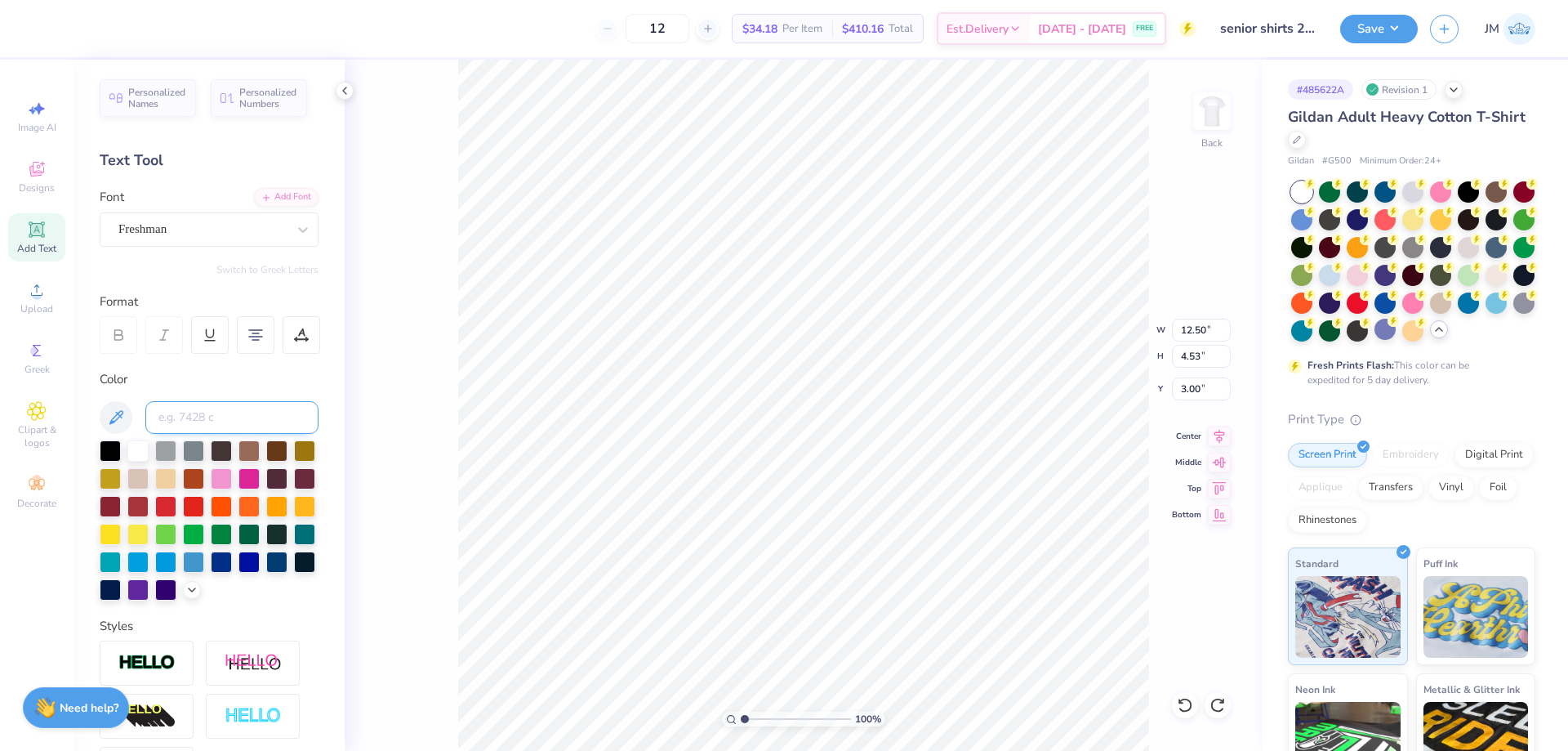
click at [231, 420] on input at bounding box center [231, 418] width 173 height 32
type input "2"
click at [344, 97] on div at bounding box center [345, 91] width 18 height 18
click at [211, 414] on input at bounding box center [231, 418] width 173 height 32
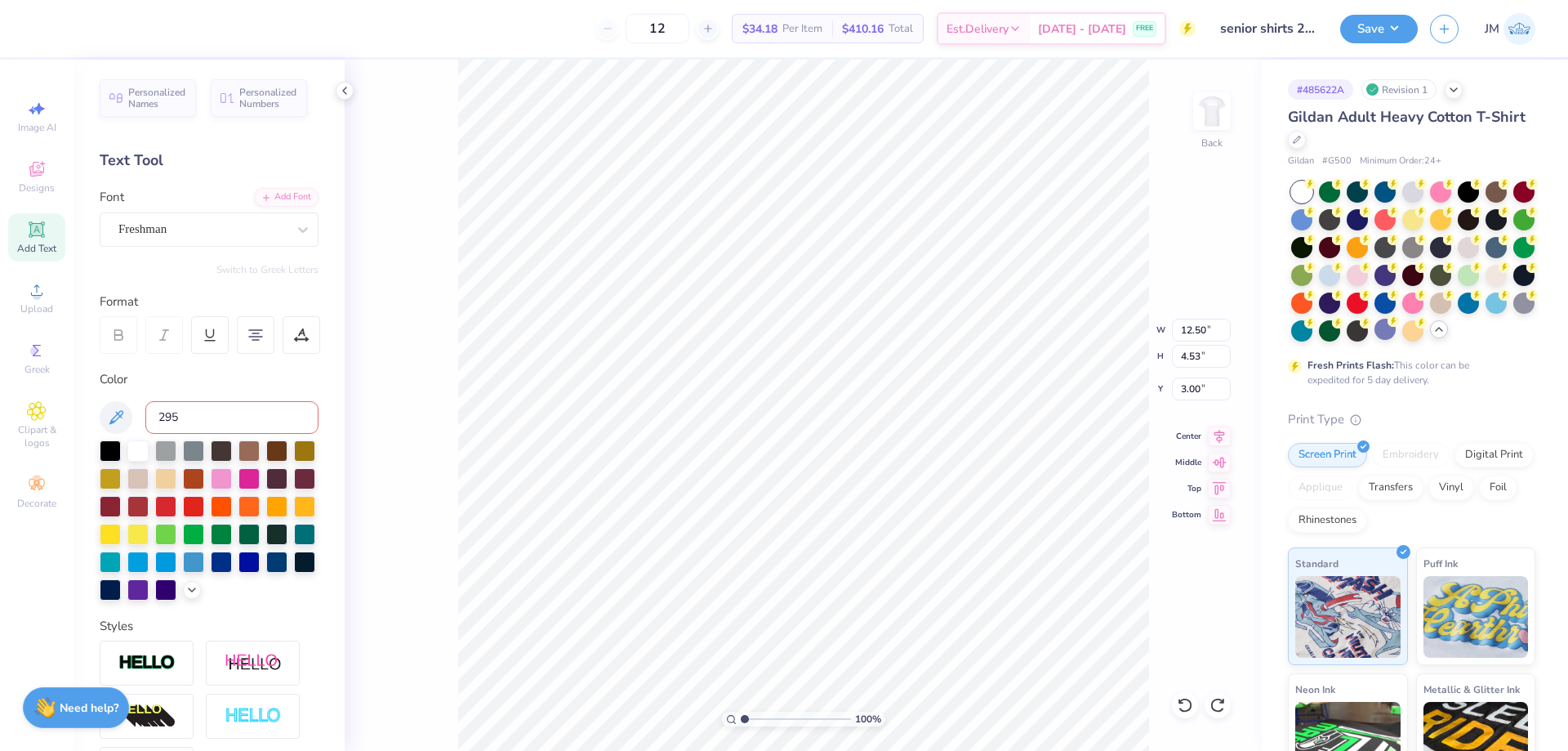
type input "295"
click at [1226, 91] on img at bounding box center [1211, 111] width 65 height 65
click at [1218, 448] on icon at bounding box center [1219, 445] width 11 height 13
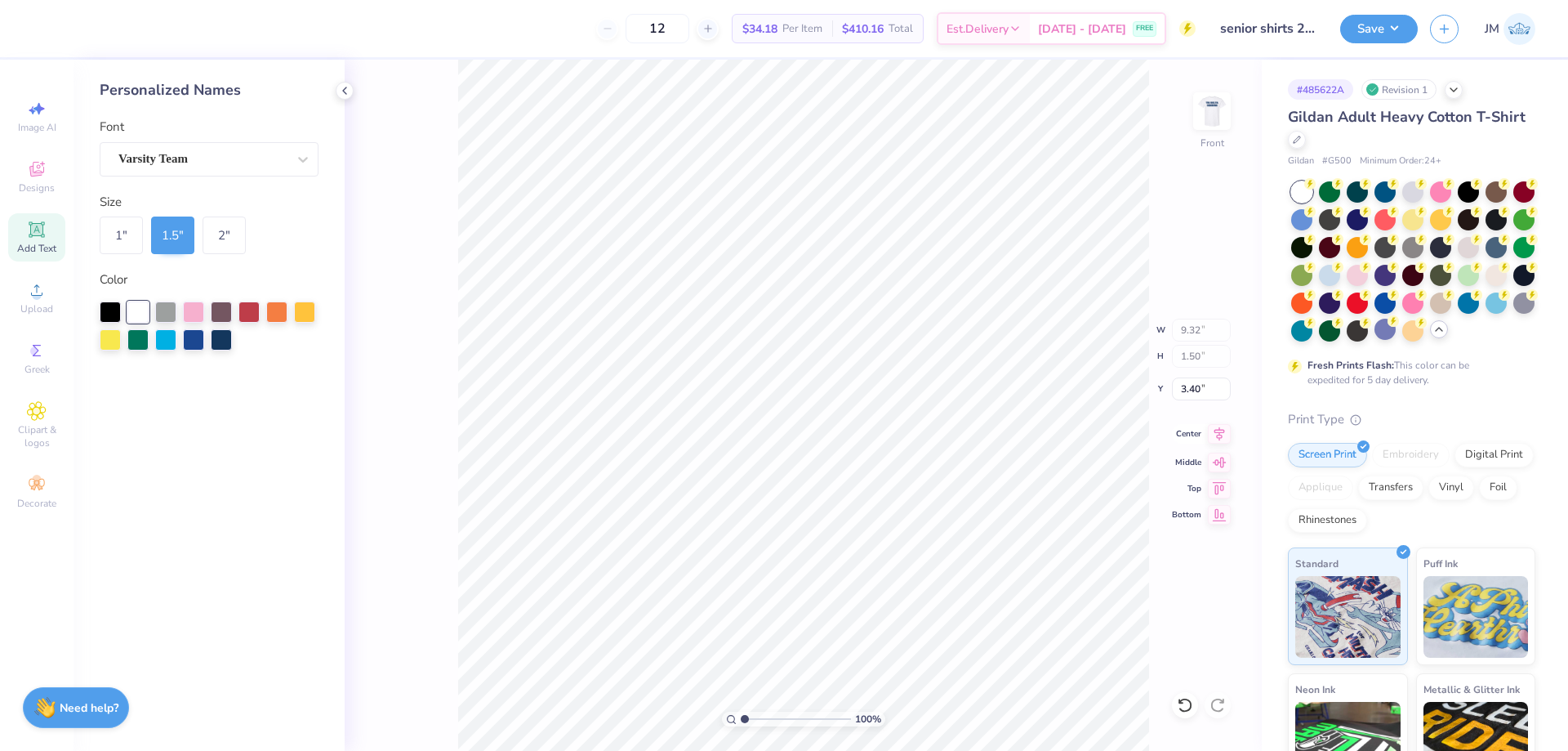
click at [1228, 440] on icon at bounding box center [1219, 434] width 23 height 20
click at [227, 340] on div at bounding box center [221, 339] width 22 height 22
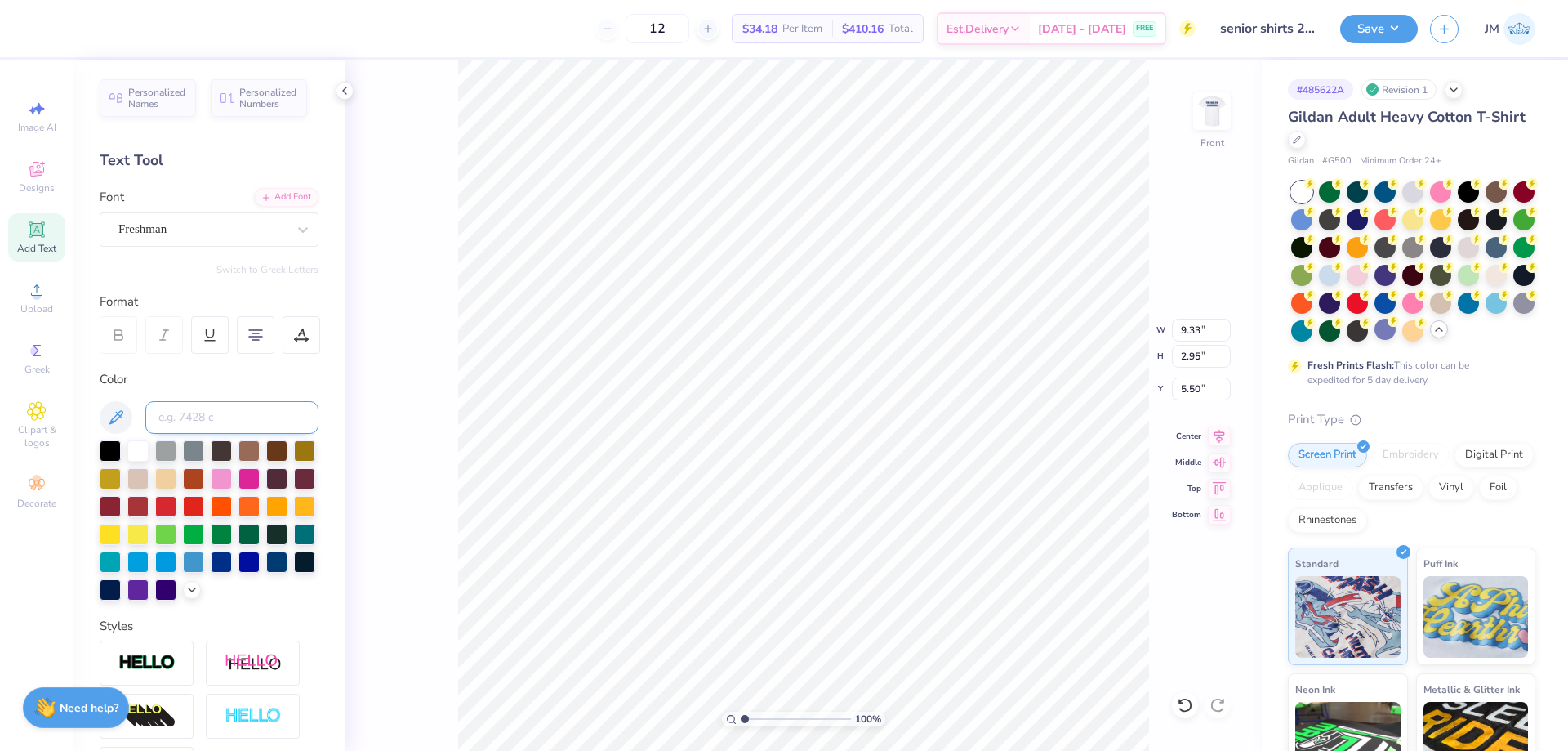
click at [206, 412] on input at bounding box center [231, 418] width 173 height 32
type input "295"
click at [1226, 436] on icon at bounding box center [1219, 434] width 23 height 20
click at [1201, 332] on input "9.33" at bounding box center [1202, 331] width 59 height 23
type input "9.00"
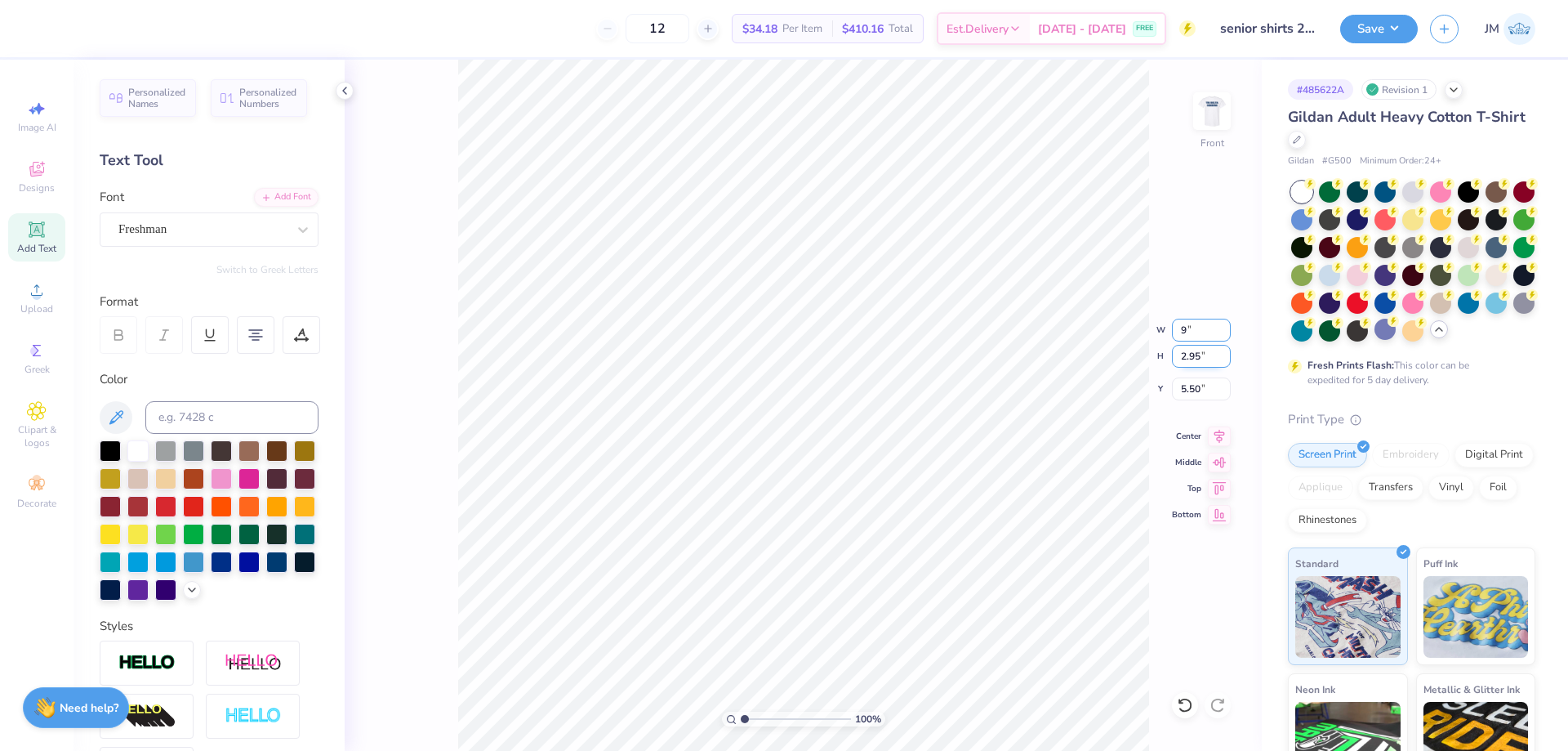
type input "2.84"
type input "5.55"
click at [1215, 433] on icon at bounding box center [1219, 434] width 23 height 20
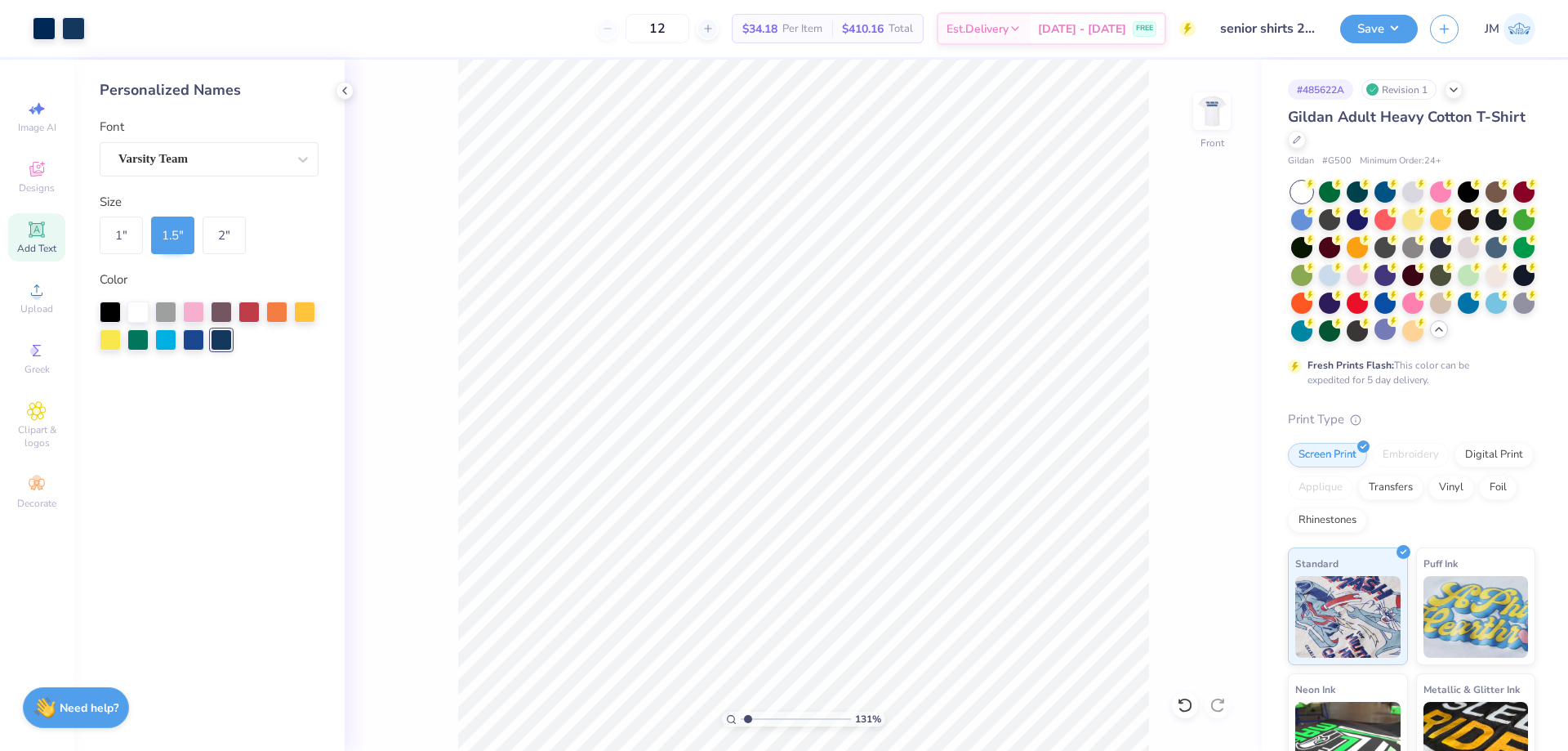
type input "1.30577936722713"
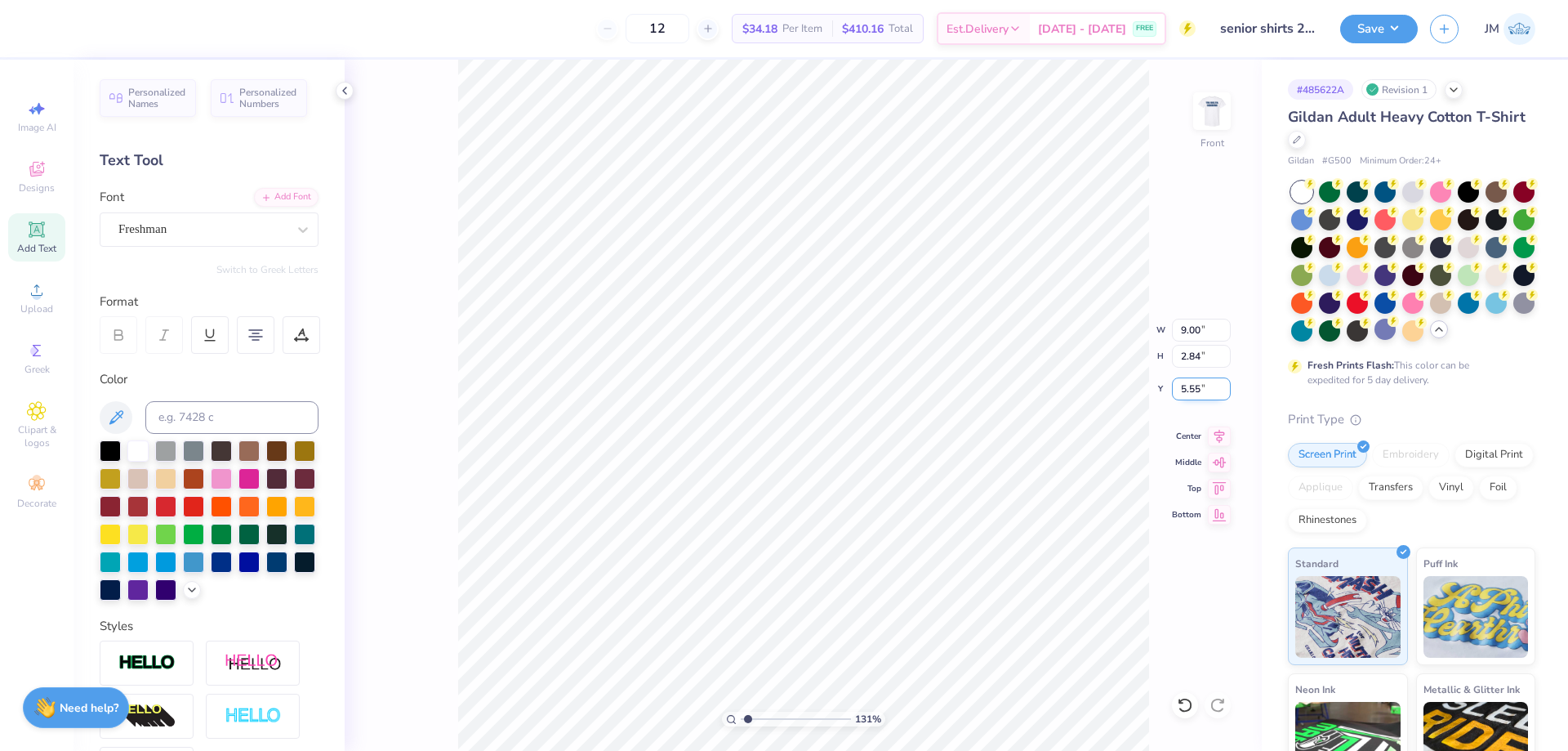
click at [1205, 393] on input "5.55" at bounding box center [1202, 389] width 59 height 23
type input "5.4"
type input "1.30577936722713"
type input "5.40"
click at [1216, 100] on img at bounding box center [1211, 111] width 65 height 65
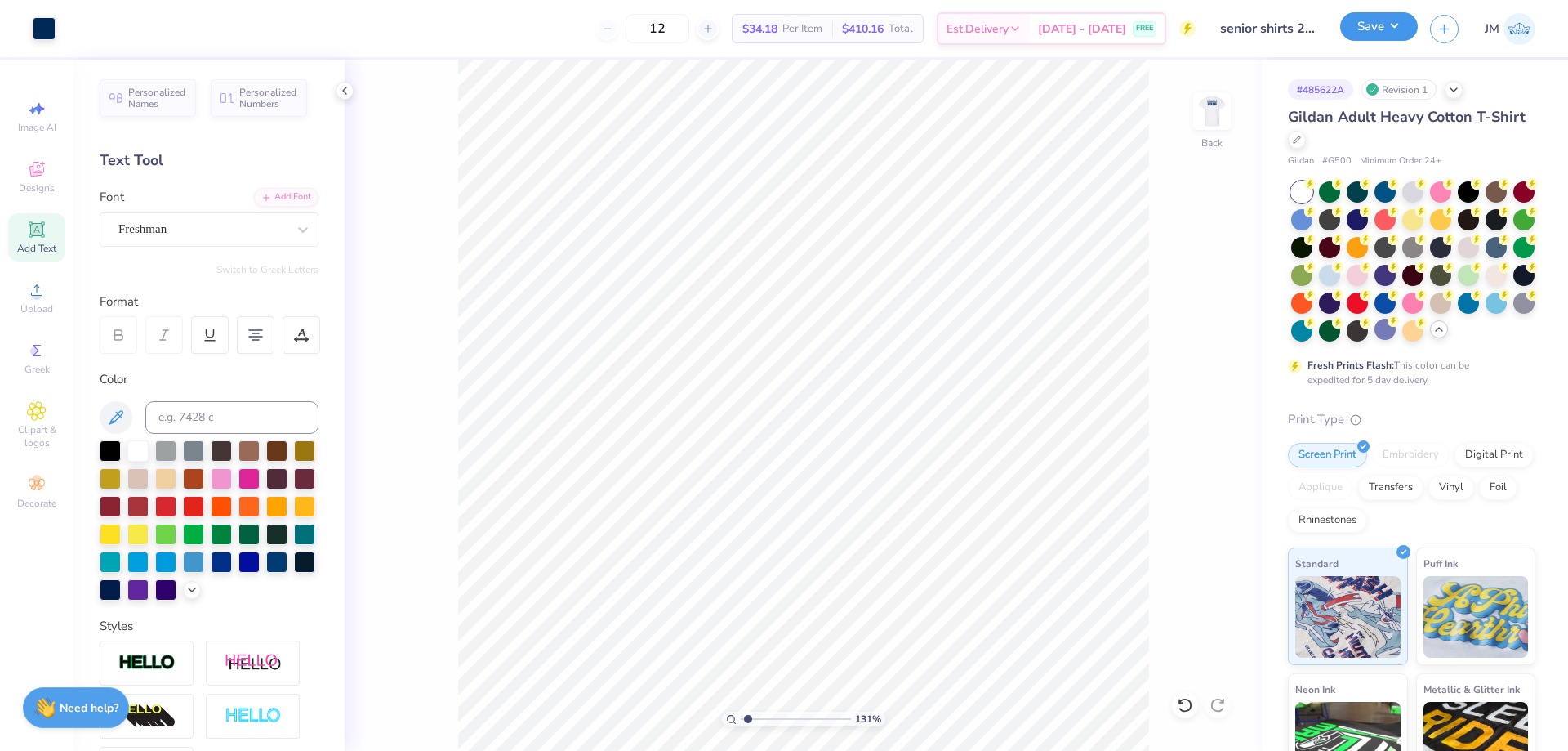
click at [1406, 41] on div "Save" at bounding box center [1379, 29] width 78 height 29
click at [1394, 26] on button "Save" at bounding box center [1379, 27] width 78 height 29
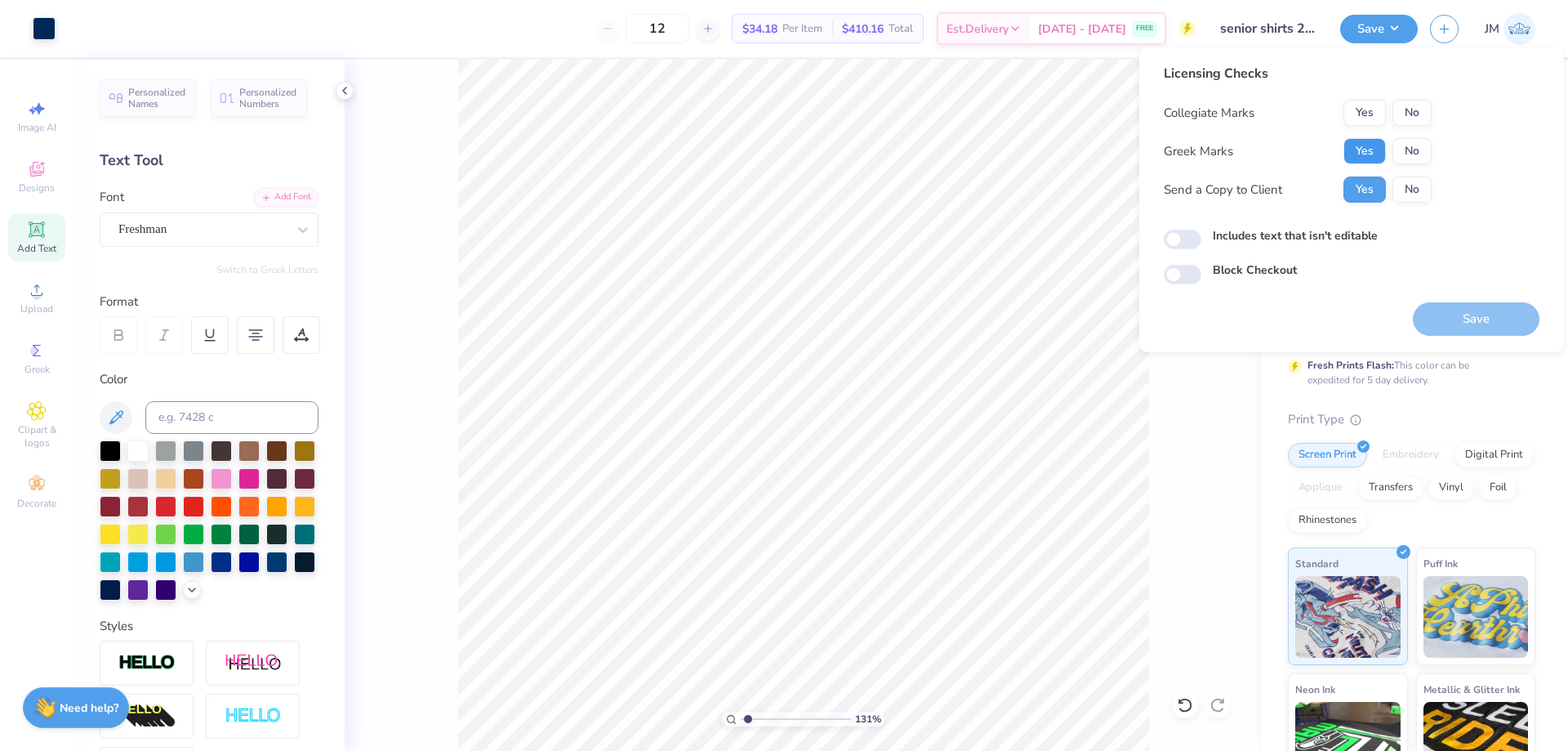
click at [1361, 141] on button "Yes" at bounding box center [1365, 151] width 42 height 26
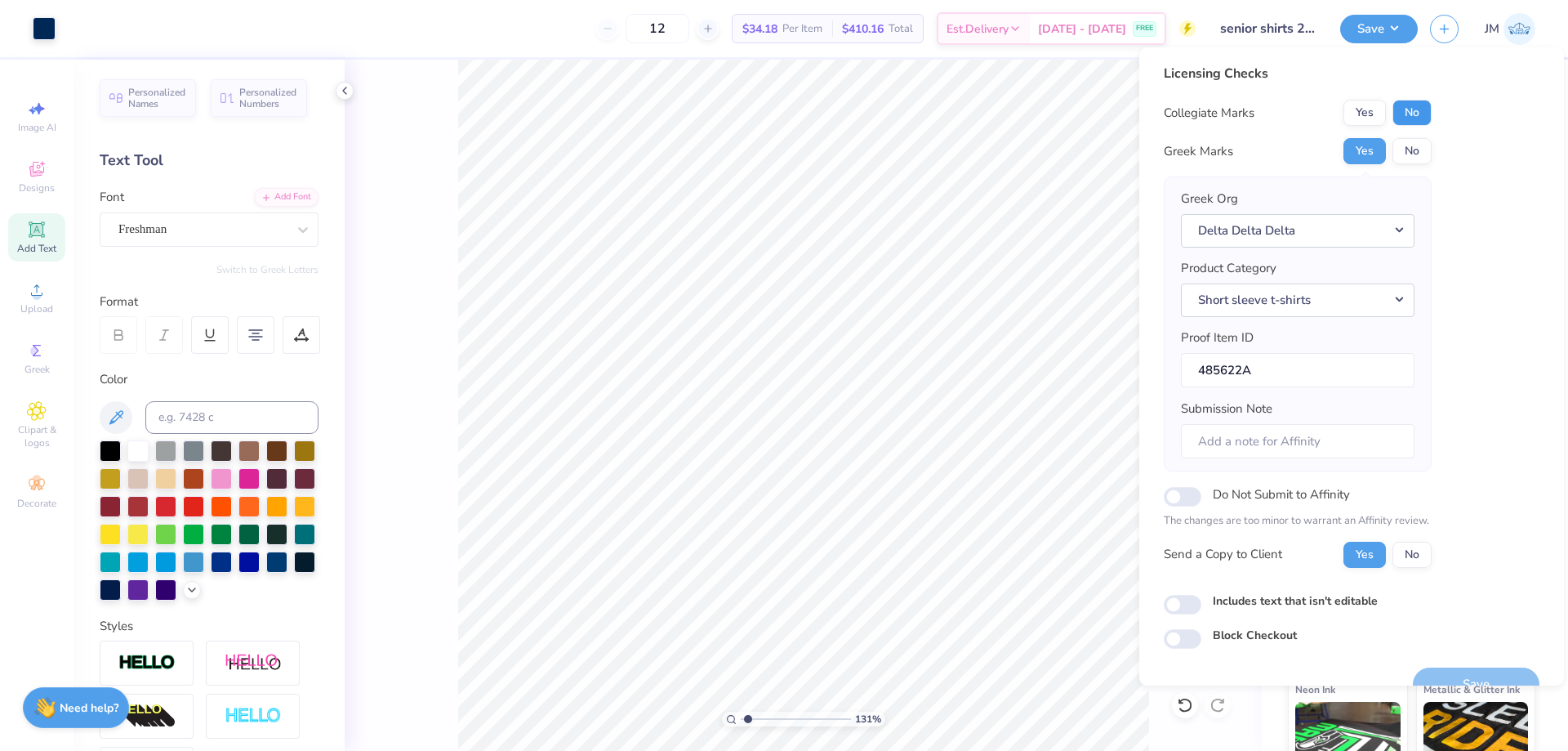
click at [1414, 107] on button "No" at bounding box center [1412, 112] width 39 height 26
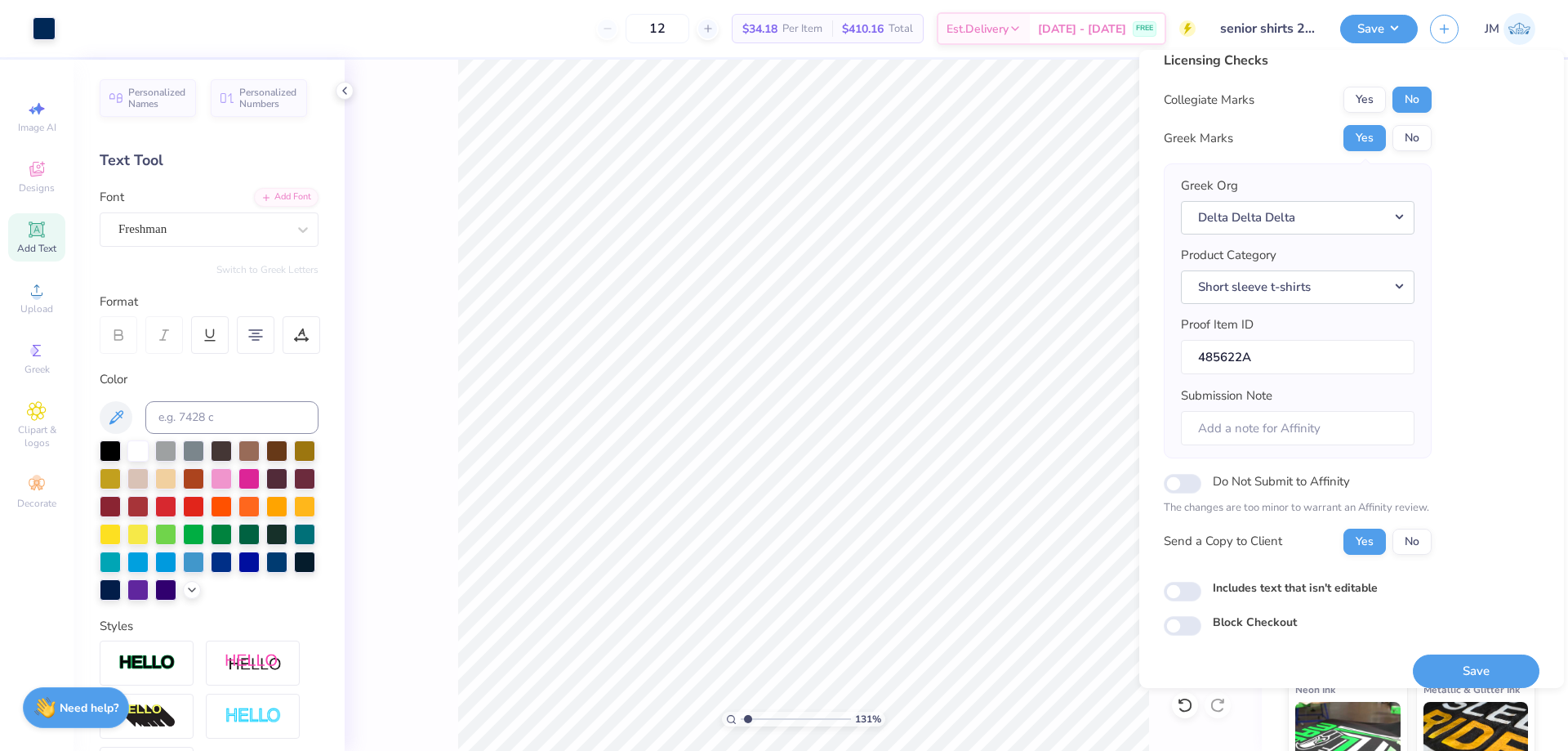
scroll to position [31, 0]
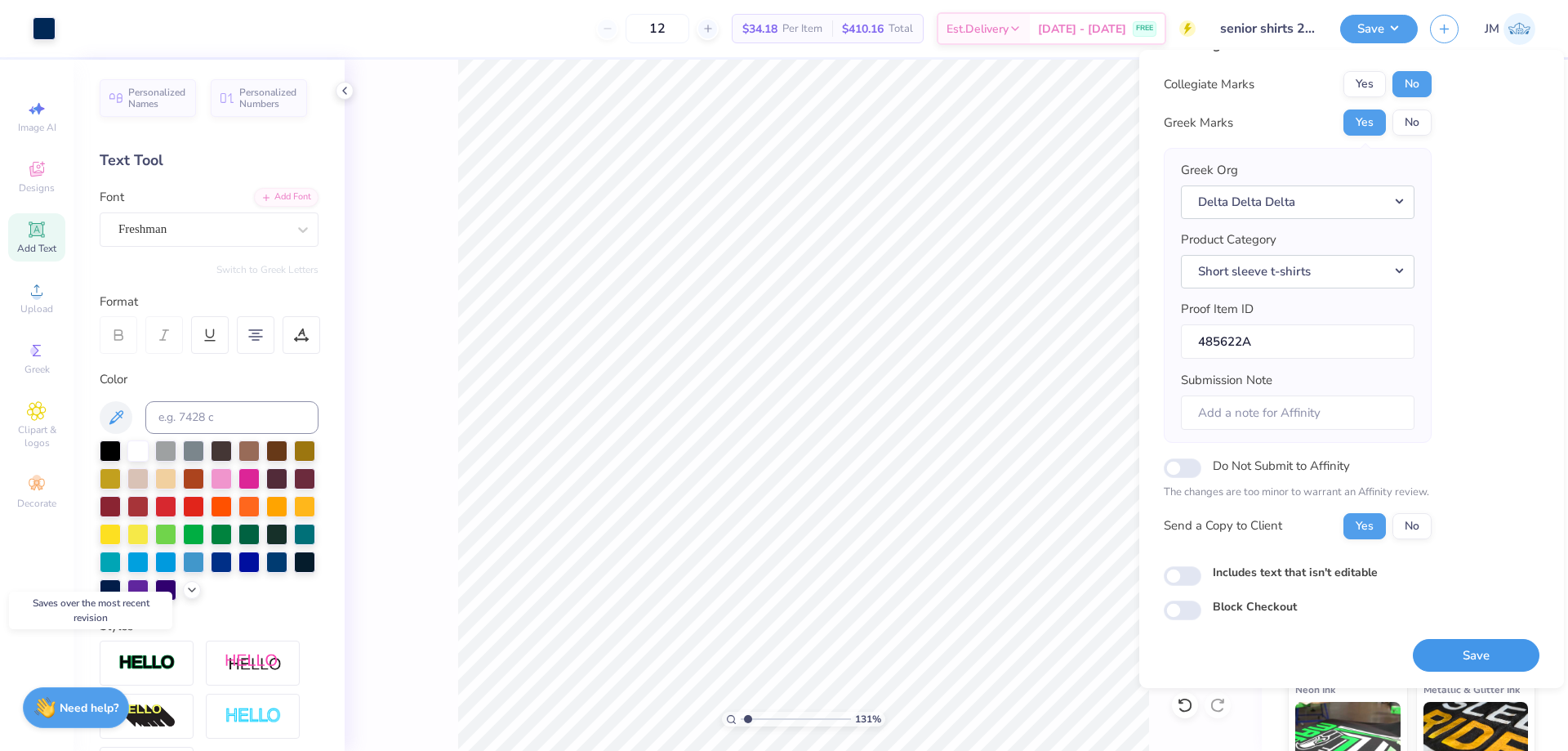
click at [1503, 648] on button "Save" at bounding box center [1476, 655] width 126 height 33
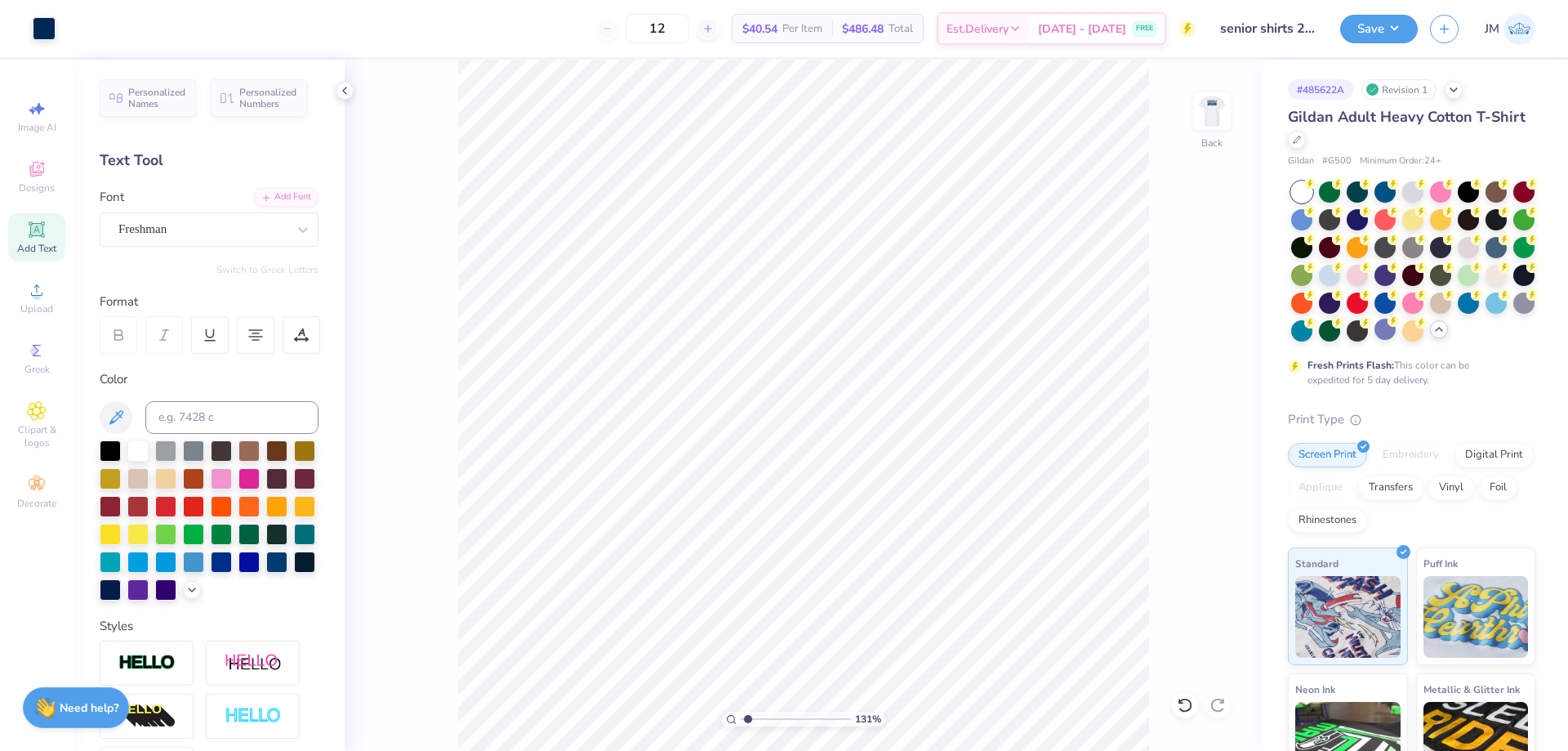
type input "1.30577936722713"
